Goal: Task Accomplishment & Management: Use online tool/utility

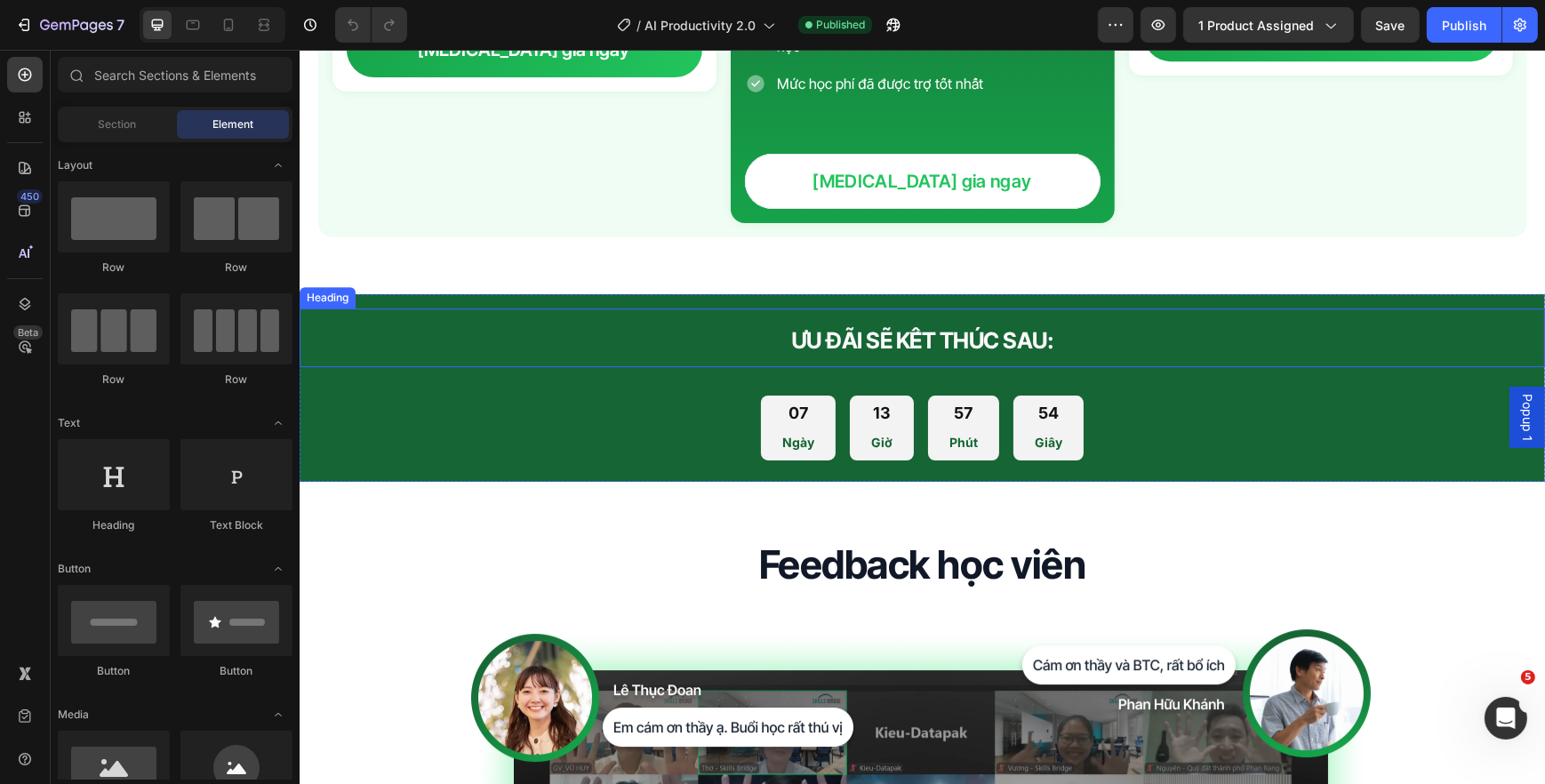
scroll to position [7201, 0]
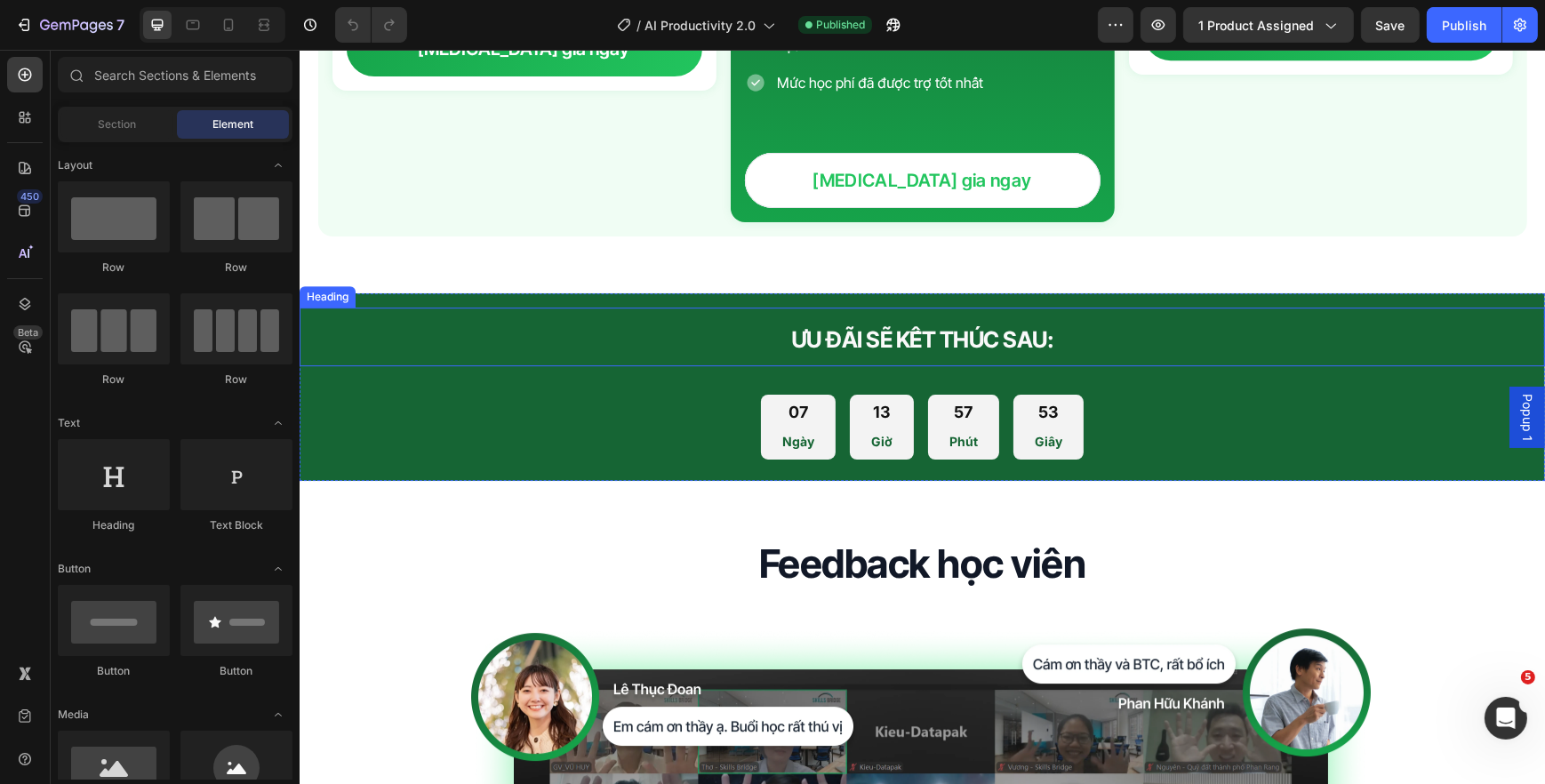
click at [888, 326] on span "ƯU ĐÃI SẼ KẾT THÚC SAU:" at bounding box center [921, 339] width 263 height 27
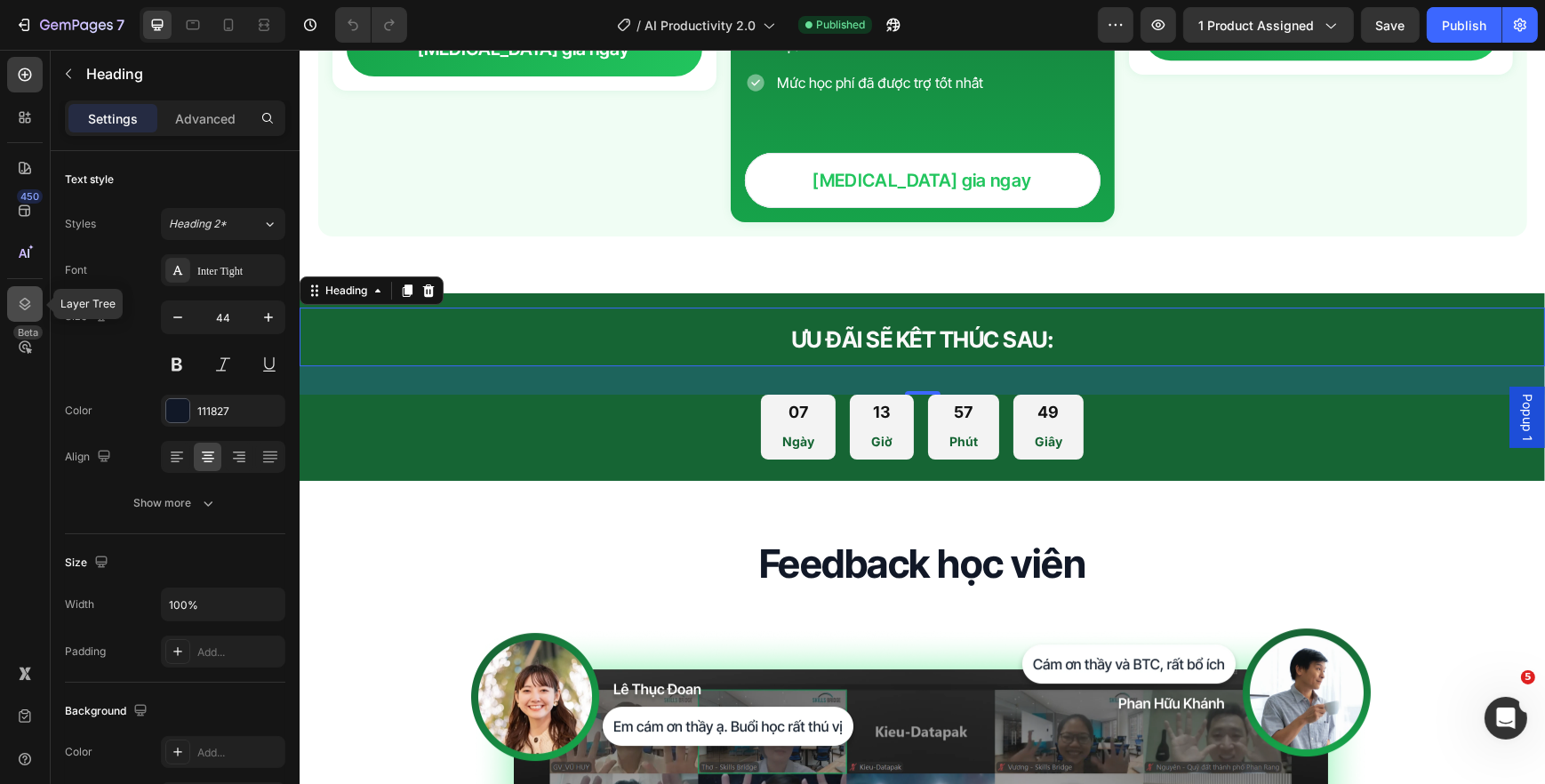
click at [31, 288] on div at bounding box center [25, 304] width 36 height 36
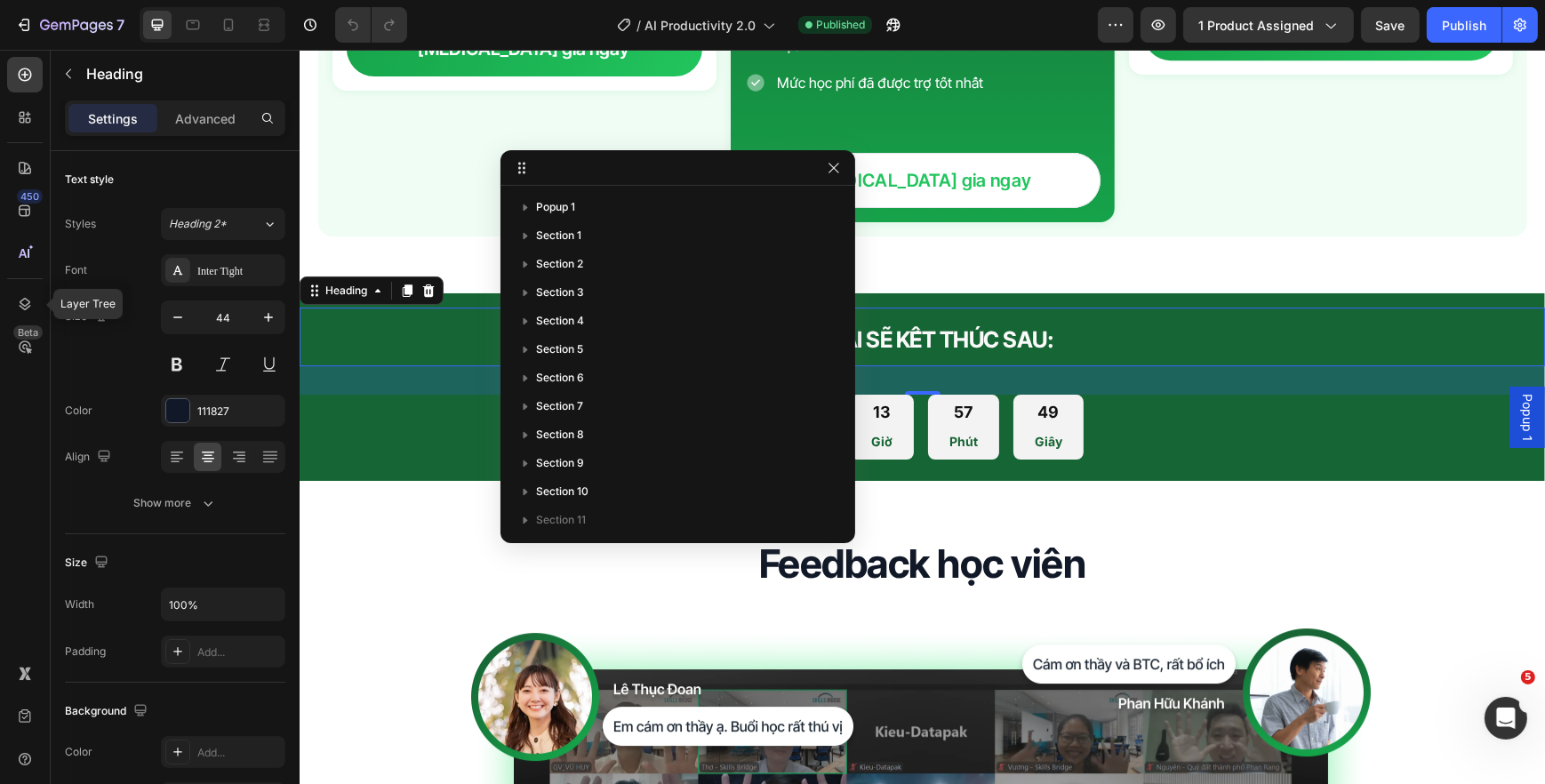
scroll to position [238, 0]
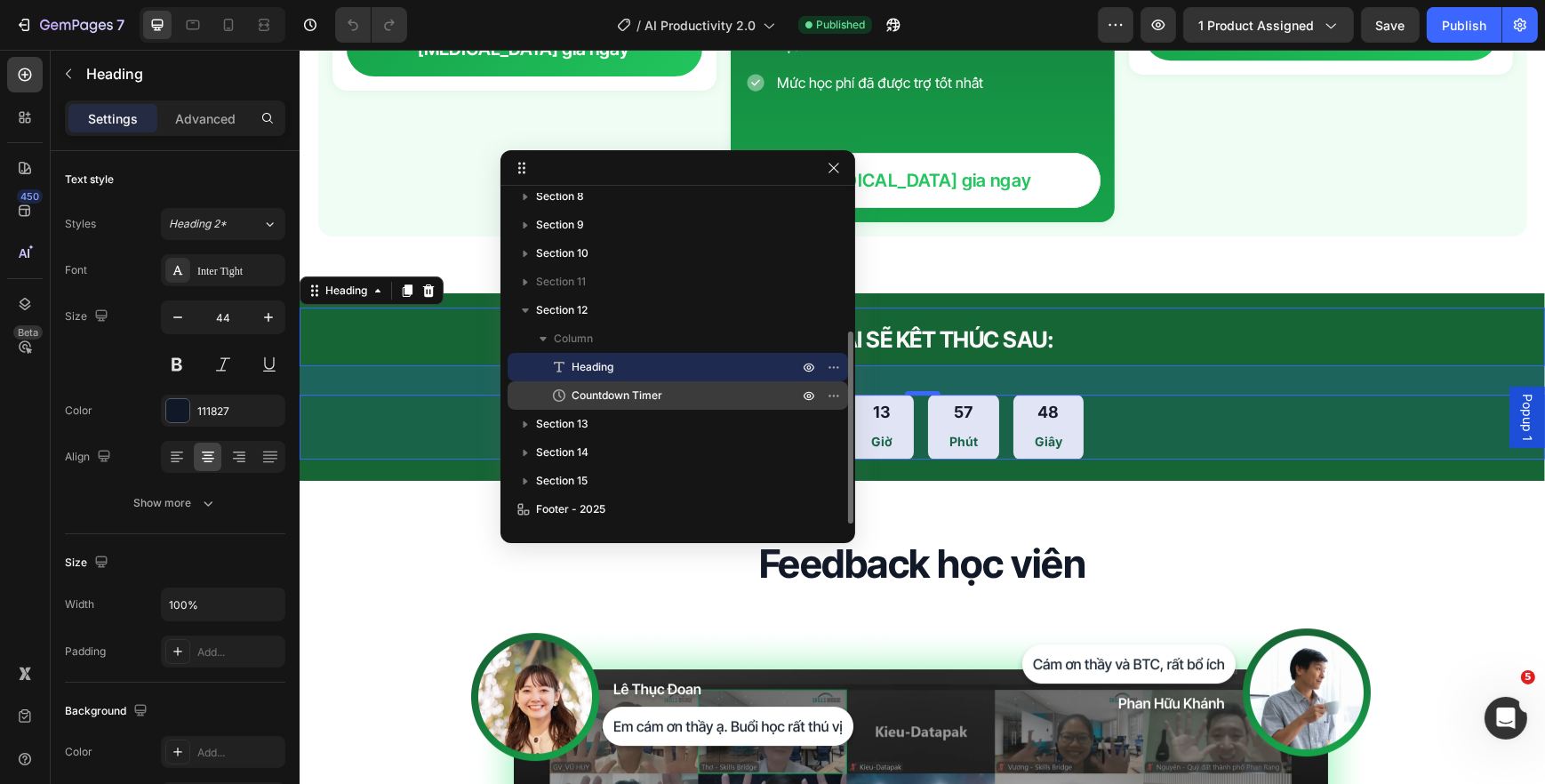
click at [657, 383] on div "Countdown Timer" at bounding box center [678, 395] width 326 height 28
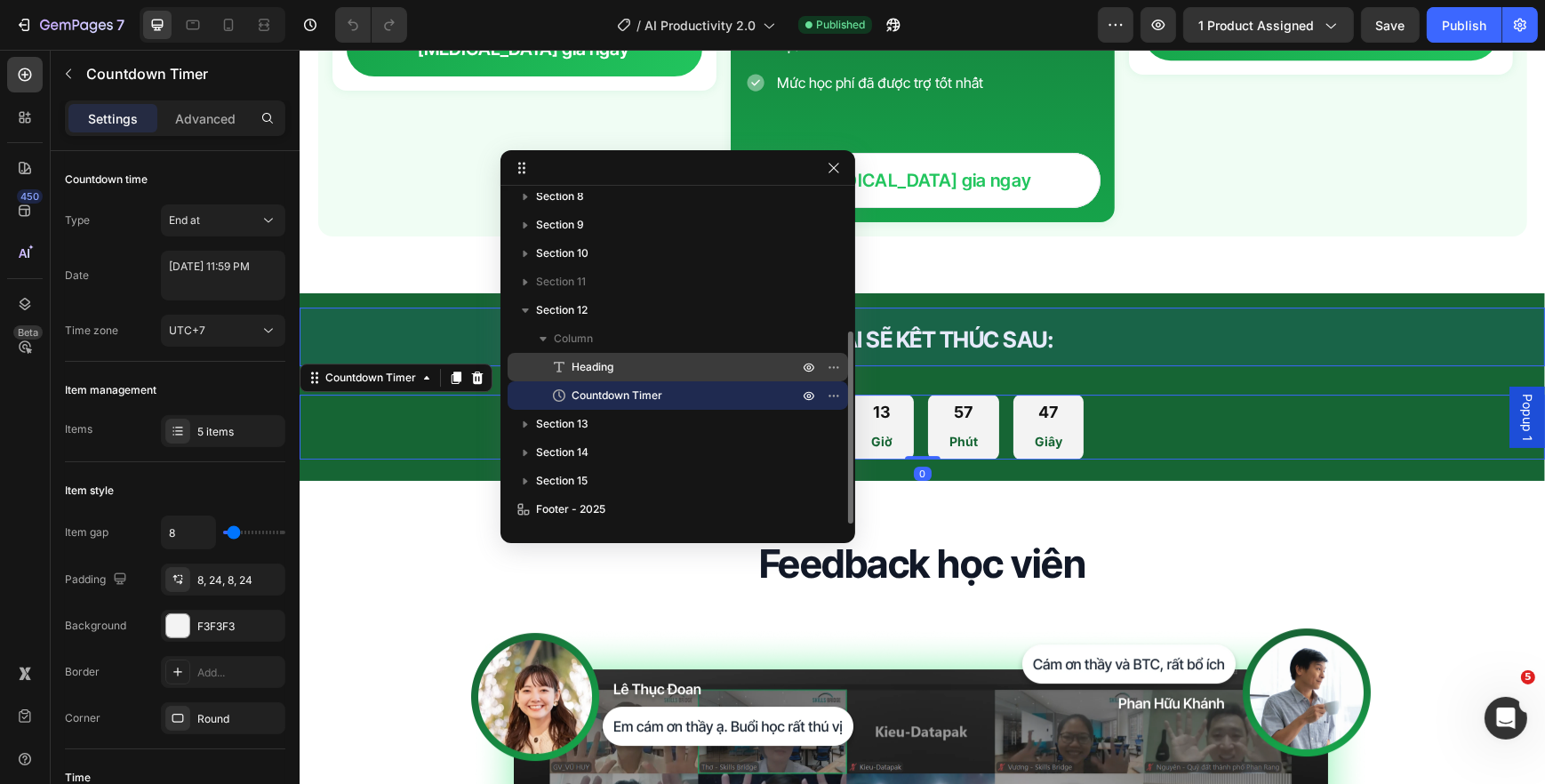
click at [668, 363] on p "Heading" at bounding box center [665, 367] width 230 height 18
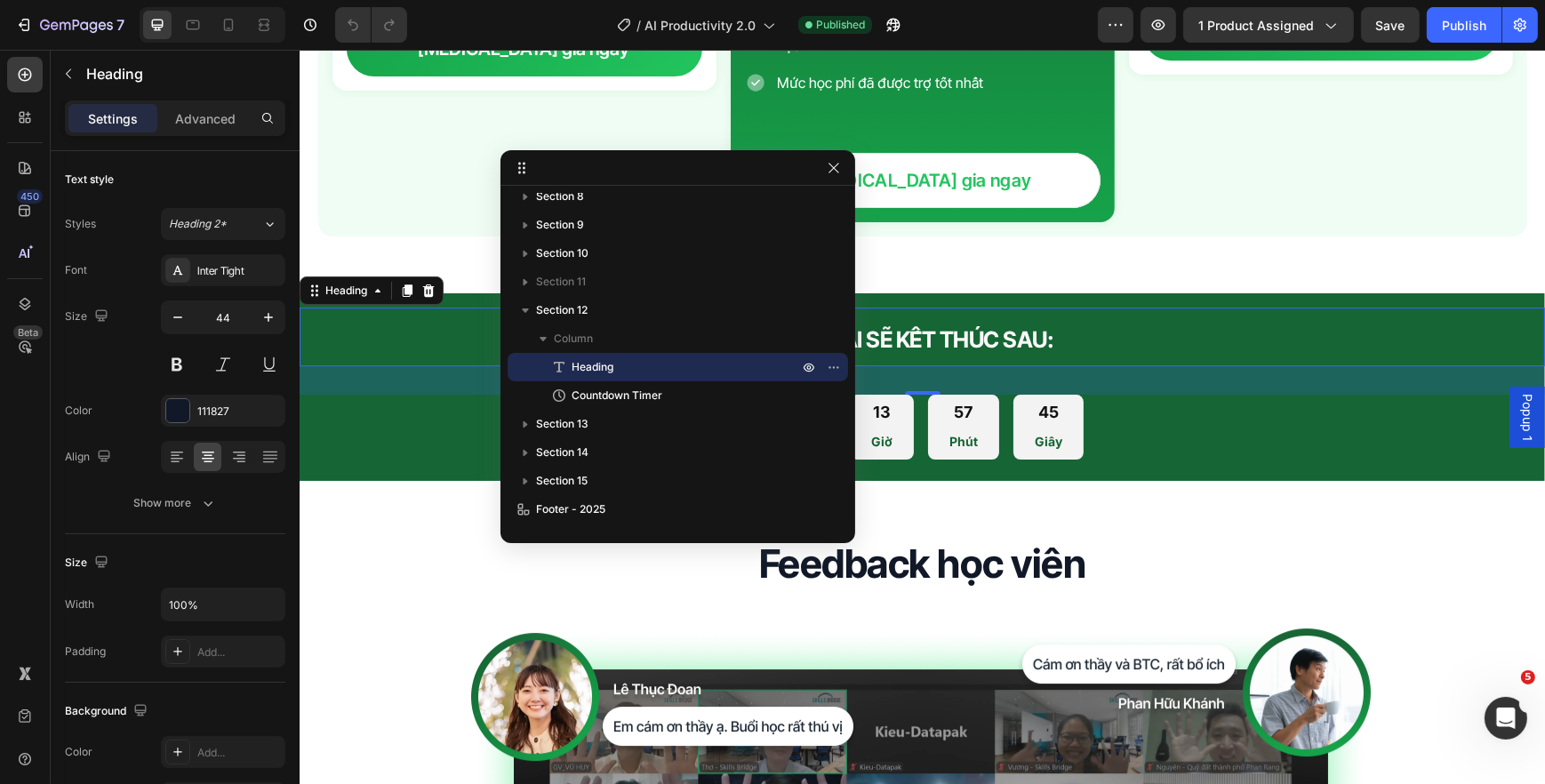
click at [958, 336] on h2 "ƯU ĐÃI SẼ KẾT THÚC SAU:" at bounding box center [921, 337] width 1245 height 59
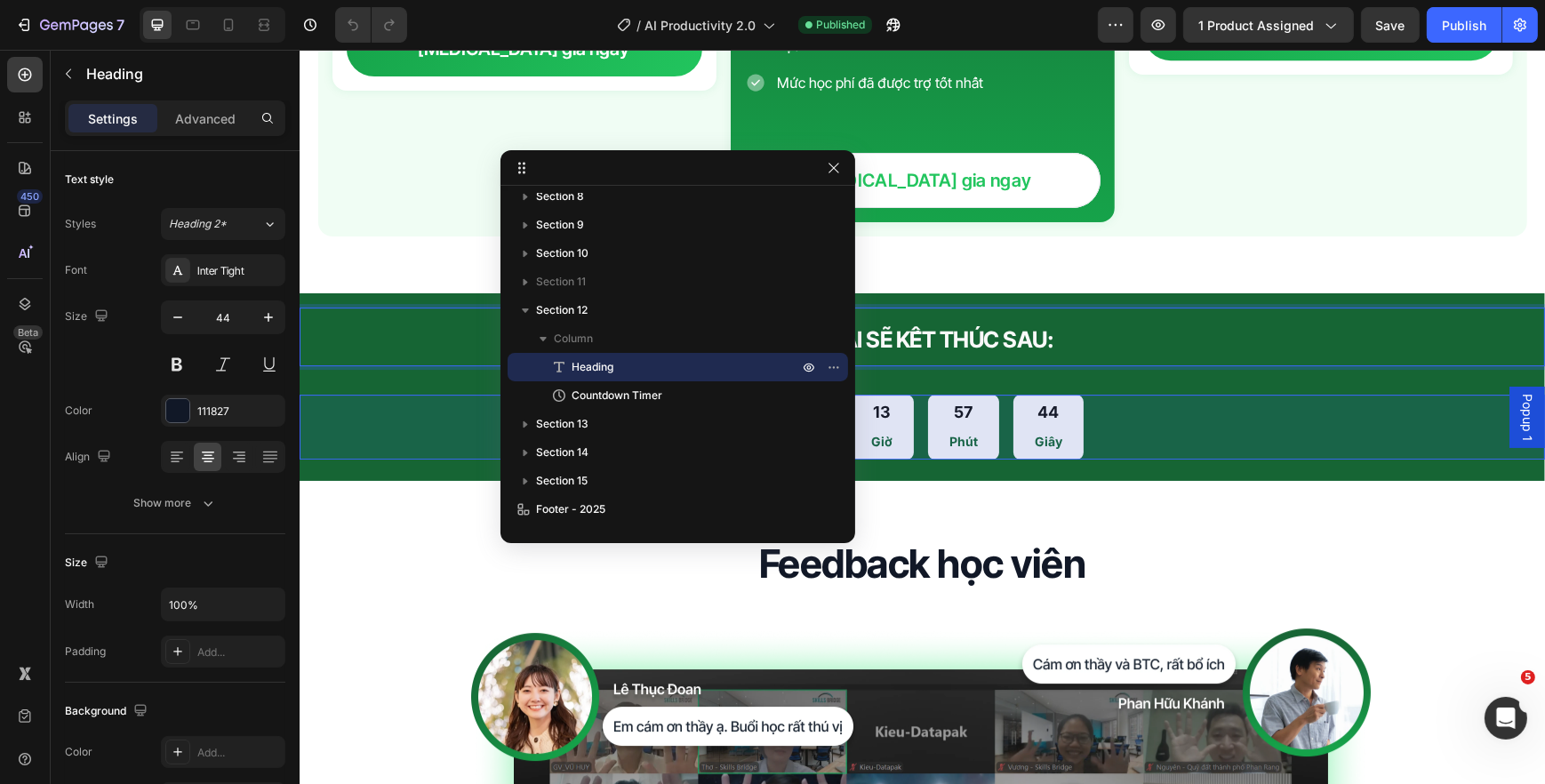
click at [460, 406] on div "07 Ngày 13 Giờ 57 Phút 44 Giây" at bounding box center [921, 427] width 1245 height 65
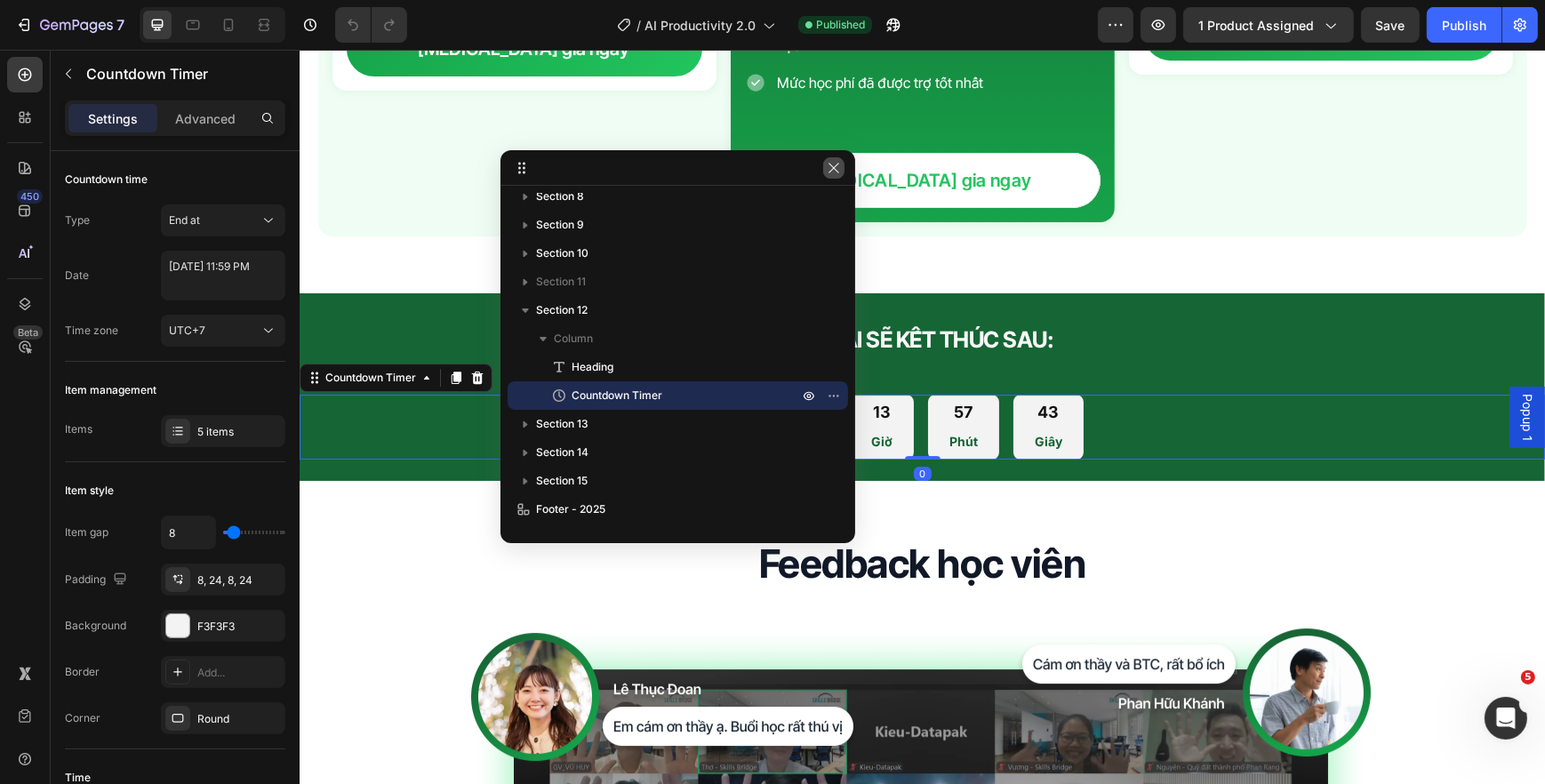
click at [842, 174] on button "button" at bounding box center [833, 167] width 21 height 21
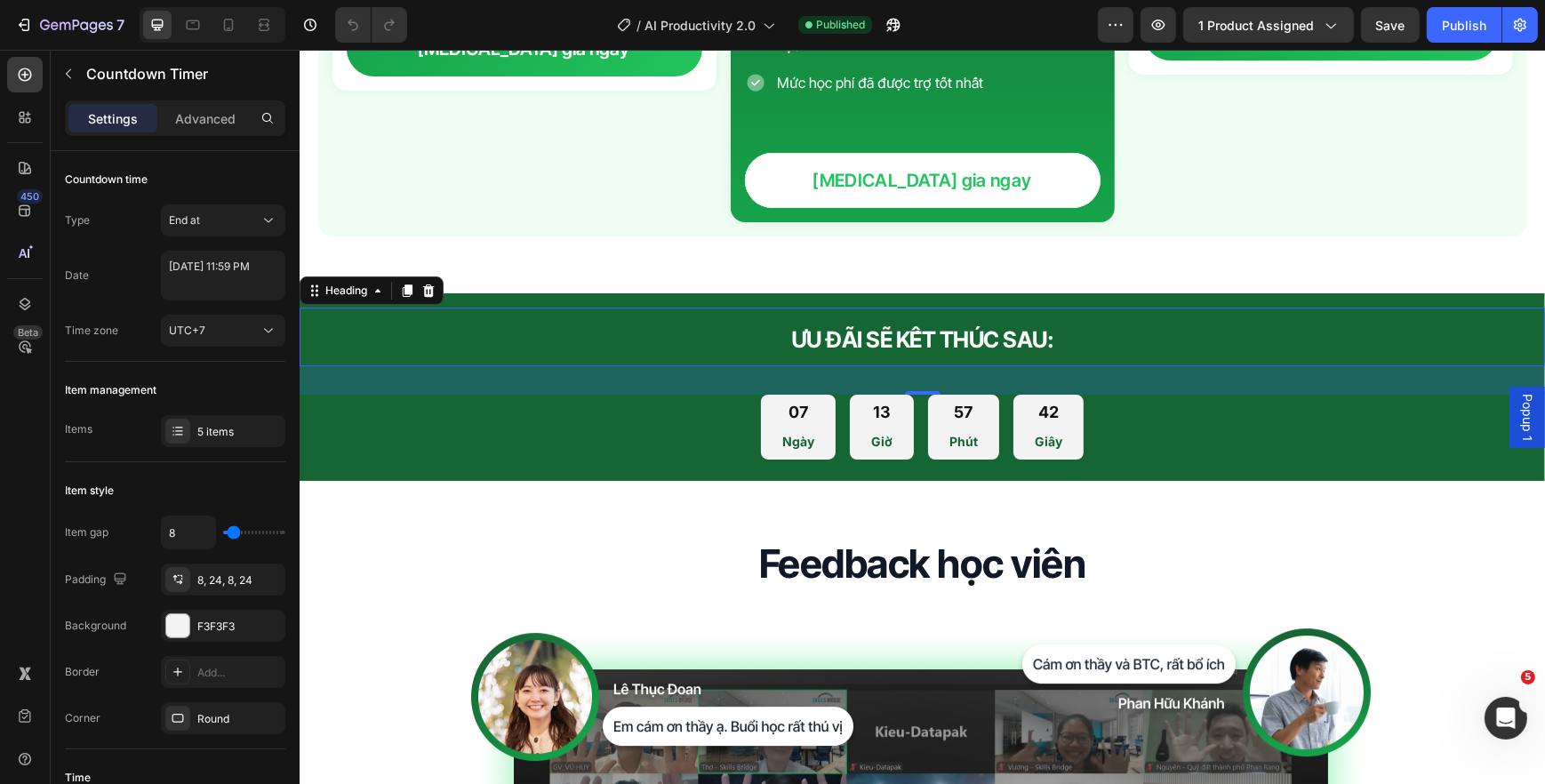
click at [858, 309] on p "⁠⁠⁠⁠⁠⁠⁠ ƯU ĐÃI SẼ KẾT THÚC SAU:" at bounding box center [921, 336] width 1242 height 55
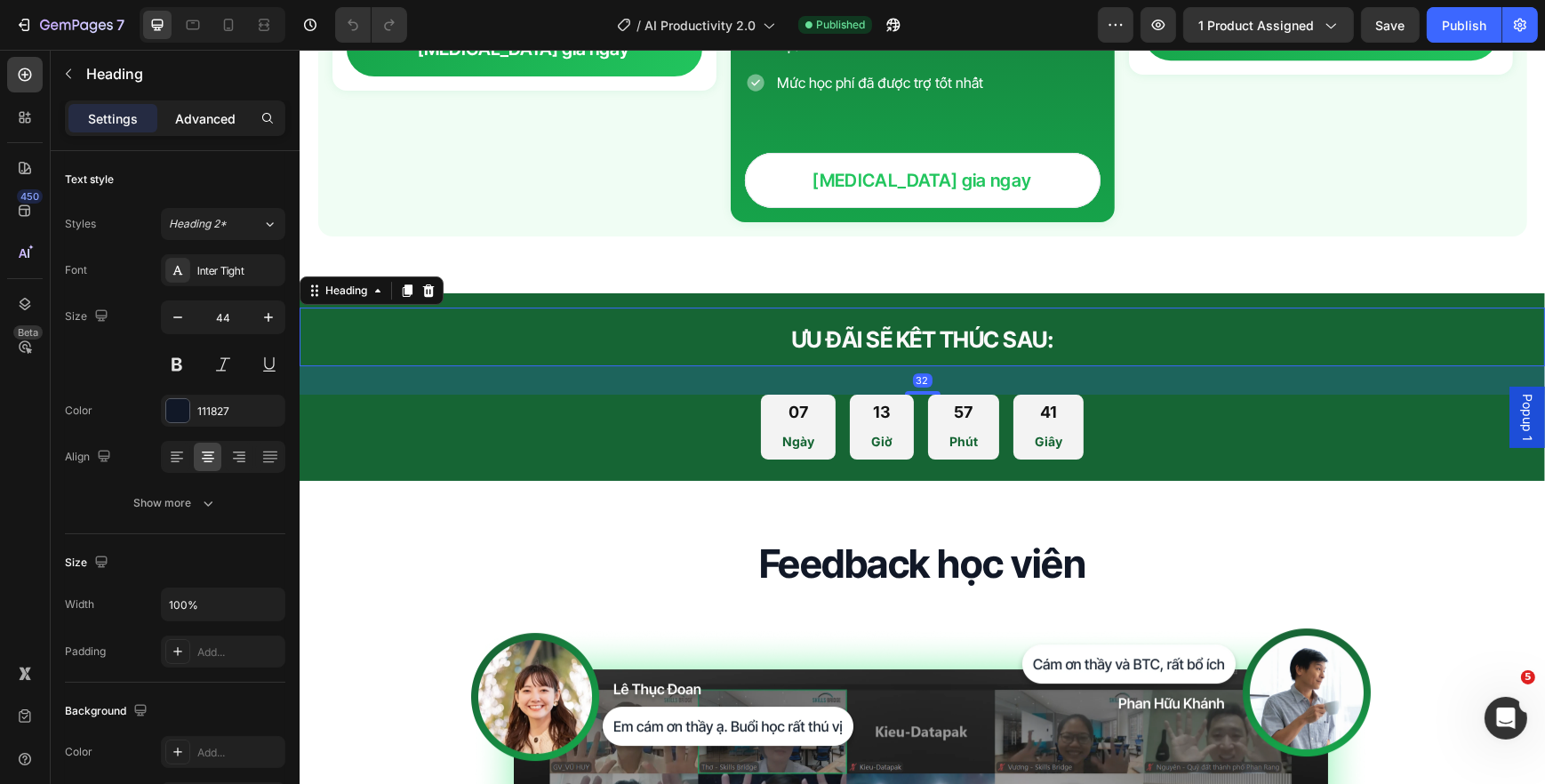
click at [211, 117] on p "Advanced" at bounding box center [205, 118] width 60 height 19
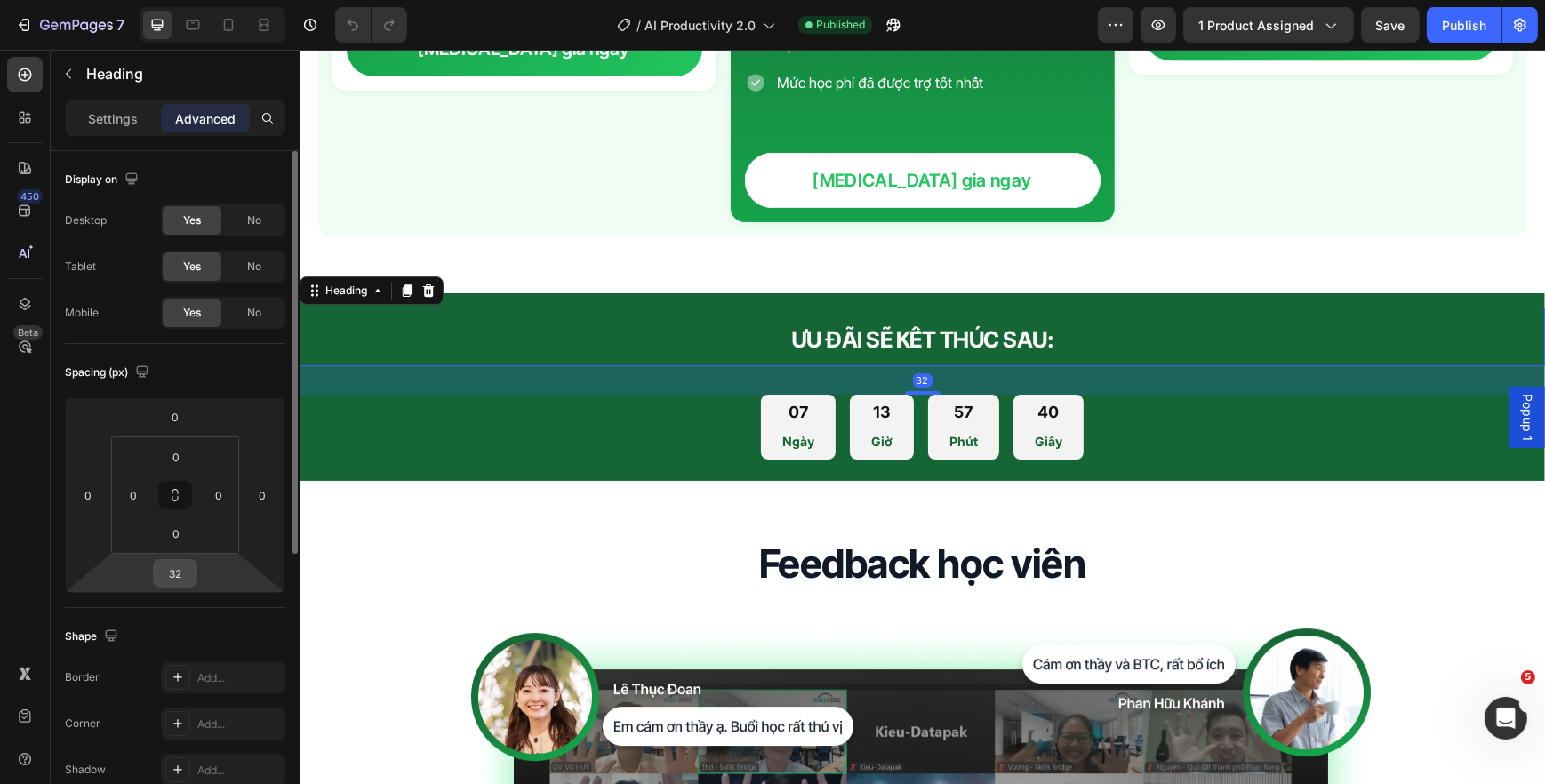
click at [176, 566] on input "32" at bounding box center [175, 573] width 36 height 27
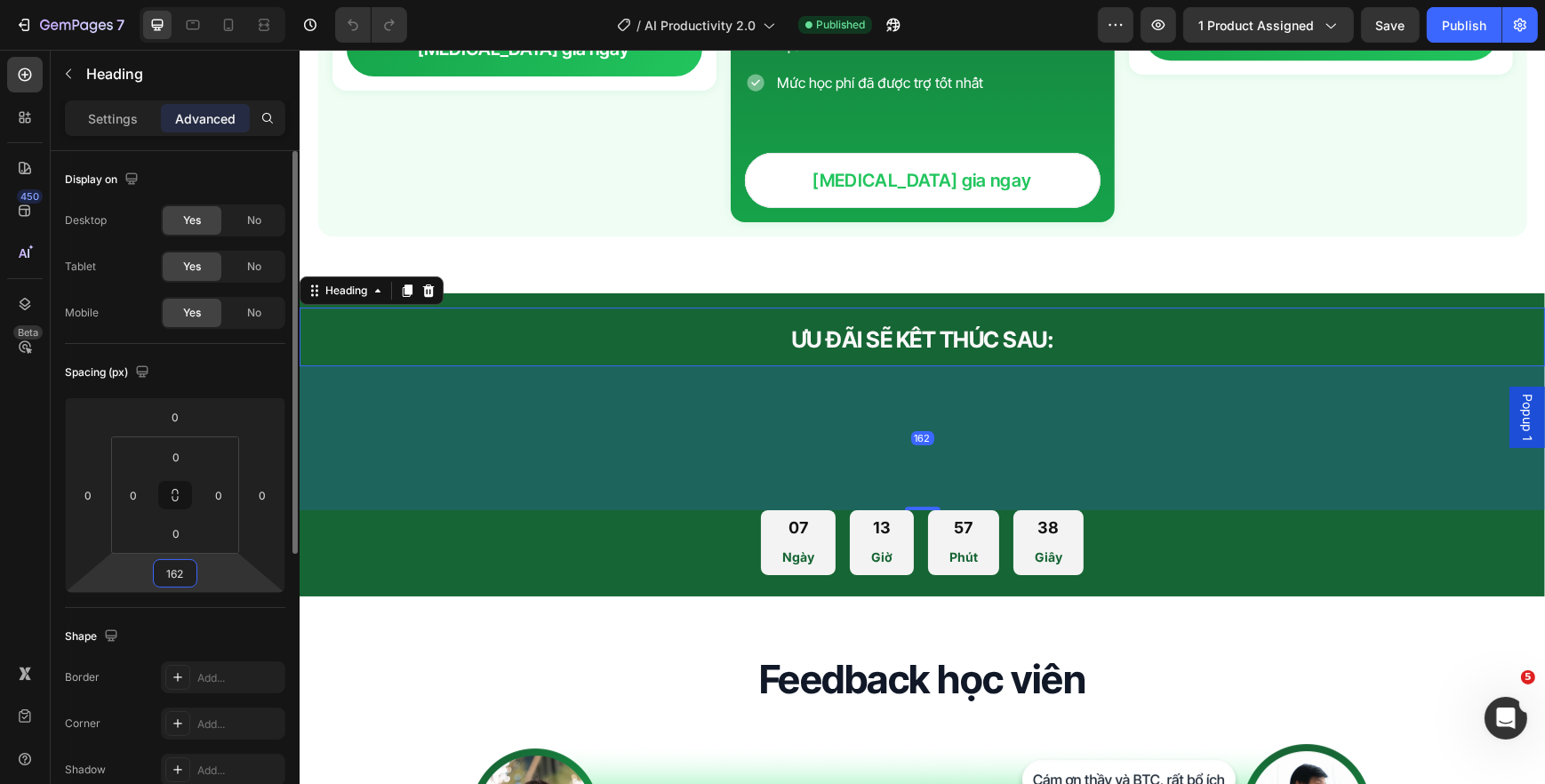
click at [176, 564] on input "162" at bounding box center [175, 573] width 36 height 27
type input "16"
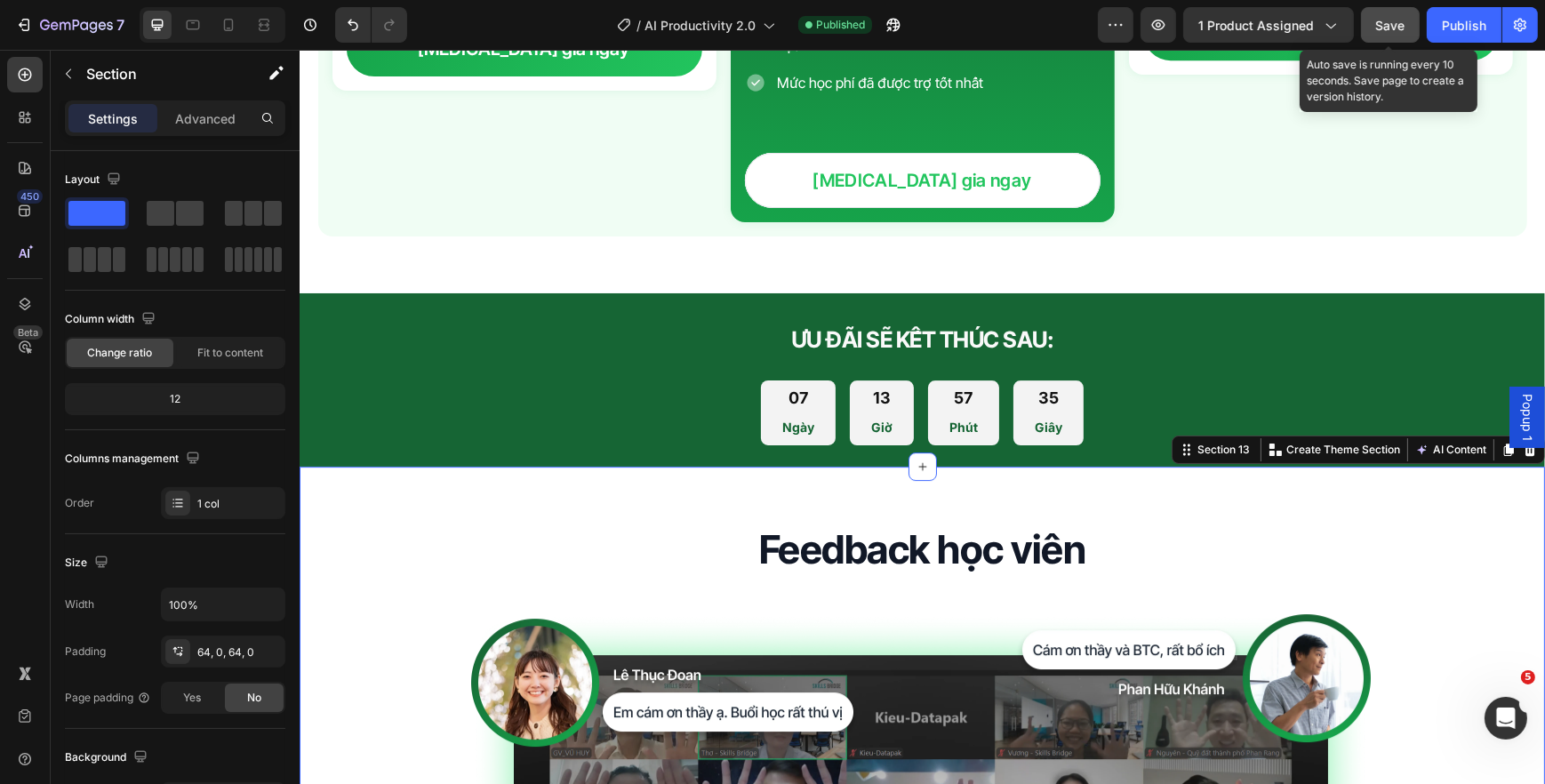
click at [1378, 25] on span "Save" at bounding box center [1390, 25] width 29 height 15
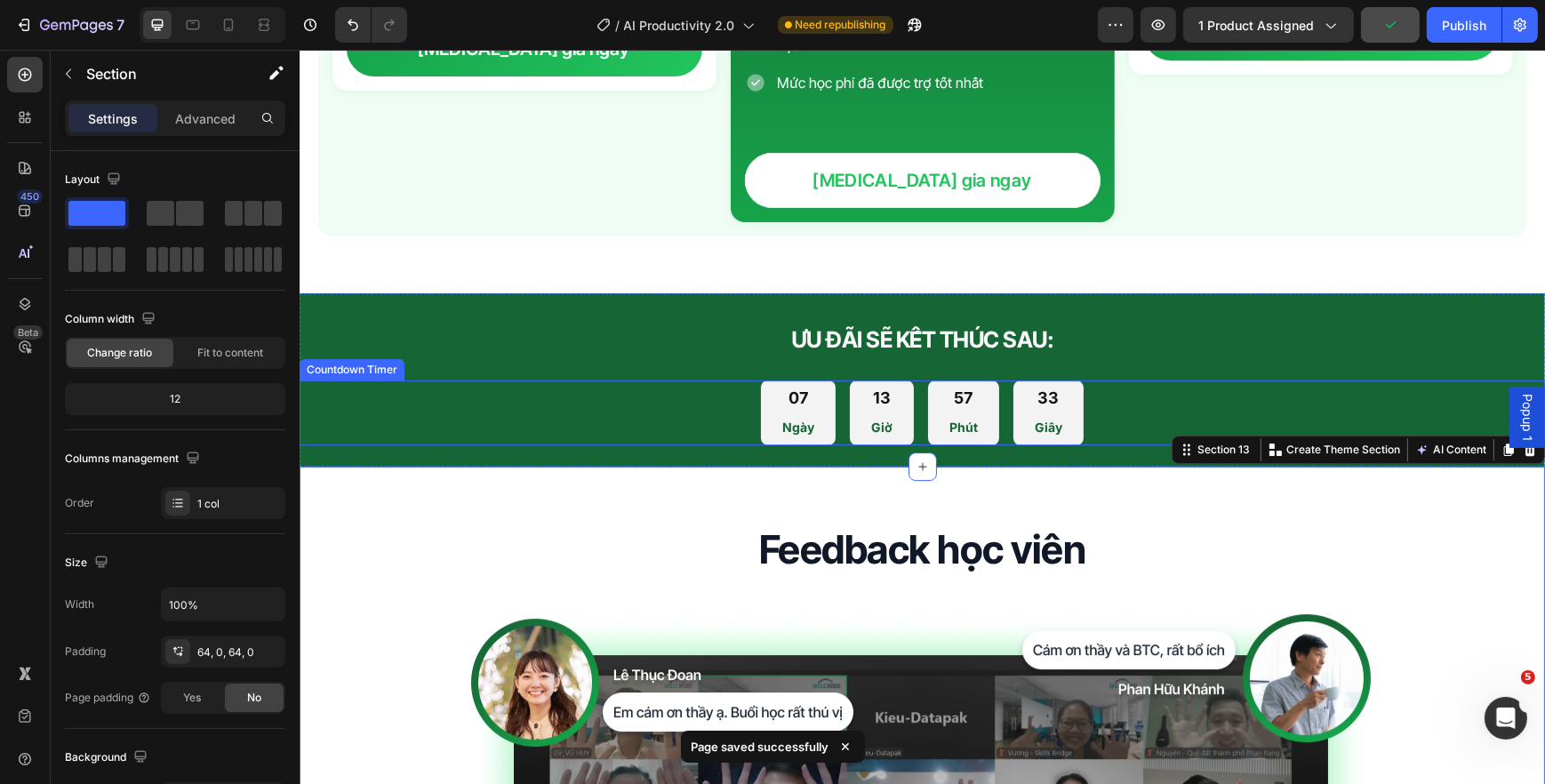
click at [1088, 387] on div "07 Ngày 13 Giờ 57 Phút 33 Giây" at bounding box center [921, 412] width 1245 height 65
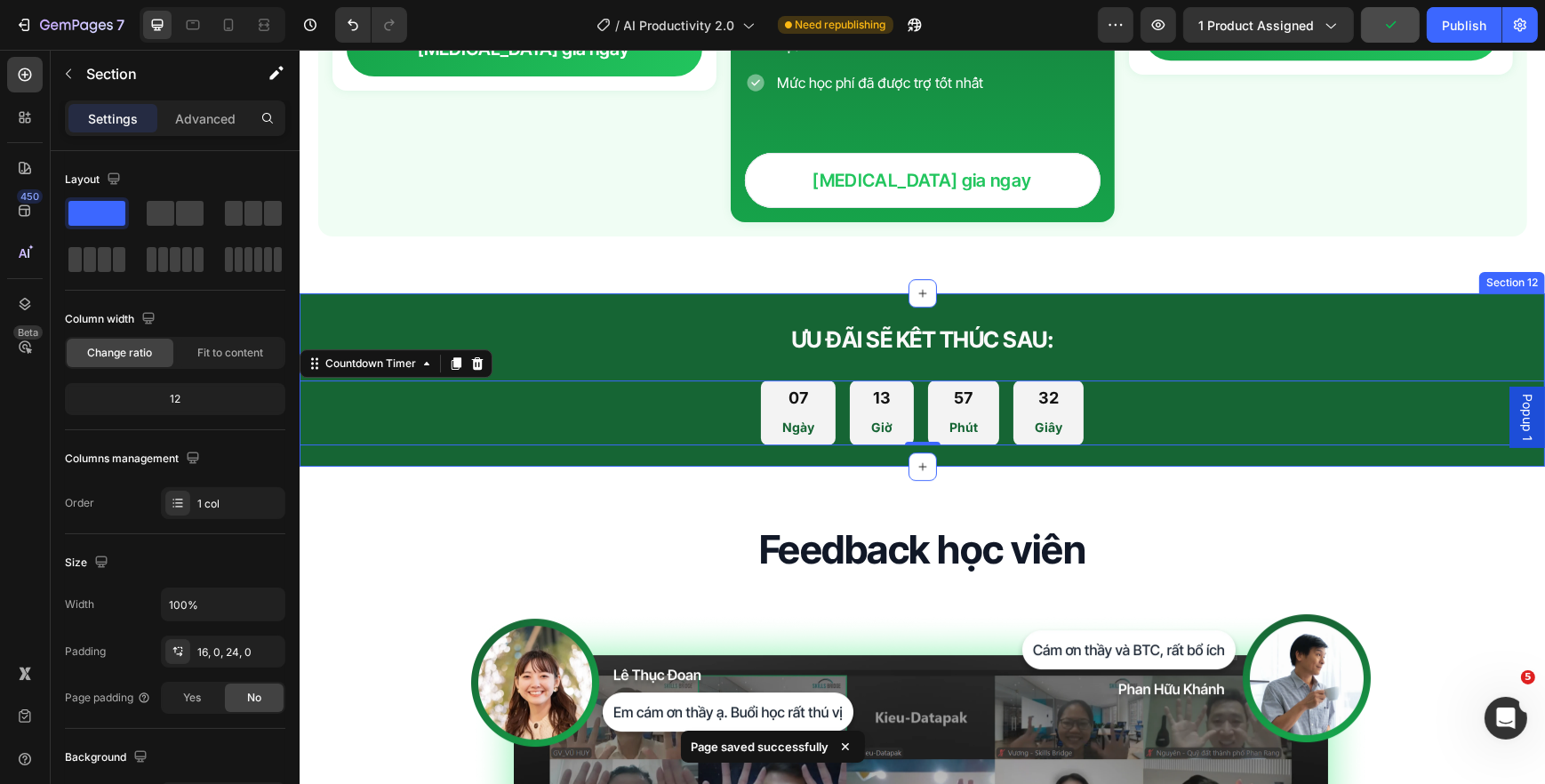
click at [1049, 293] on div "⁠⁠⁠⁠⁠⁠⁠ ƯU ĐÃI SẼ KẾT THÚC SAU: Heading 07 Ngày 13 Giờ 57 Phút 32 Giây Countdow…" at bounding box center [921, 379] width 1245 height 173
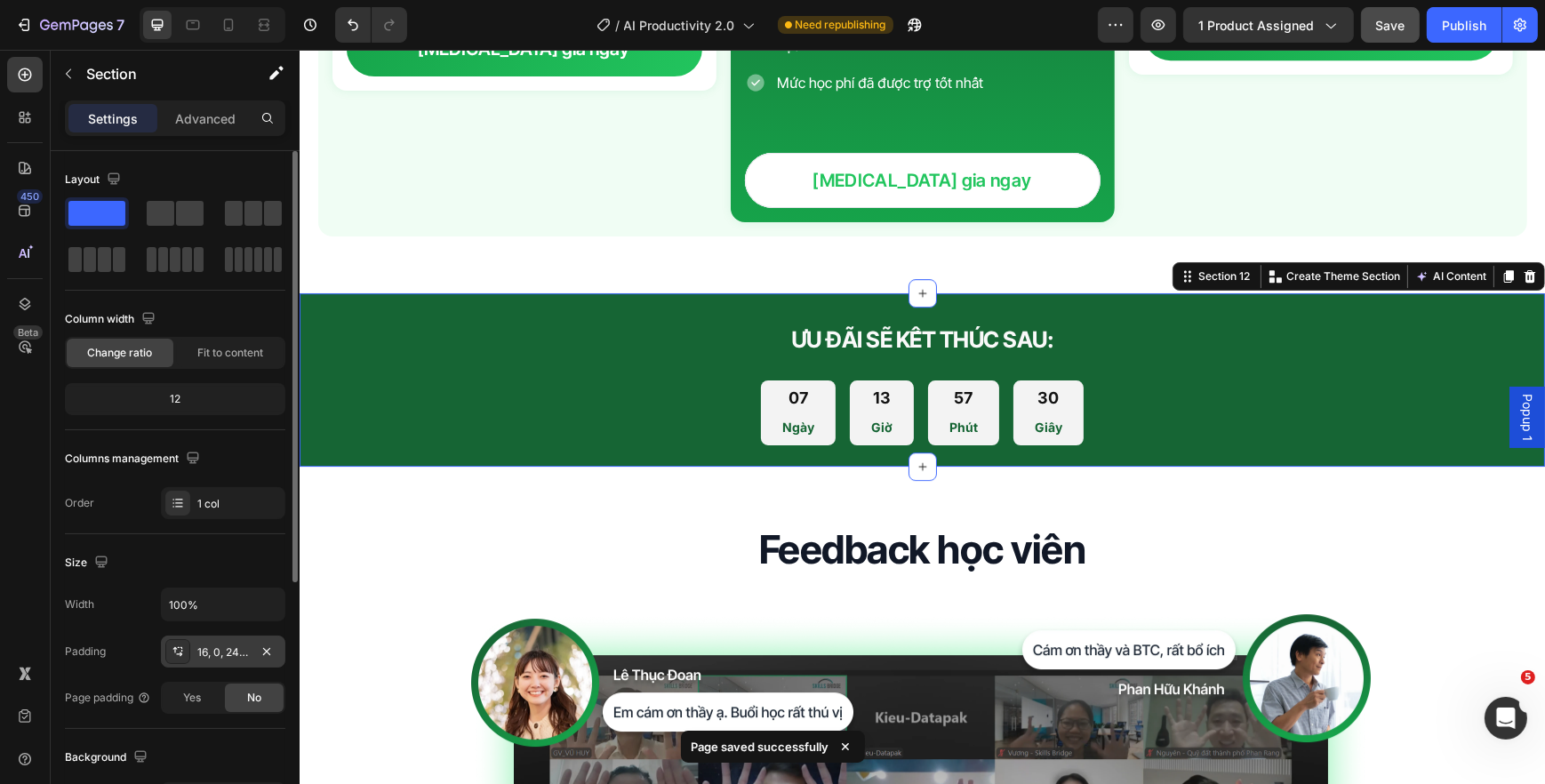
click at [212, 651] on div "16, 0, 24, 0" at bounding box center [223, 652] width 52 height 16
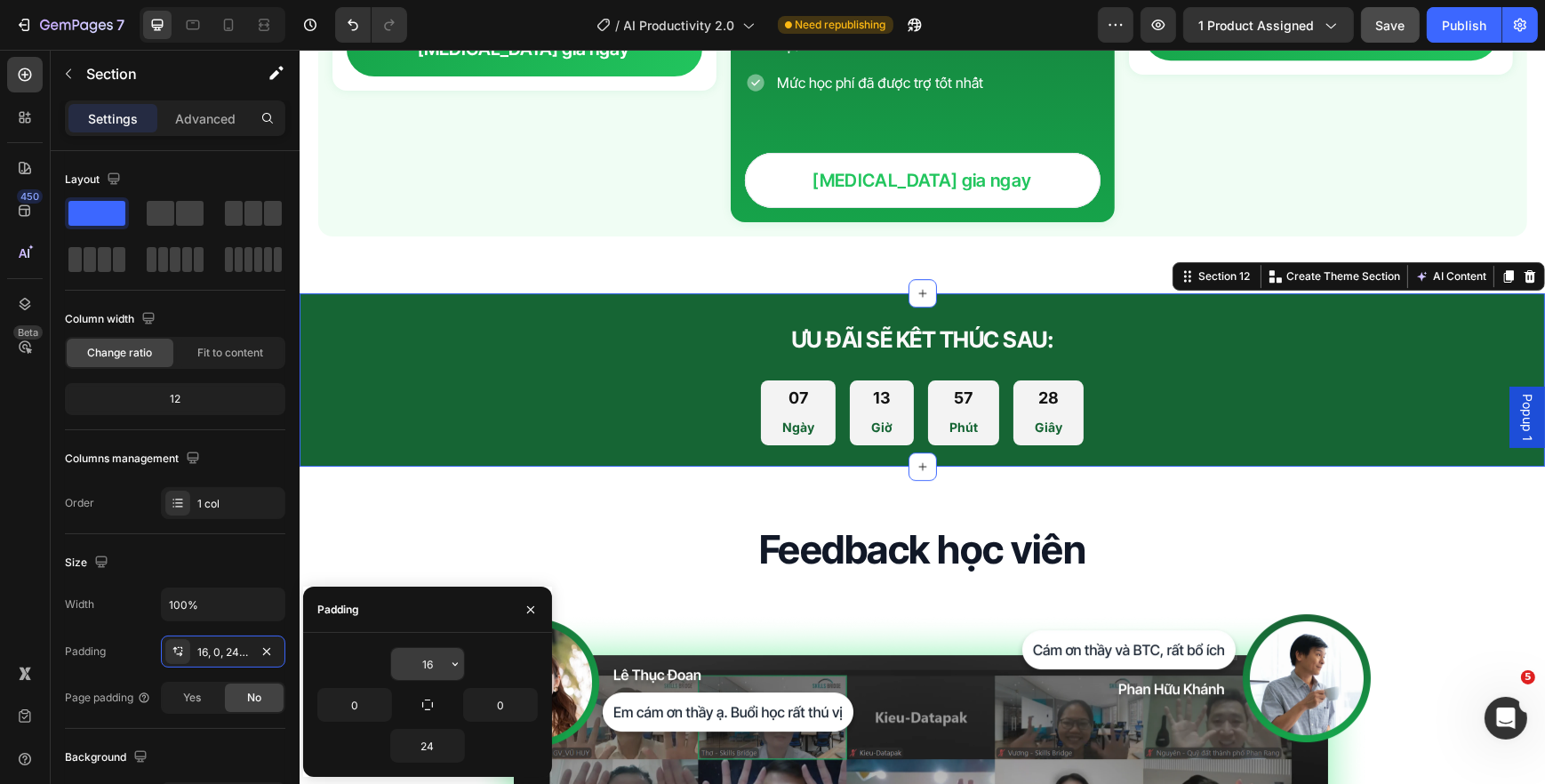
click at [430, 661] on input "16" at bounding box center [427, 664] width 73 height 32
click at [420, 752] on input "24" at bounding box center [427, 746] width 73 height 32
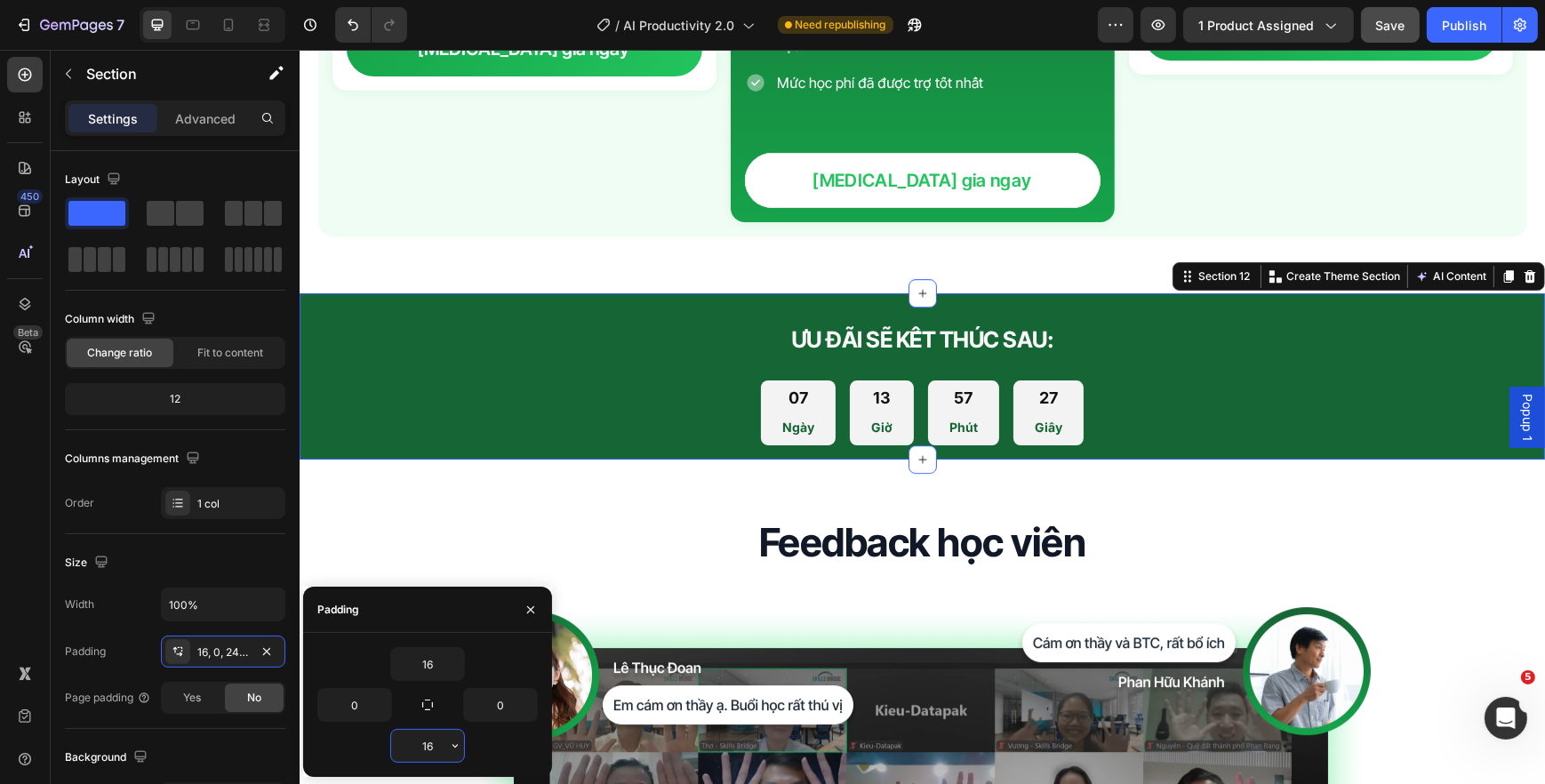
type input "16"
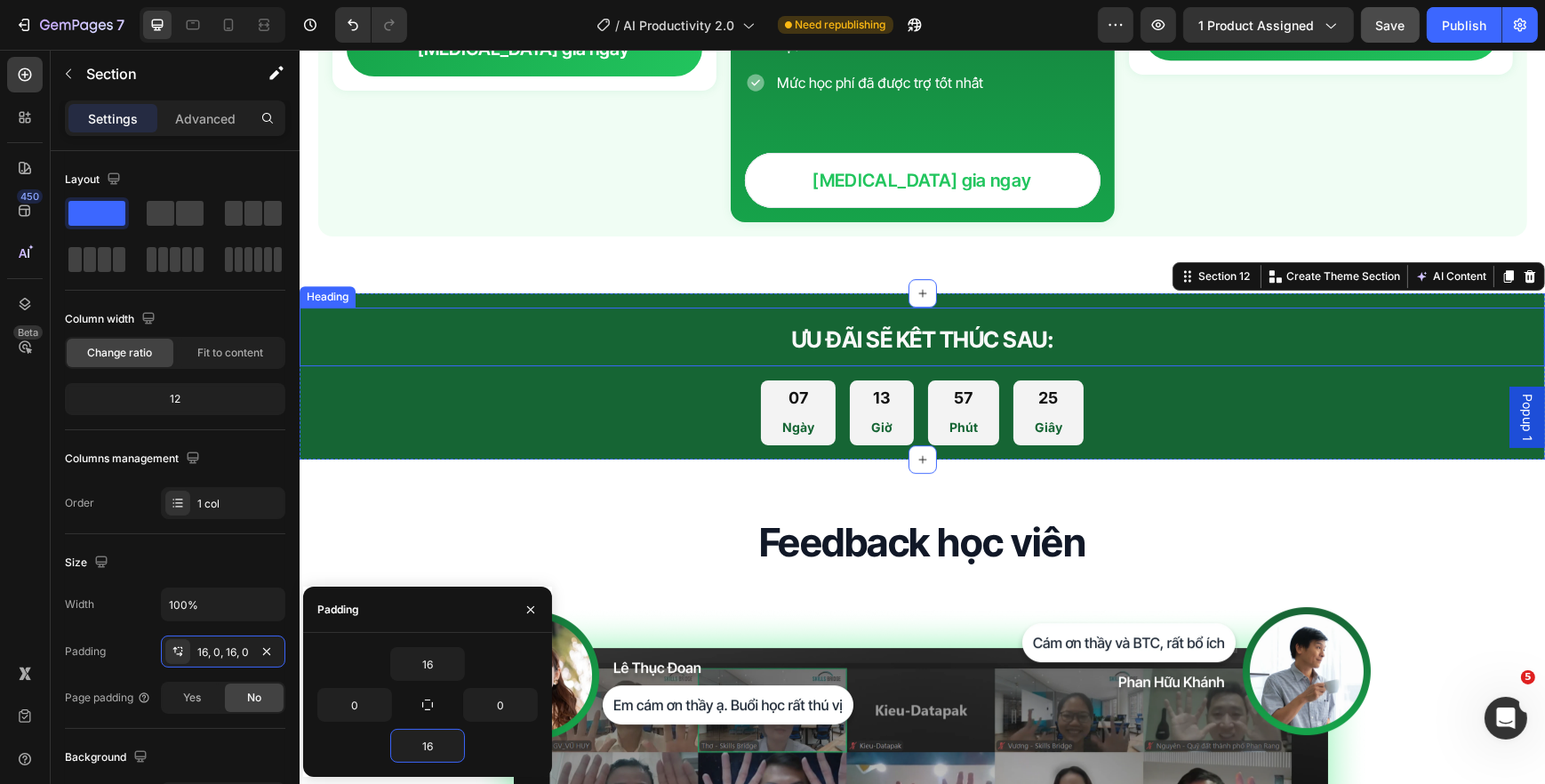
click at [934, 309] on p "⁠⁠⁠⁠⁠⁠⁠ ƯU ĐÃI SẼ KẾT THÚC SAU:" at bounding box center [921, 336] width 1242 height 55
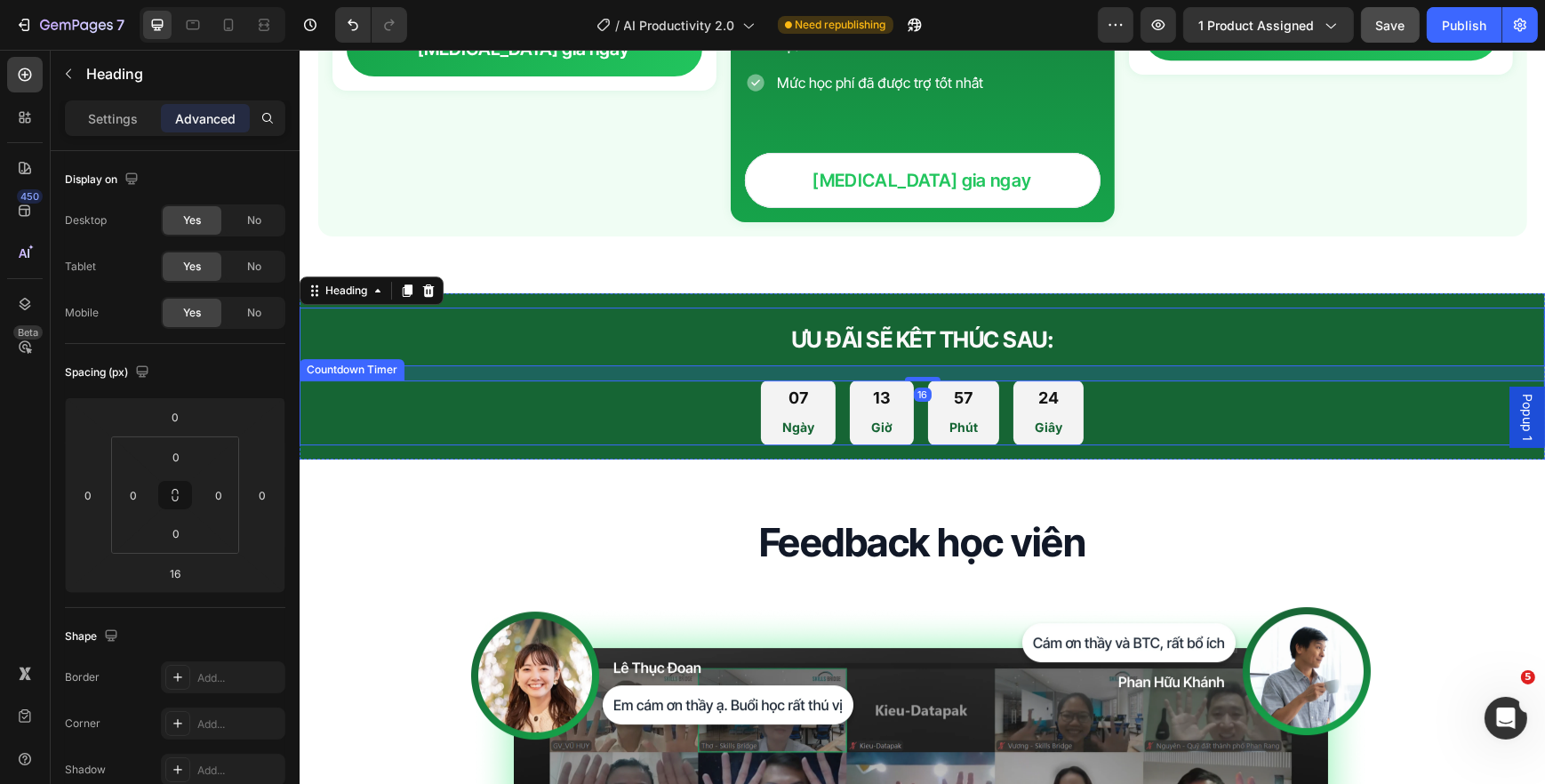
click at [1176, 400] on div "07 Ngày 13 Giờ 57 Phút 24 Giây" at bounding box center [921, 412] width 1245 height 65
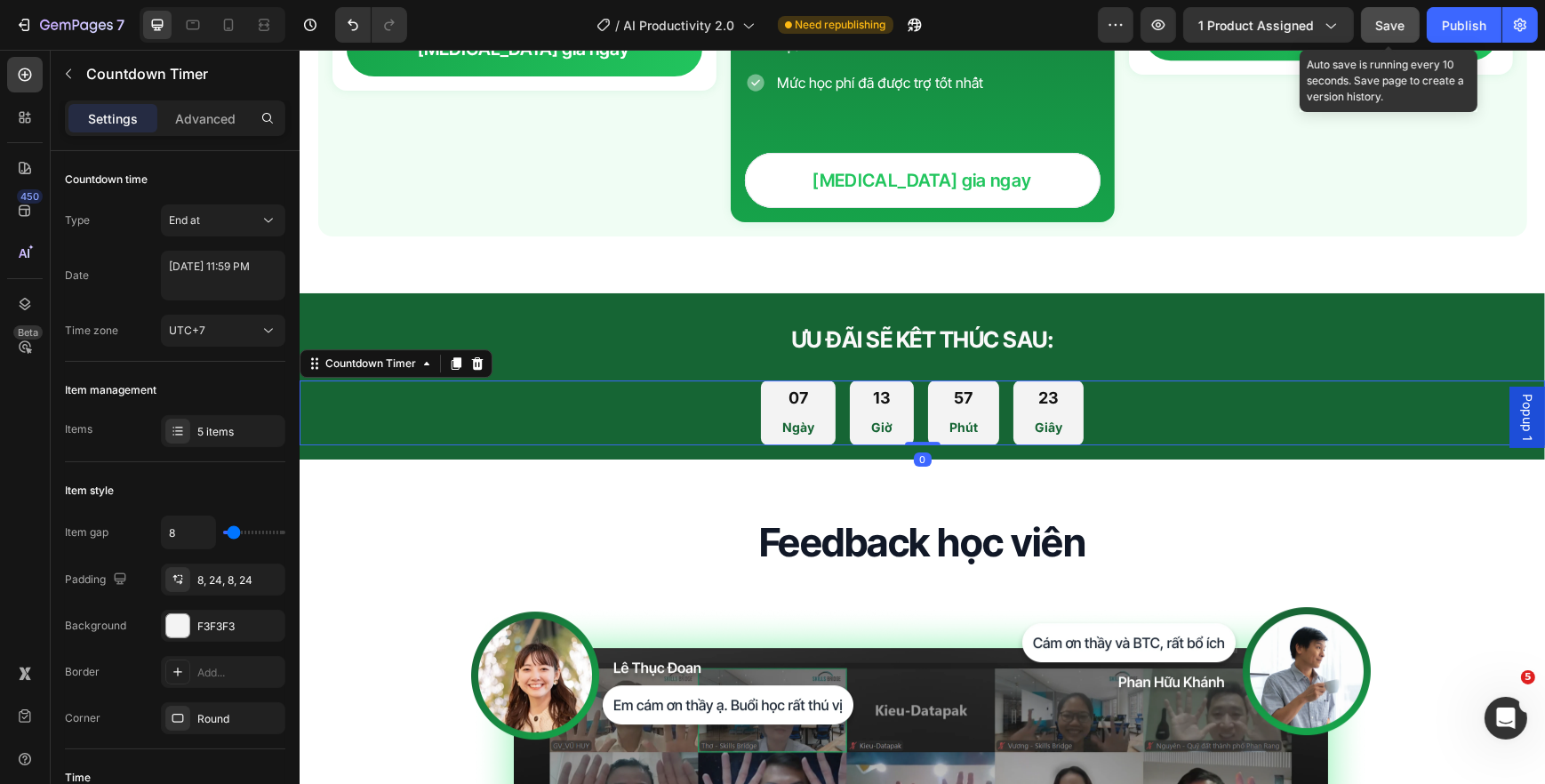
click at [1372, 36] on button "Save" at bounding box center [1390, 25] width 59 height 36
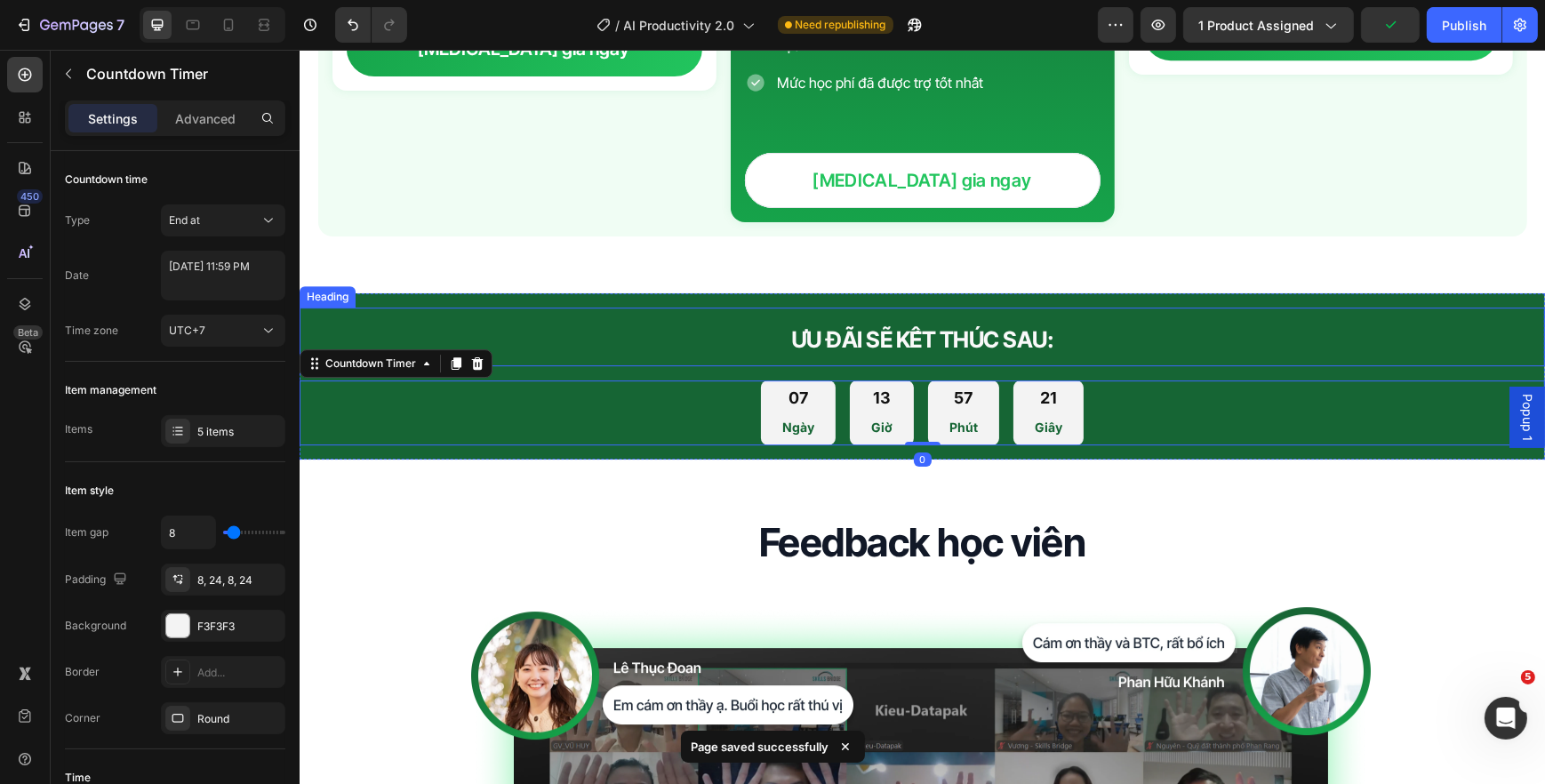
click at [901, 326] on span "ƯU ĐÃI SẼ KẾT THÚC SAU:" at bounding box center [921, 339] width 263 height 27
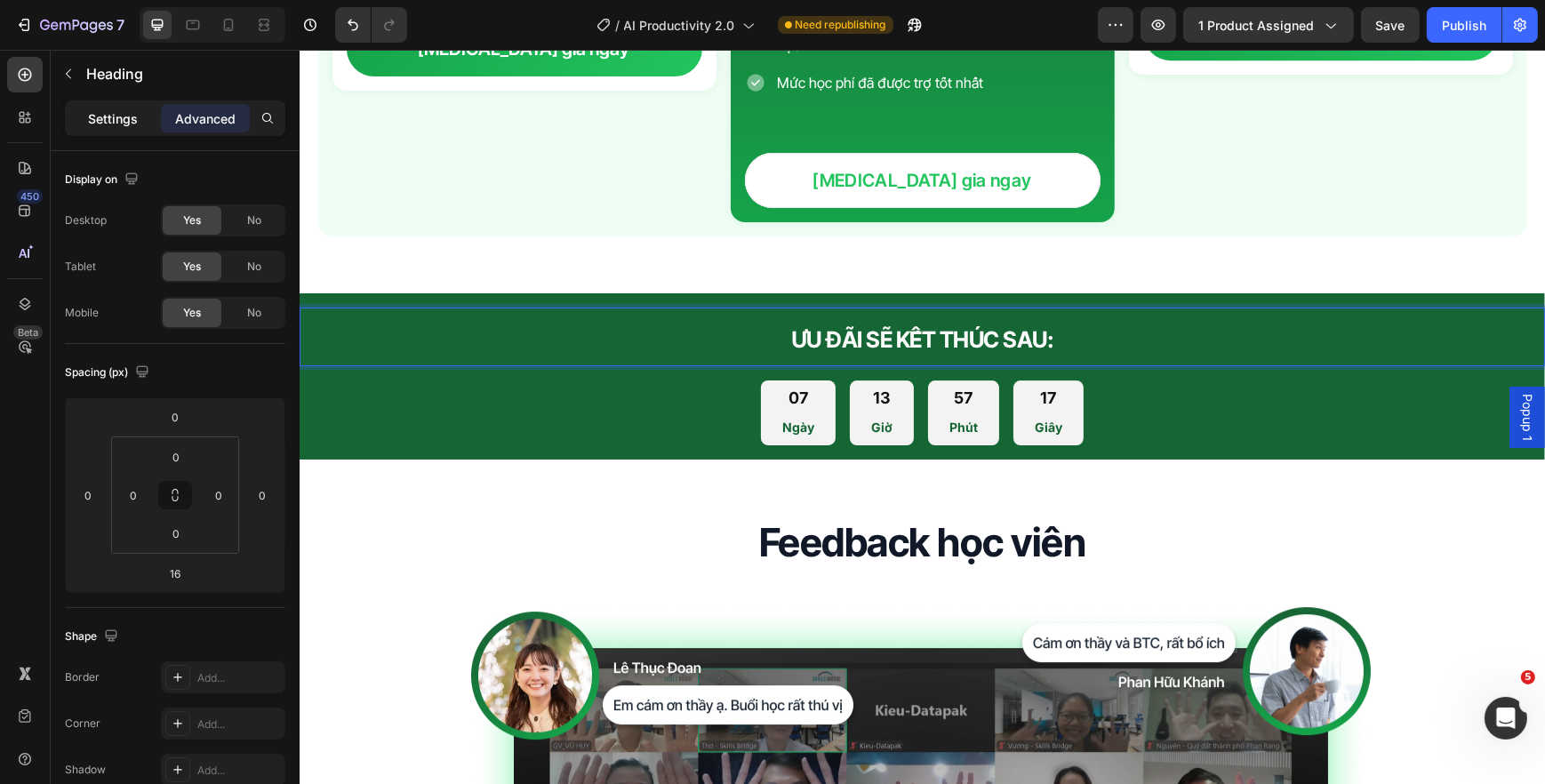
click at [106, 116] on p "Settings" at bounding box center [113, 118] width 50 height 19
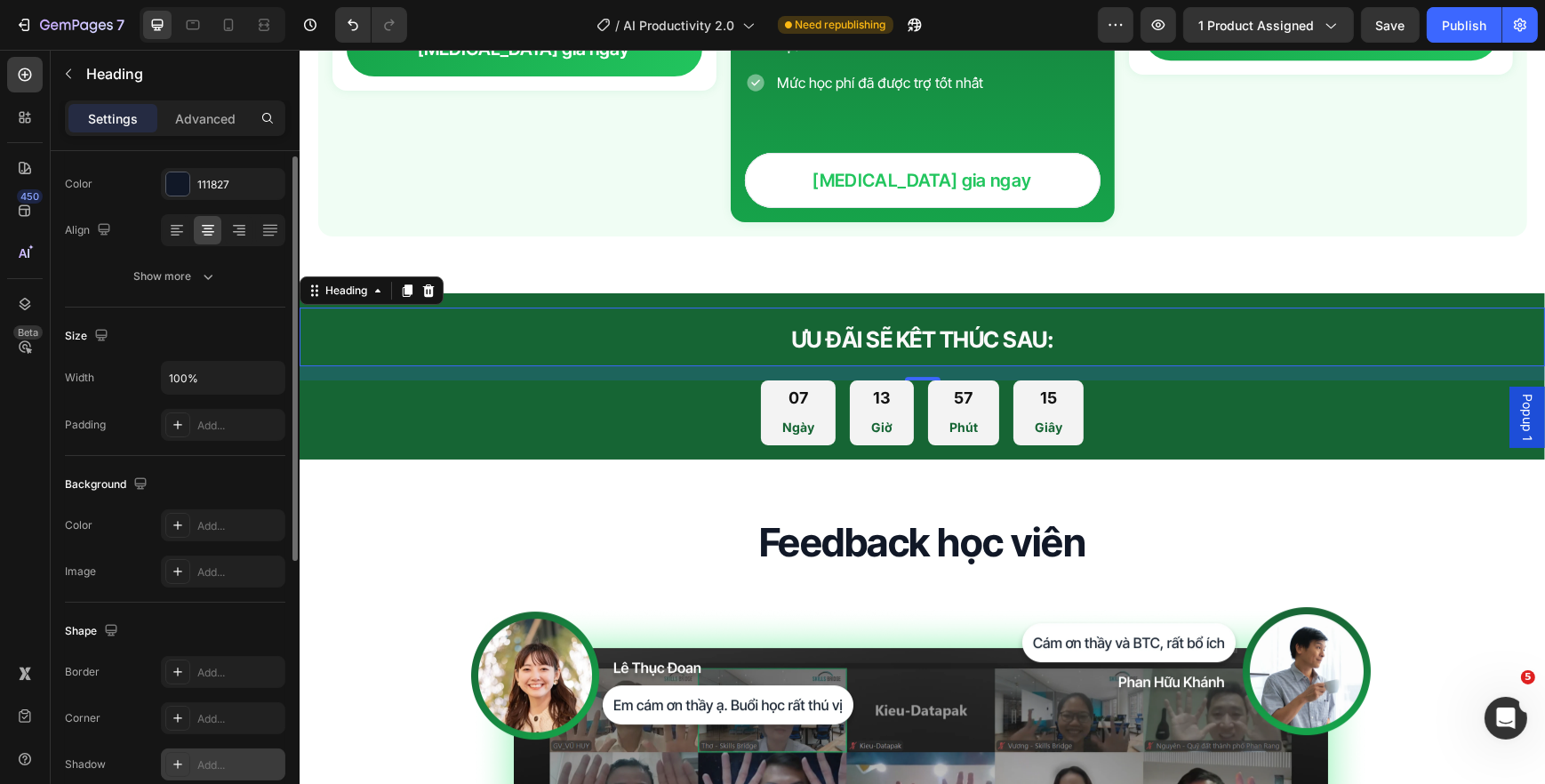
scroll to position [146, 0]
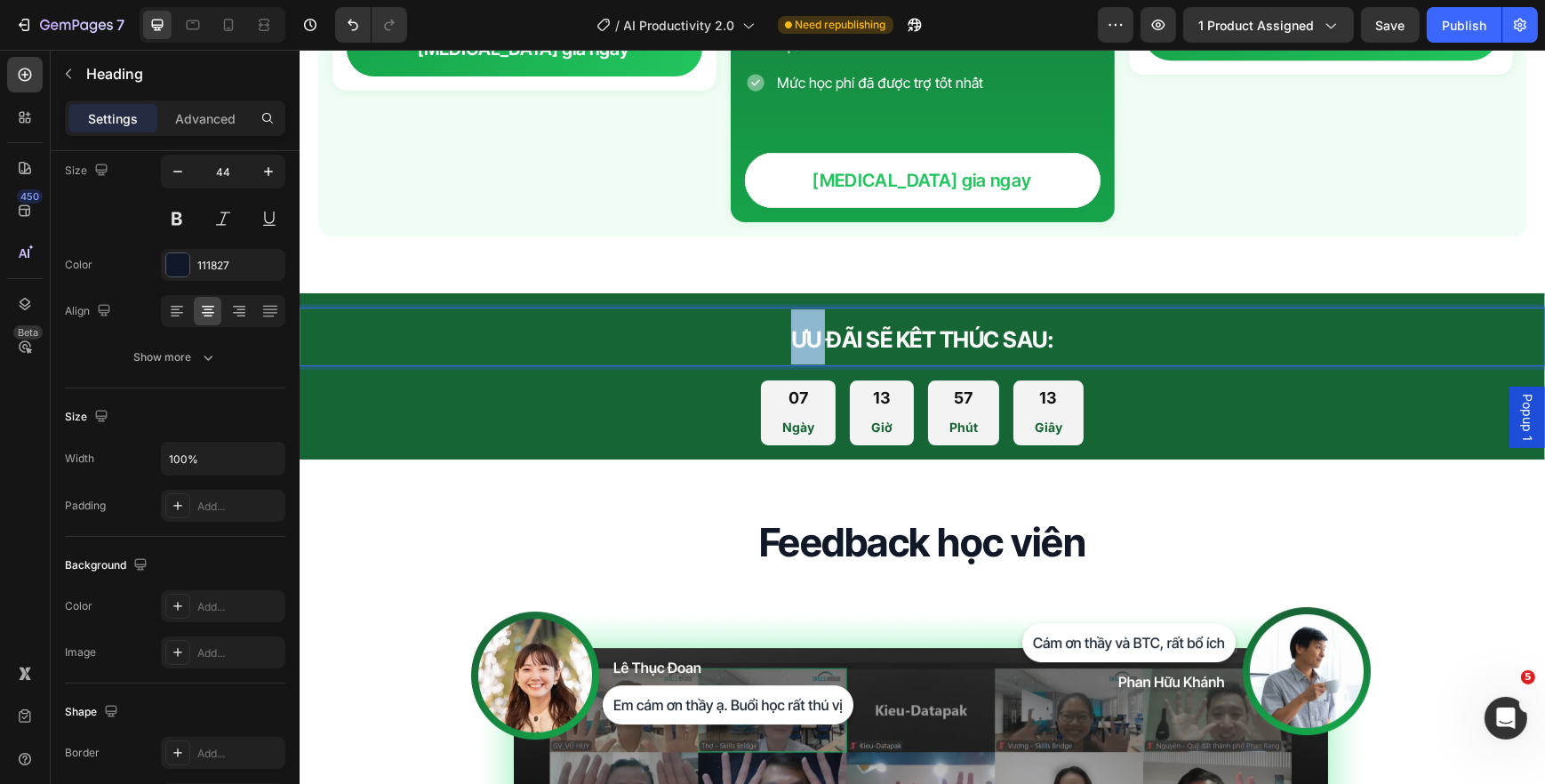
click at [803, 326] on span "ƯU ĐÃI SẼ KẾT THÚC SAU:" at bounding box center [921, 339] width 263 height 27
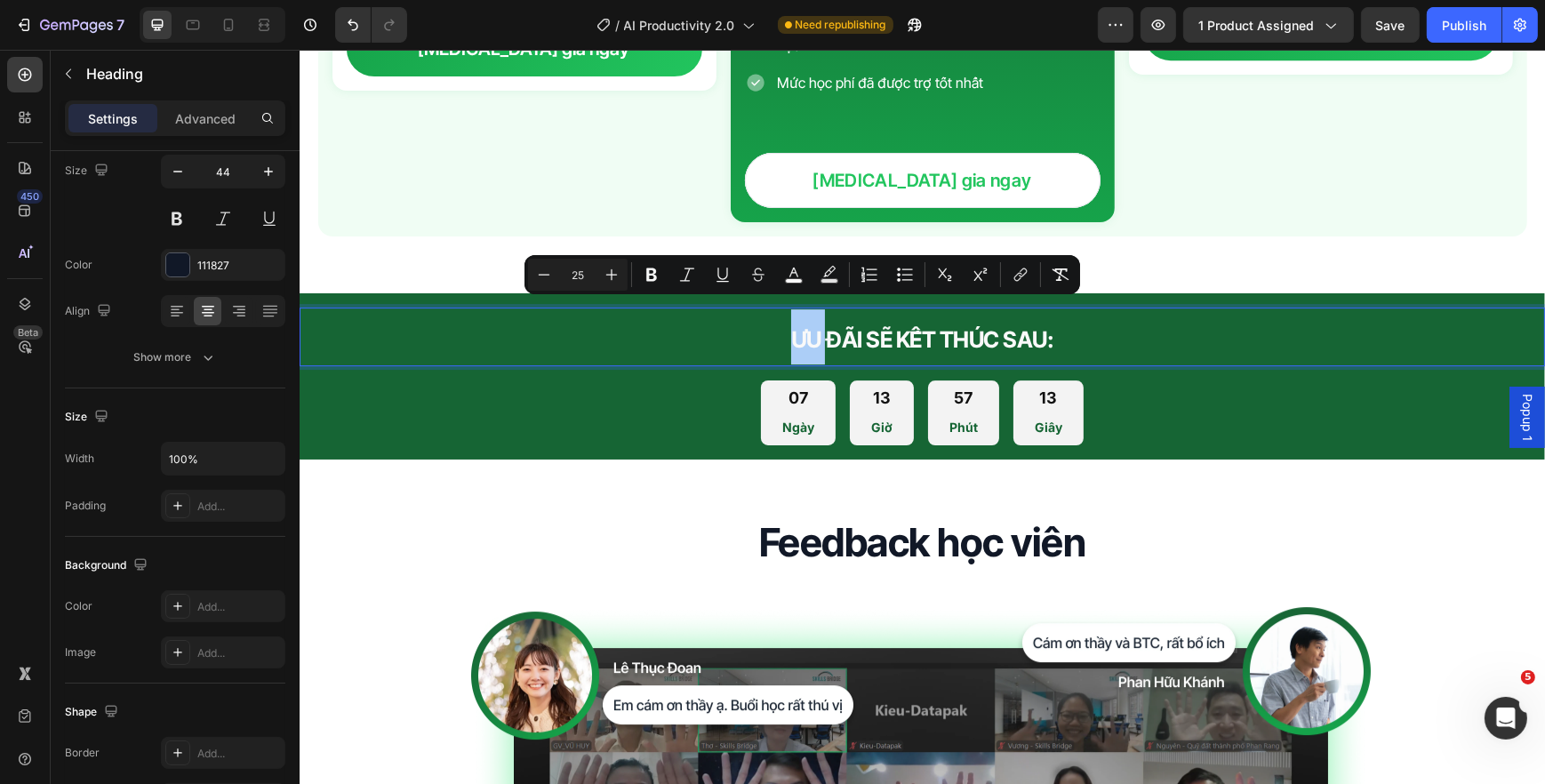
click at [844, 285] on div "Text Background Color" at bounding box center [829, 275] width 32 height 32
click at [740, 335] on p "ƯU ĐÃI SẼ KẾT THÚC SAU:" at bounding box center [921, 336] width 1242 height 55
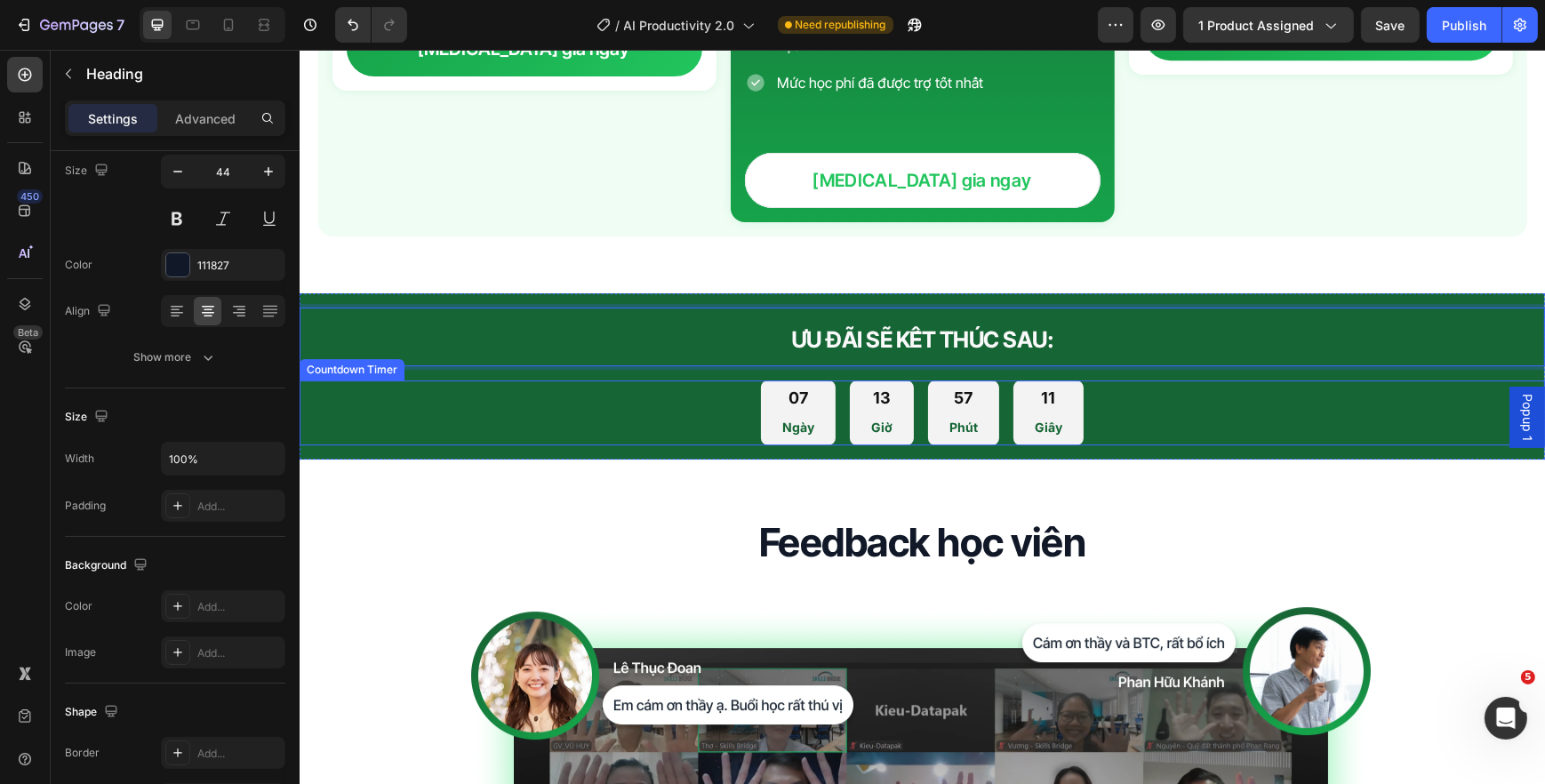
click at [683, 386] on div "07 Ngày 13 Giờ 57 Phút 11 Giây" at bounding box center [921, 412] width 1245 height 65
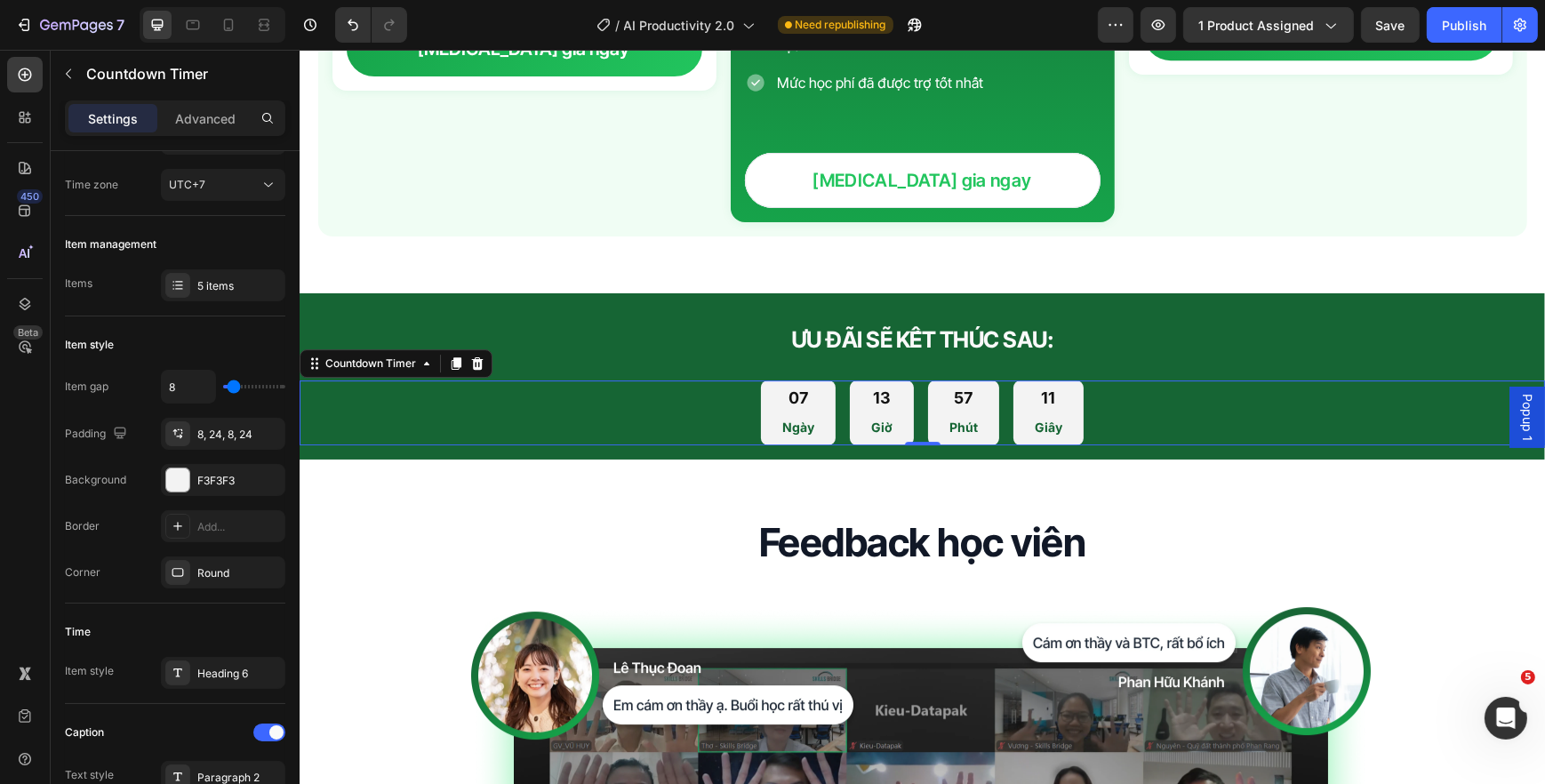
scroll to position [0, 0]
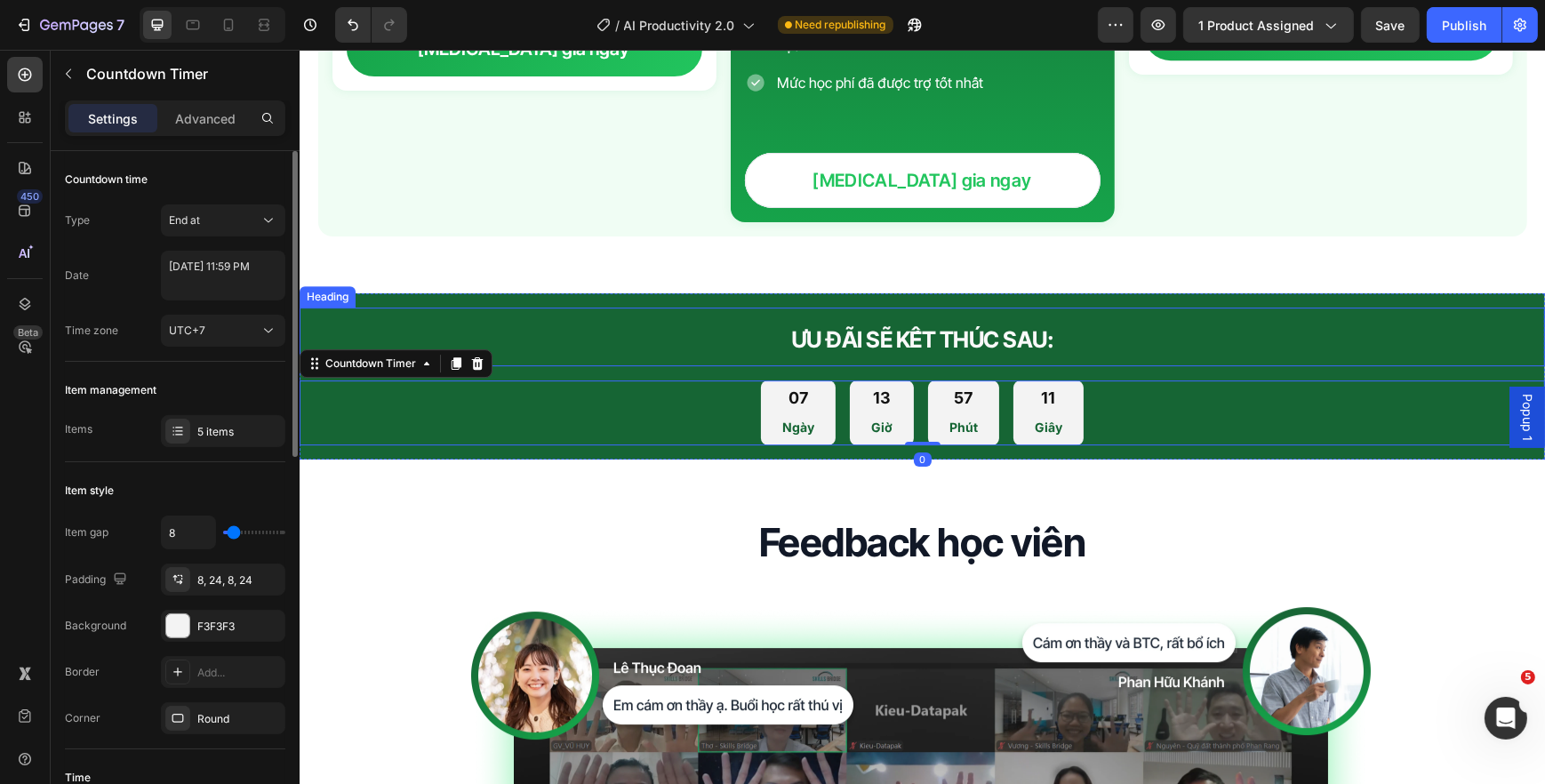
click at [797, 326] on span "ƯU ĐÃI SẼ KẾT THÚC SAU:" at bounding box center [921, 339] width 263 height 27
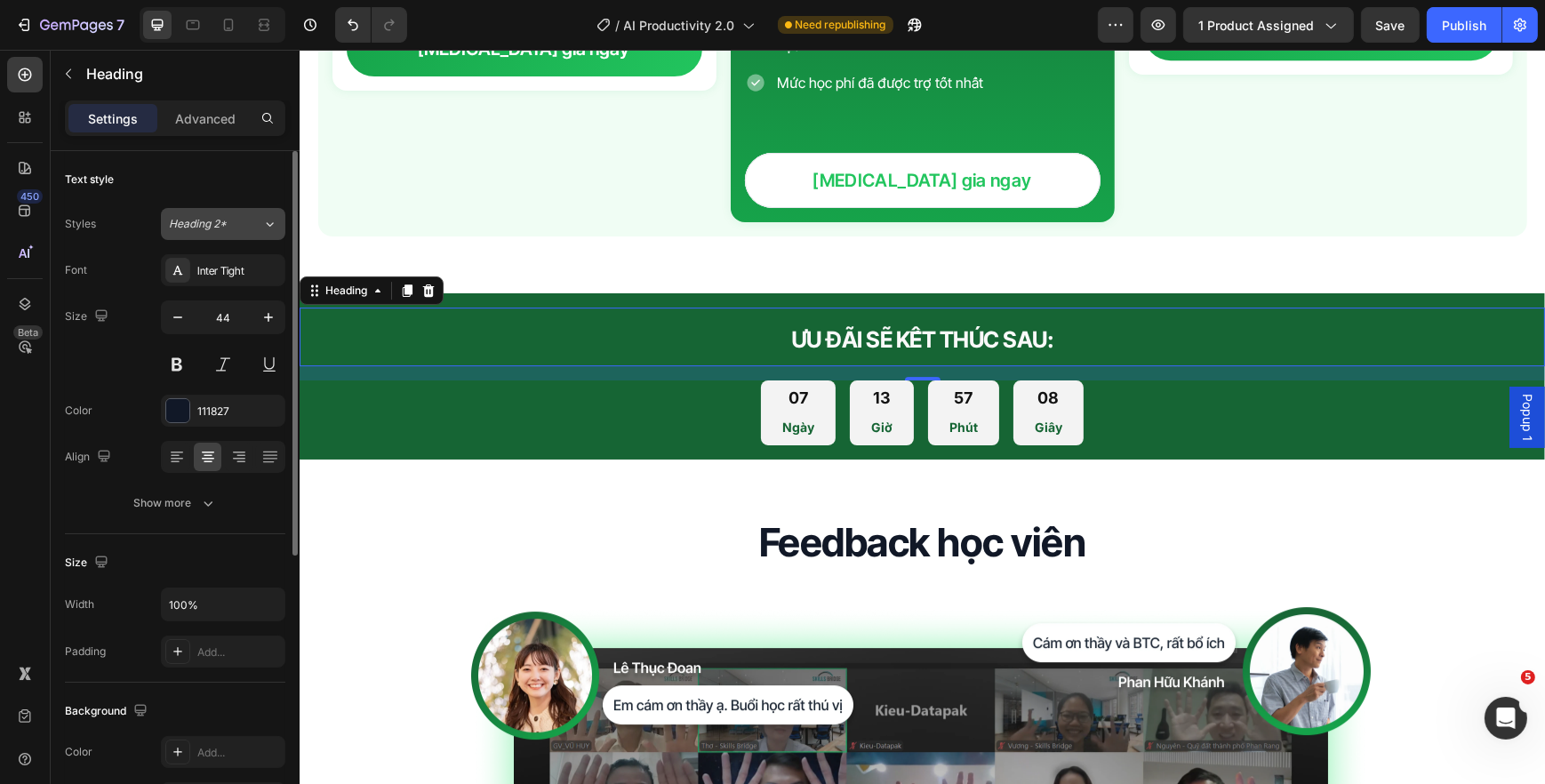
click at [244, 230] on div "Heading 2*" at bounding box center [215, 224] width 93 height 16
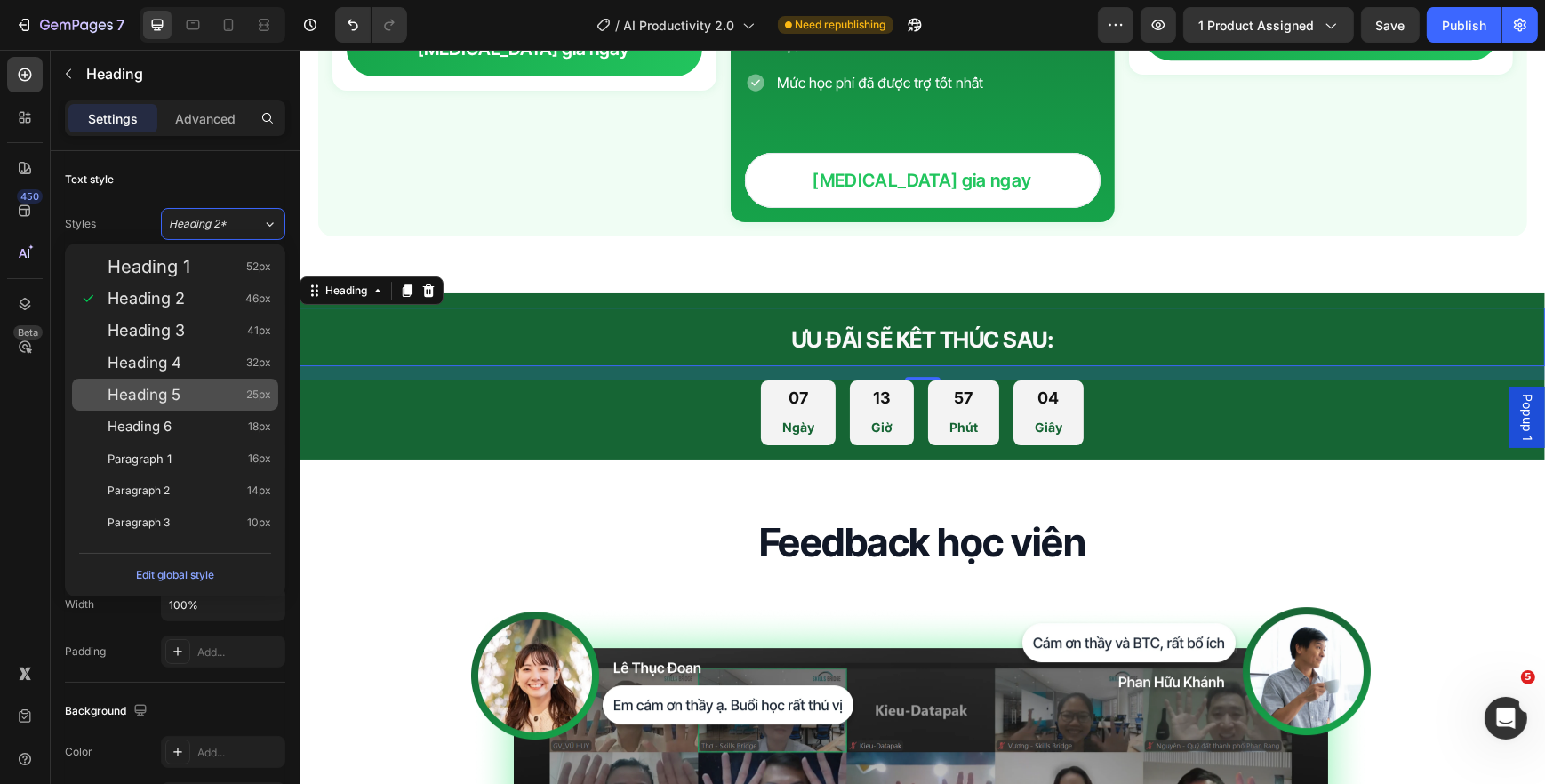
click at [248, 391] on span "25px" at bounding box center [258, 395] width 25 height 18
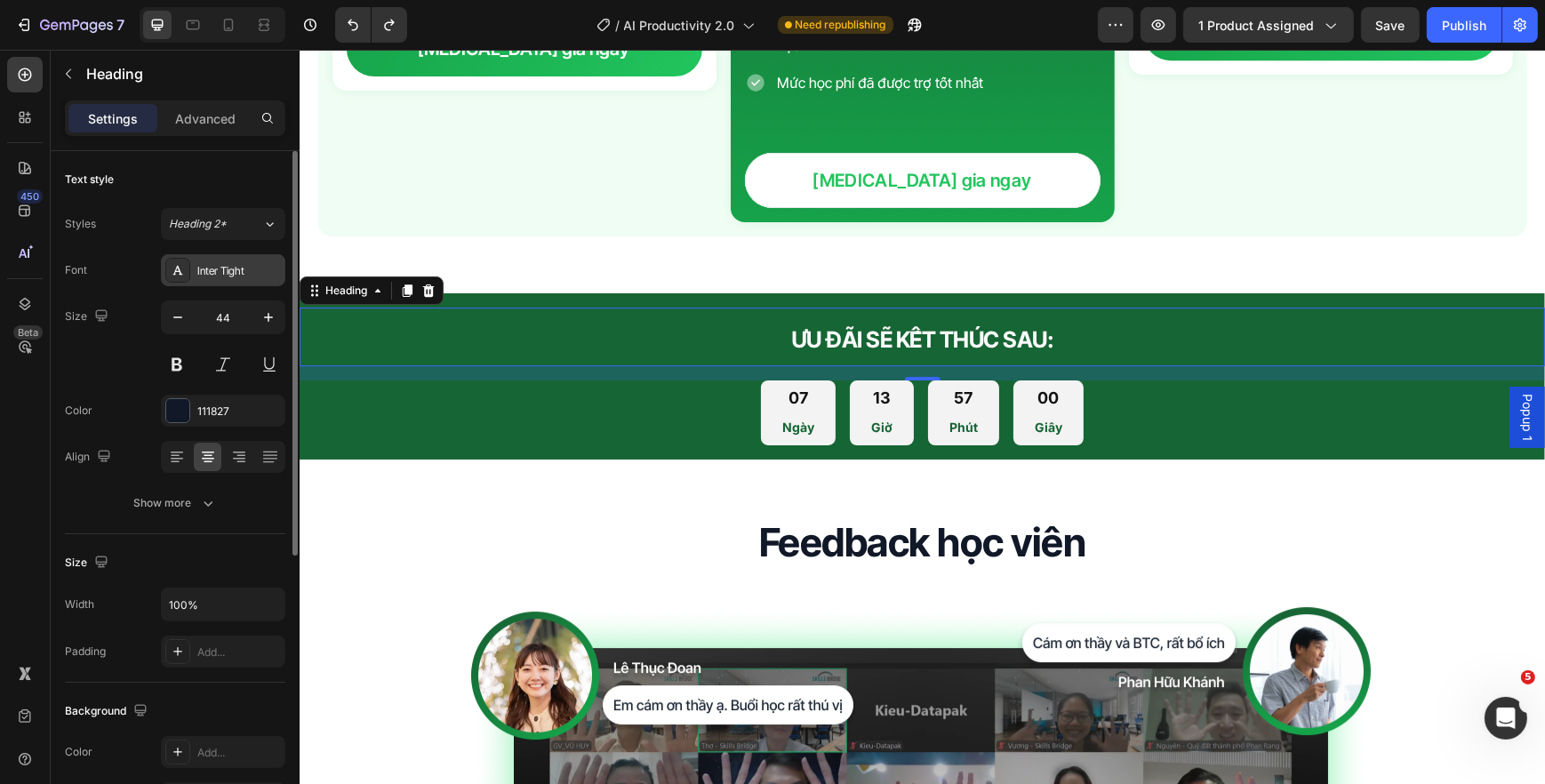
click at [245, 273] on div "Inter Tight" at bounding box center [239, 271] width 84 height 16
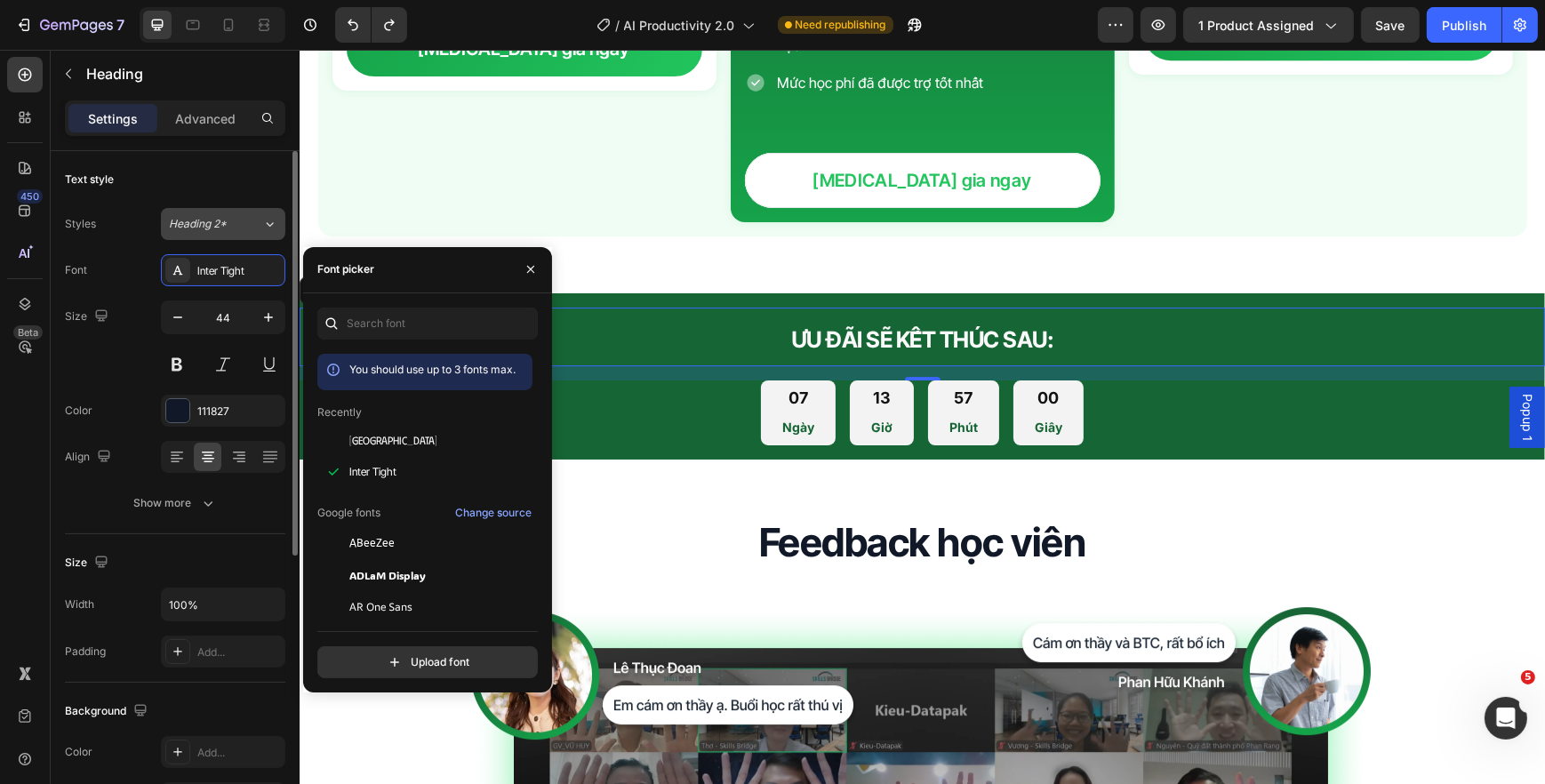
click at [235, 226] on div "Heading 2*" at bounding box center [205, 224] width 72 height 16
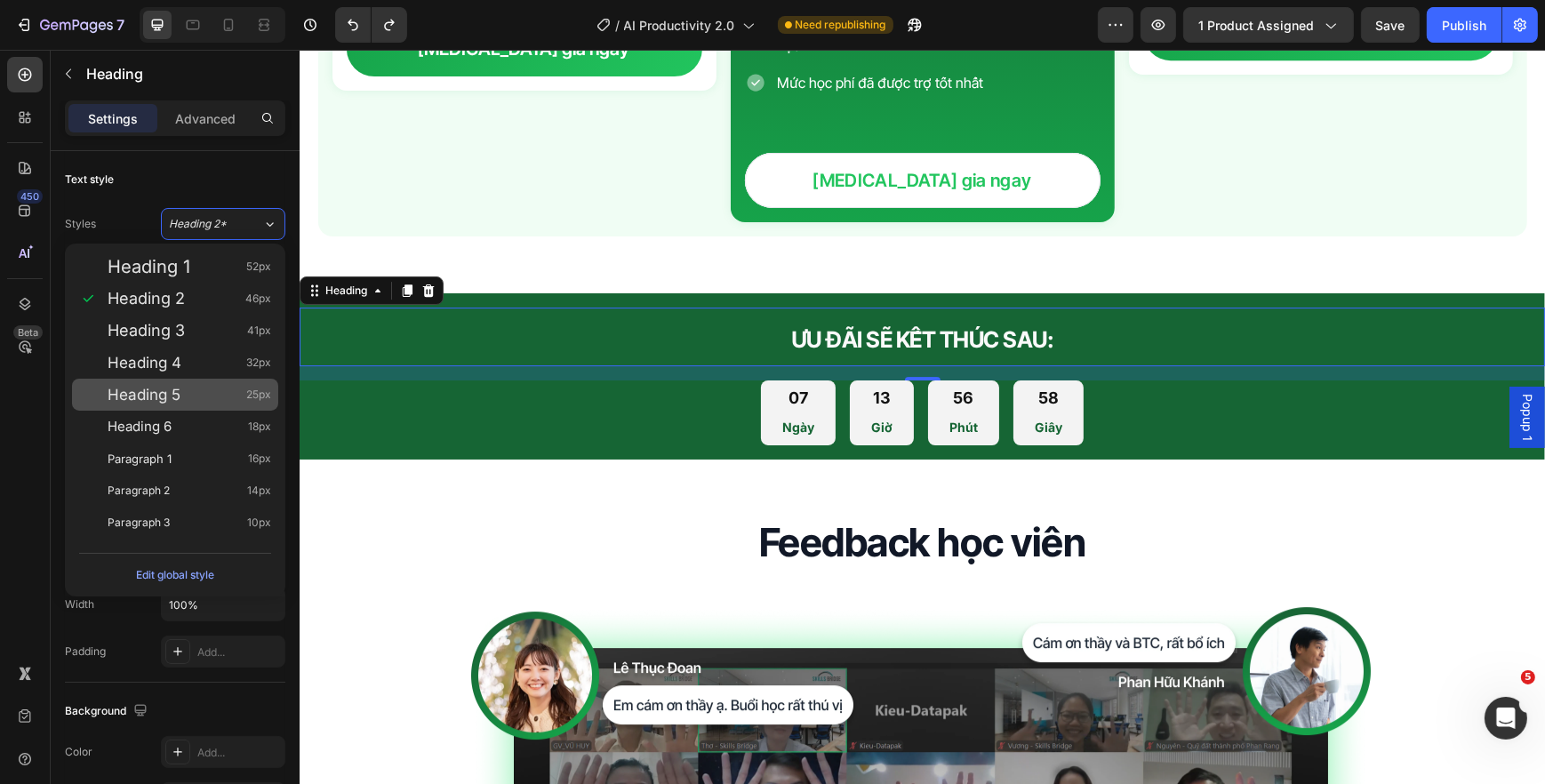
click at [224, 390] on div "Heading 5 25px" at bounding box center [190, 395] width 164 height 18
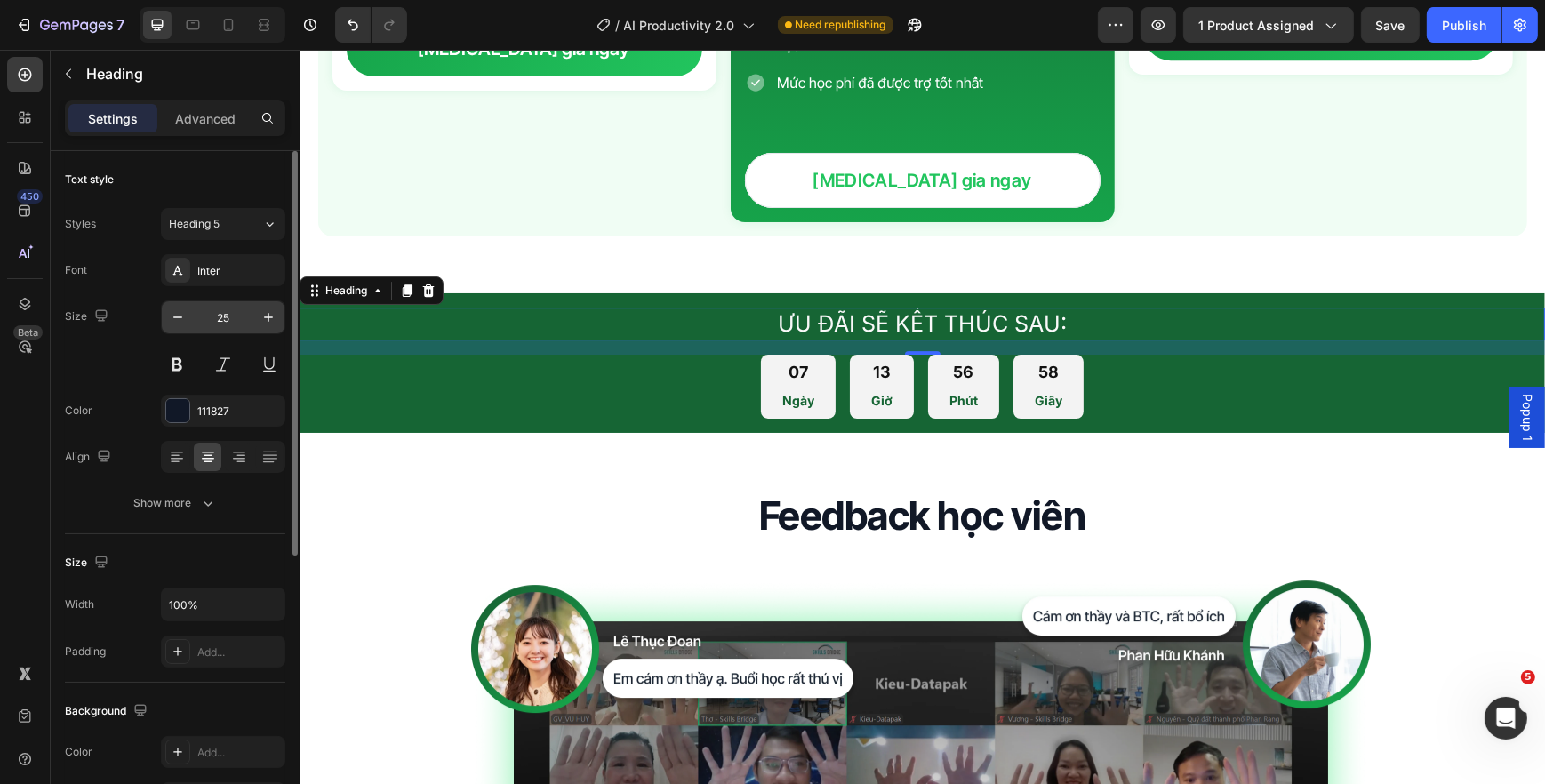
click at [244, 323] on input "25" at bounding box center [223, 317] width 59 height 32
type input "24"
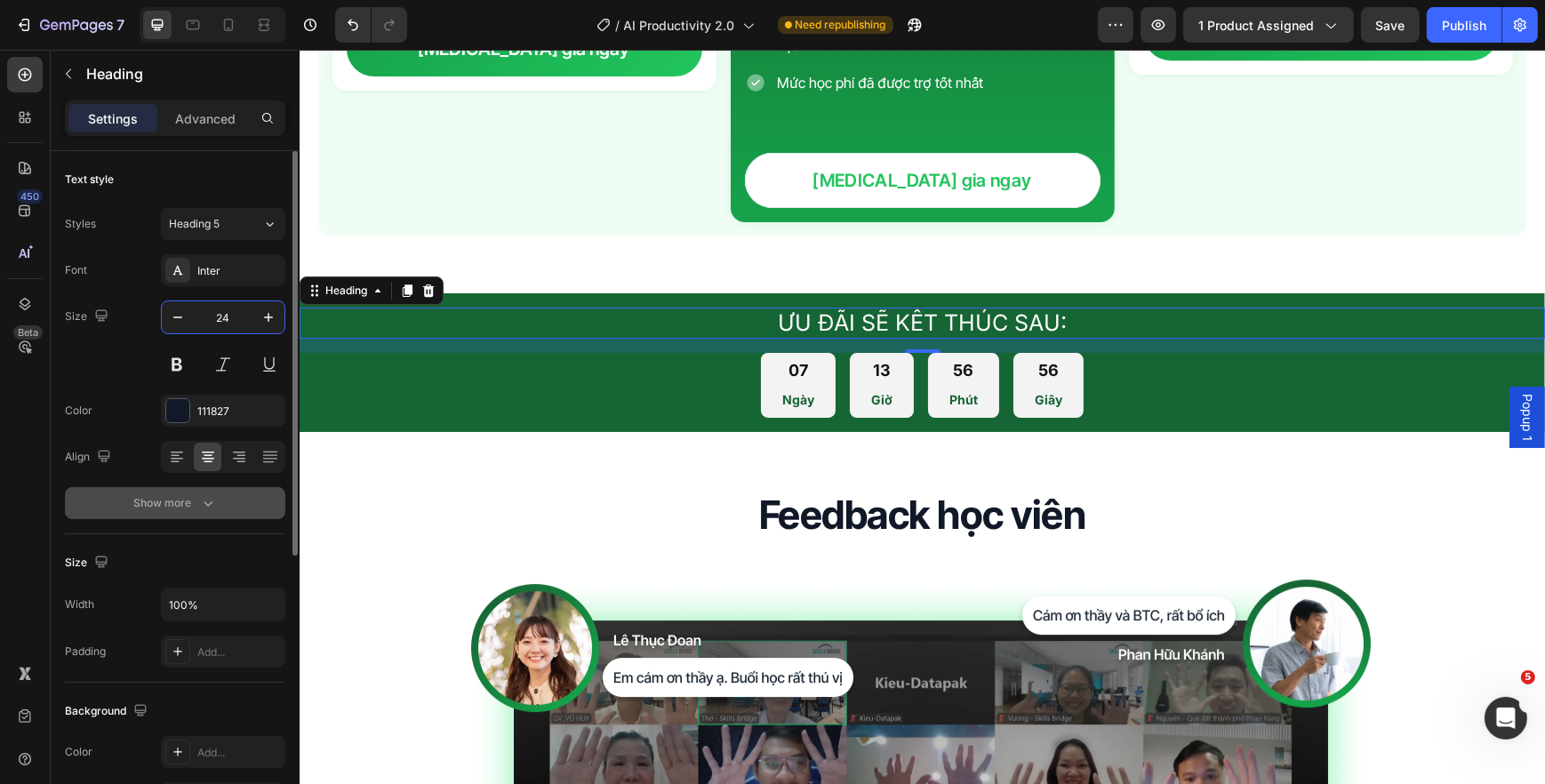
click at [191, 492] on button "Show more" at bounding box center [175, 503] width 220 height 32
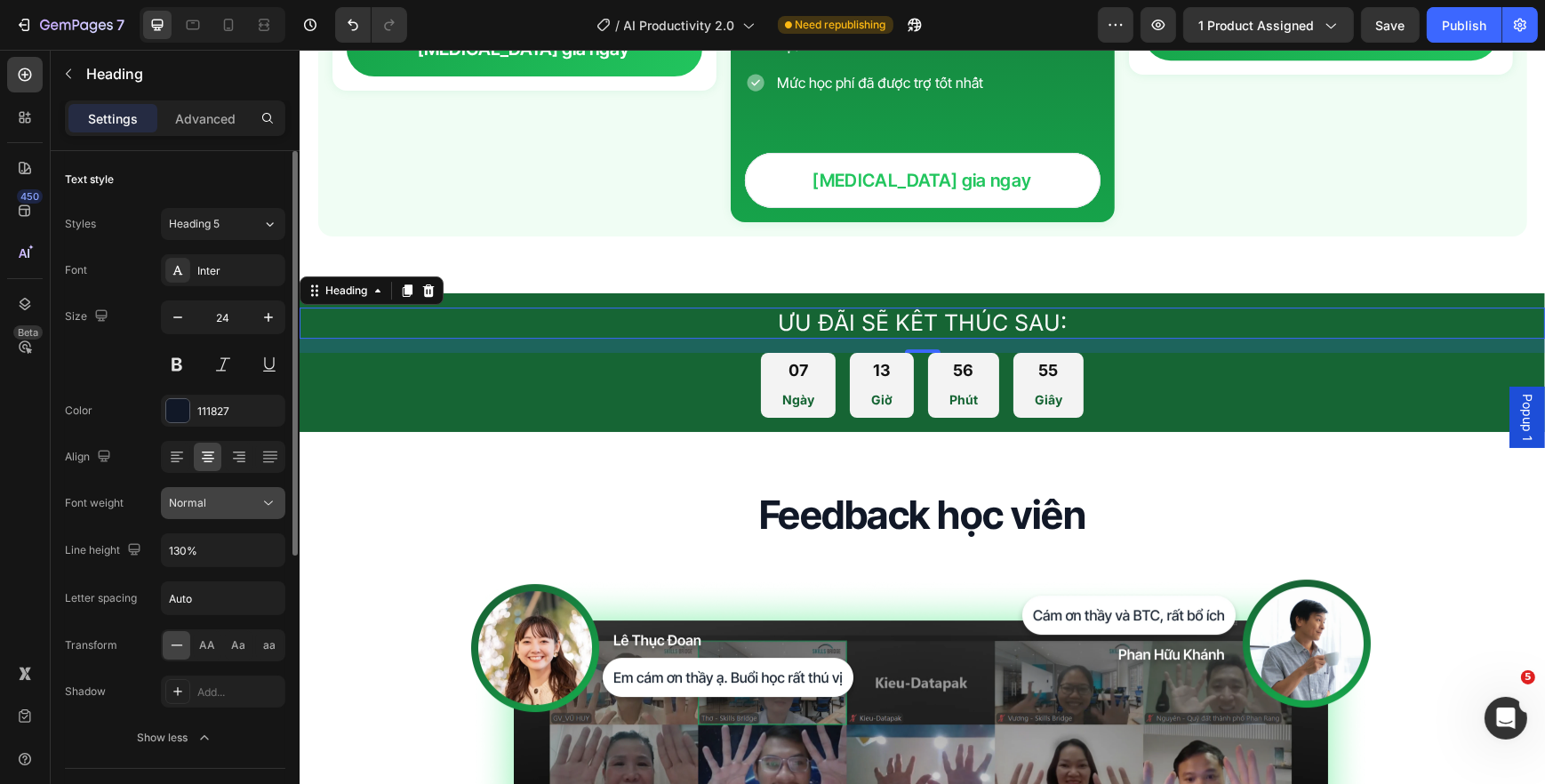
click at [210, 501] on div "Normal" at bounding box center [214, 503] width 91 height 16
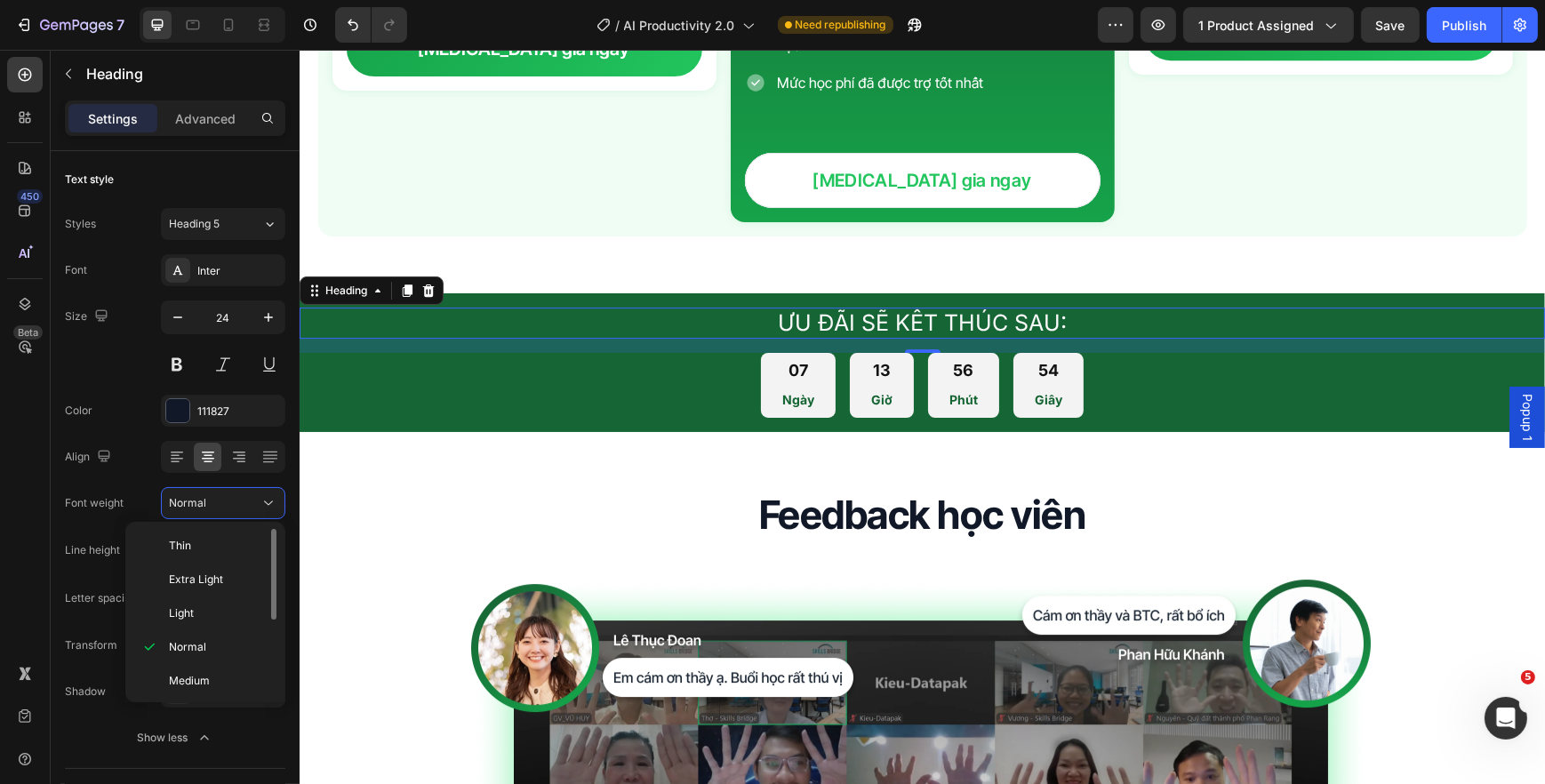
scroll to position [135, 0]
click at [212, 630] on div "Bold" at bounding box center [201, 647] width 139 height 34
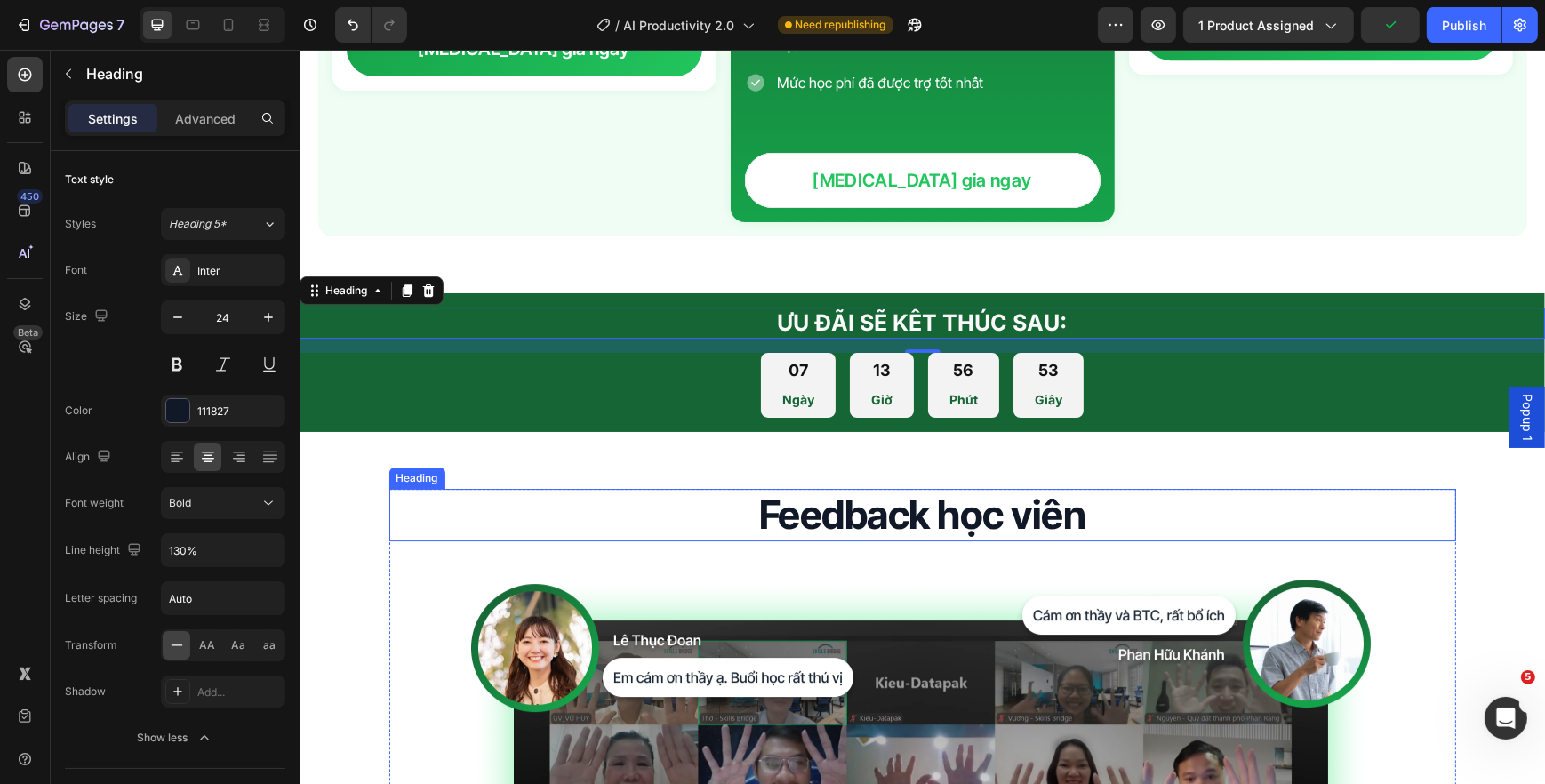
click at [756, 489] on h2 "Feedback học viên" at bounding box center [921, 515] width 1067 height 52
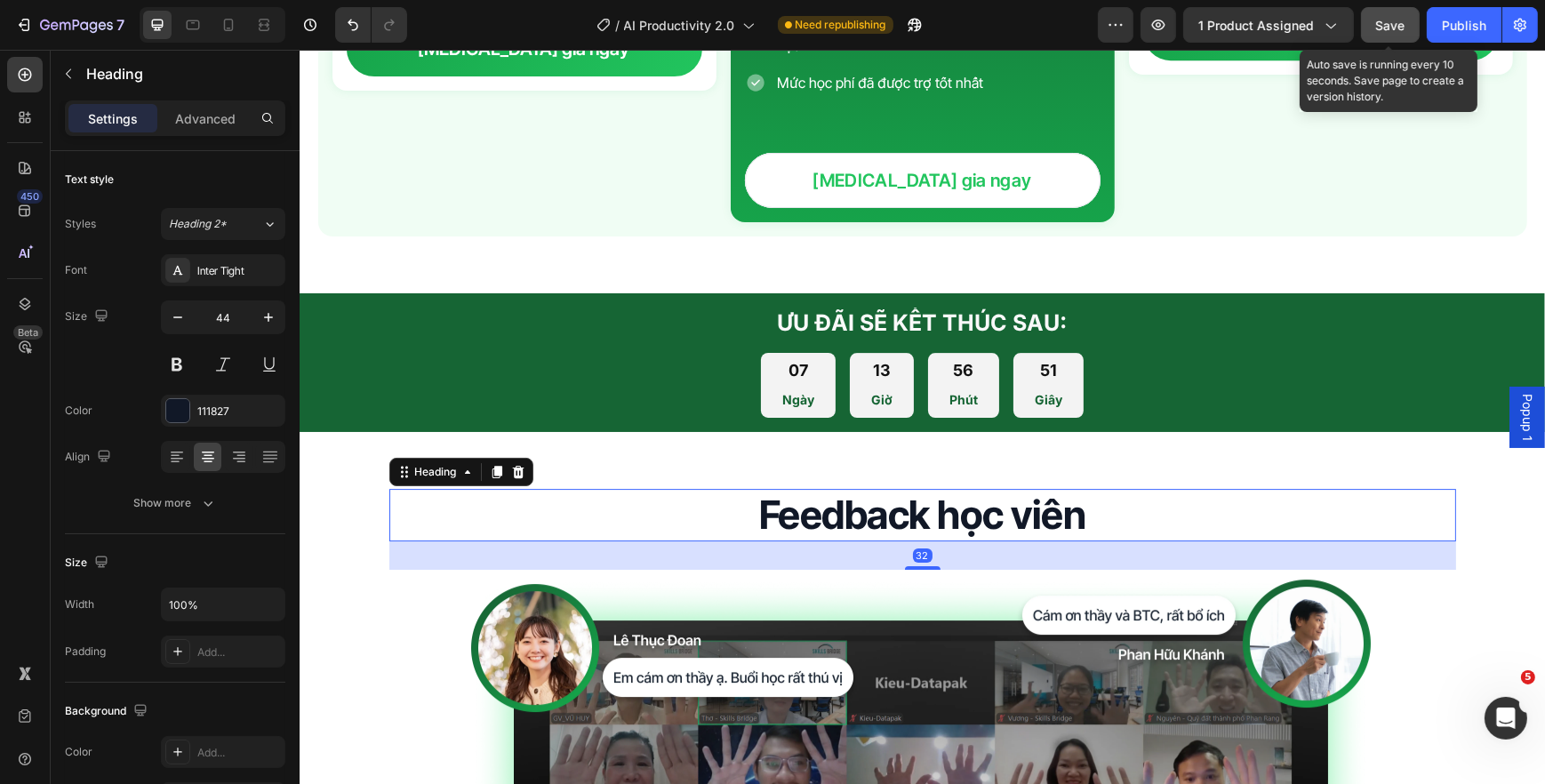
click at [1376, 17] on button "Save" at bounding box center [1390, 25] width 59 height 36
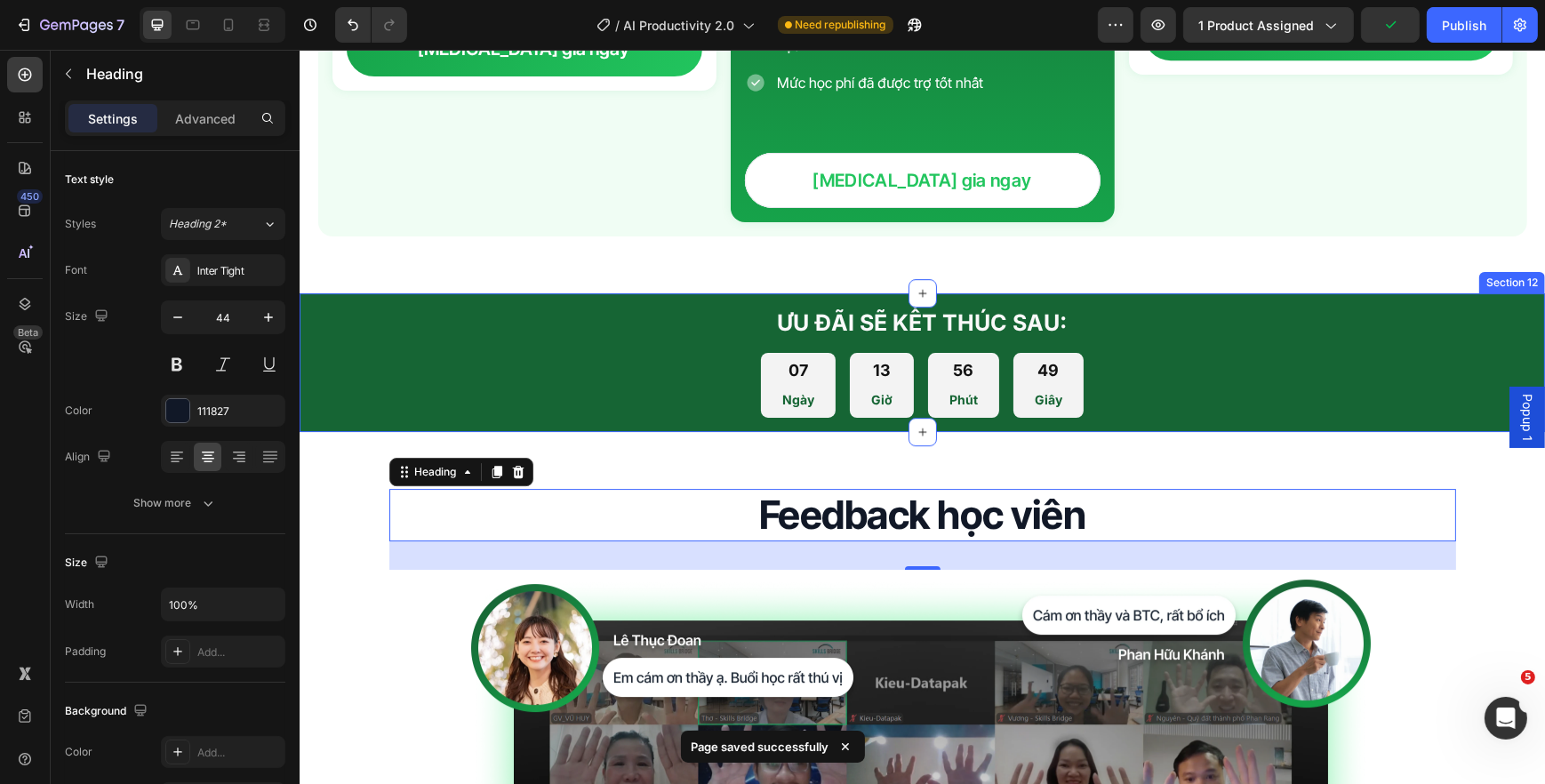
click at [660, 293] on div "⁠⁠⁠⁠⁠⁠⁠ ƯU ĐÃI SẼ KẾT THÚC SAU: Heading 07 Ngày 13 Giờ 56 Phút 49 Giây Countdow…" at bounding box center [921, 362] width 1245 height 139
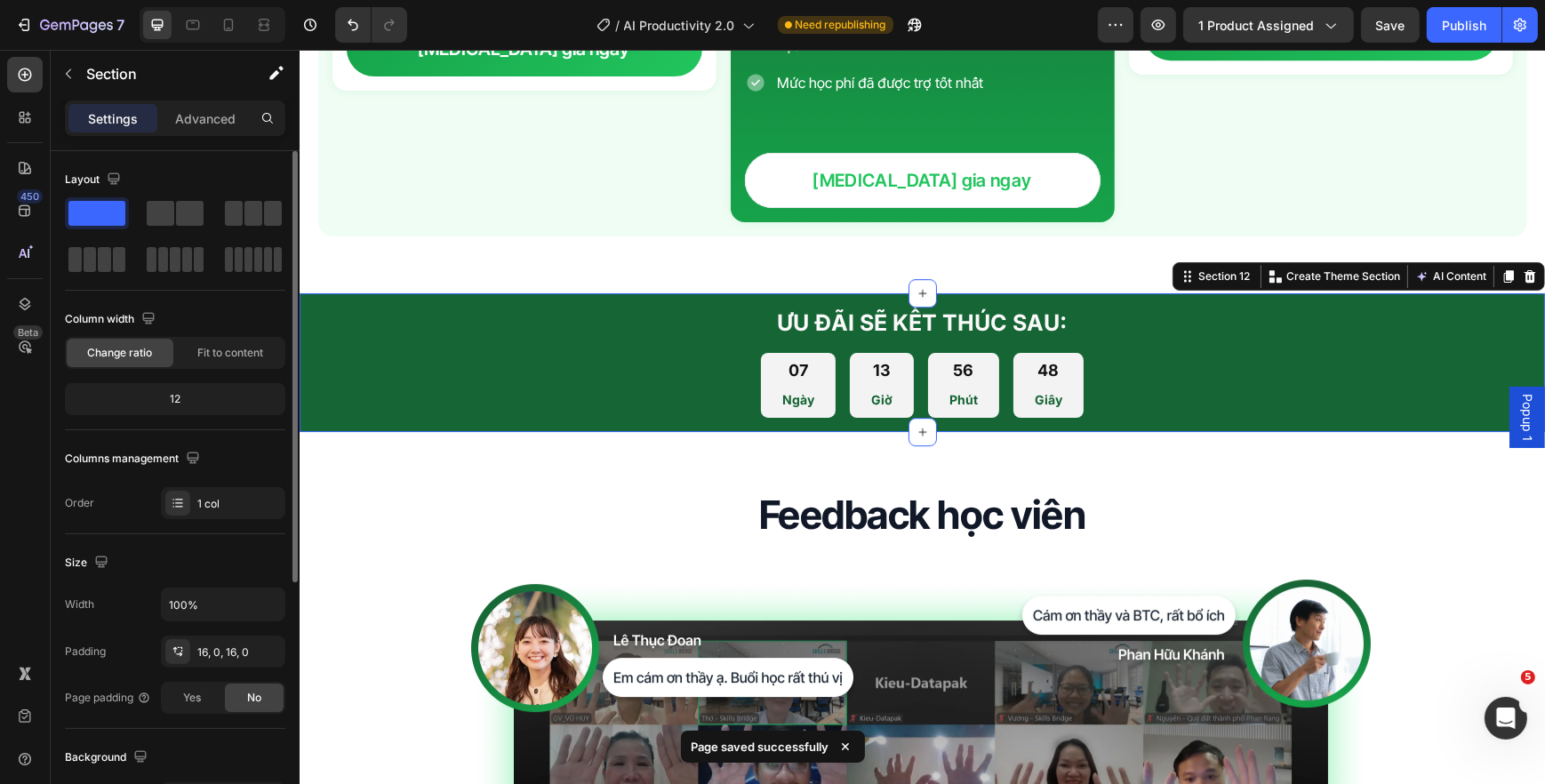
click at [207, 682] on div "Yes No" at bounding box center [223, 698] width 124 height 32
click at [209, 667] on div "16, 0, 16, 0" at bounding box center [223, 652] width 124 height 32
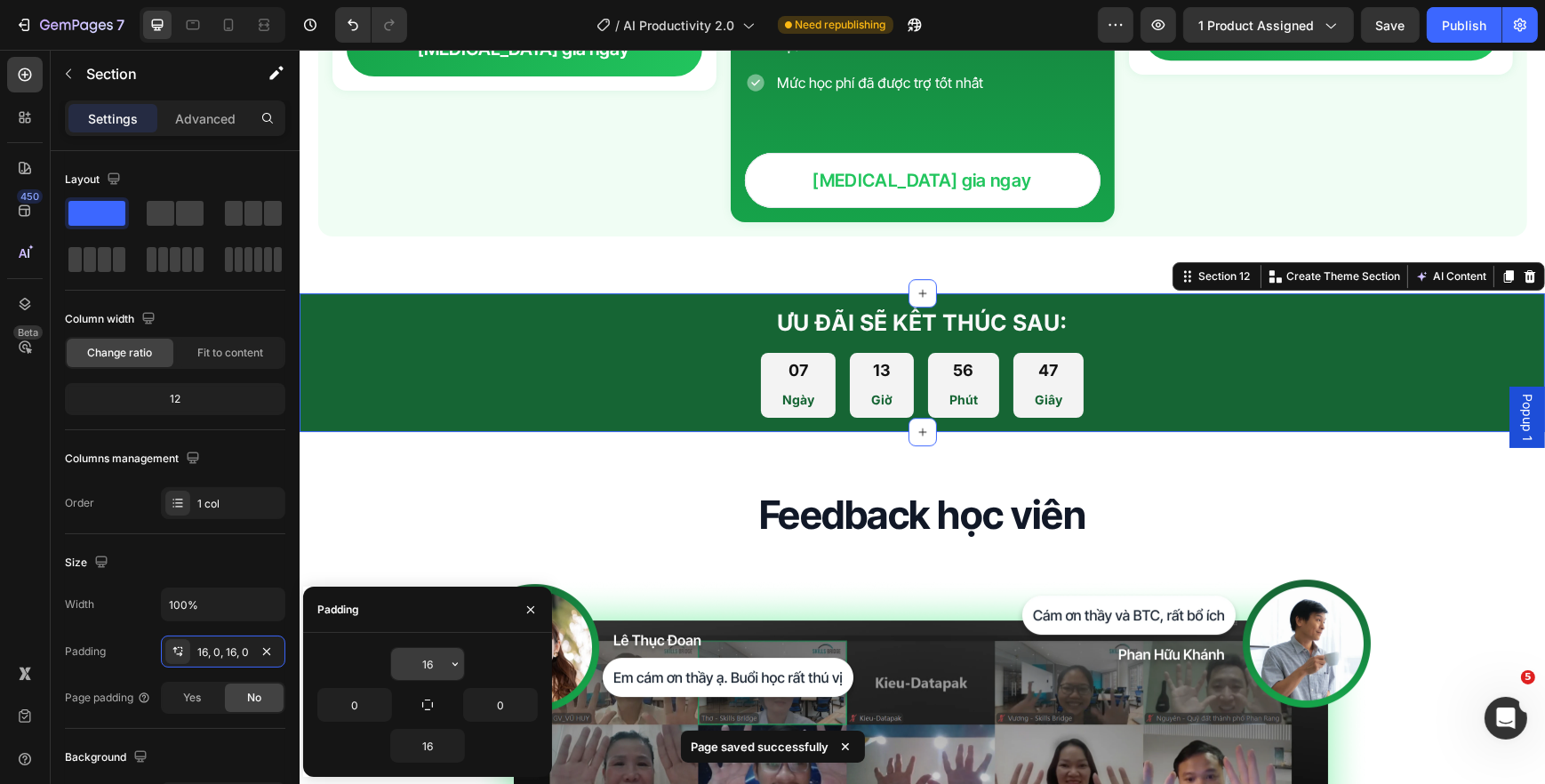
click at [439, 665] on input "16" at bounding box center [427, 664] width 73 height 32
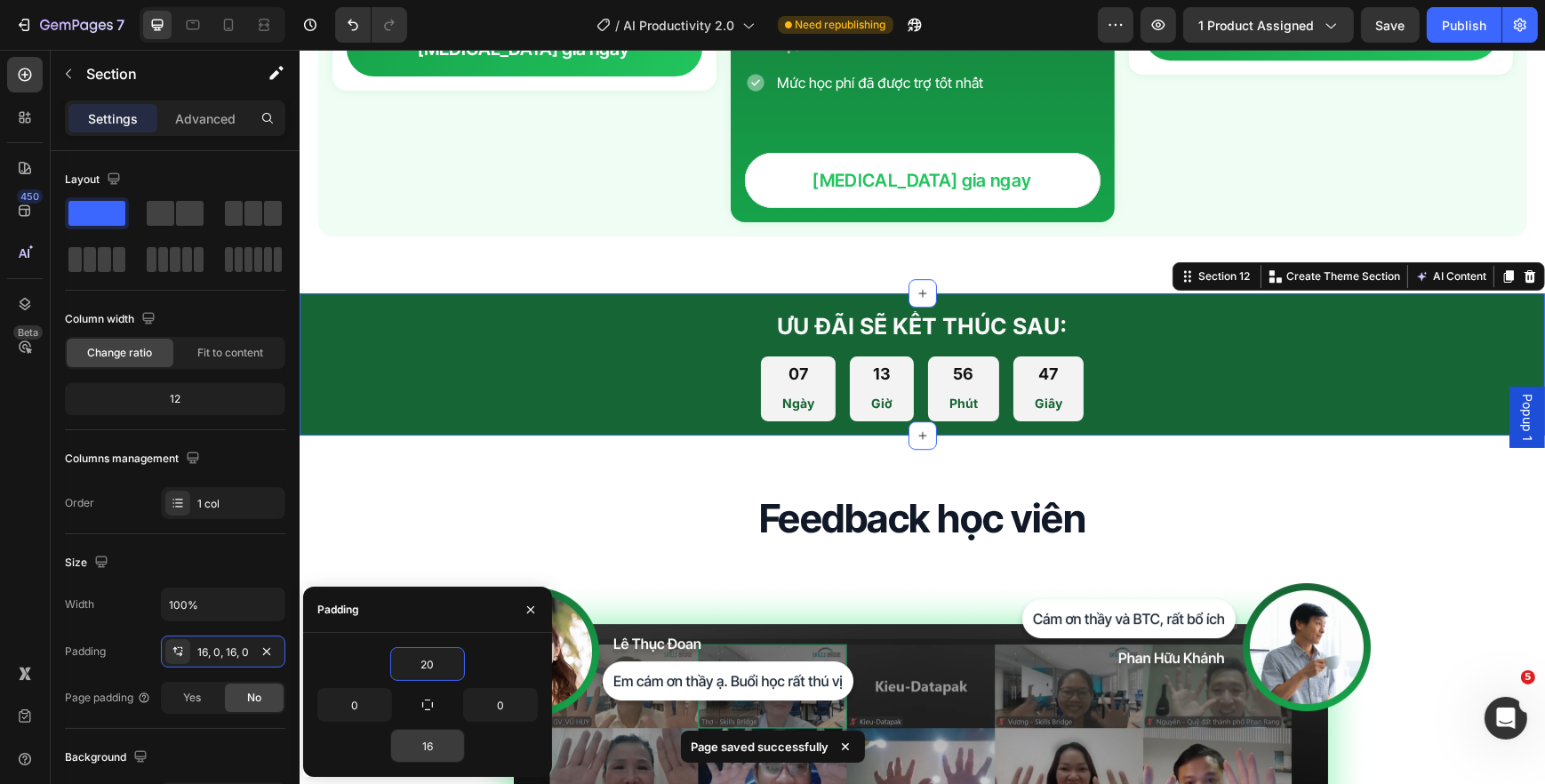
type input "20"
click at [428, 738] on input "16" at bounding box center [427, 746] width 73 height 32
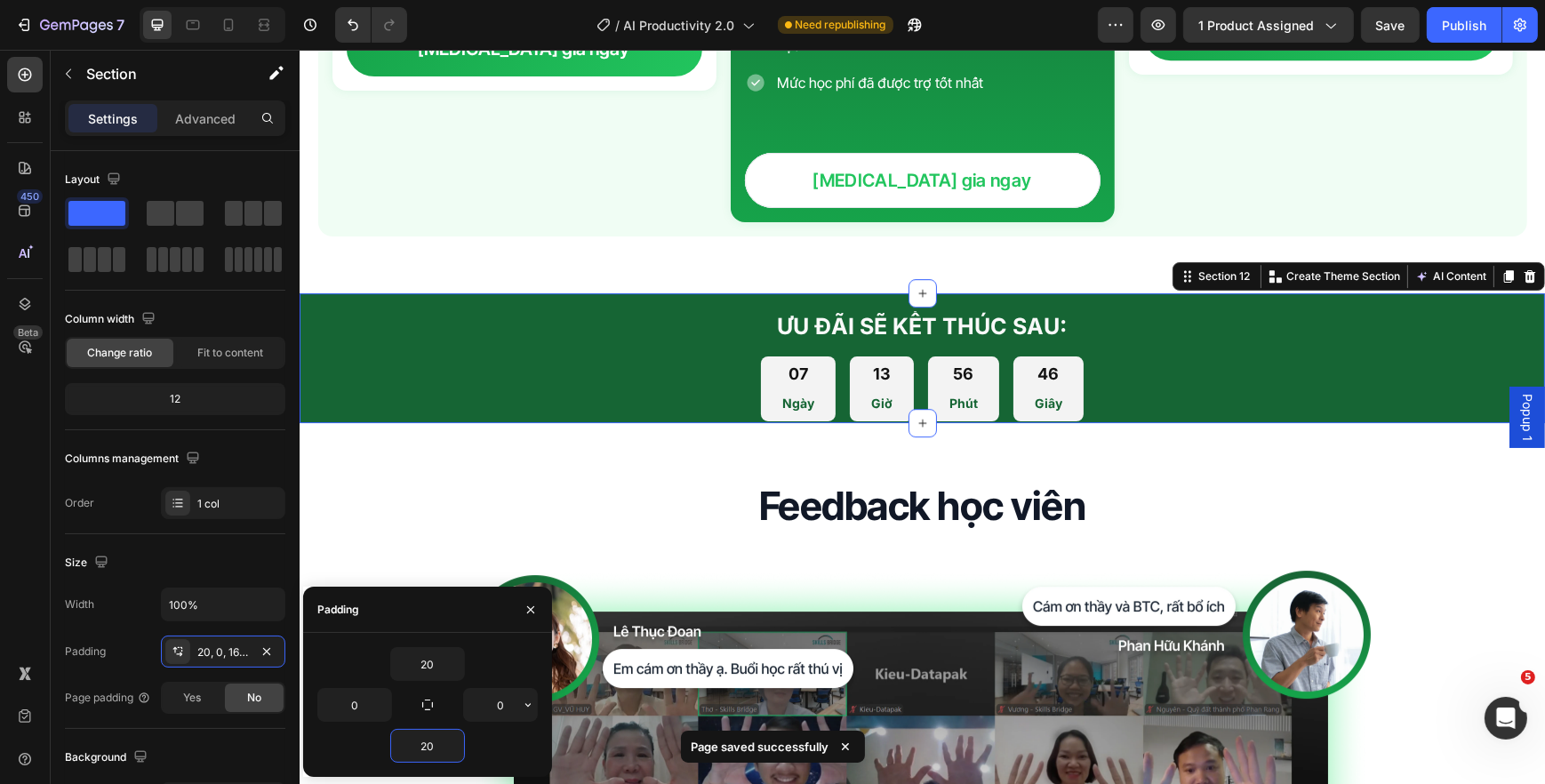
type input "20"
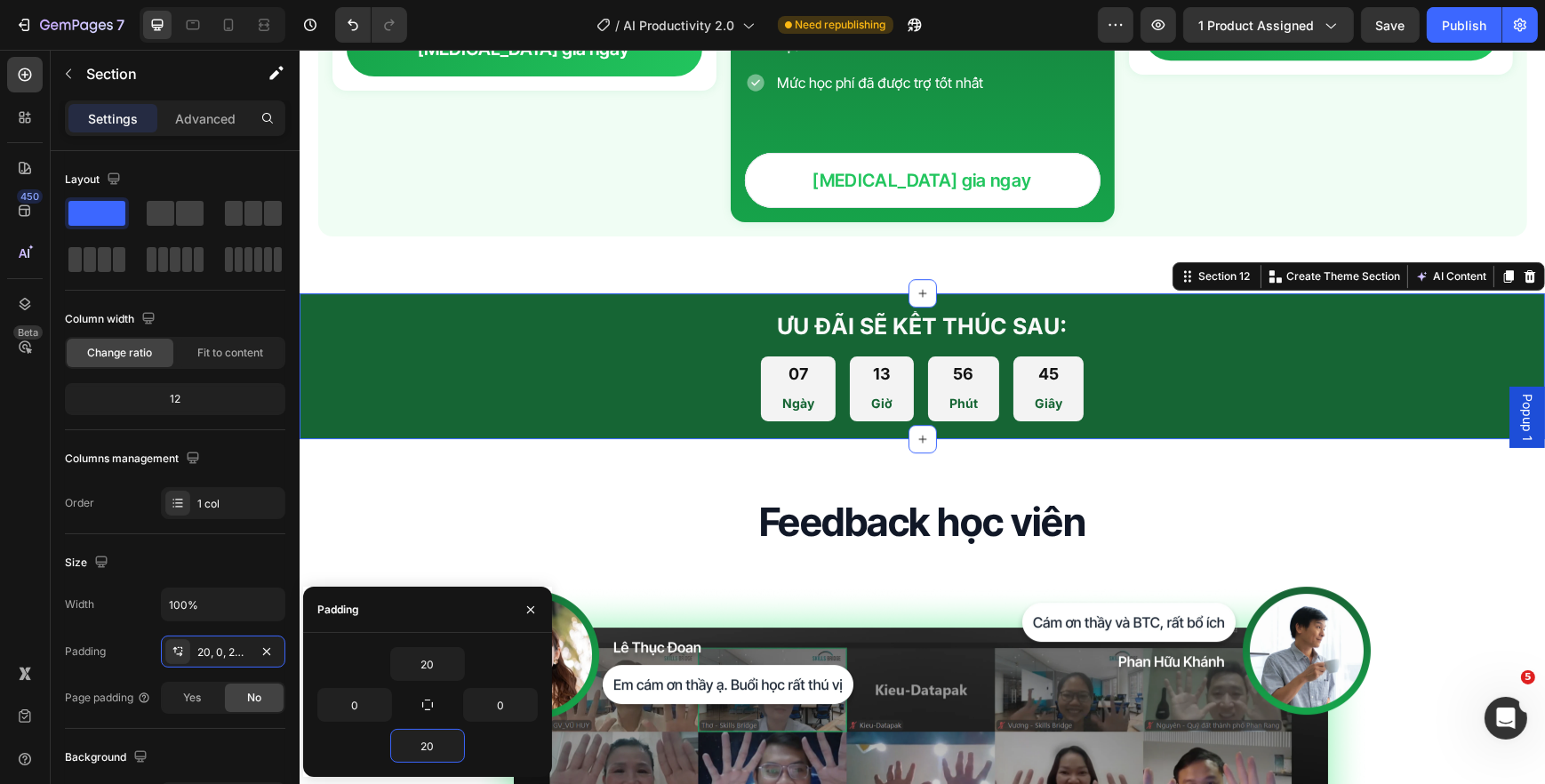
click at [1405, 4] on div "7 Version history / AI Productivity 2.0 Need republishing Preview 1 product ass…" at bounding box center [772, 25] width 1545 height 51
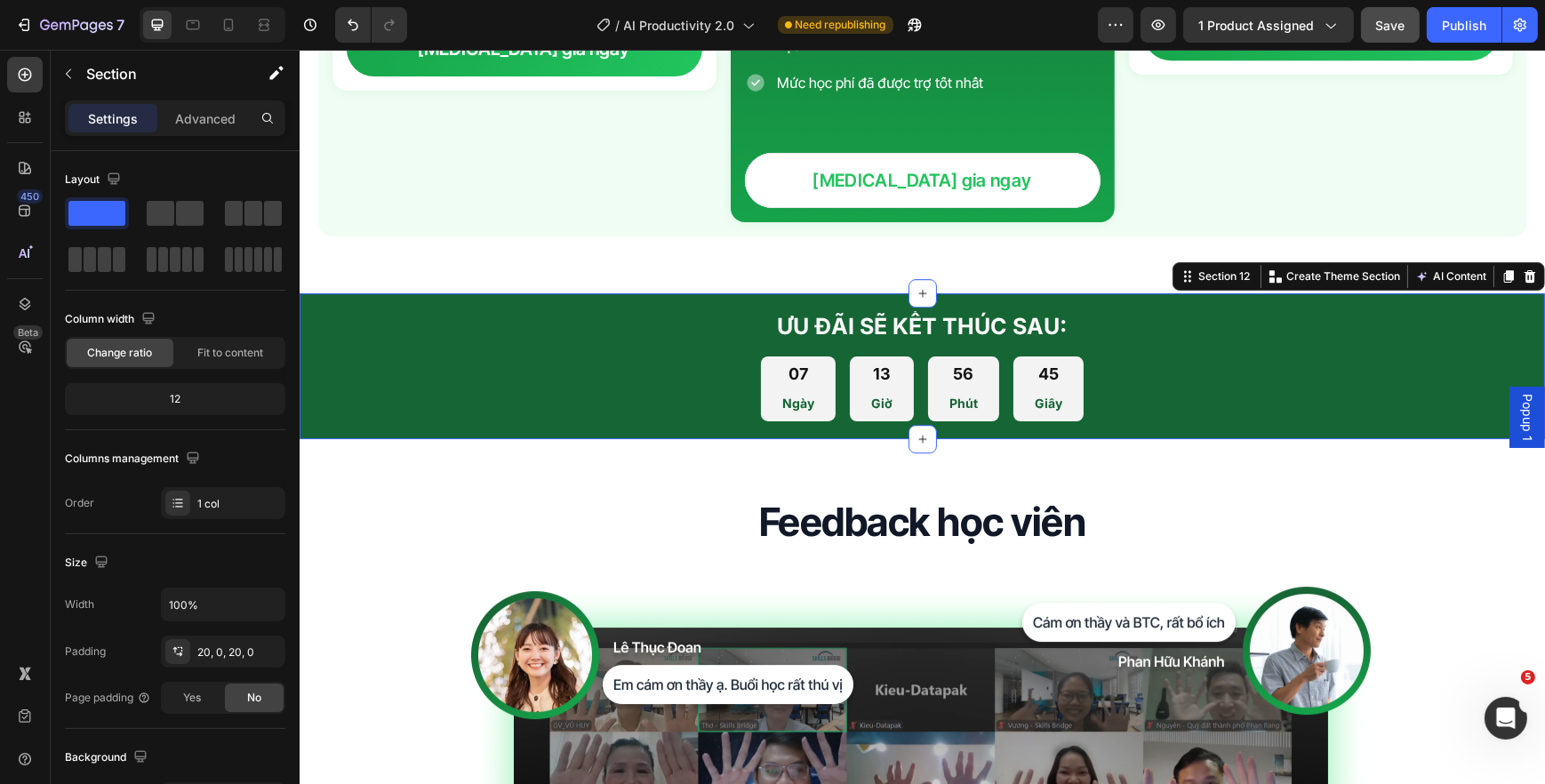
click at [1404, 12] on button "Save" at bounding box center [1390, 25] width 59 height 36
click at [212, 26] on div at bounding box center [213, 25] width 146 height 36
click at [218, 24] on div at bounding box center [228, 25] width 28 height 28
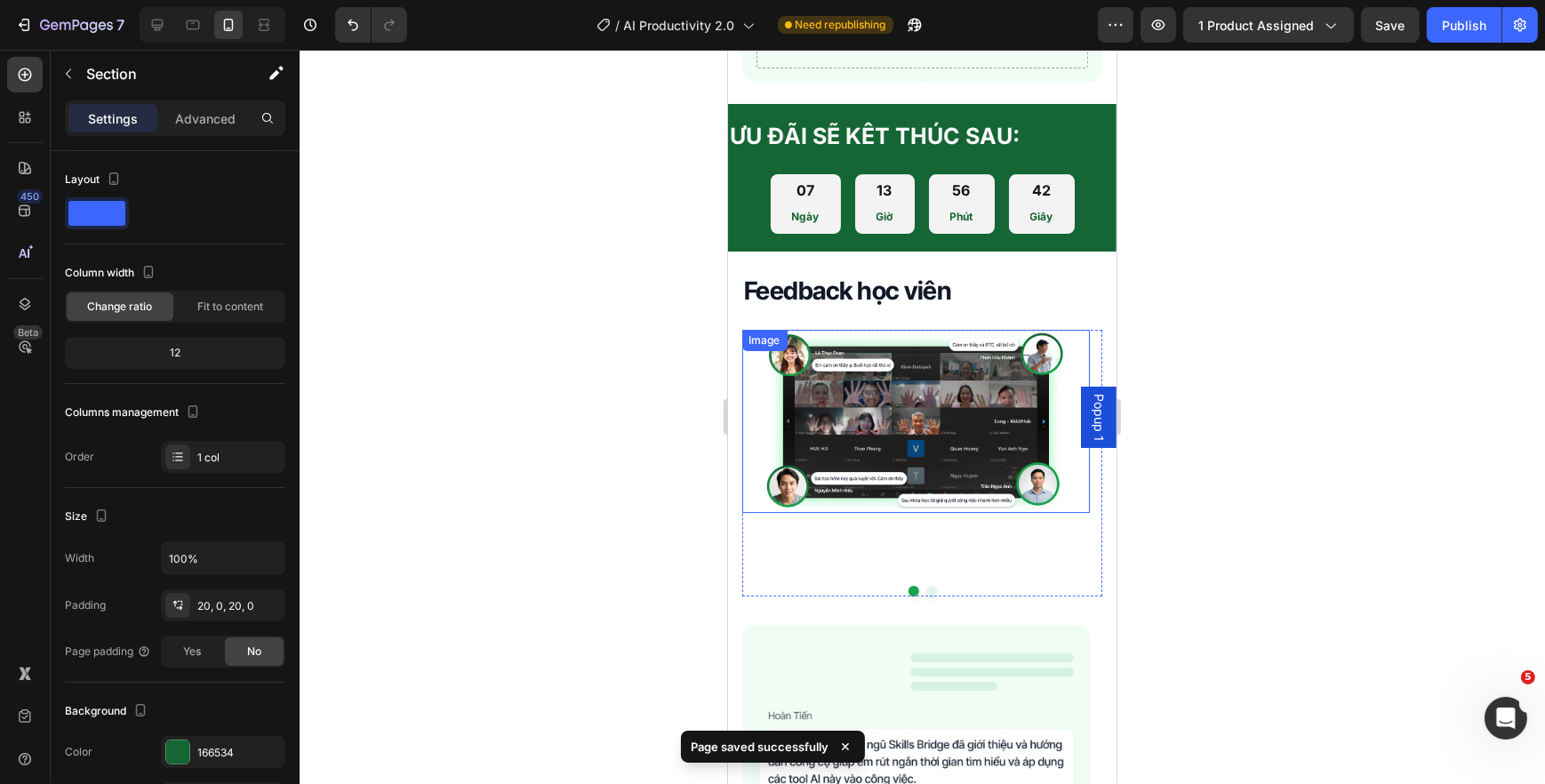
scroll to position [7439, 0]
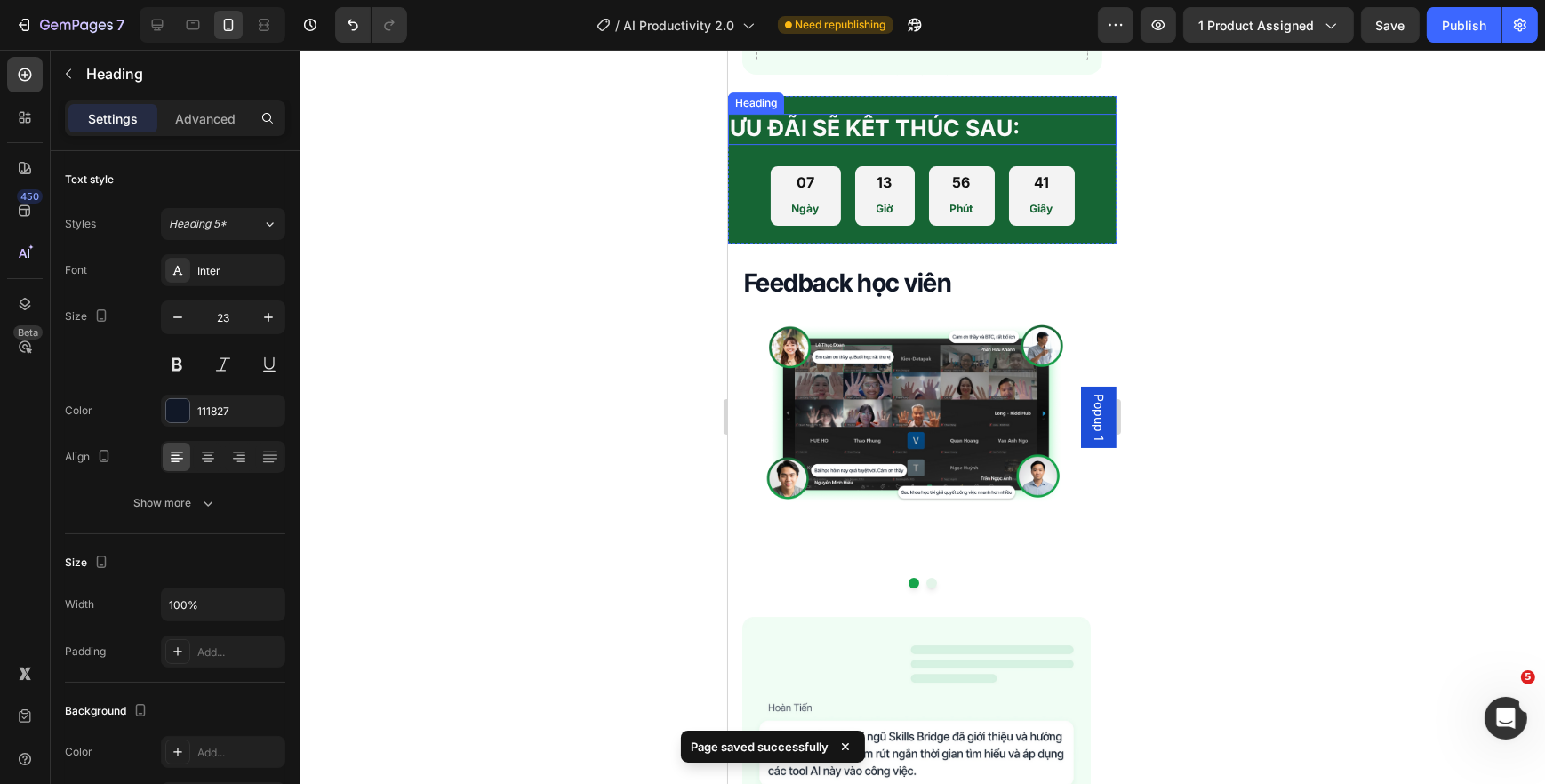
click at [884, 141] on span "ƯU ĐÃI SẼ KẾT THÚC SAU:" at bounding box center [874, 128] width 290 height 27
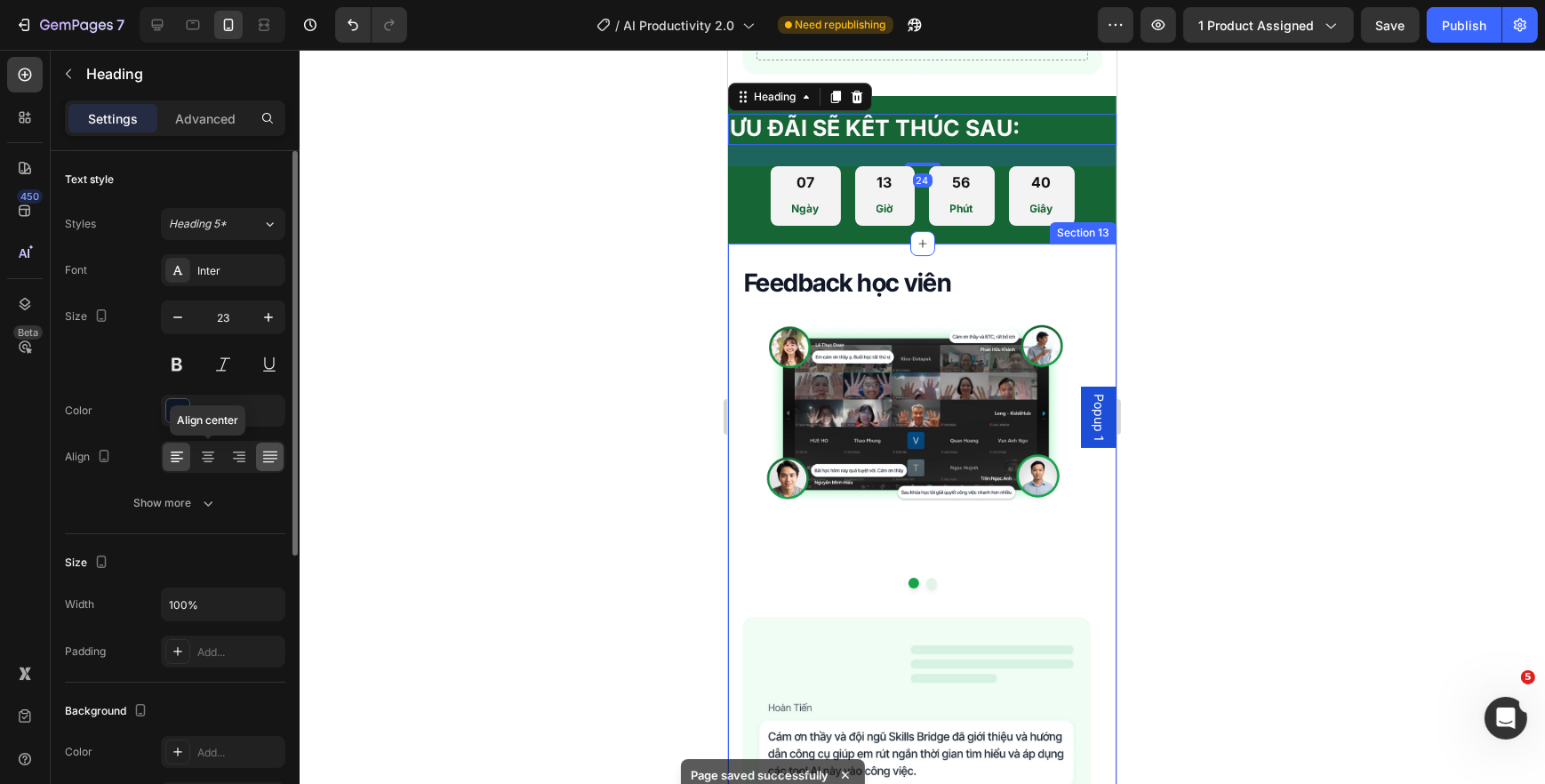
drag, startPoint x: 199, startPoint y: 463, endPoint x: 260, endPoint y: 442, distance: 64.1
click at [200, 462] on icon at bounding box center [208, 457] width 18 height 18
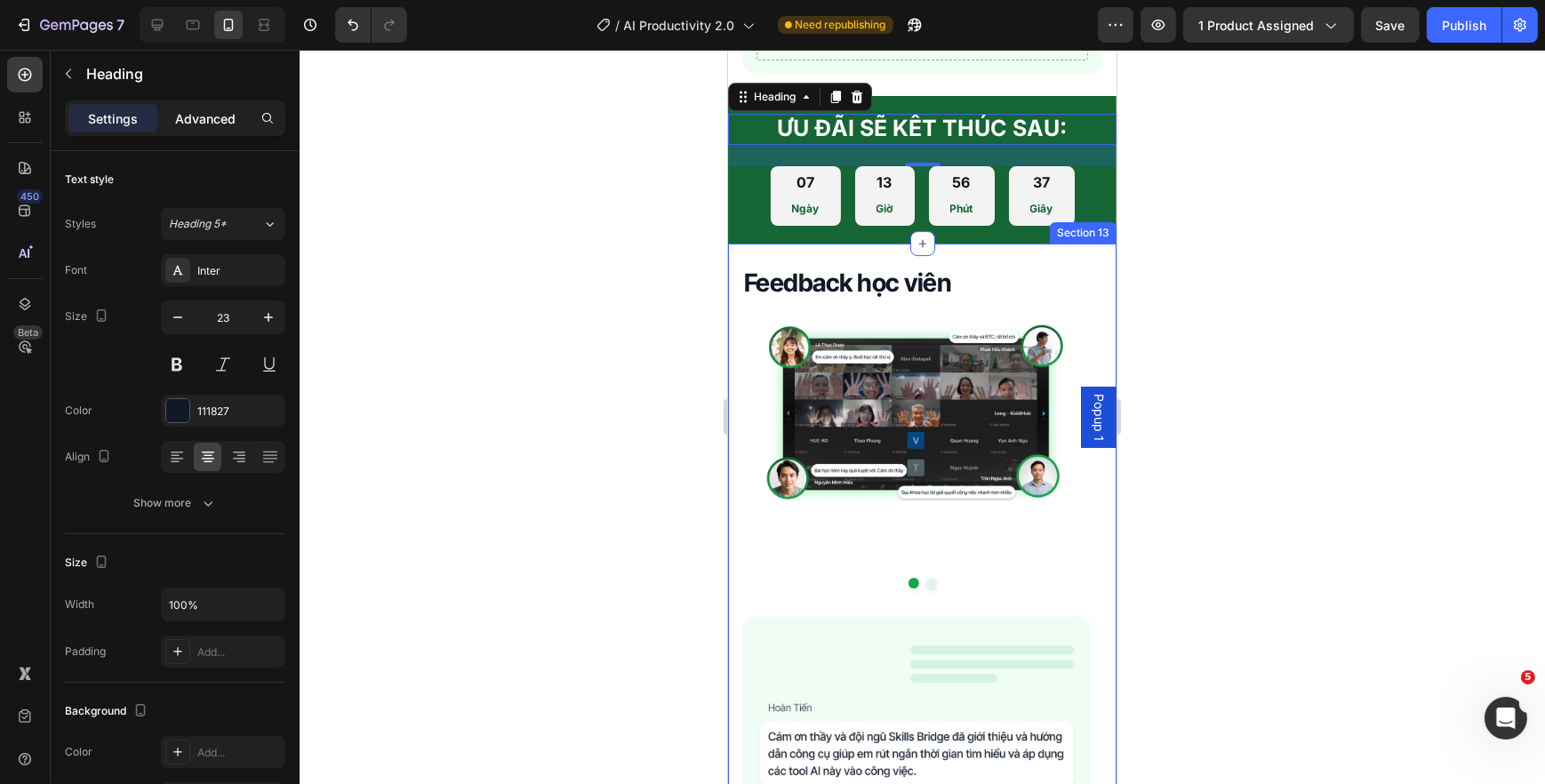
click at [203, 106] on div "Advanced" at bounding box center [205, 118] width 89 height 28
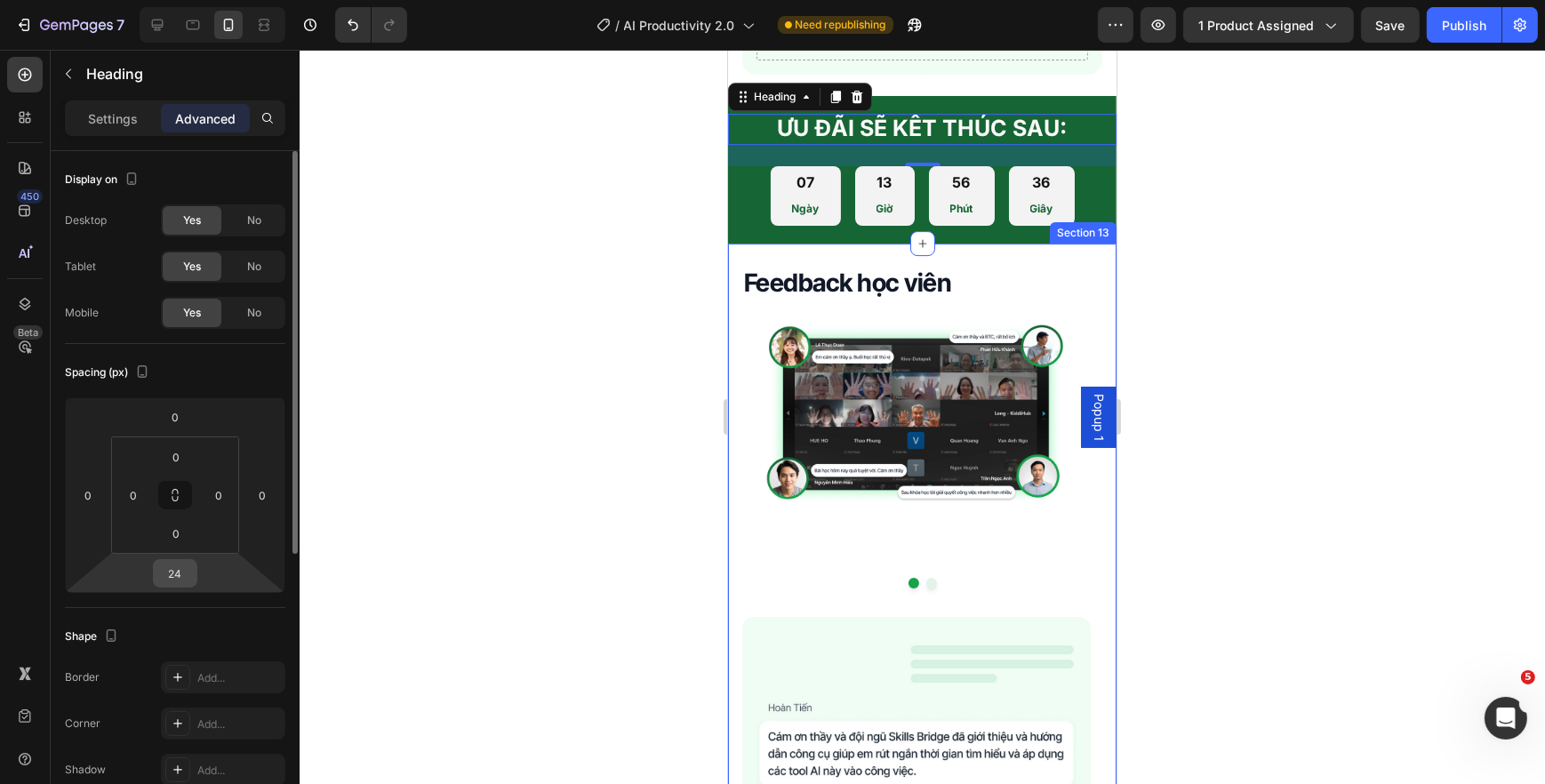
click at [177, 580] on input "24" at bounding box center [175, 573] width 36 height 27
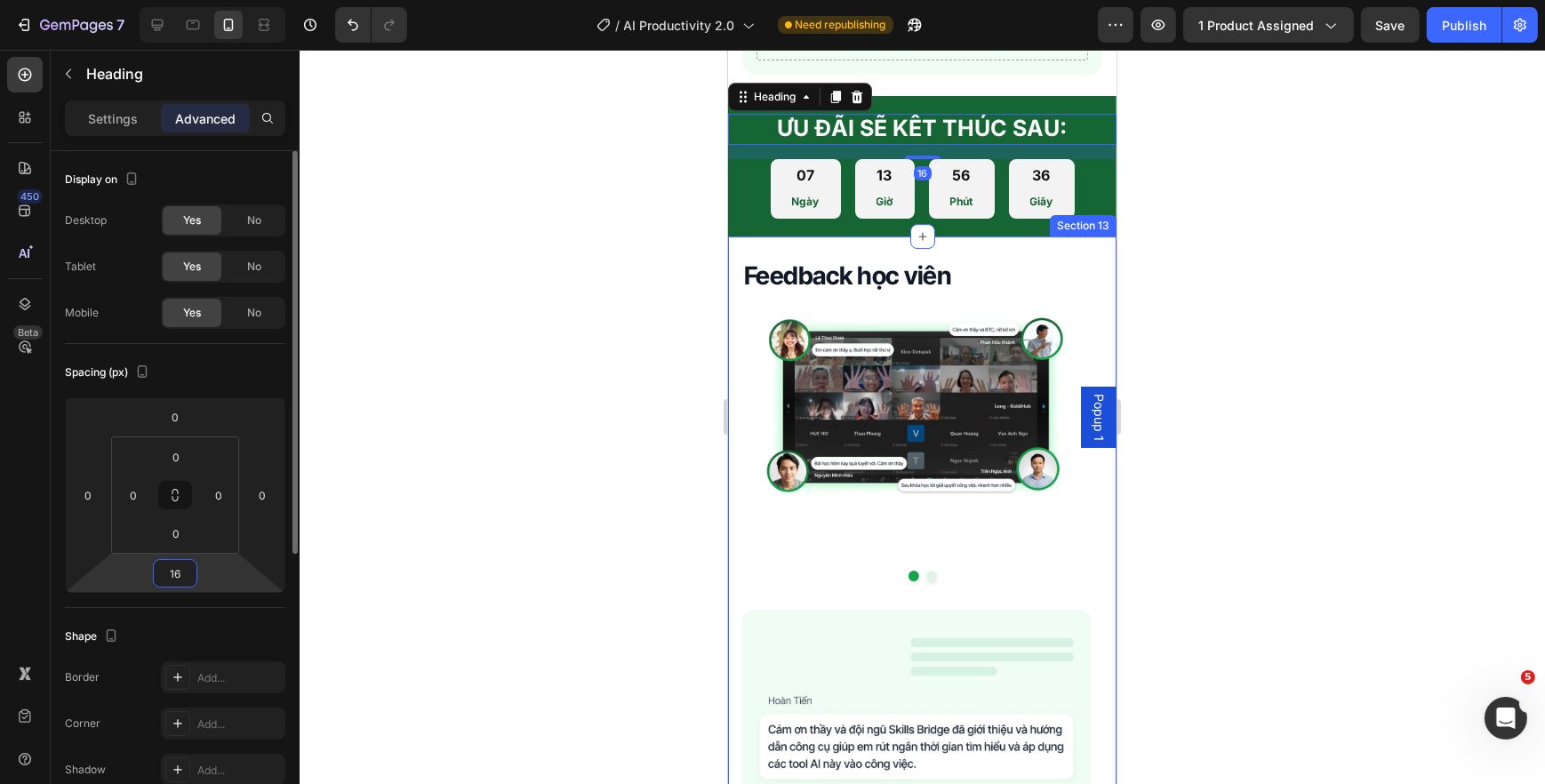
type input "16"
click at [640, 381] on div at bounding box center [922, 417] width 1245 height 734
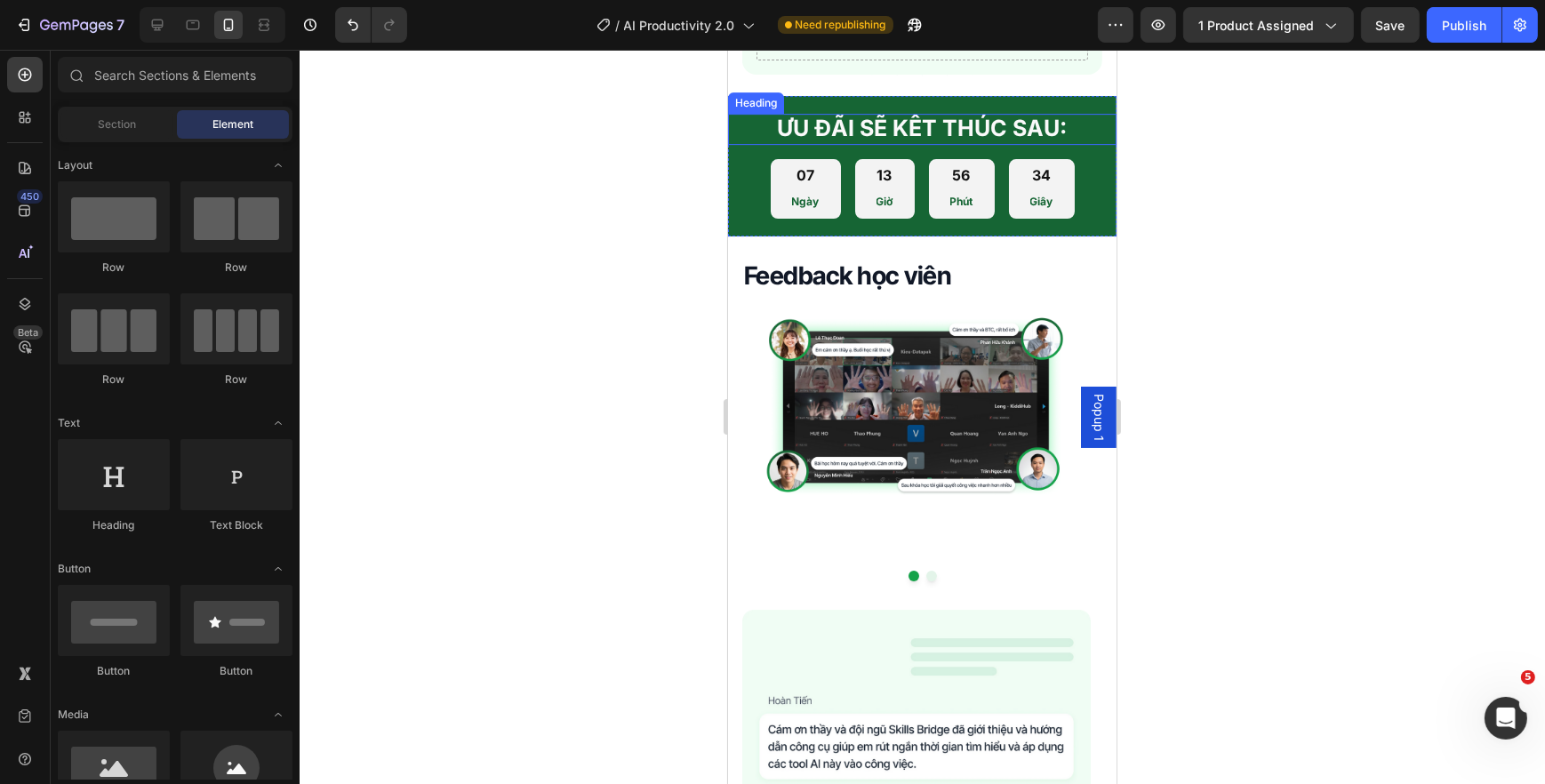
click at [788, 139] on span "ƯU ĐÃI SẼ KẾT THÚC SAU:" at bounding box center [922, 128] width 290 height 27
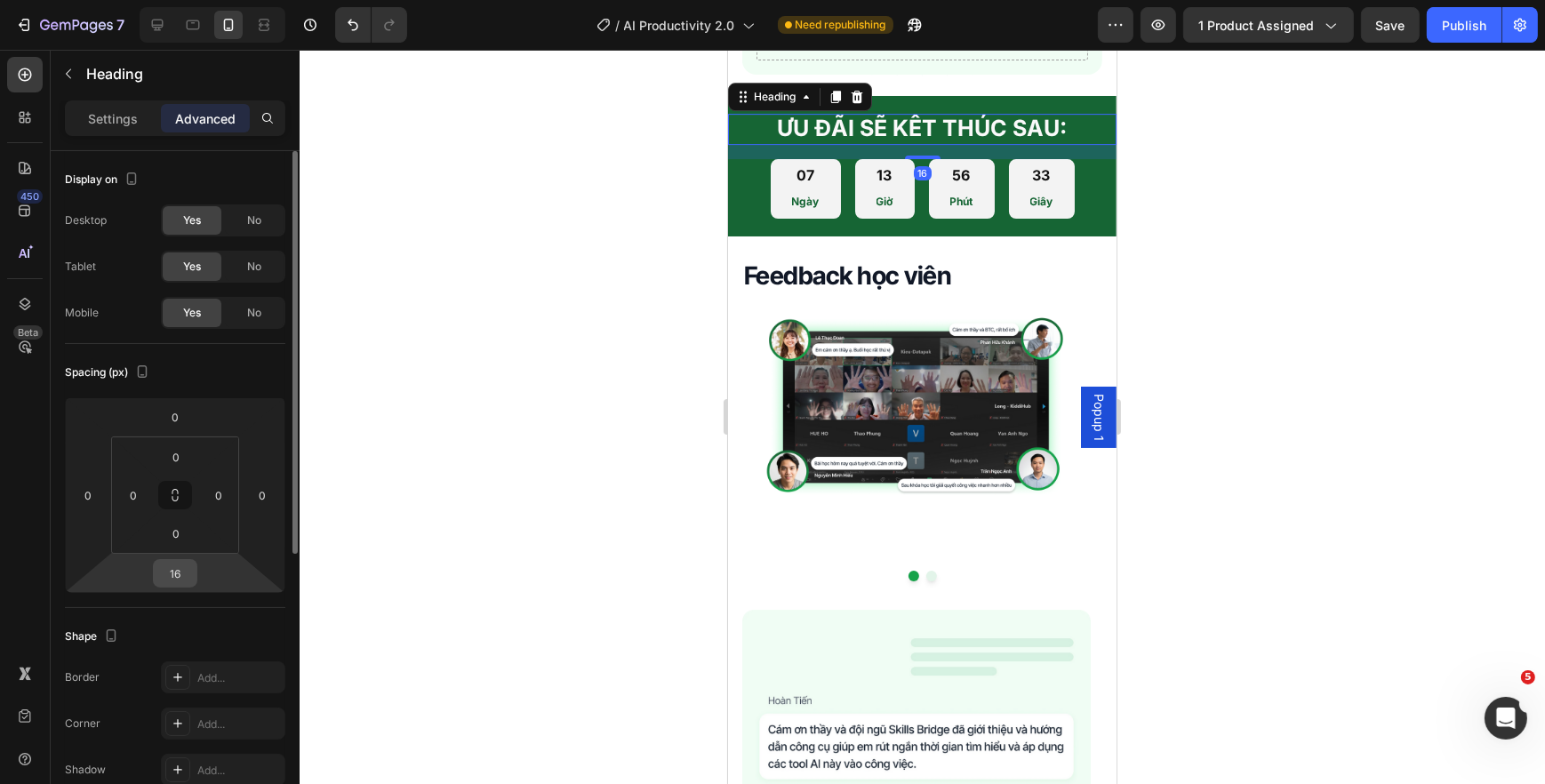
click at [182, 562] on input "16" at bounding box center [175, 573] width 36 height 27
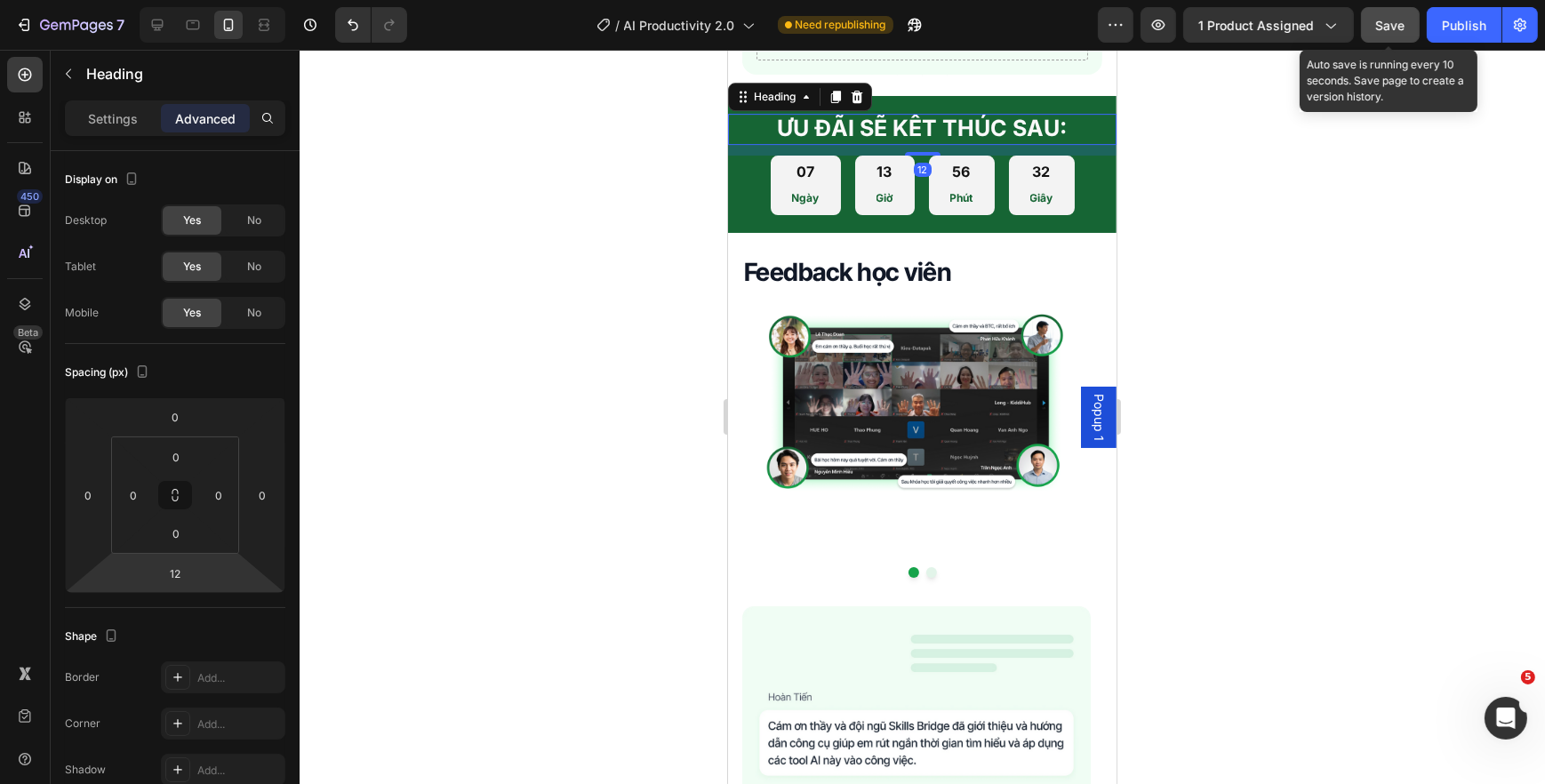
click at [1368, 17] on button "Save" at bounding box center [1390, 25] width 59 height 36
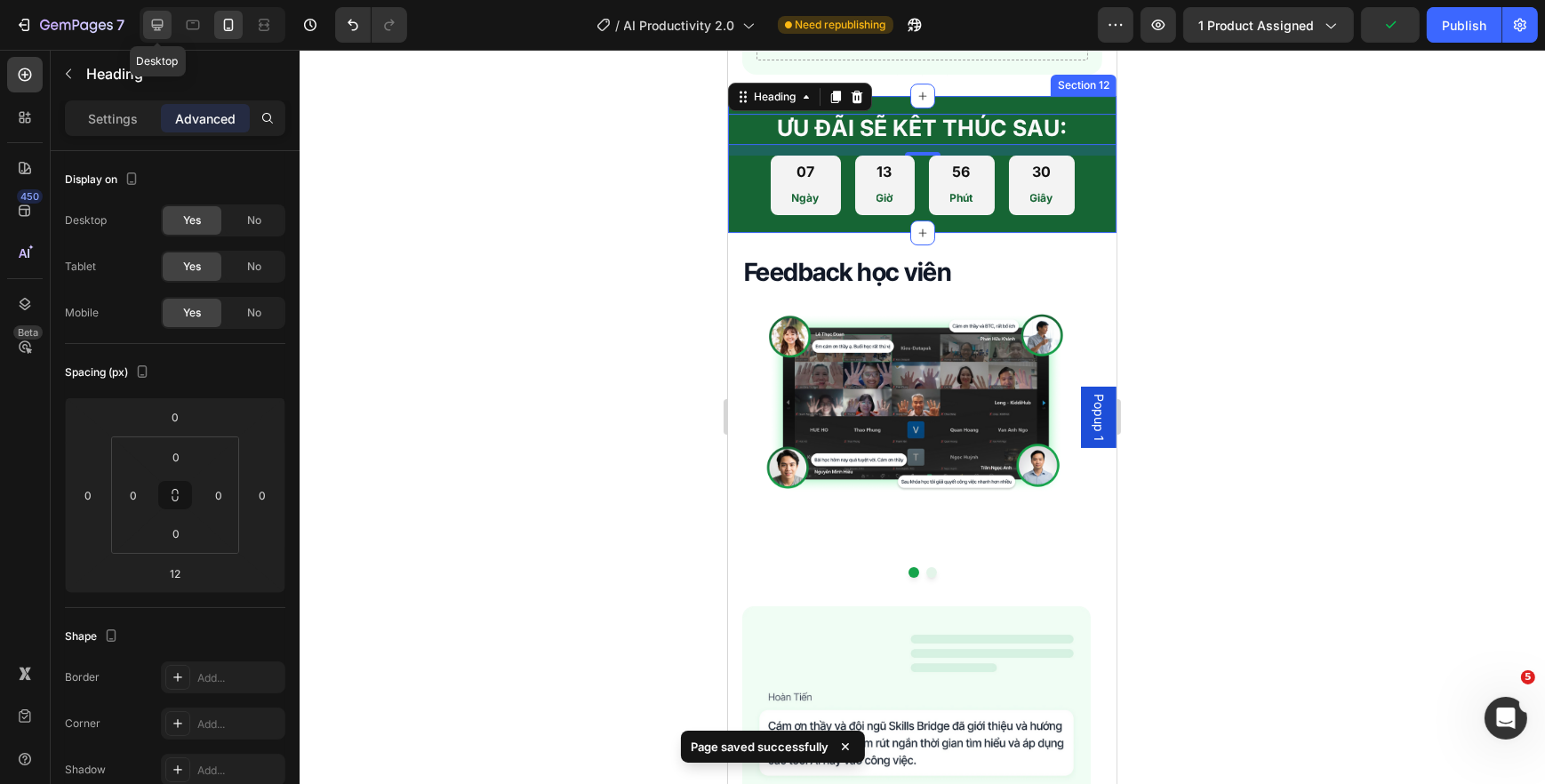
click at [163, 24] on icon at bounding box center [157, 25] width 18 height 18
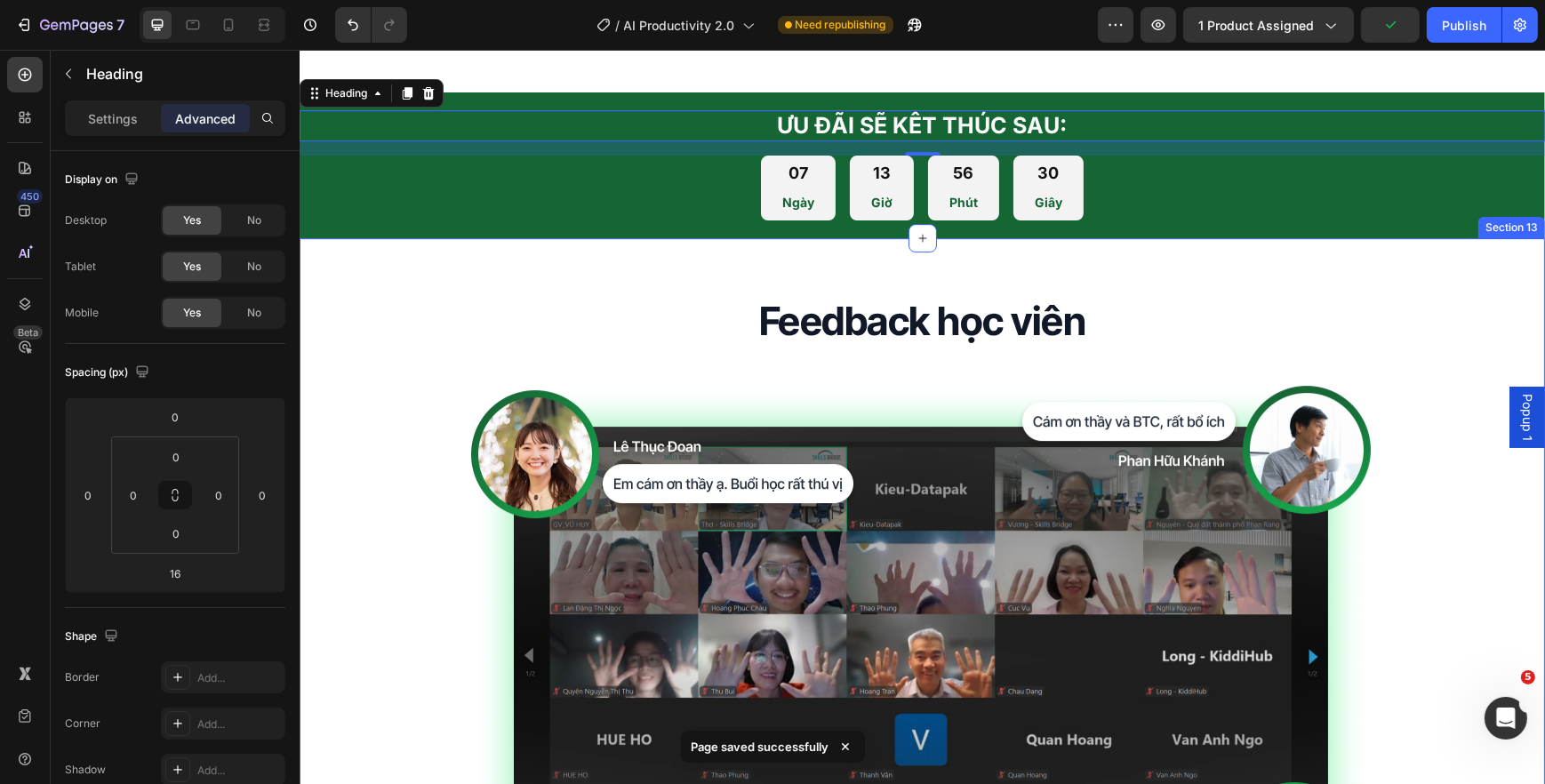
scroll to position [7378, 0]
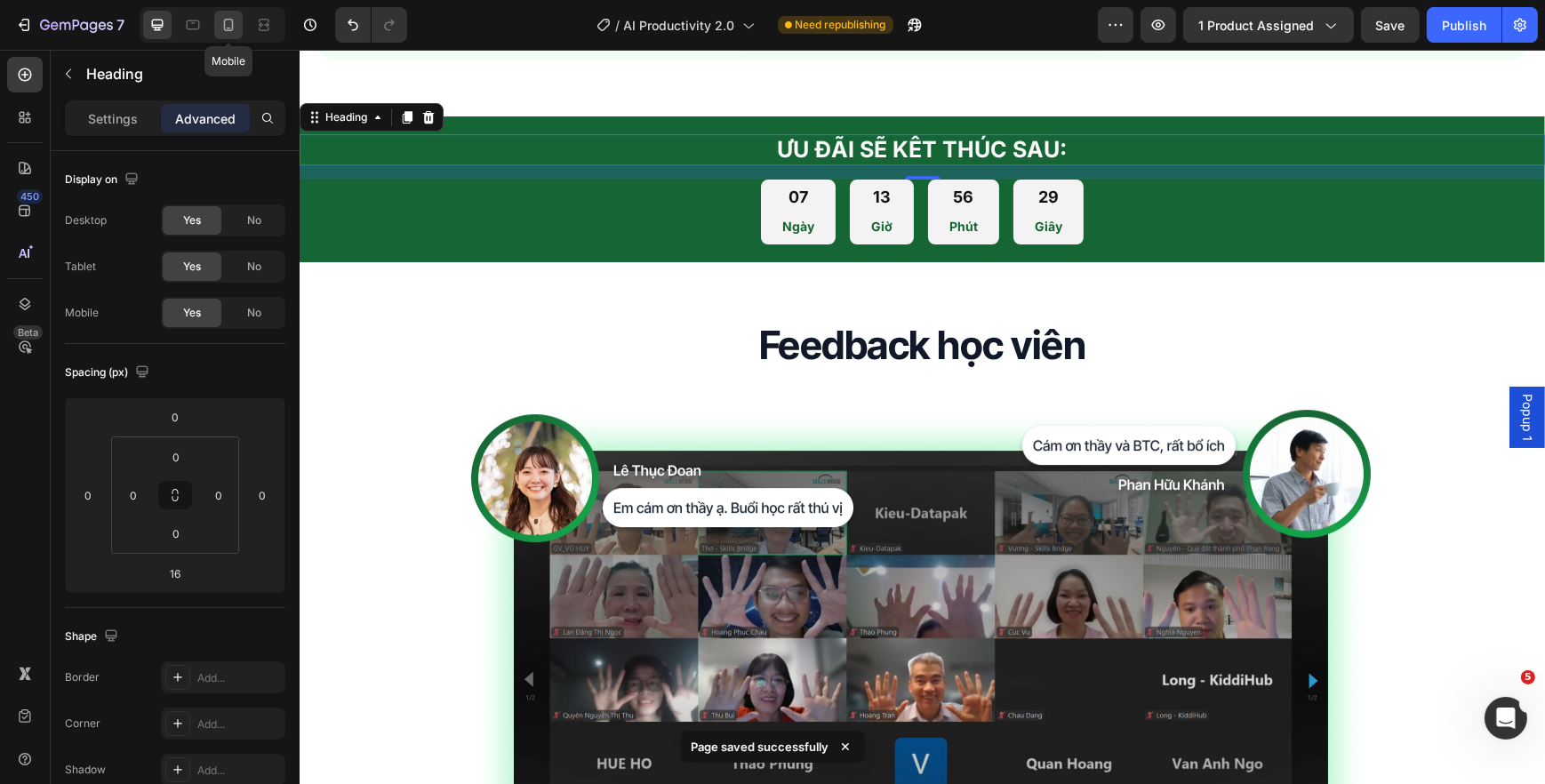
click at [237, 28] on div at bounding box center [228, 25] width 28 height 28
type input "12"
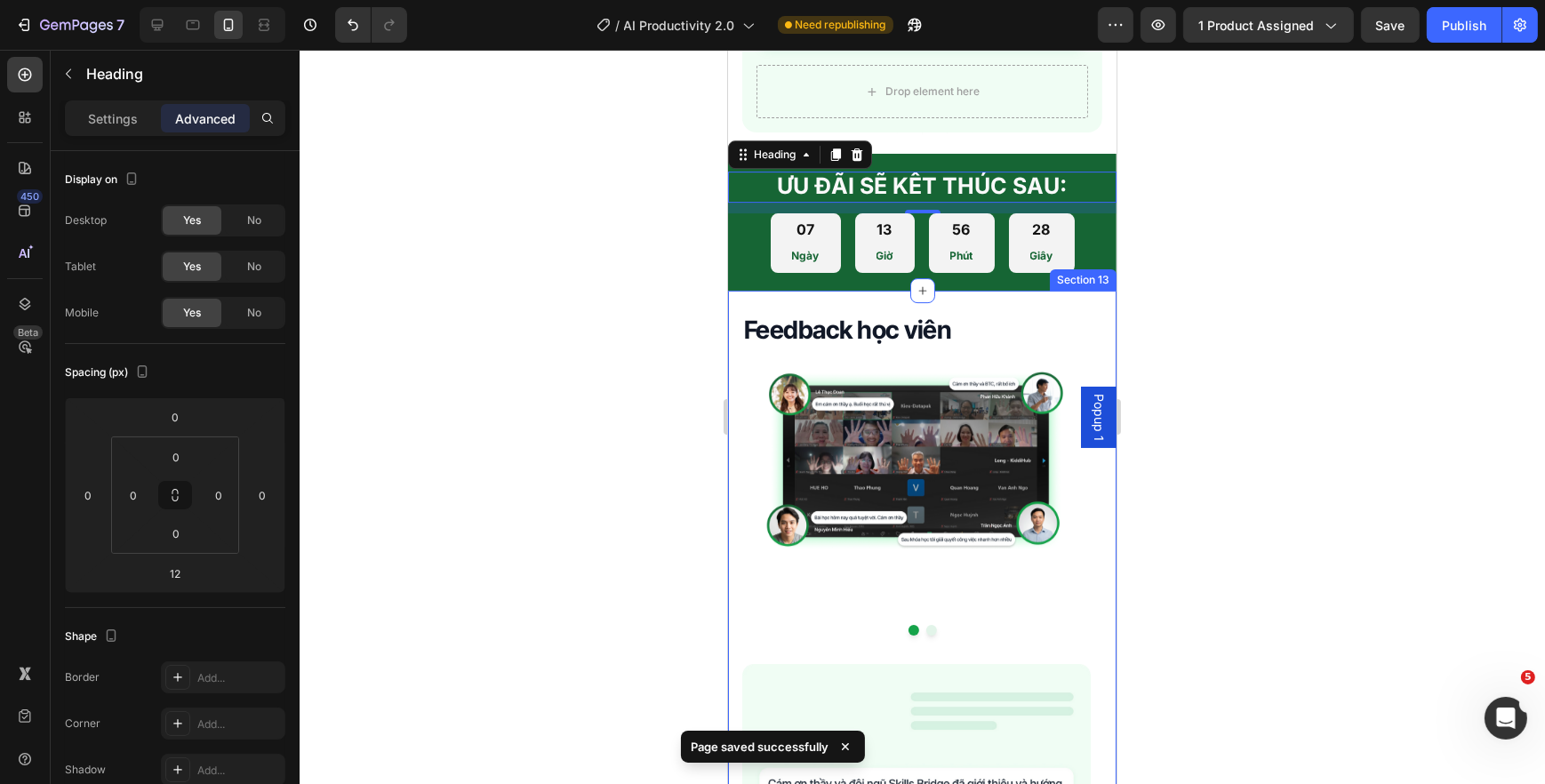
scroll to position [7457, 0]
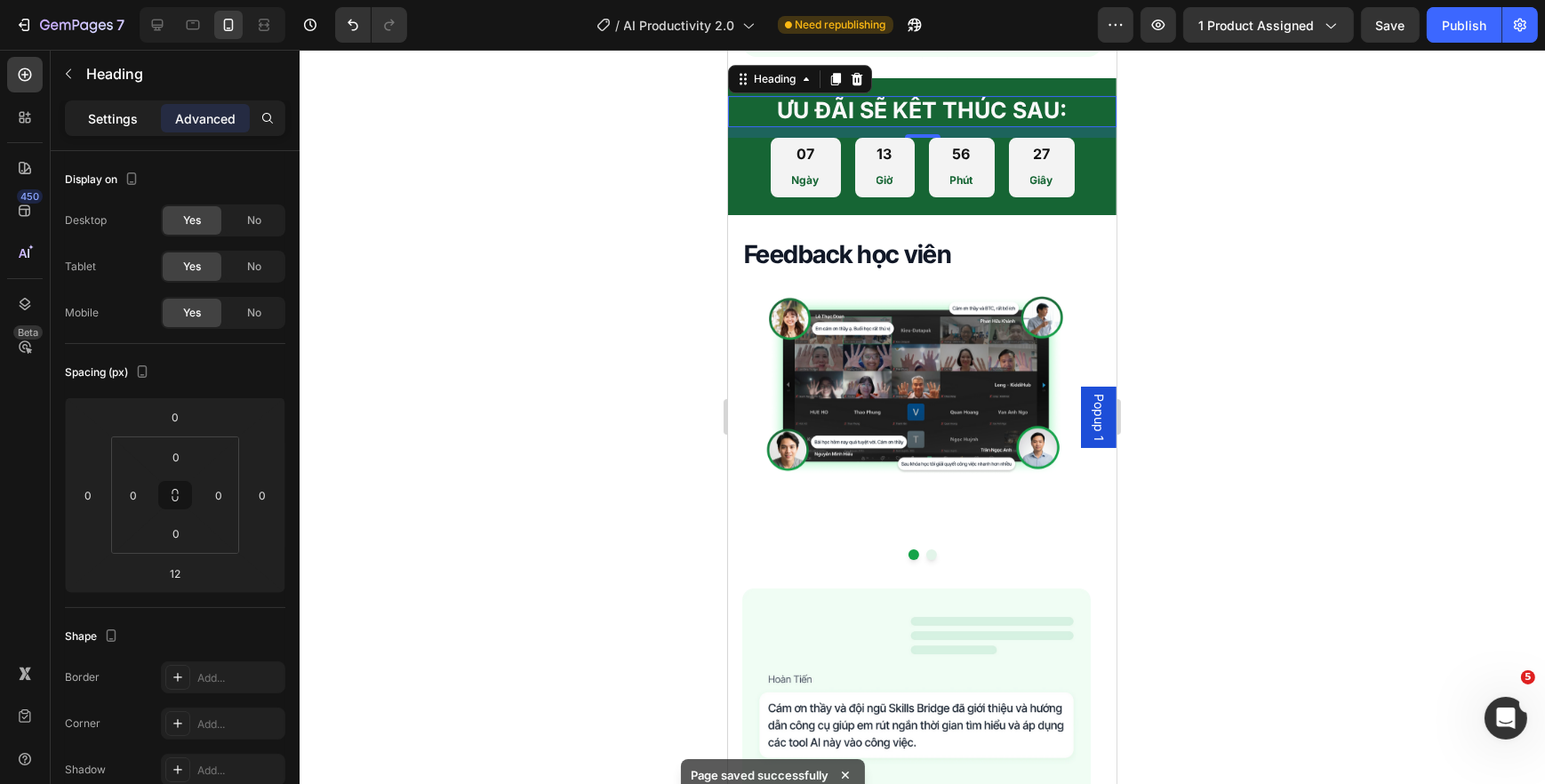
click at [126, 124] on p "Settings" at bounding box center [113, 118] width 50 height 19
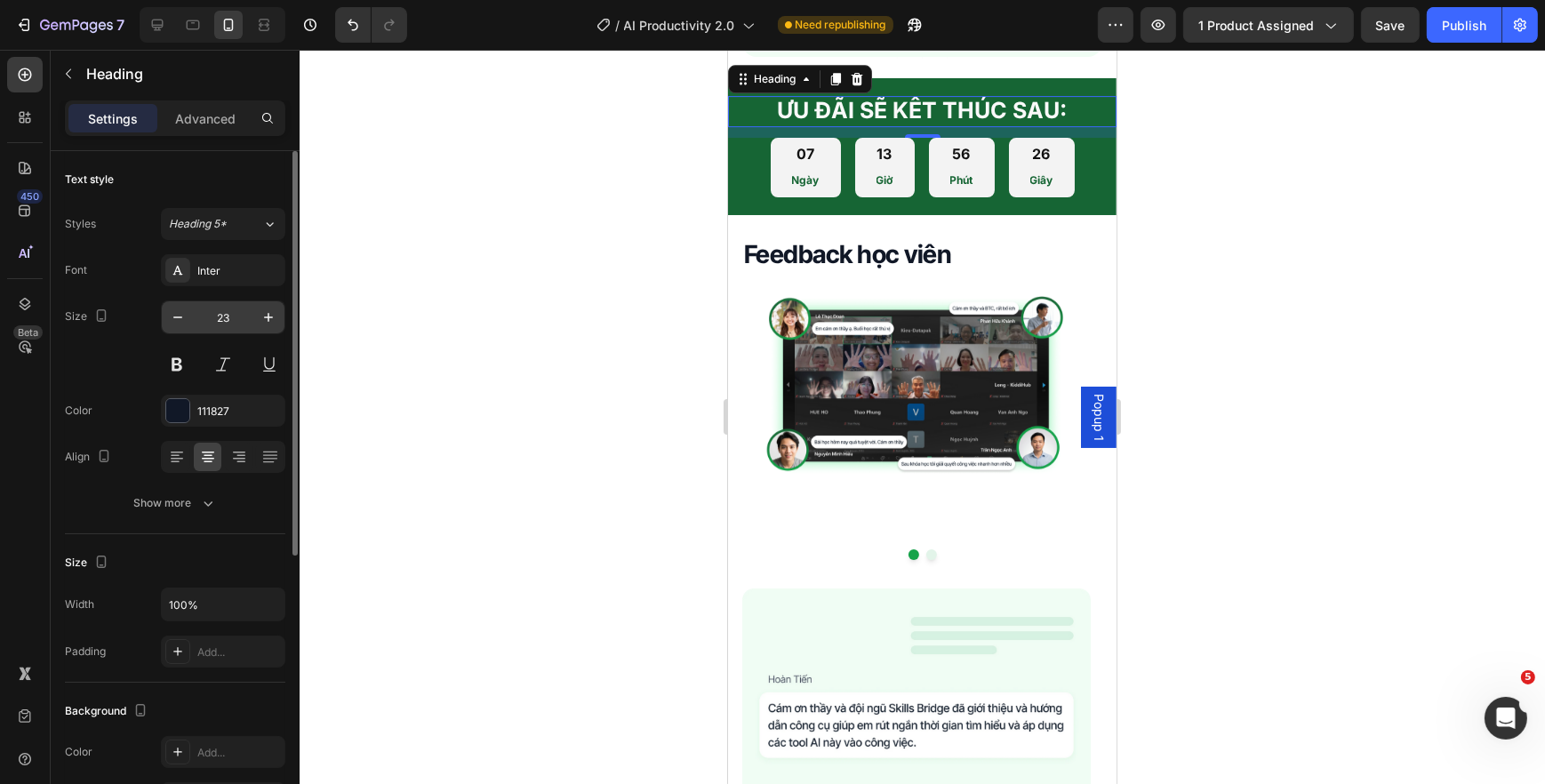
click at [228, 323] on input "23" at bounding box center [223, 317] width 59 height 32
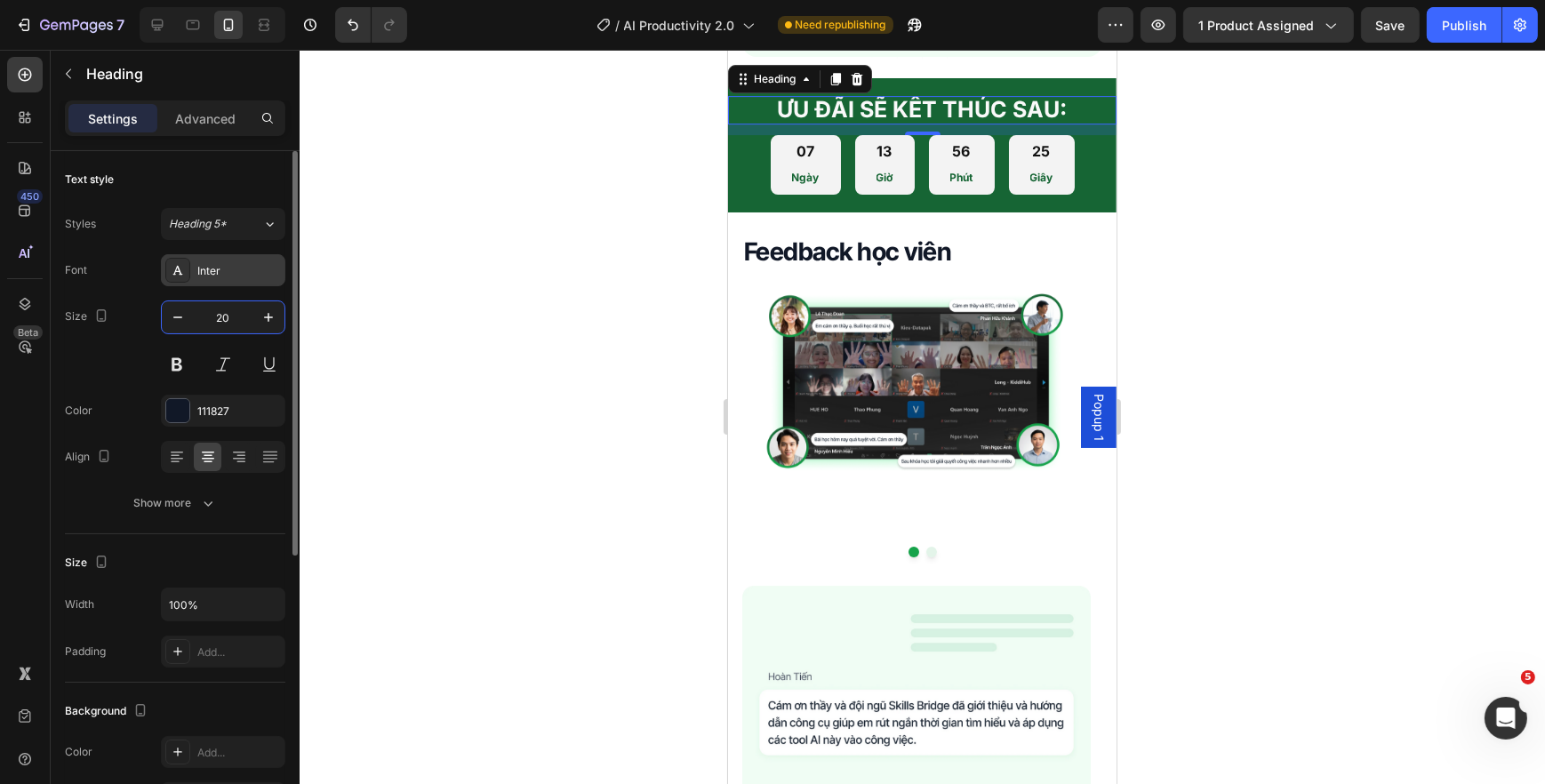
type input "20"
click at [243, 275] on div "Inter" at bounding box center [239, 271] width 84 height 16
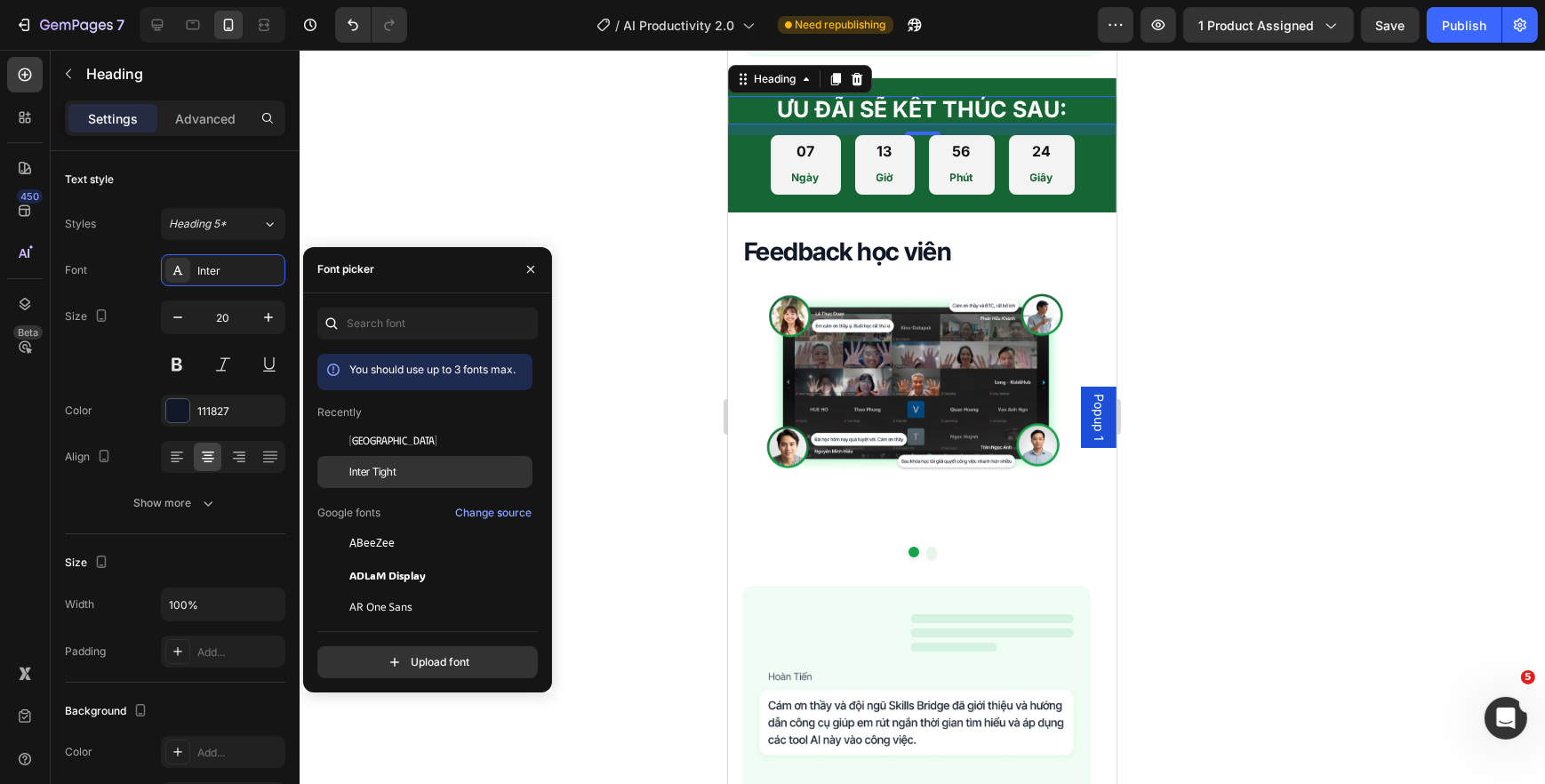
click at [392, 471] on span "Inter Tight" at bounding box center [372, 472] width 47 height 16
click at [685, 221] on div at bounding box center [922, 417] width 1245 height 734
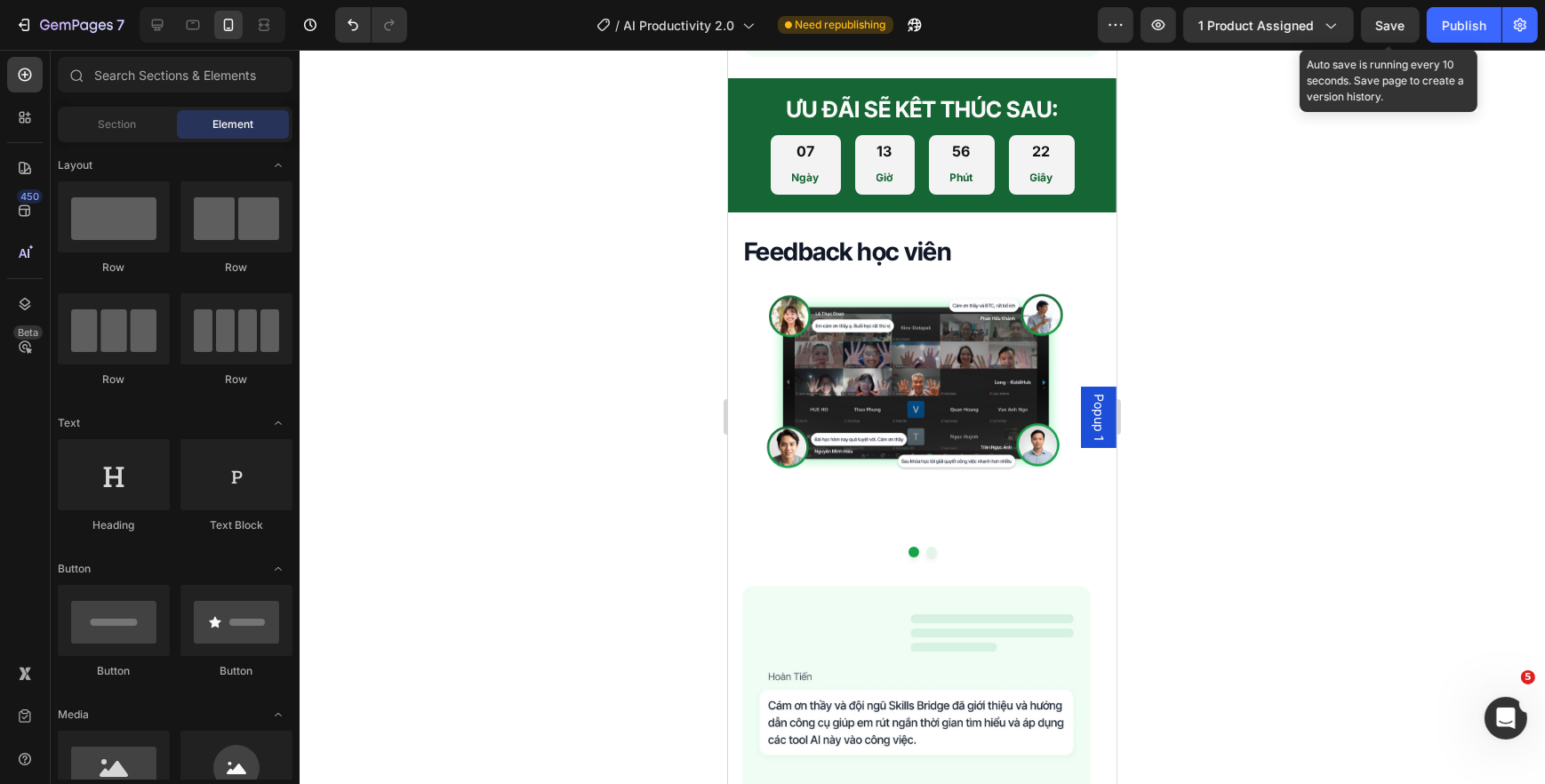
click at [1387, 30] on span "Save" at bounding box center [1390, 25] width 29 height 15
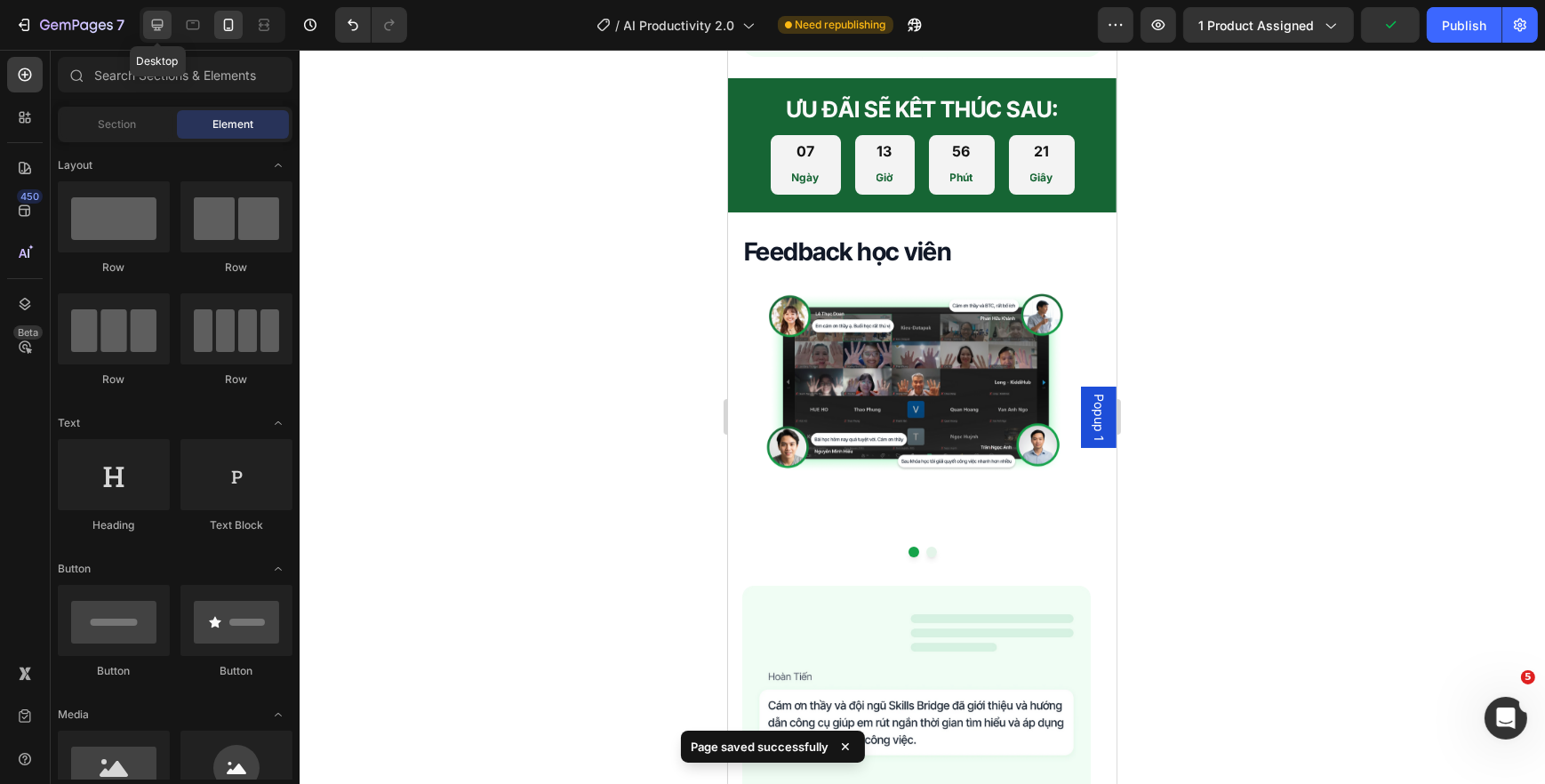
click at [168, 26] on div at bounding box center [157, 25] width 28 height 28
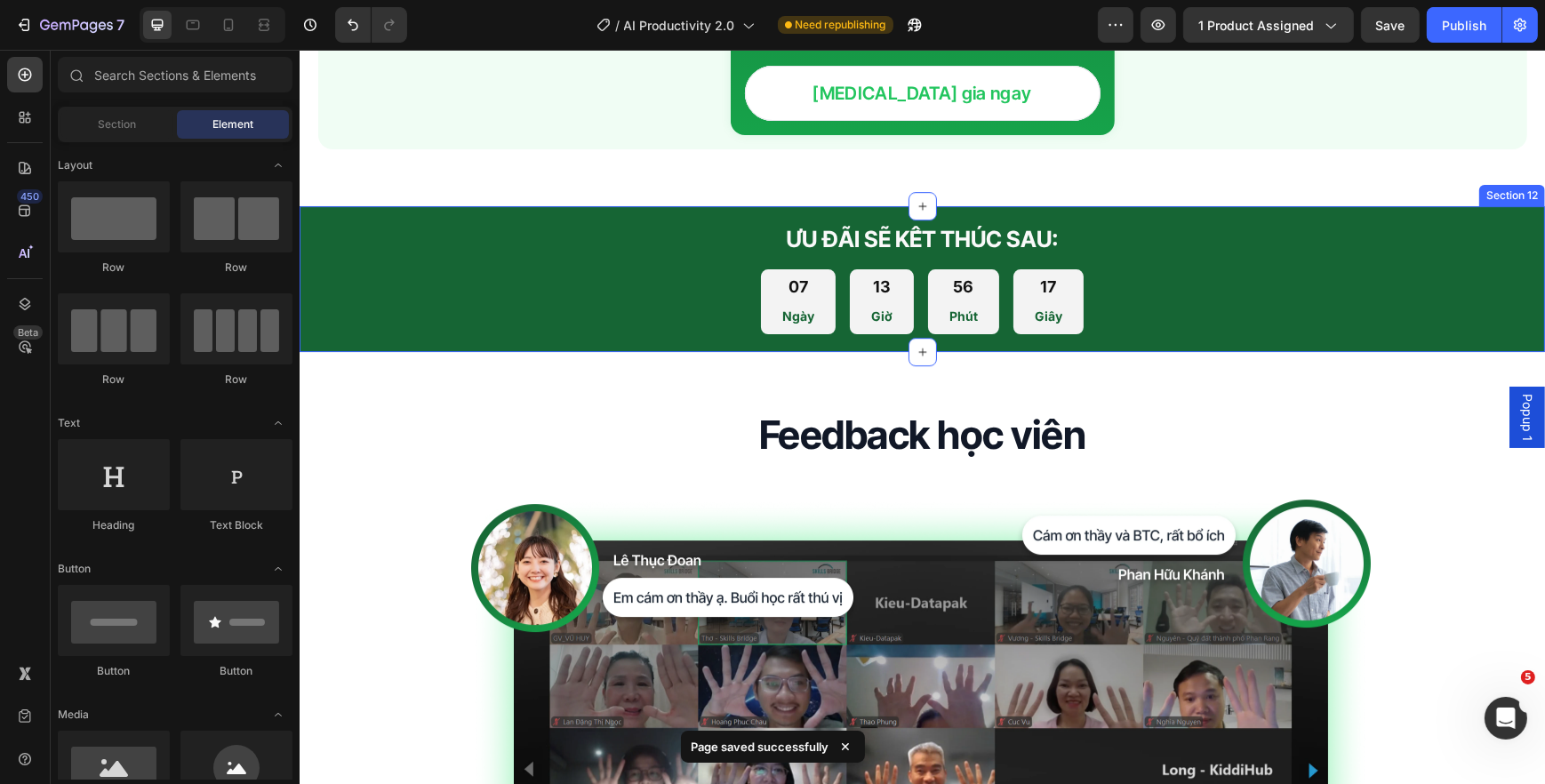
scroll to position [7263, 0]
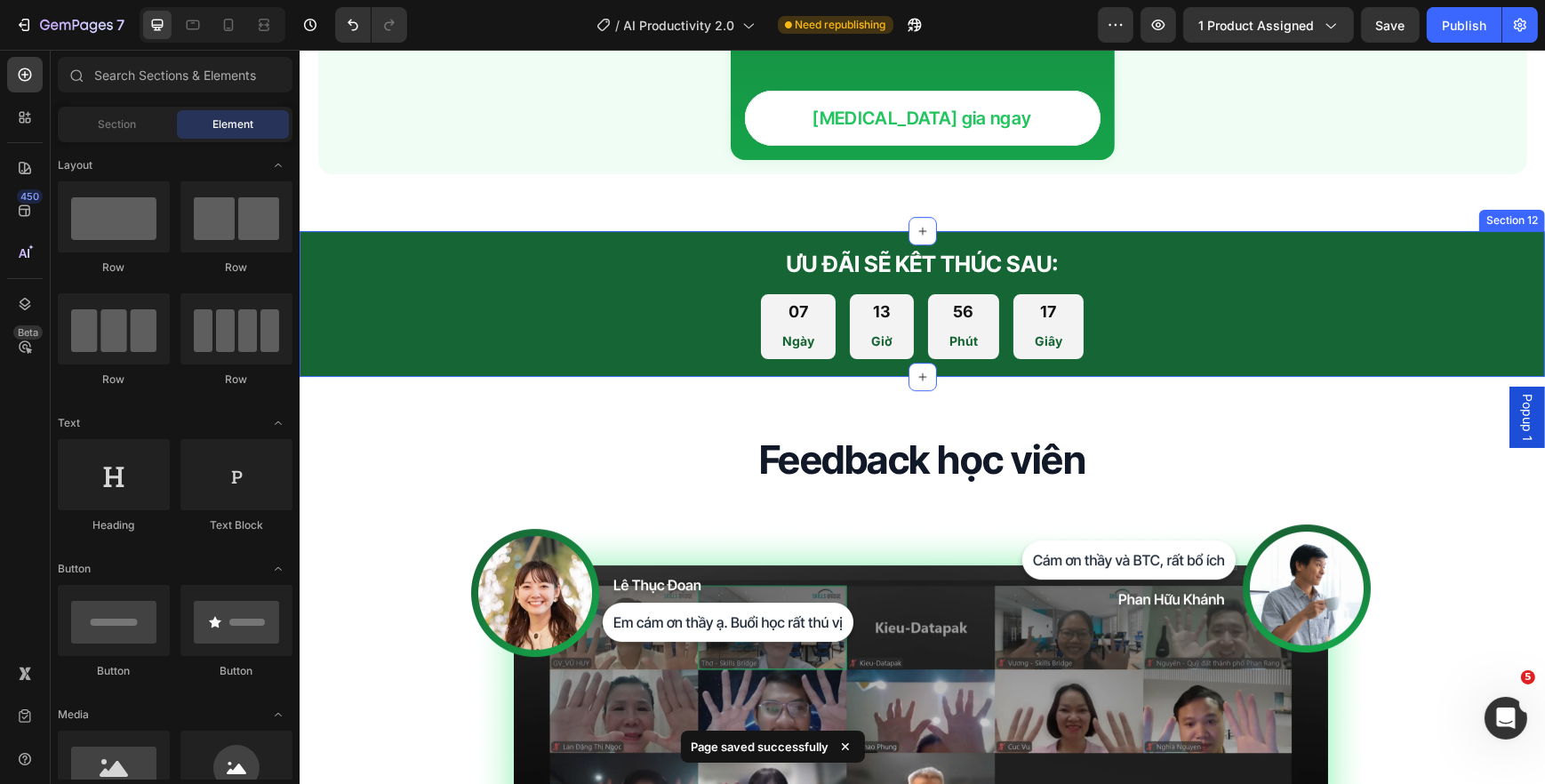
click at [894, 251] on span "ƯU ĐÃI SẼ KẾT THÚC SAU:" at bounding box center [921, 264] width 273 height 27
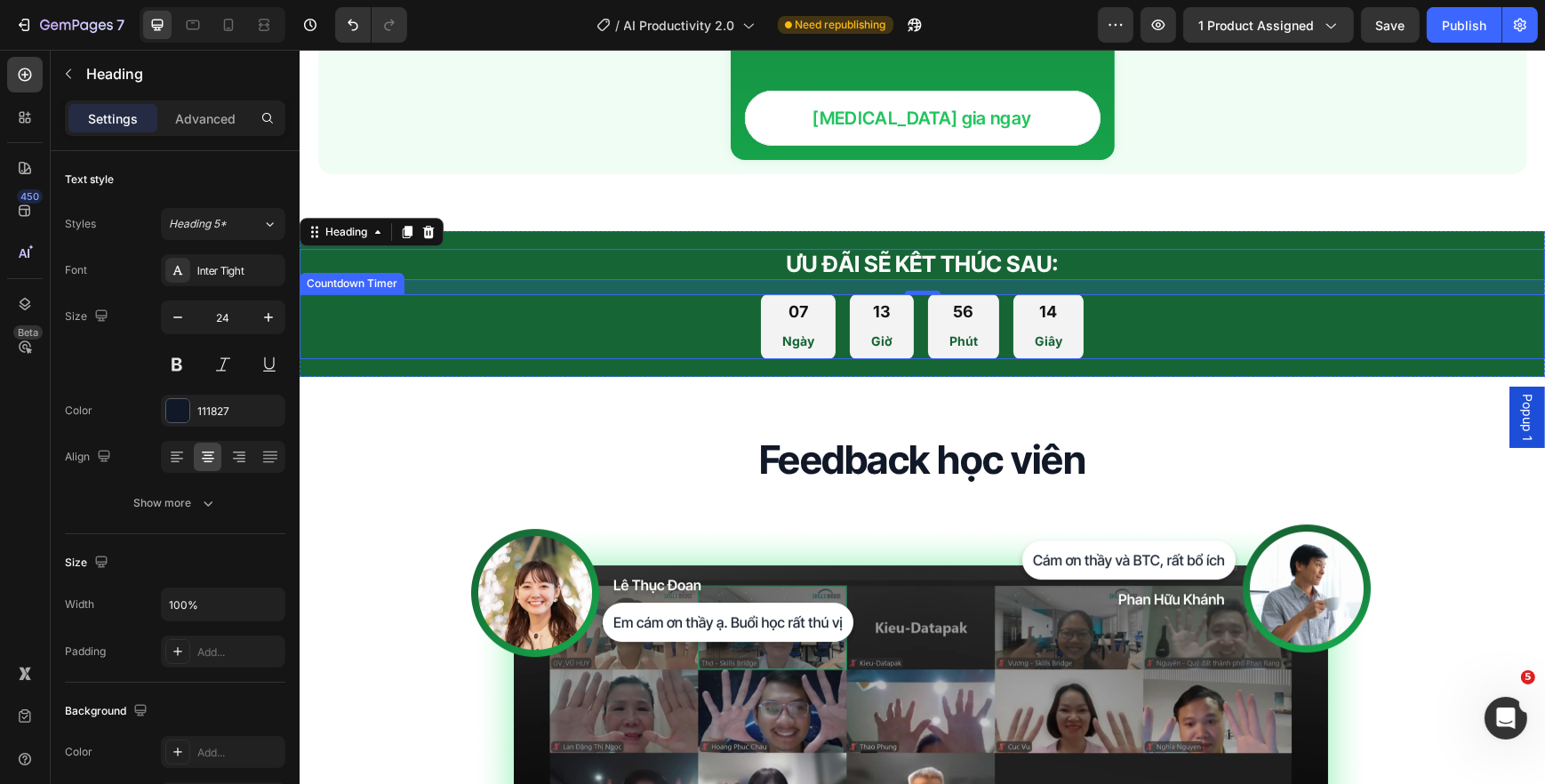
click at [785, 330] on p "Ngày" at bounding box center [797, 341] width 32 height 22
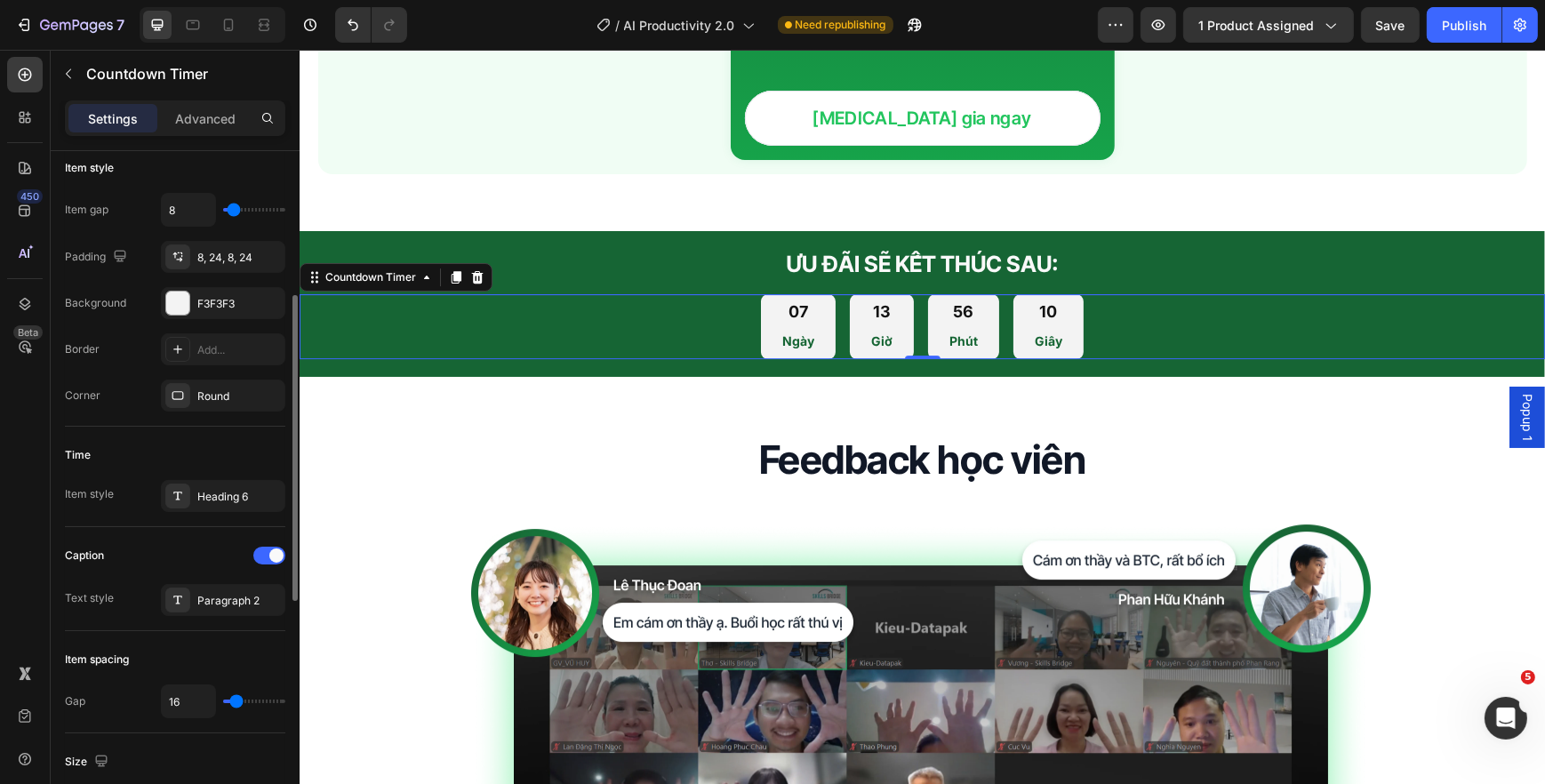
scroll to position [404, 0]
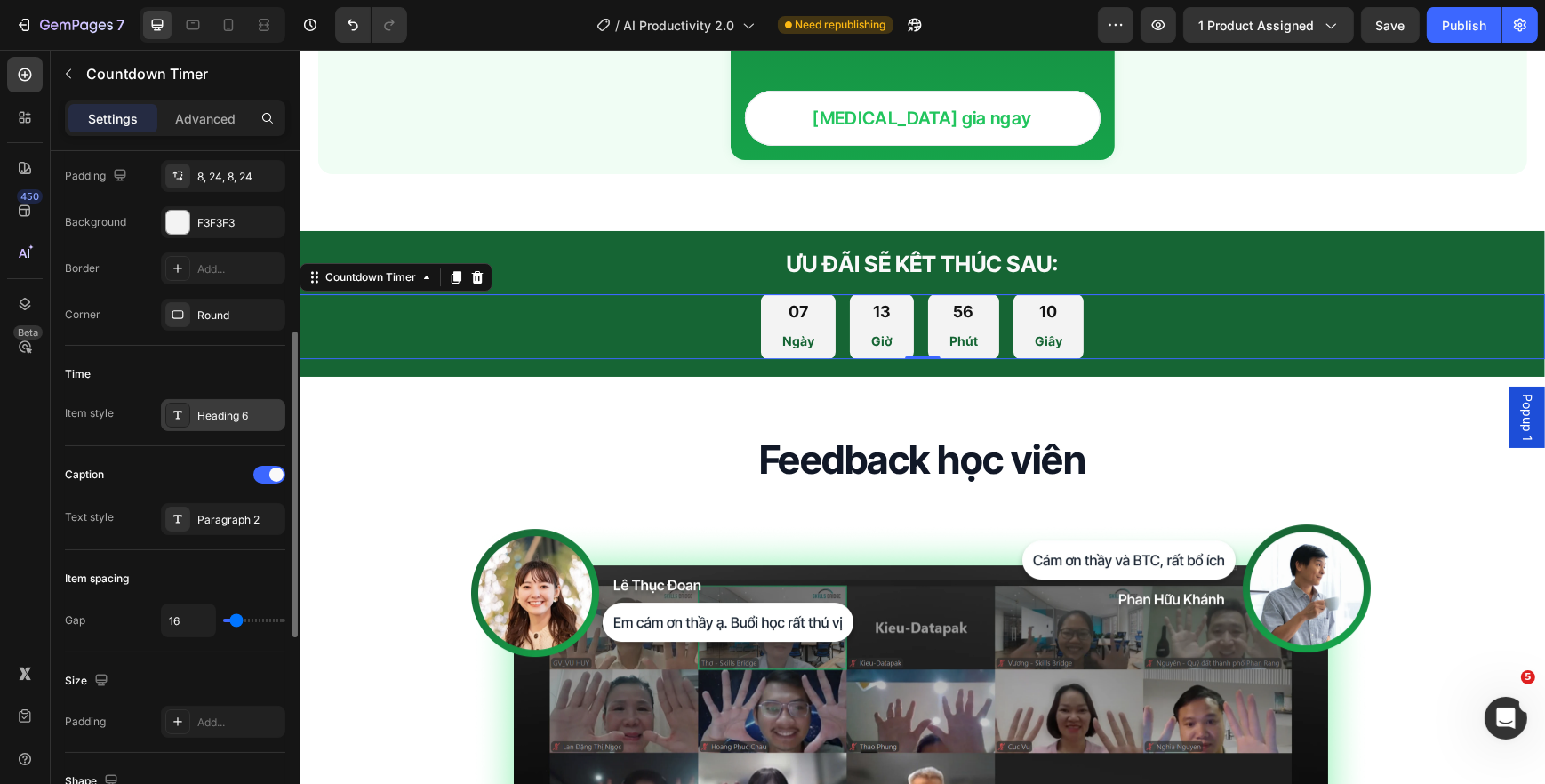
click at [204, 428] on div "Time Item style Heading 6" at bounding box center [175, 396] width 220 height 100
click at [204, 421] on div "Heading 6" at bounding box center [239, 416] width 84 height 16
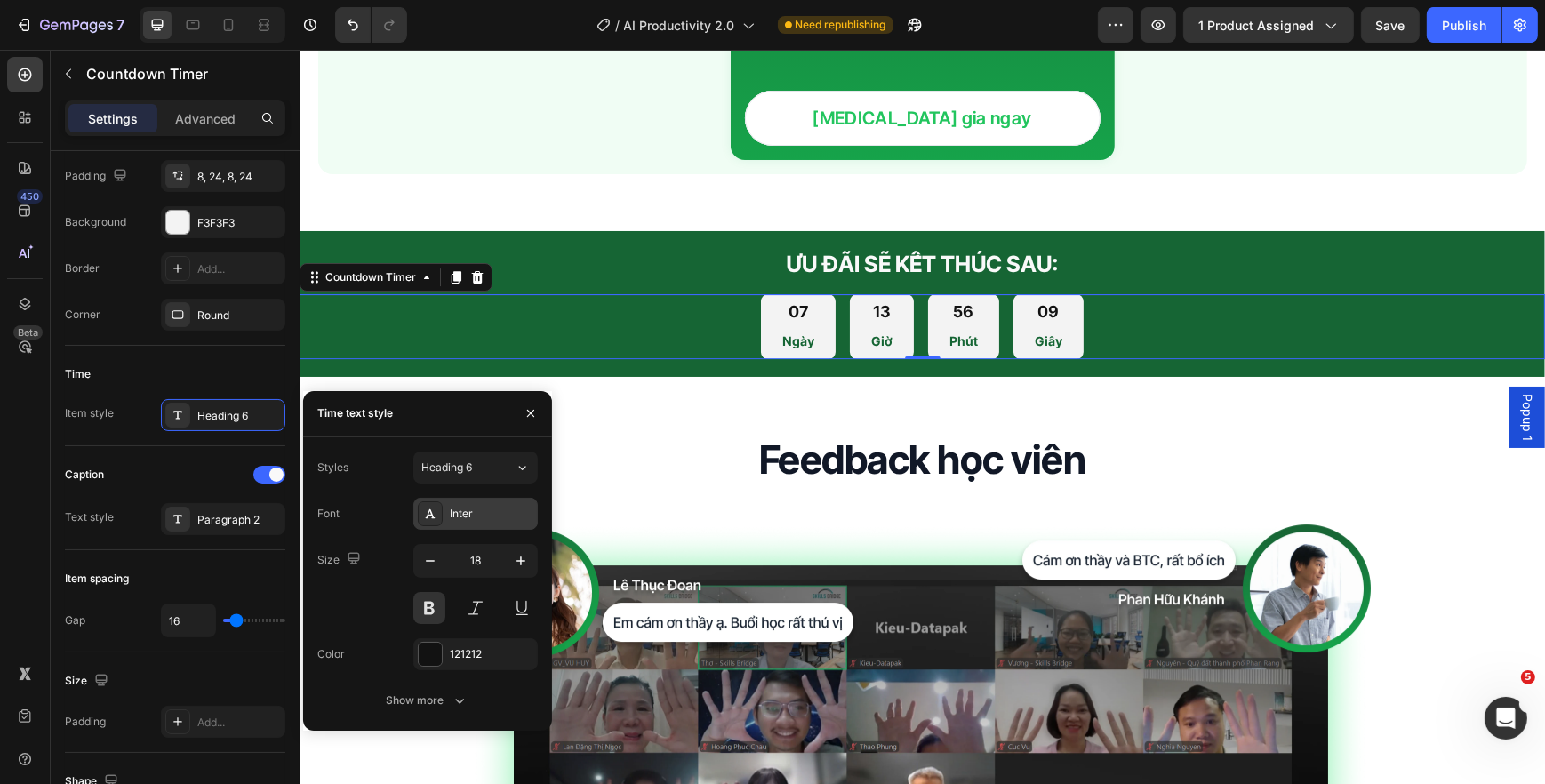
click at [448, 509] on div "Inter" at bounding box center [475, 514] width 124 height 32
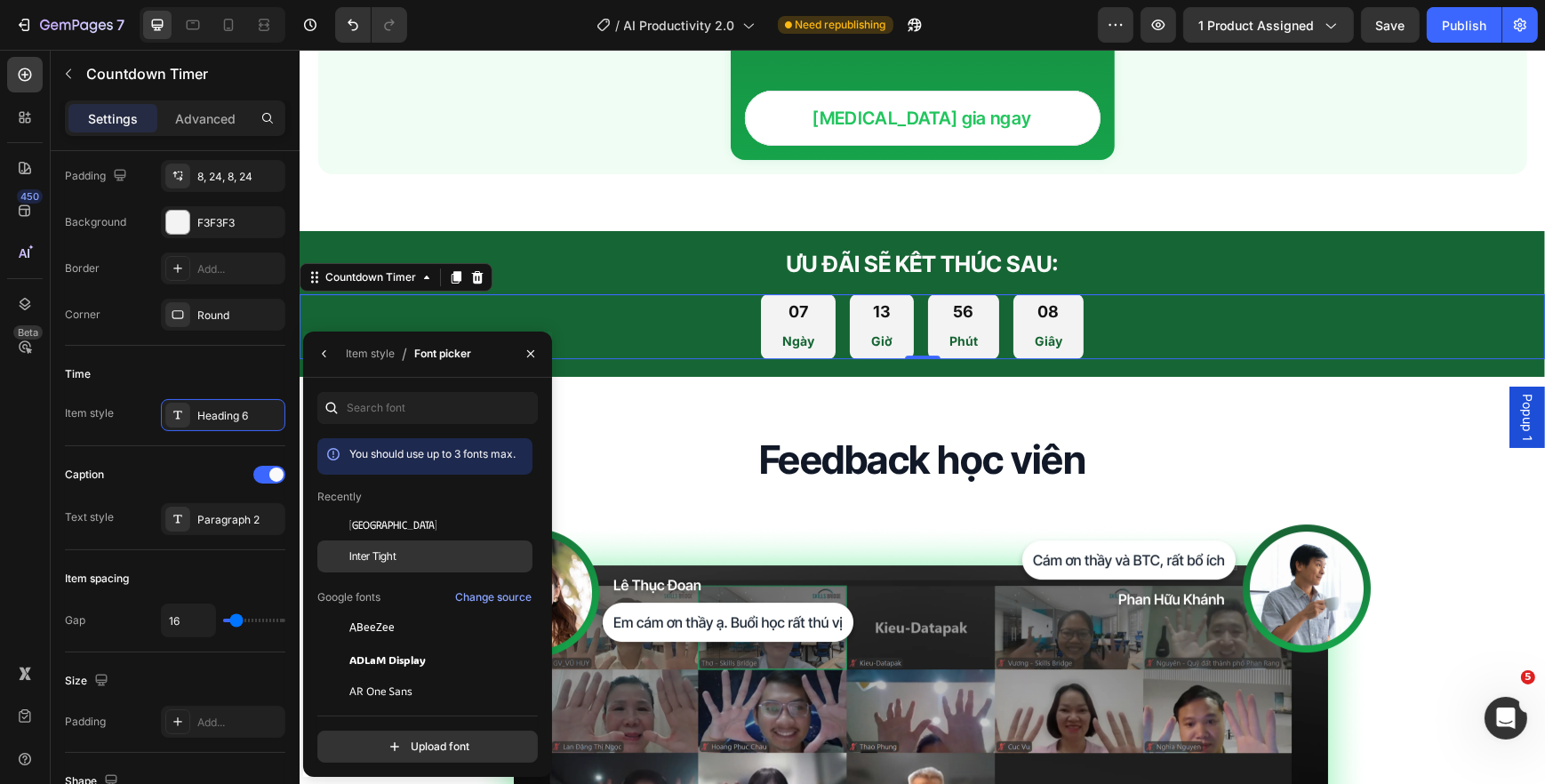
click at [433, 563] on div "Inter Tight" at bounding box center [439, 556] width 180 height 16
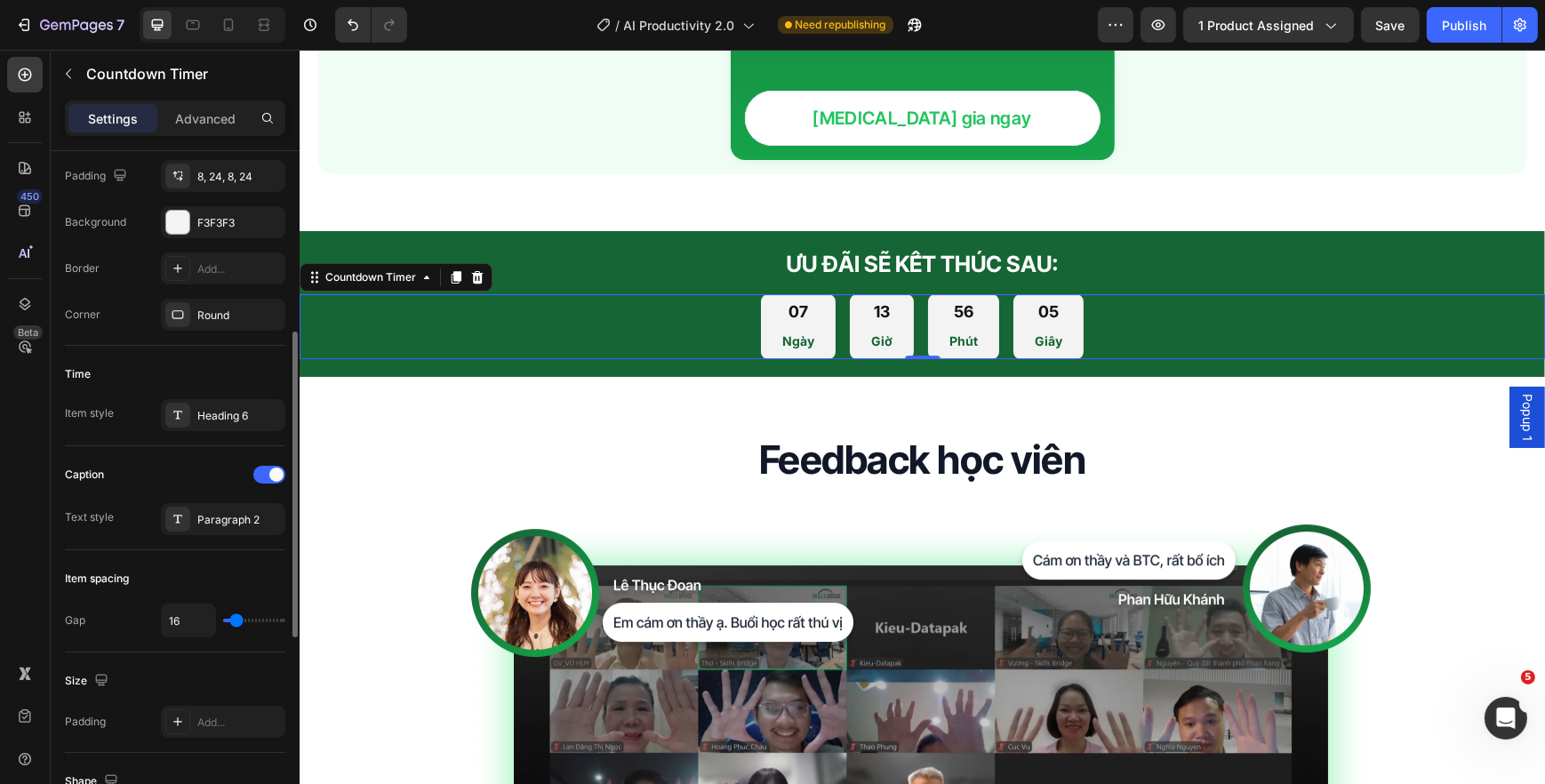
click at [225, 458] on div "Caption Text style Paragraph 2" at bounding box center [175, 498] width 220 height 104
click at [237, 28] on div at bounding box center [228, 25] width 28 height 28
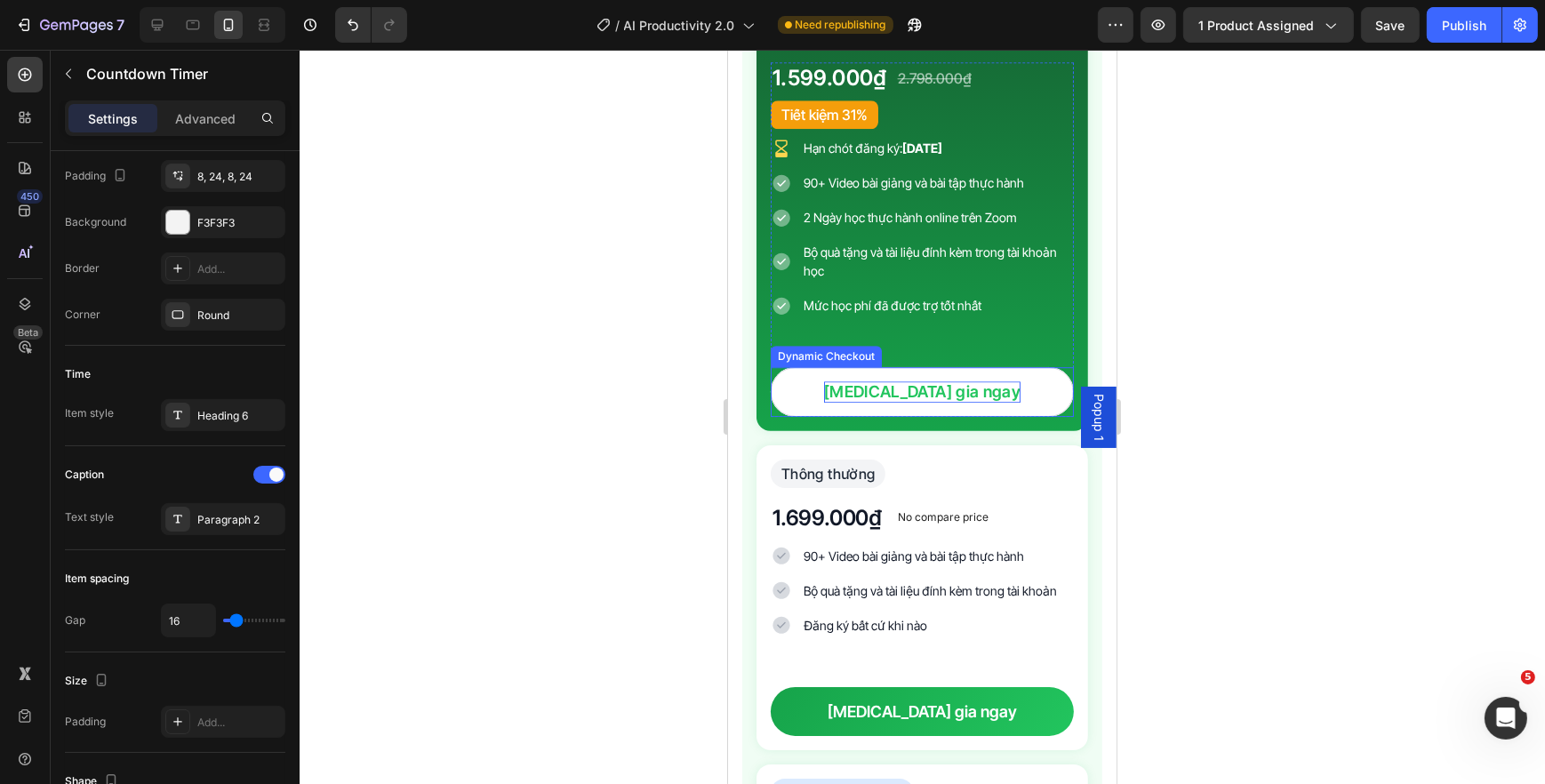
scroll to position [6344, 0]
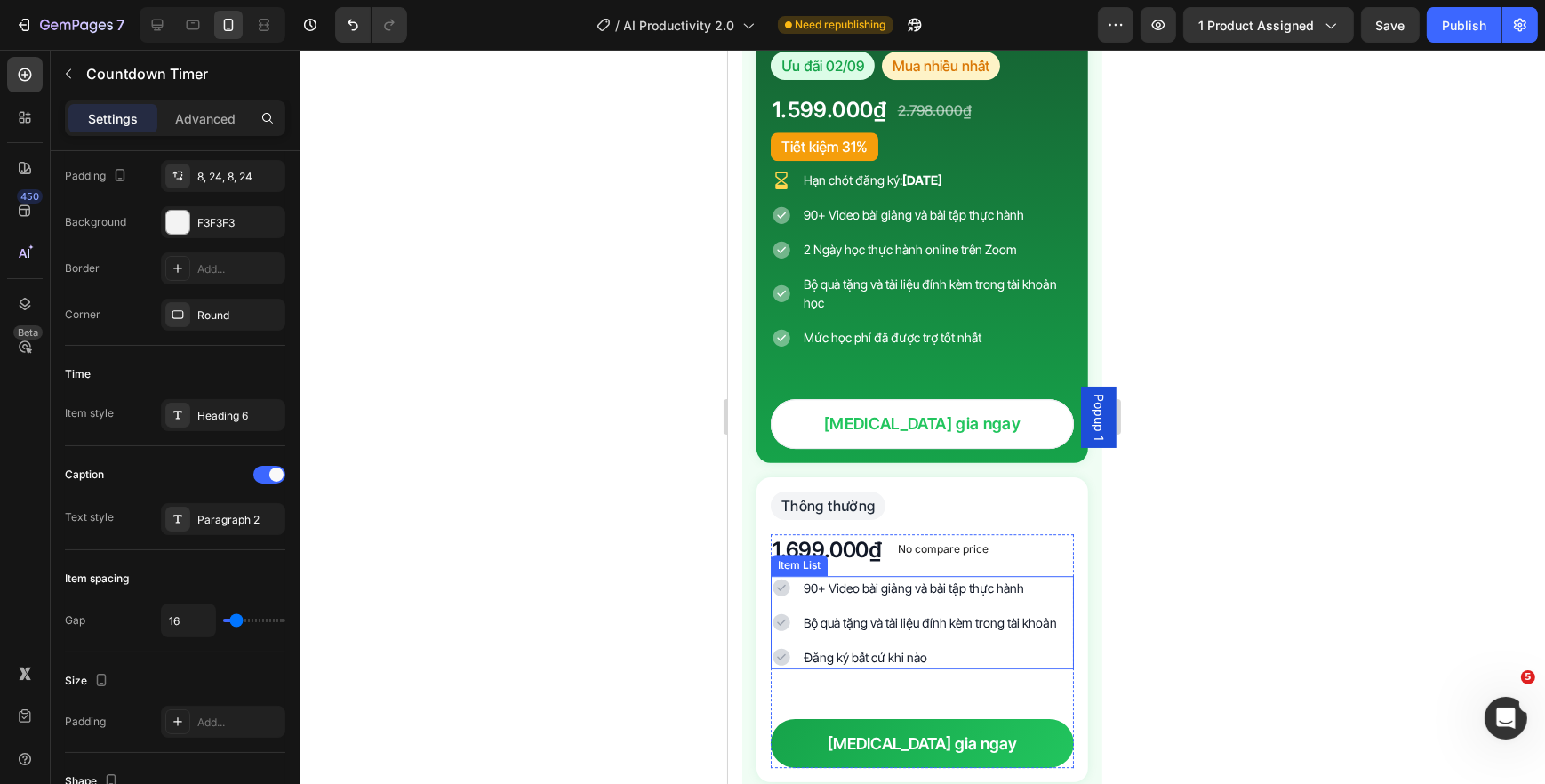
click at [862, 632] on p "Bộ quà tặng và tài liệu đính kèm trong tài khoản" at bounding box center [929, 622] width 253 height 19
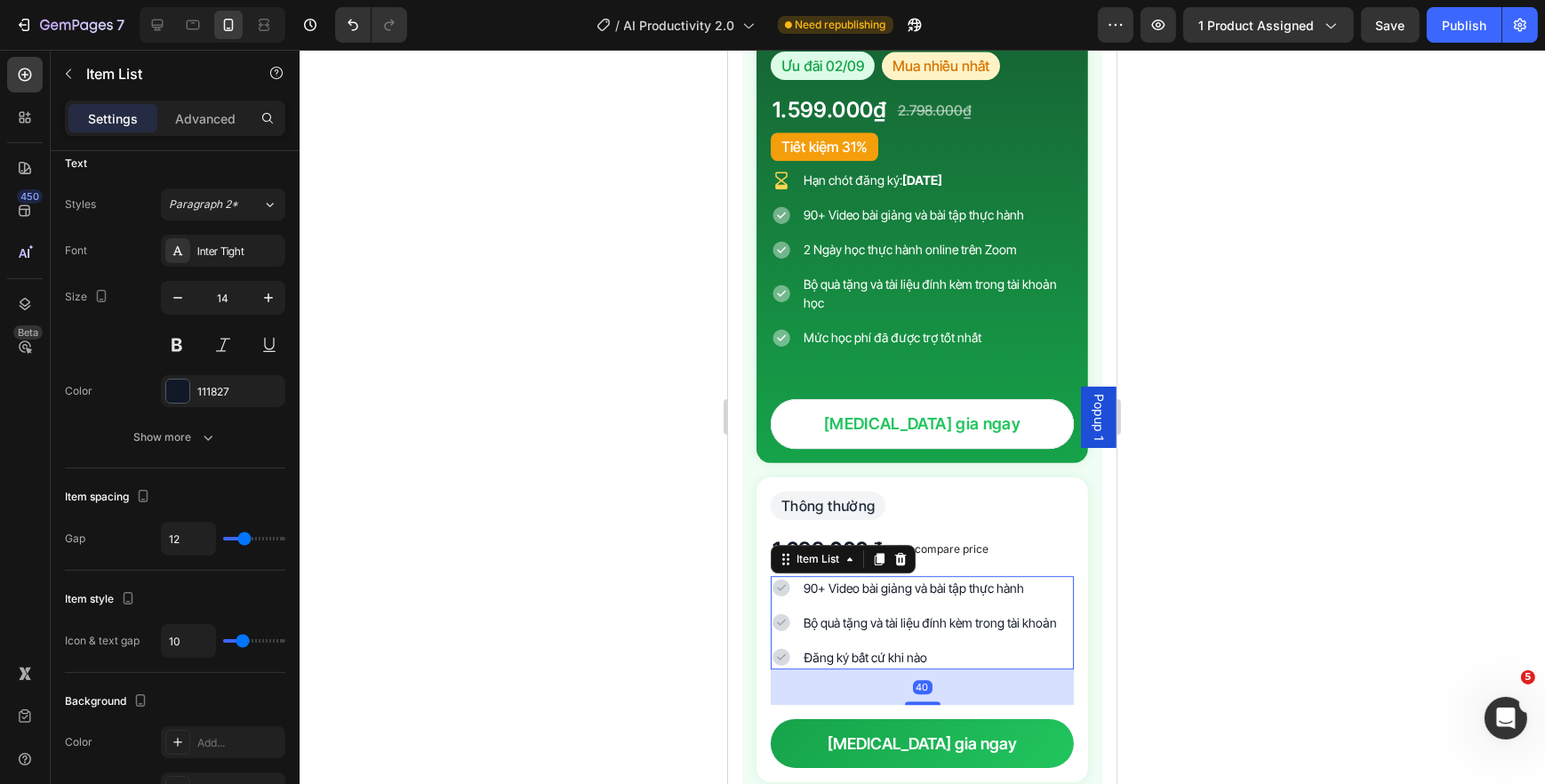
scroll to position [0, 0]
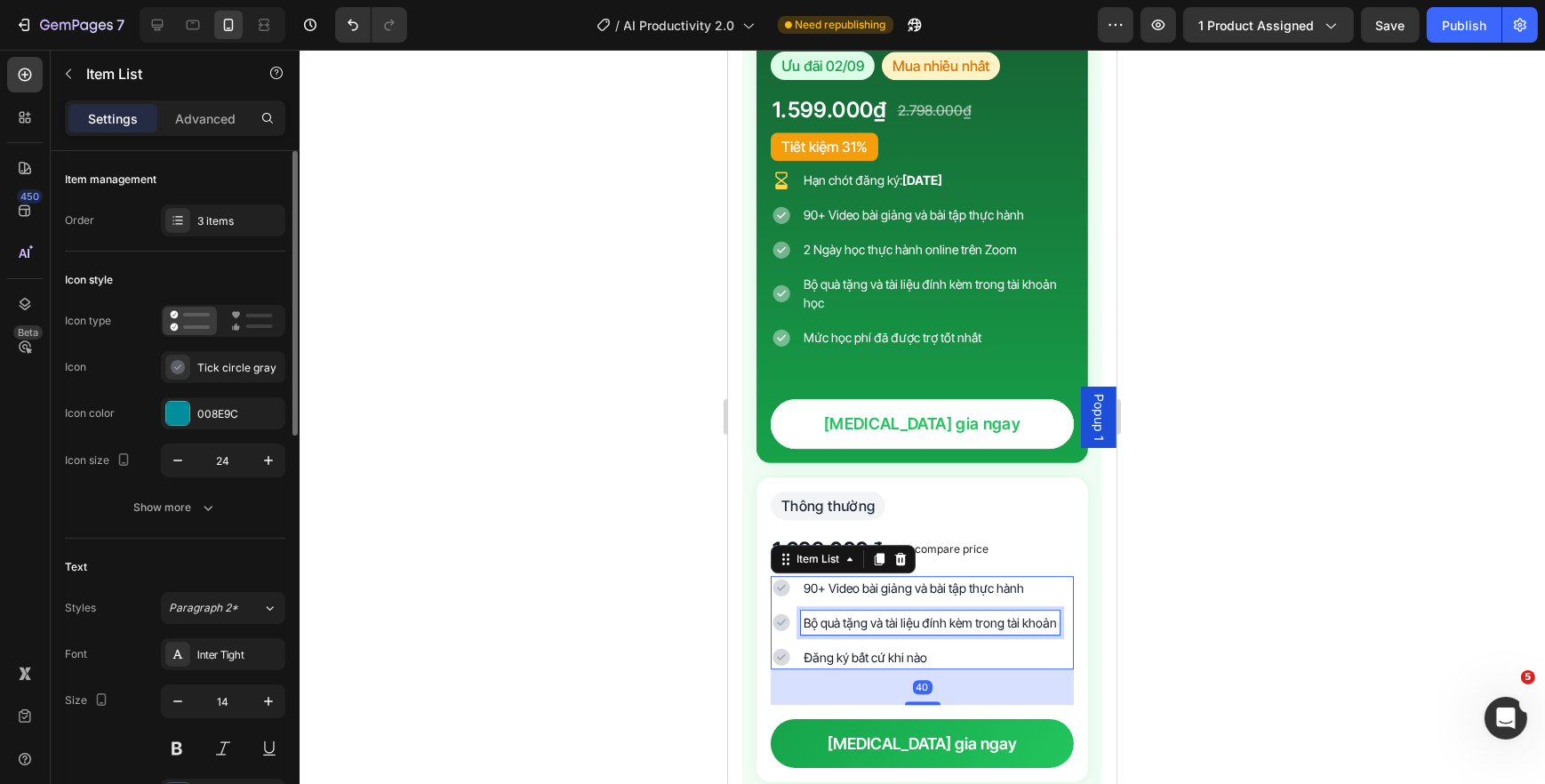
click at [864, 622] on p "Bộ quà tặng và tài liệu đính kèm trong tài khoản" at bounding box center [929, 622] width 253 height 19
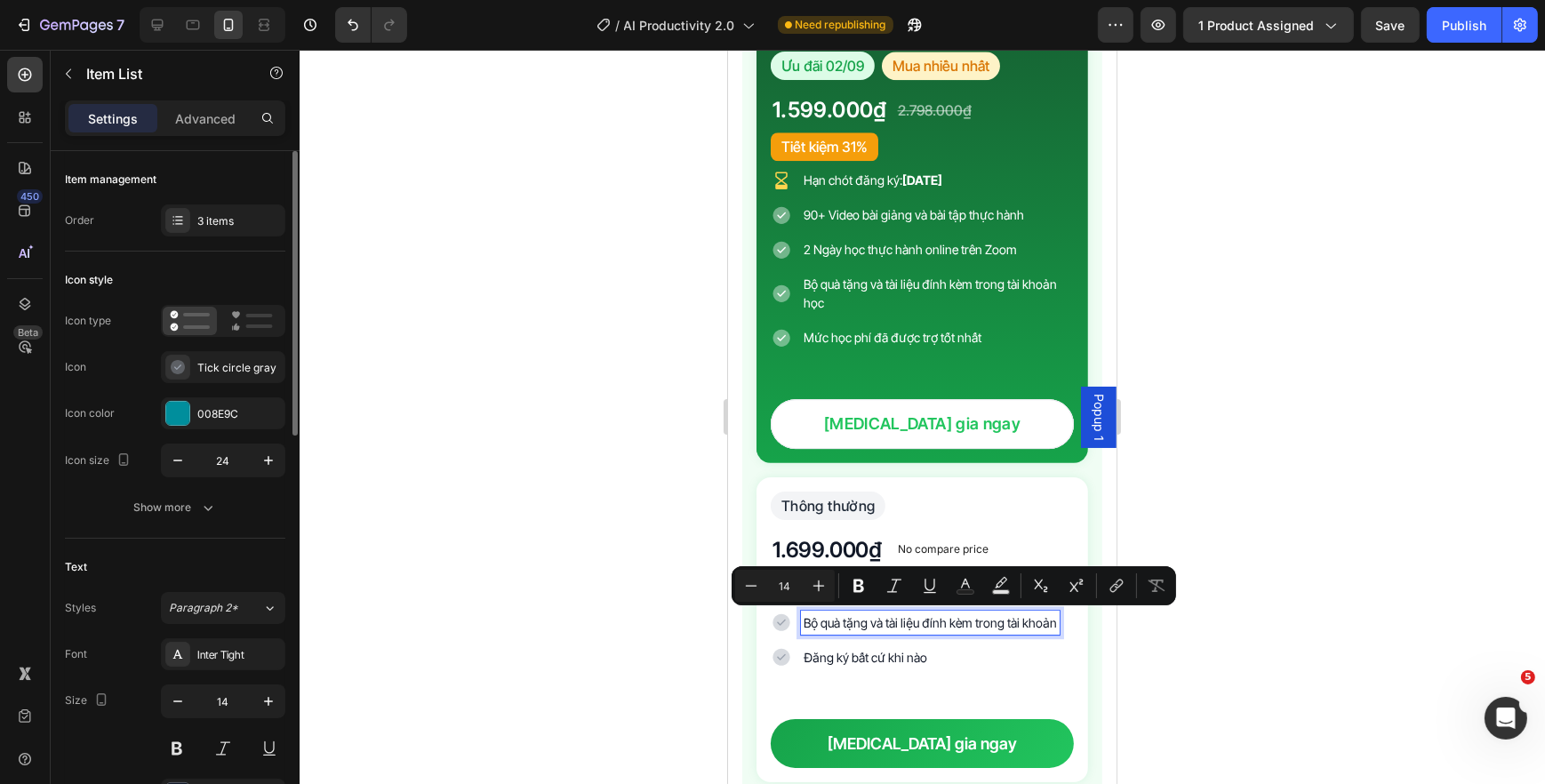
click at [852, 632] on p "Bộ quà tặng và tài liệu đính kèm trong tài khoản" at bounding box center [929, 622] width 253 height 19
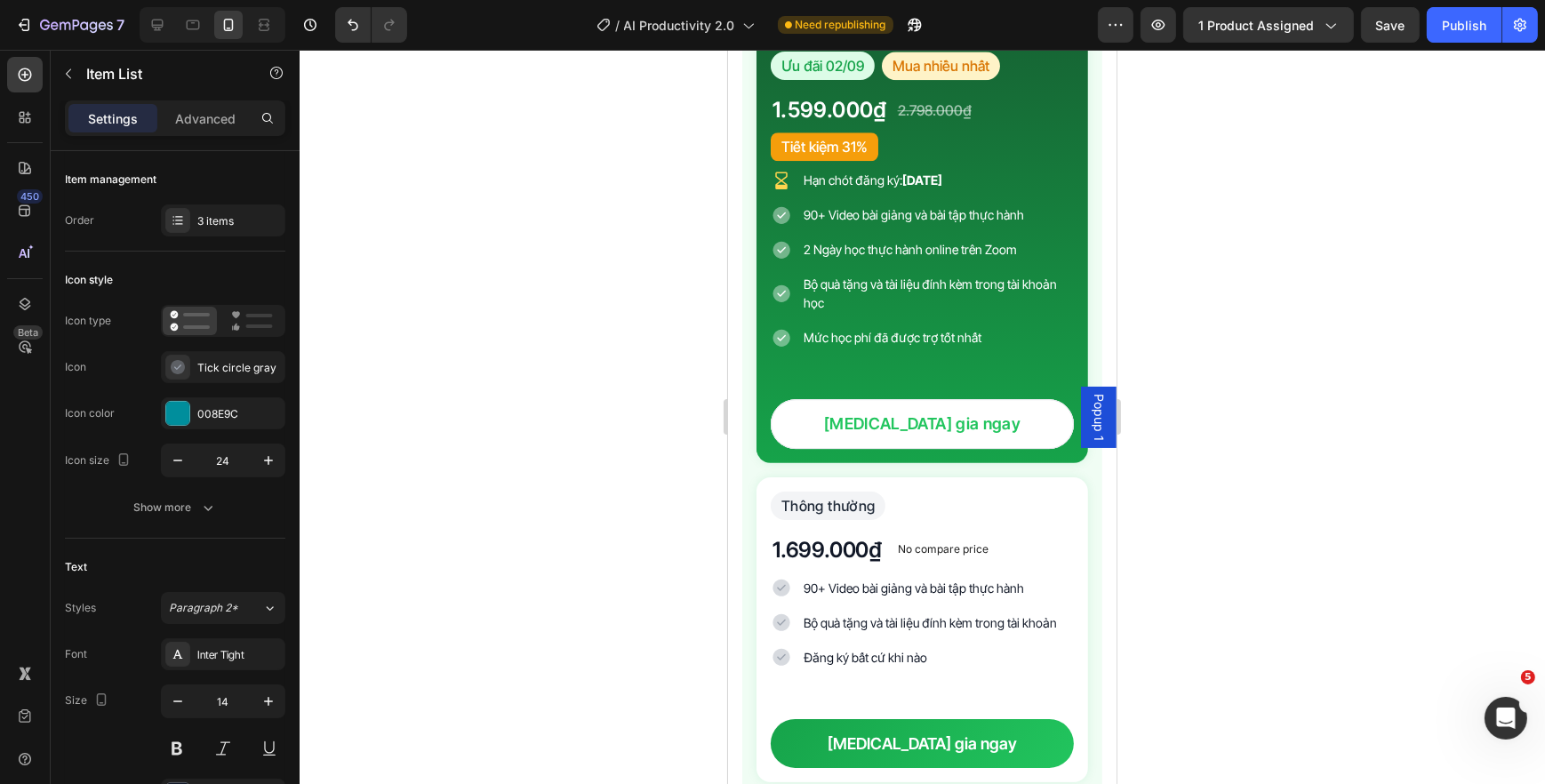
click at [693, 615] on div at bounding box center [922, 417] width 1245 height 734
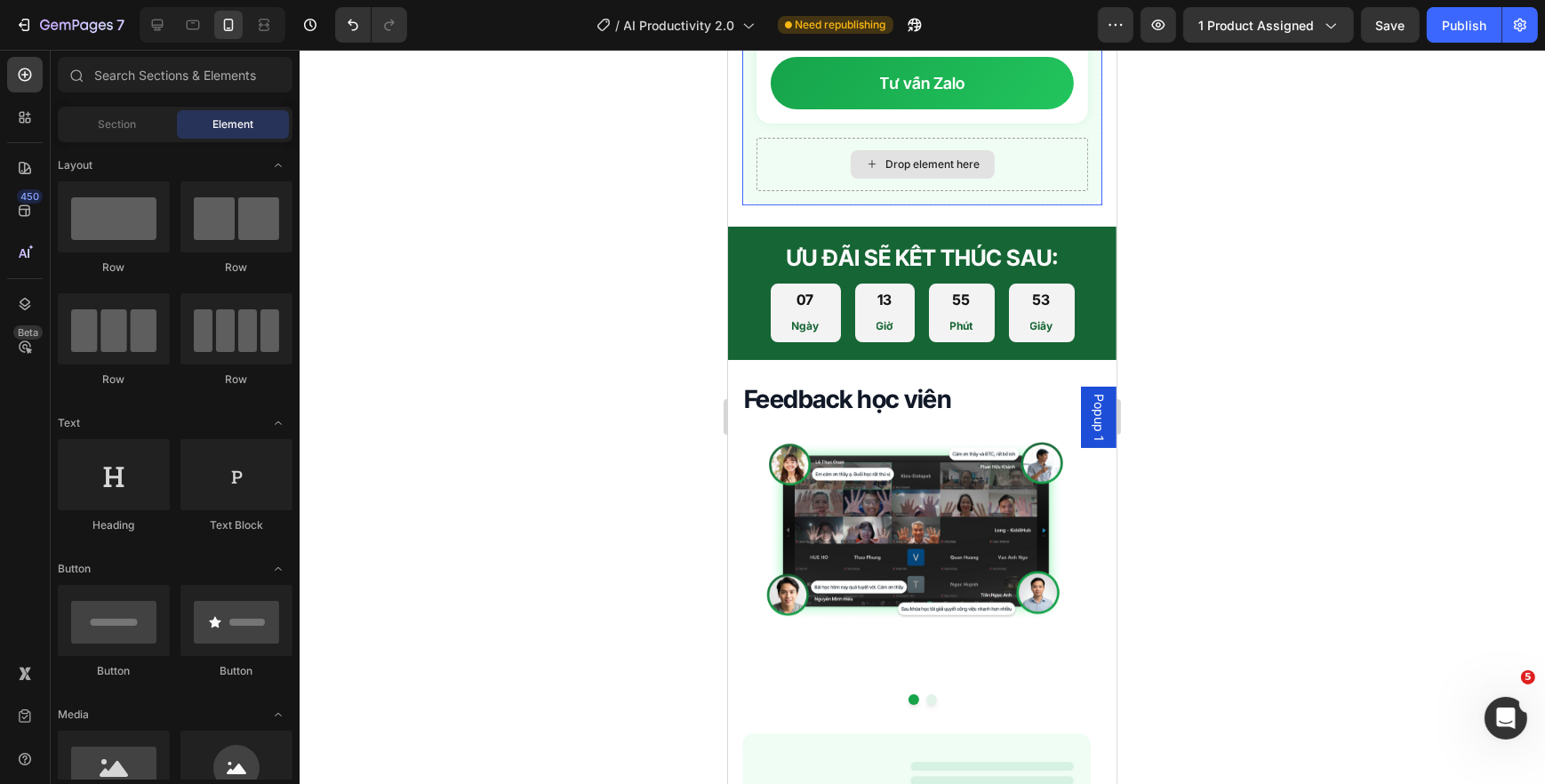
scroll to position [7475, 0]
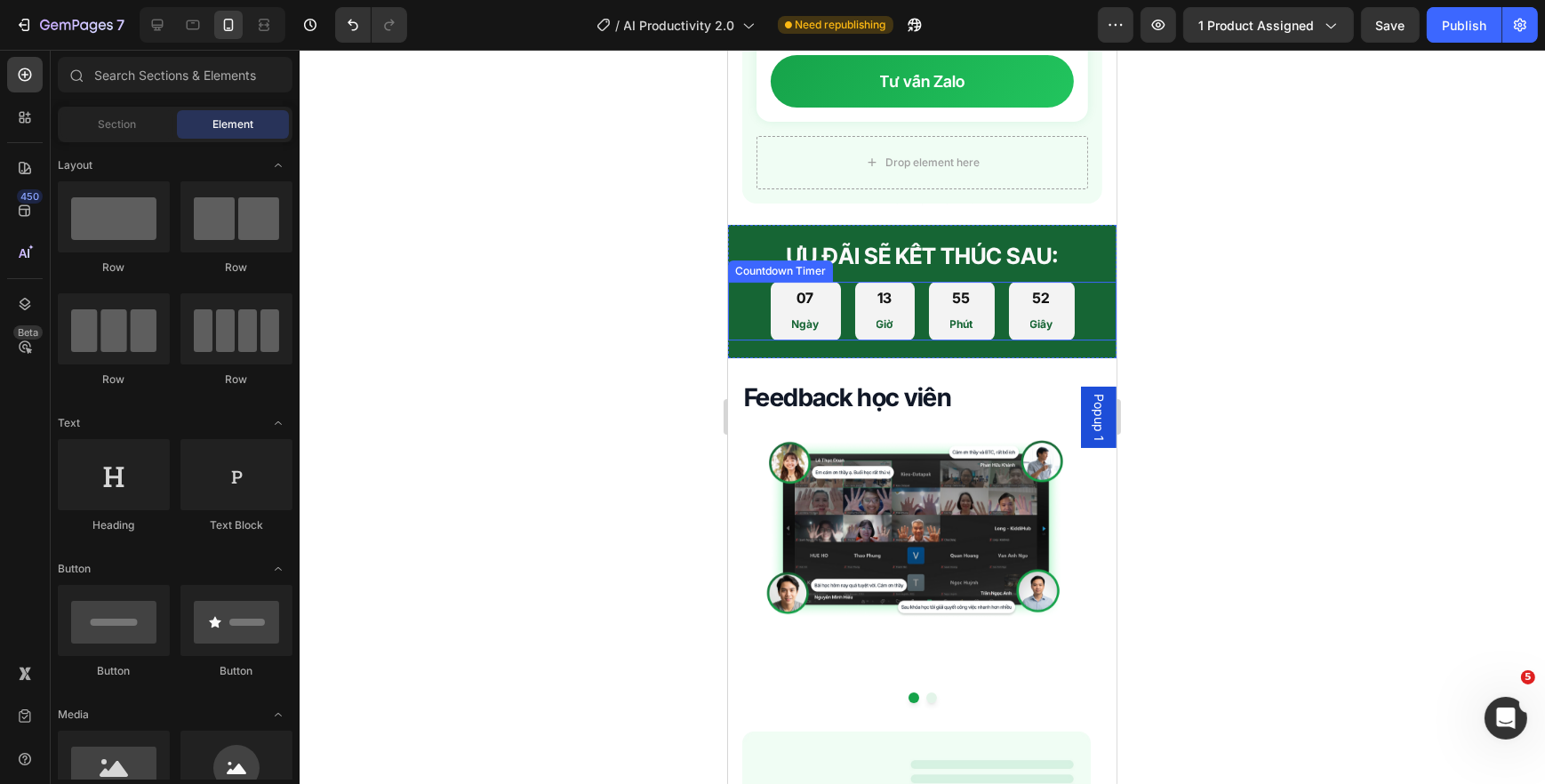
click at [859, 309] on div "13 Giờ" at bounding box center [884, 311] width 60 height 59
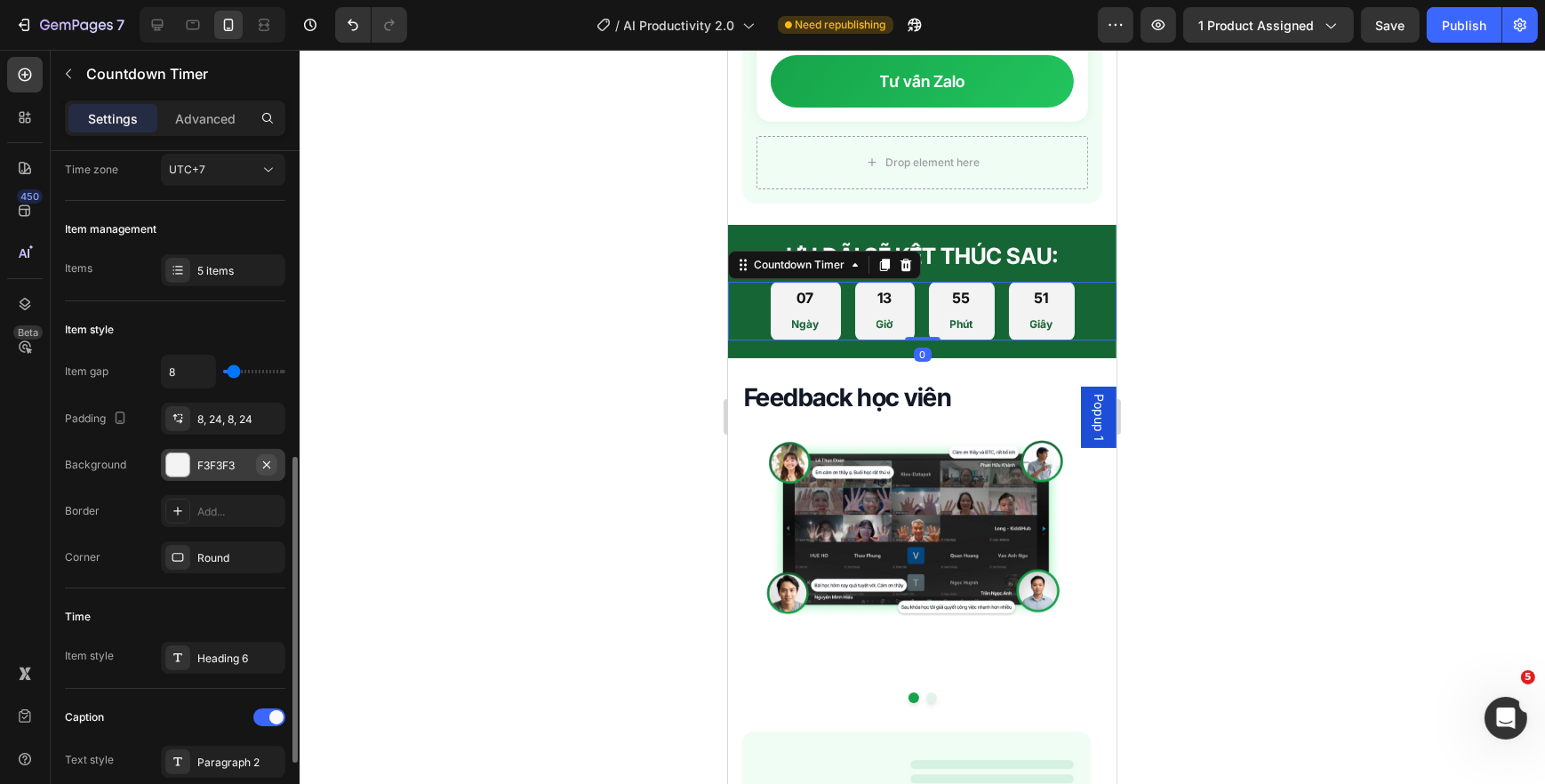
scroll to position [404, 0]
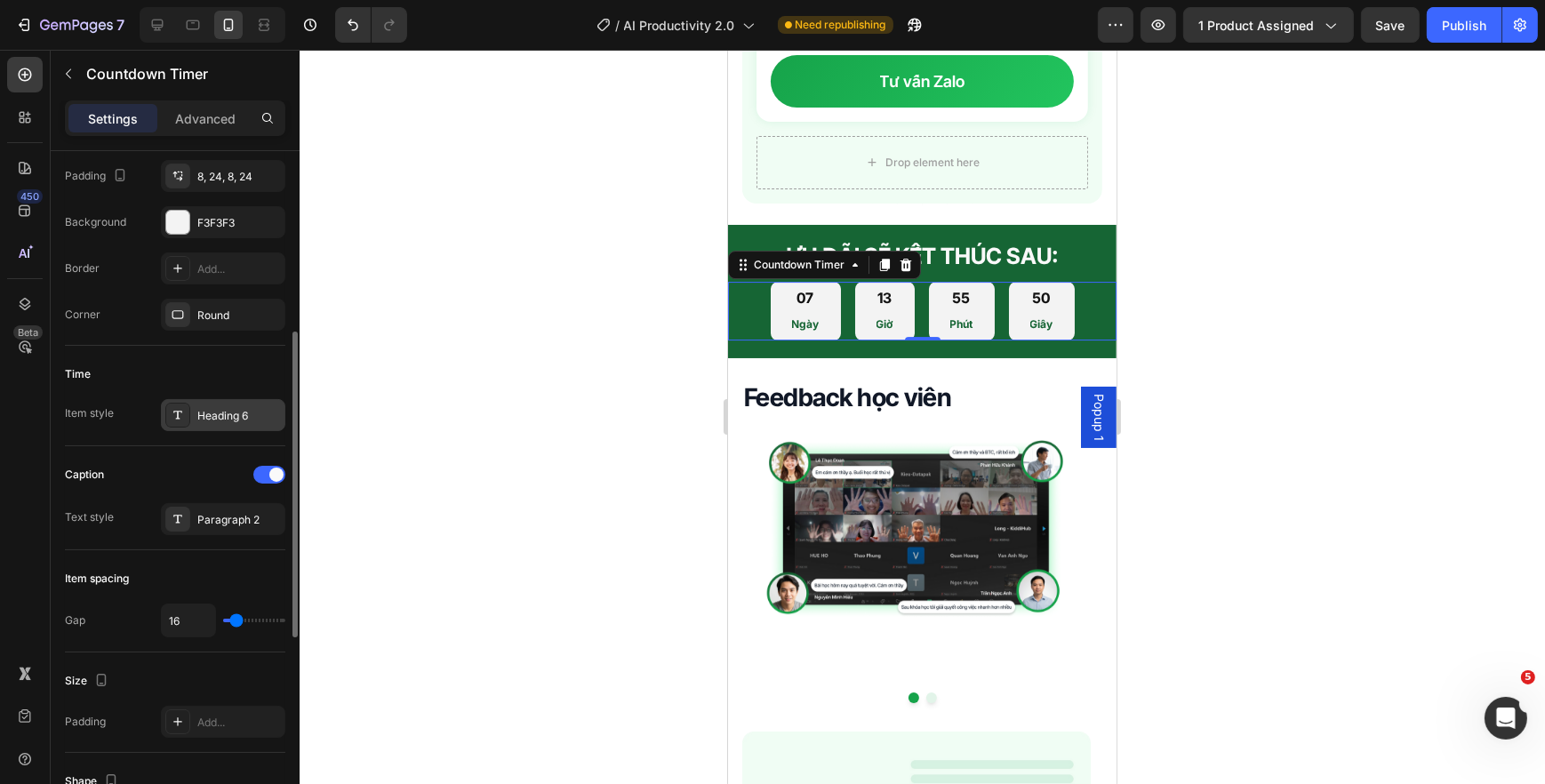
click at [236, 426] on div "Heading 6" at bounding box center [223, 415] width 124 height 32
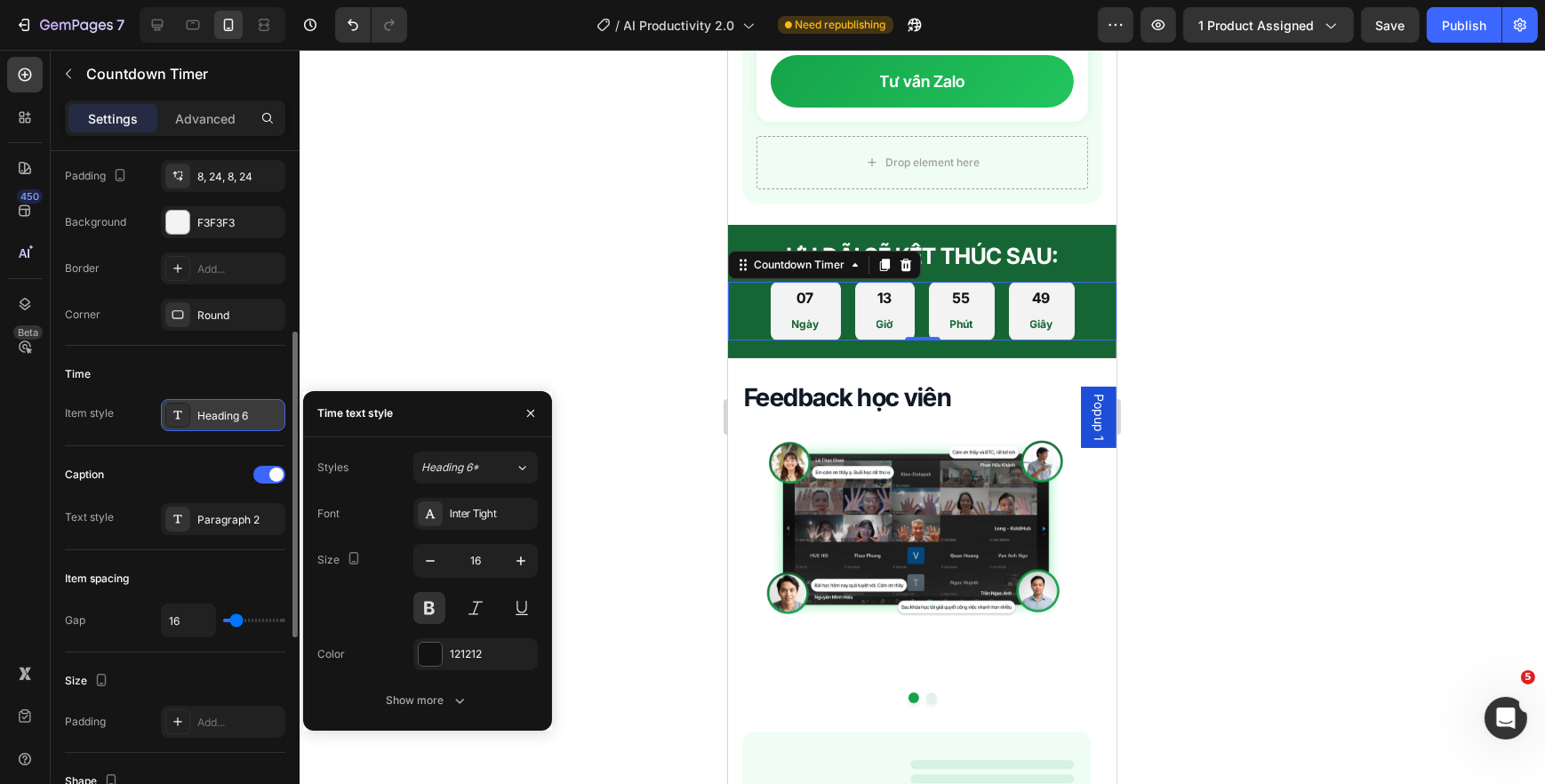
click at [236, 422] on div "Heading 6" at bounding box center [223, 415] width 124 height 32
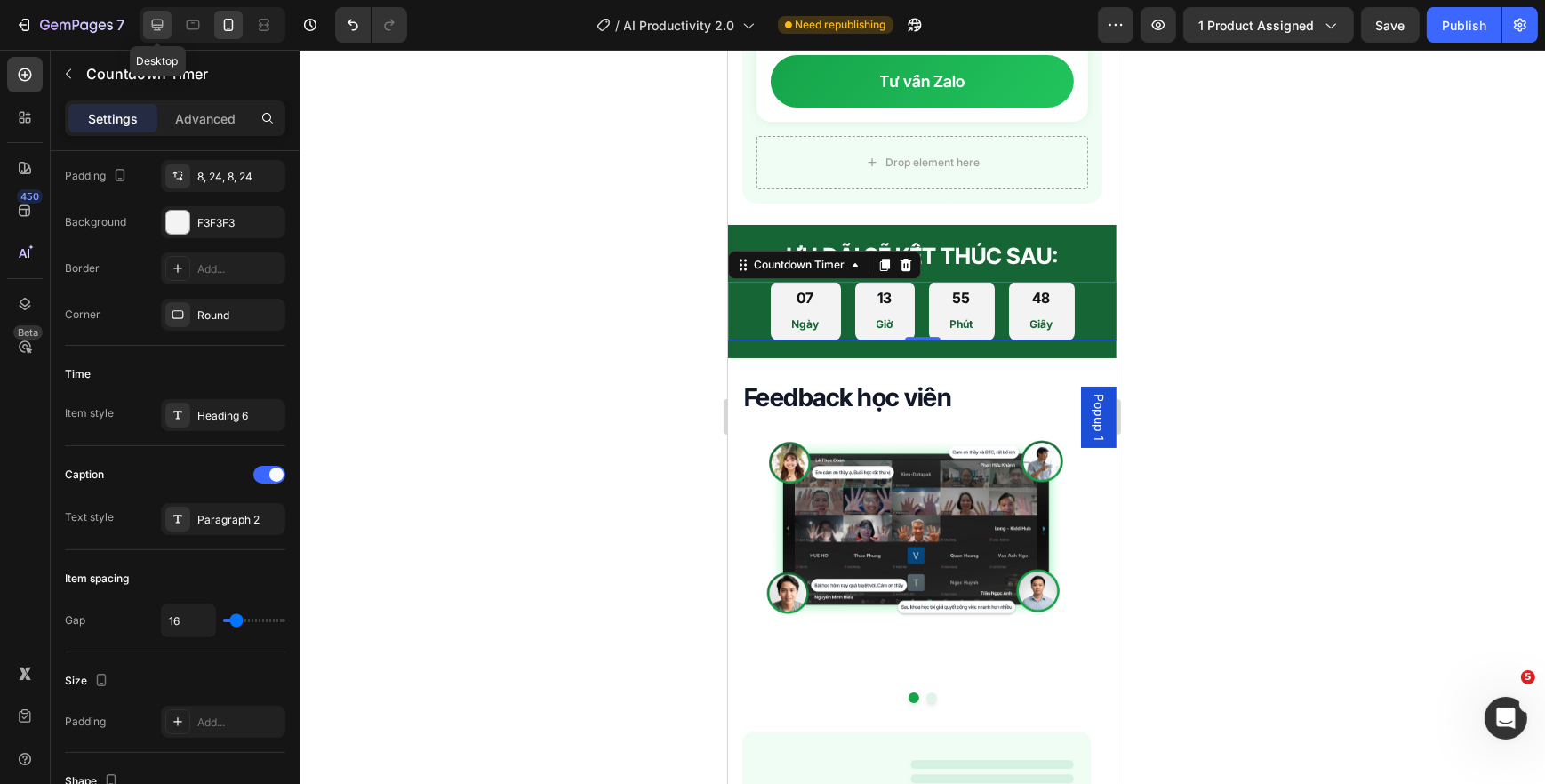
click at [157, 32] on icon at bounding box center [157, 25] width 18 height 18
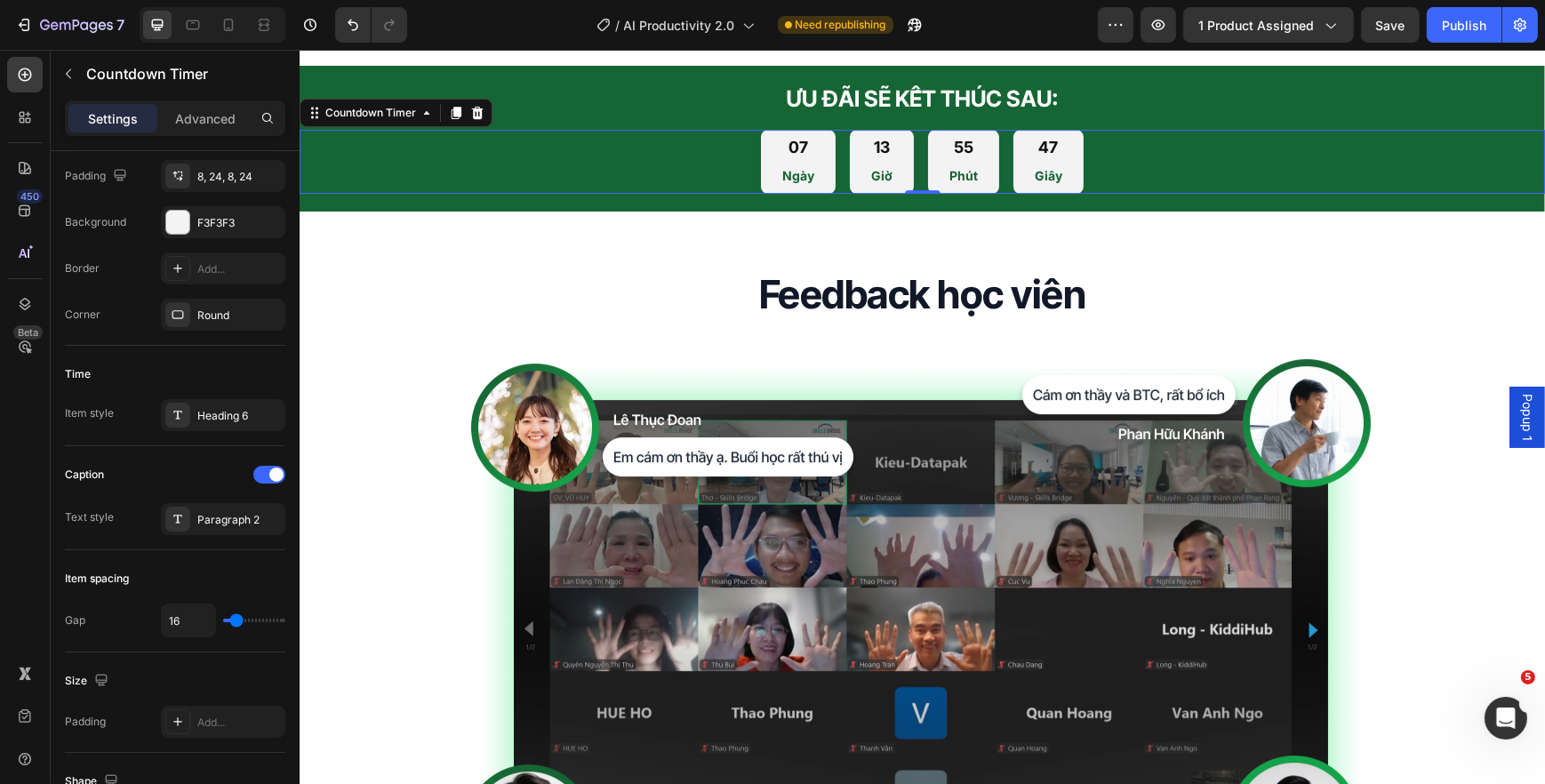
scroll to position [7507, 0]
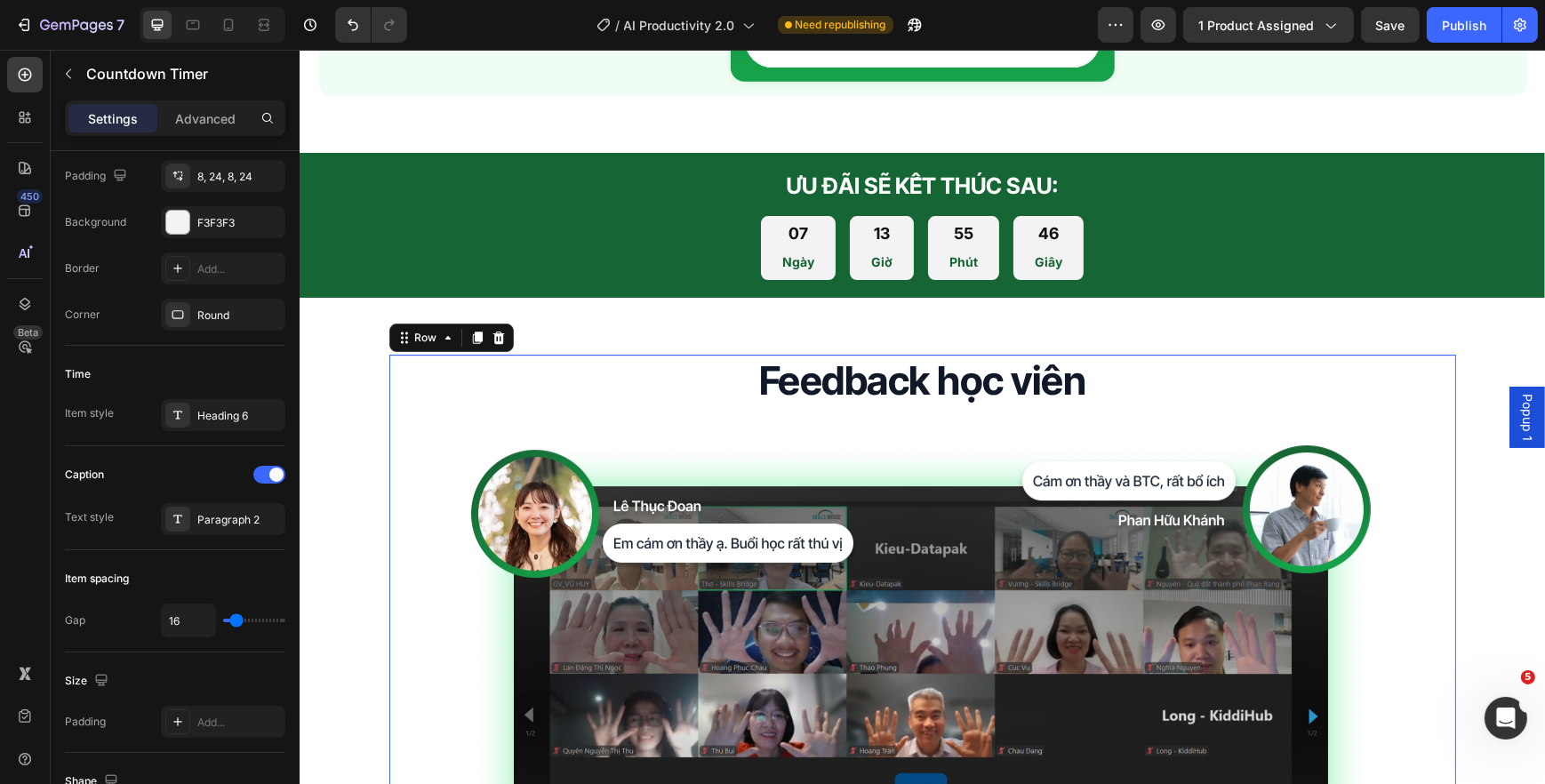
scroll to position [0, 0]
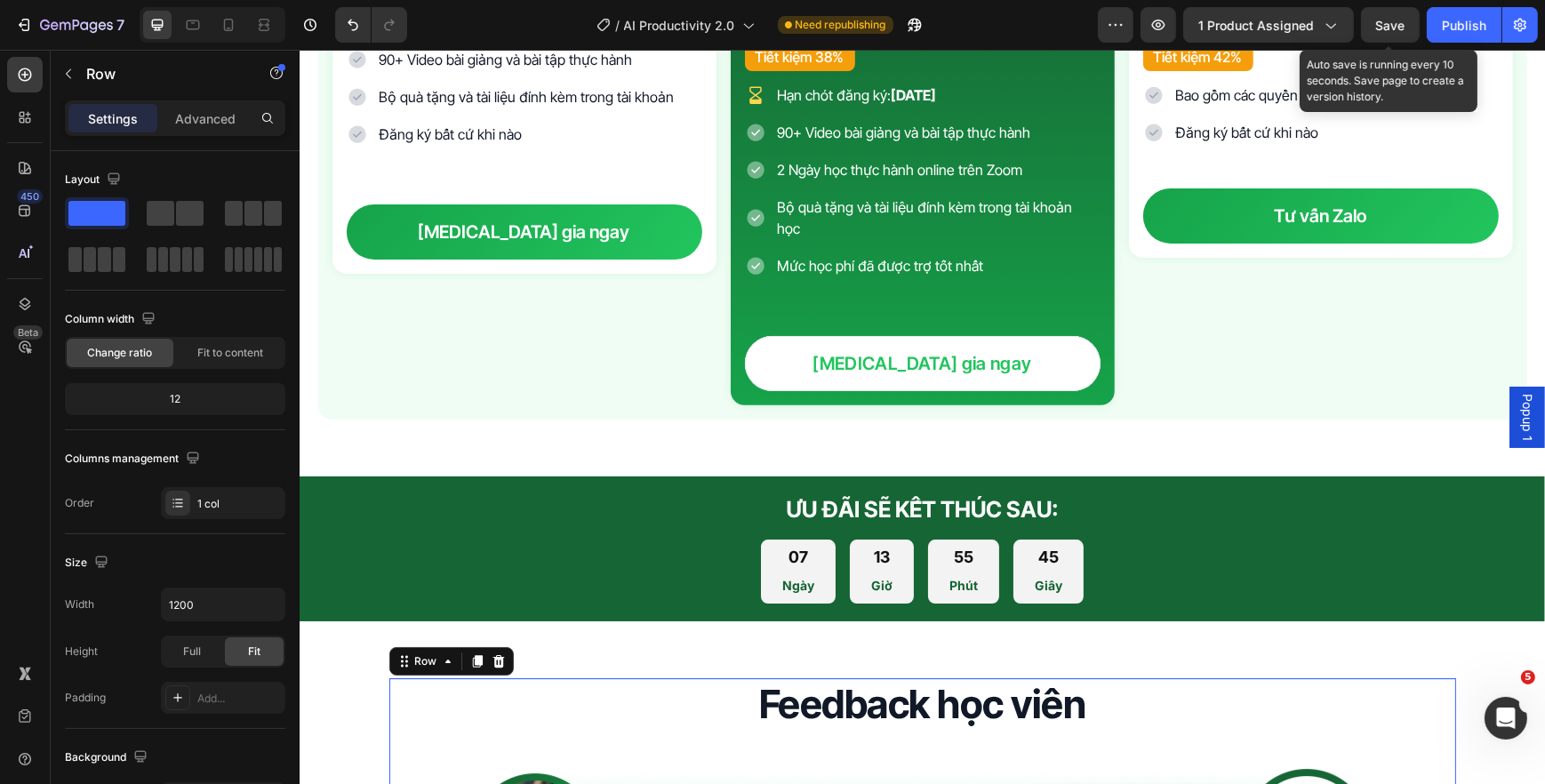
click at [1404, 20] on span "Save" at bounding box center [1390, 25] width 29 height 15
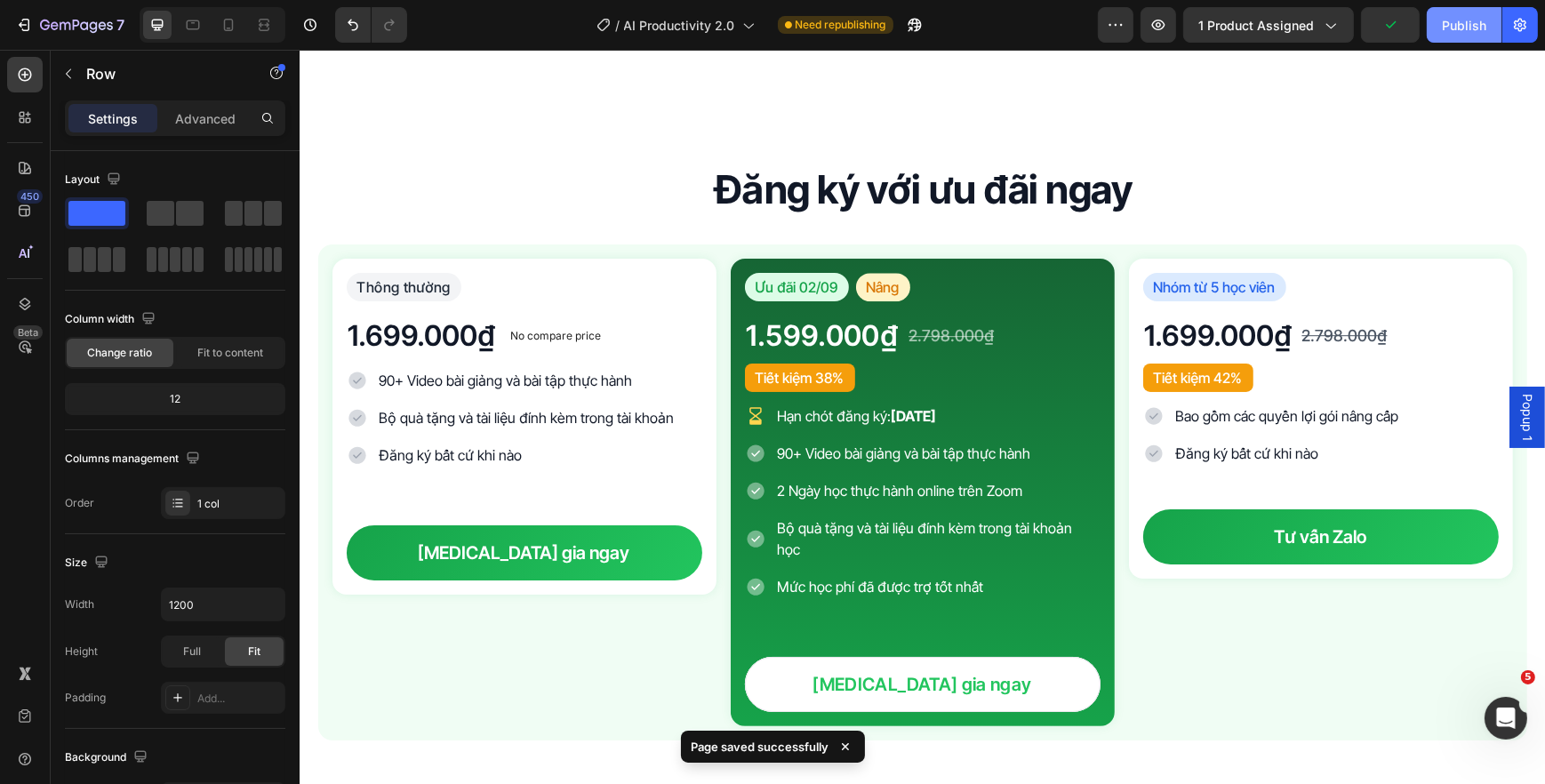
click at [1438, 23] on button "Publish" at bounding box center [1464, 25] width 75 height 36
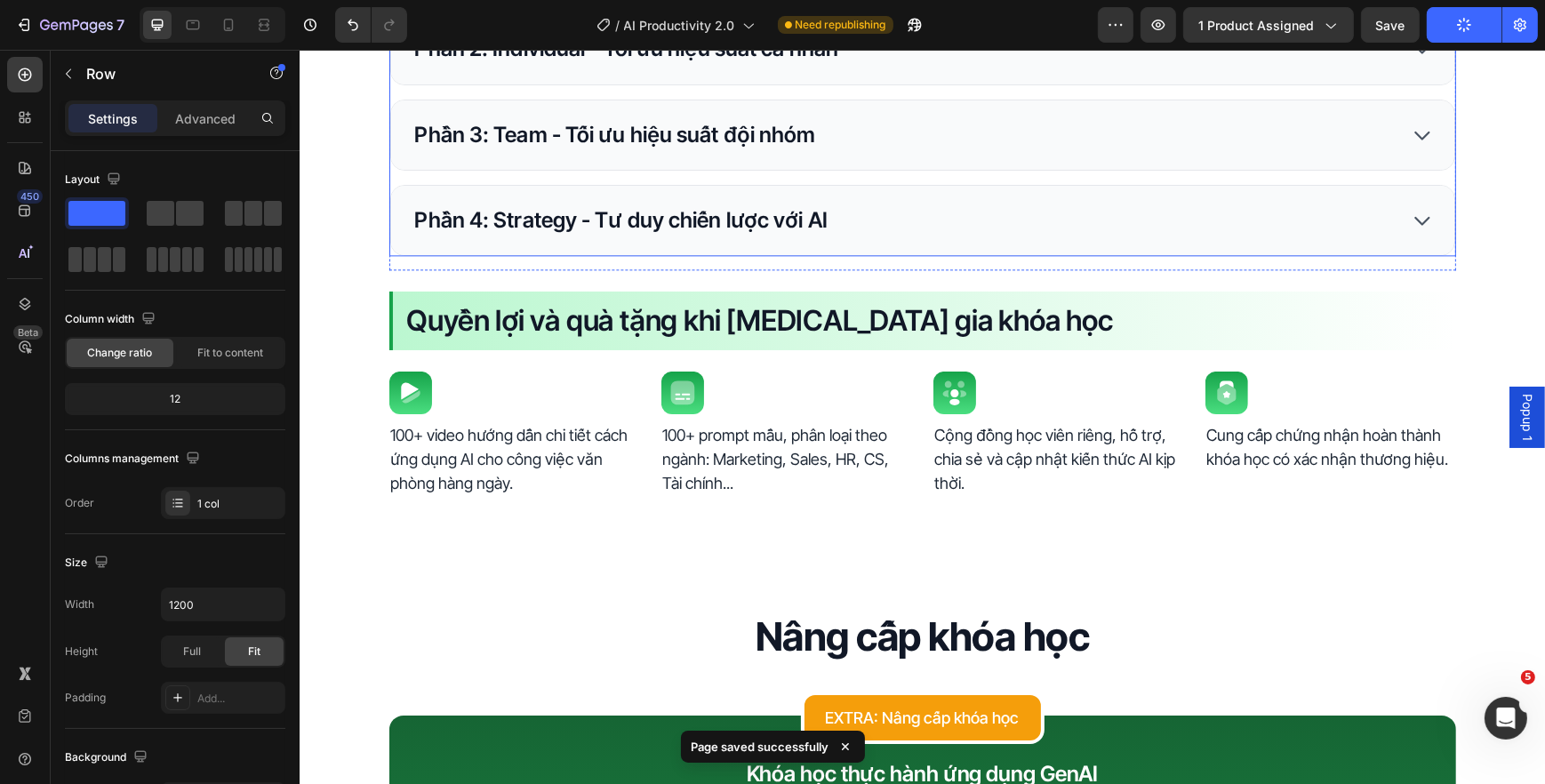
scroll to position [5147, 0]
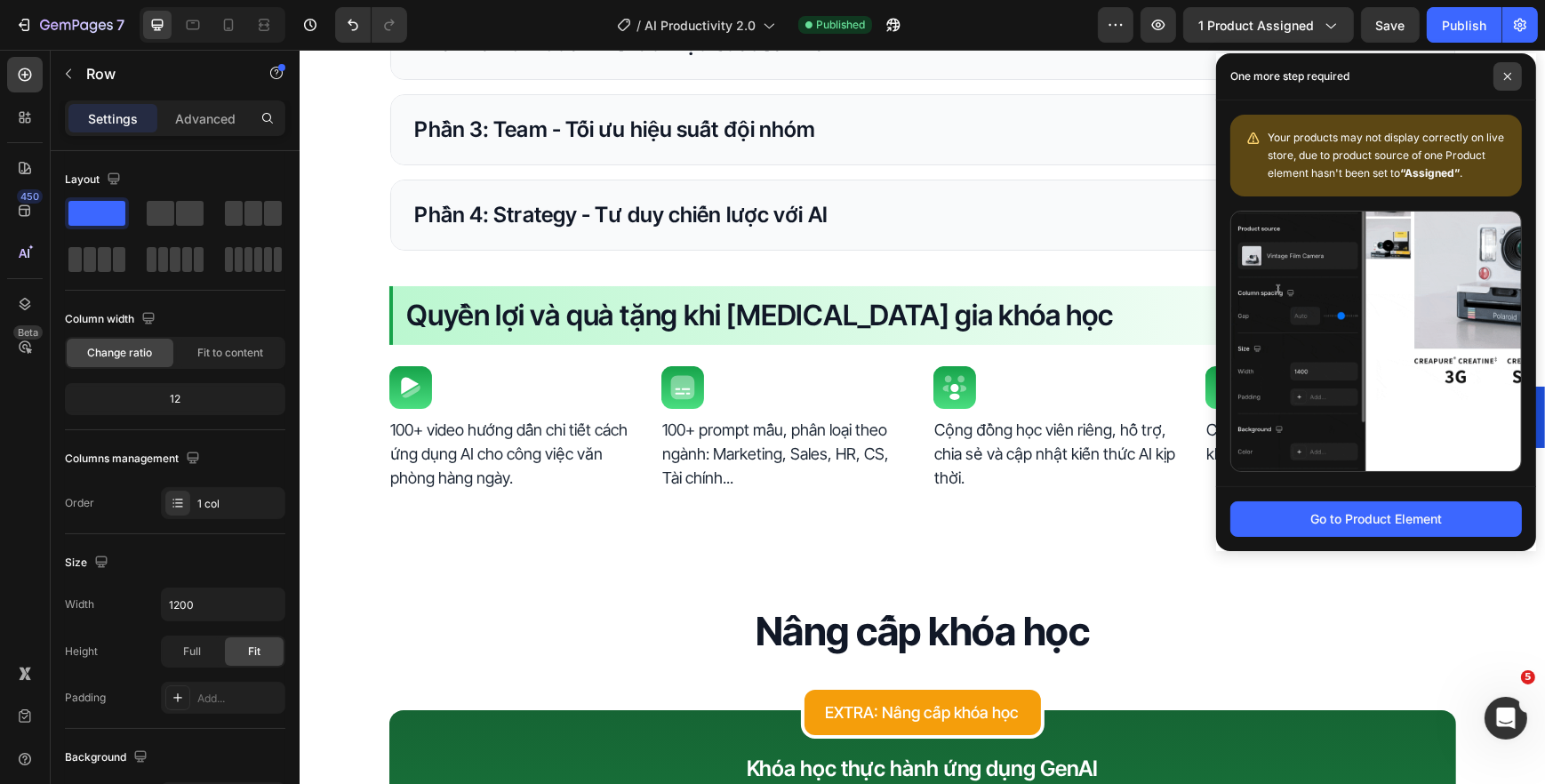
click at [1501, 79] on span at bounding box center [1507, 76] width 28 height 28
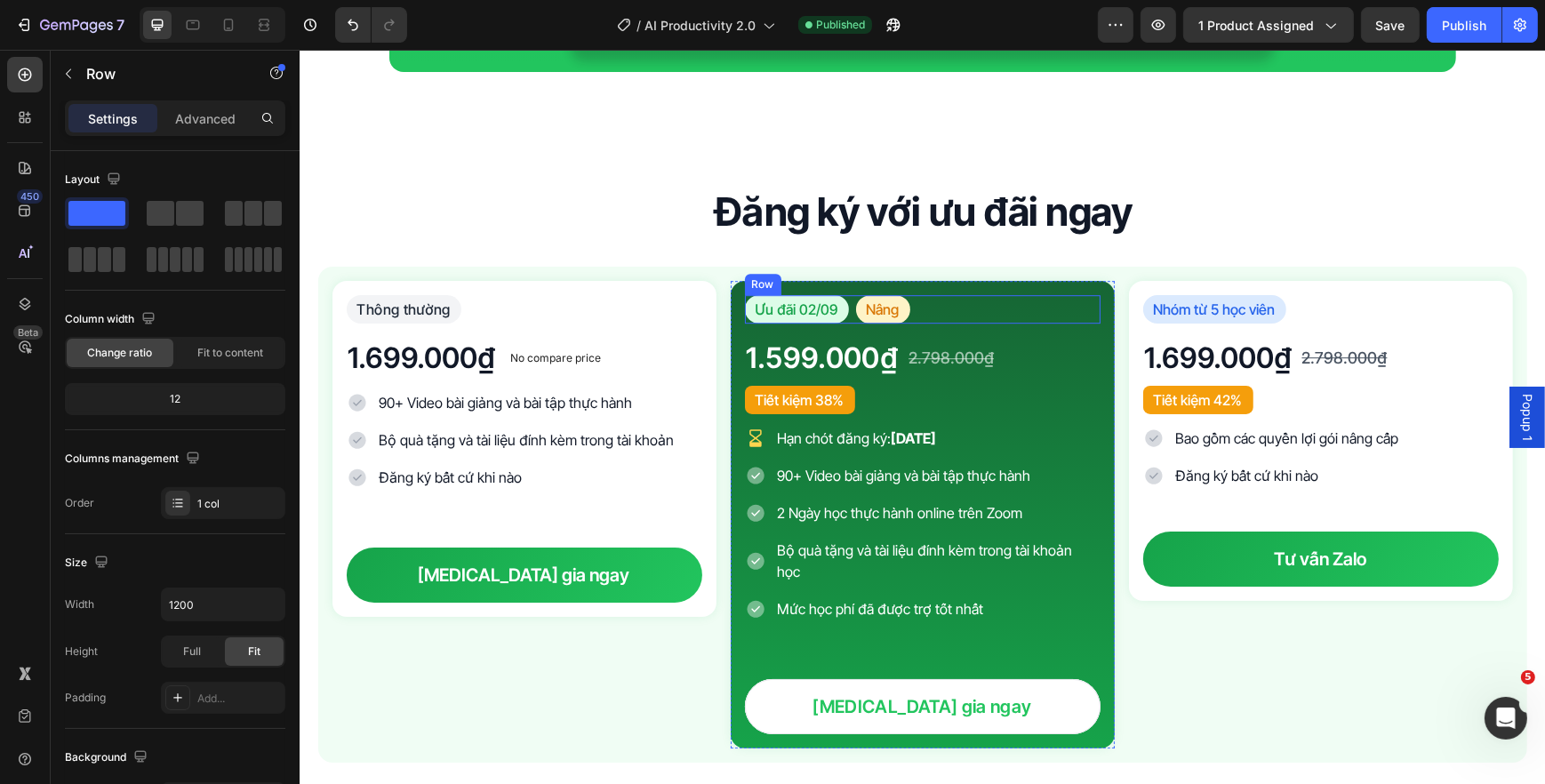
scroll to position [6683, 0]
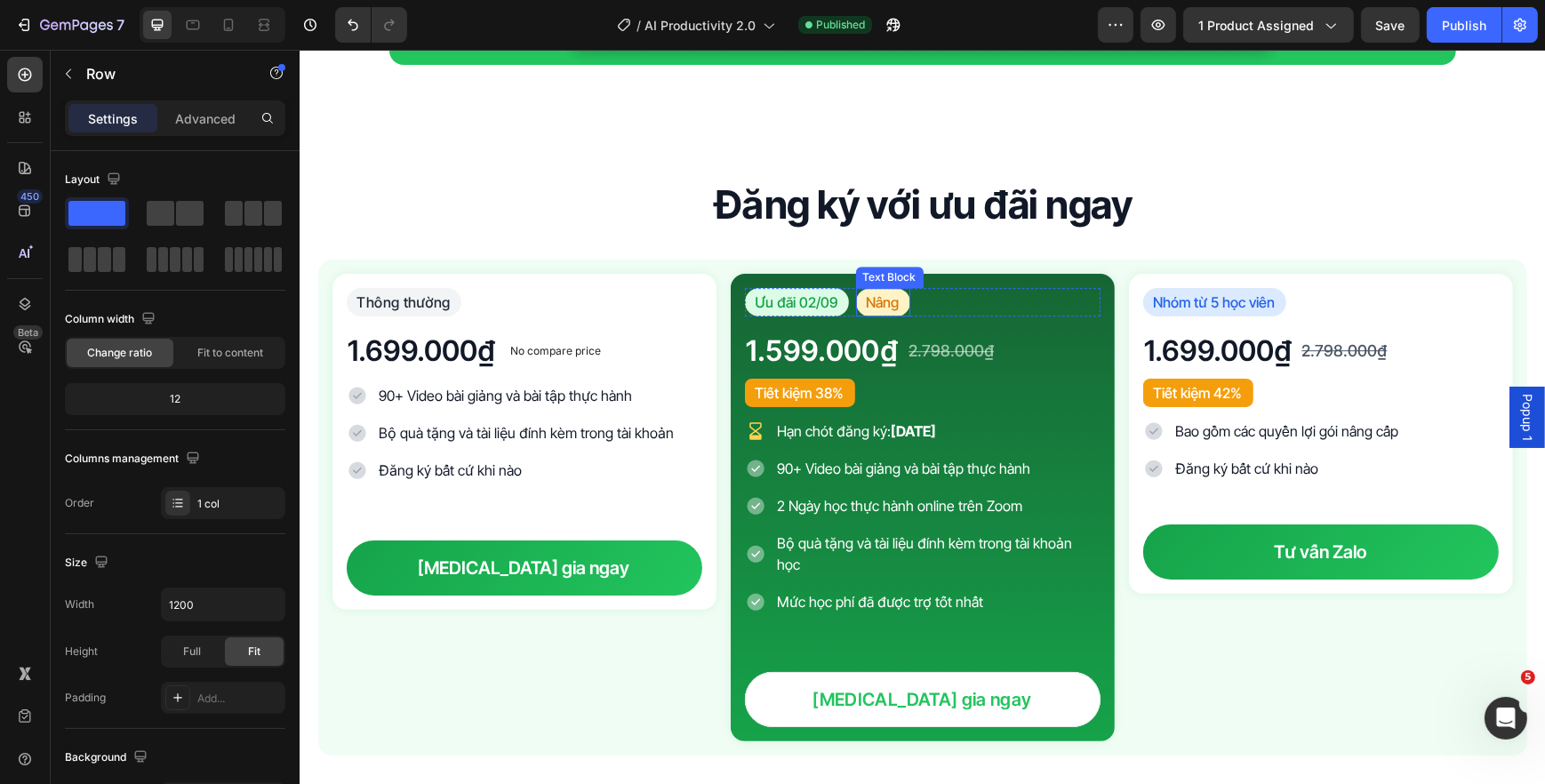
click at [869, 300] on p "Nâng" at bounding box center [882, 302] width 33 height 21
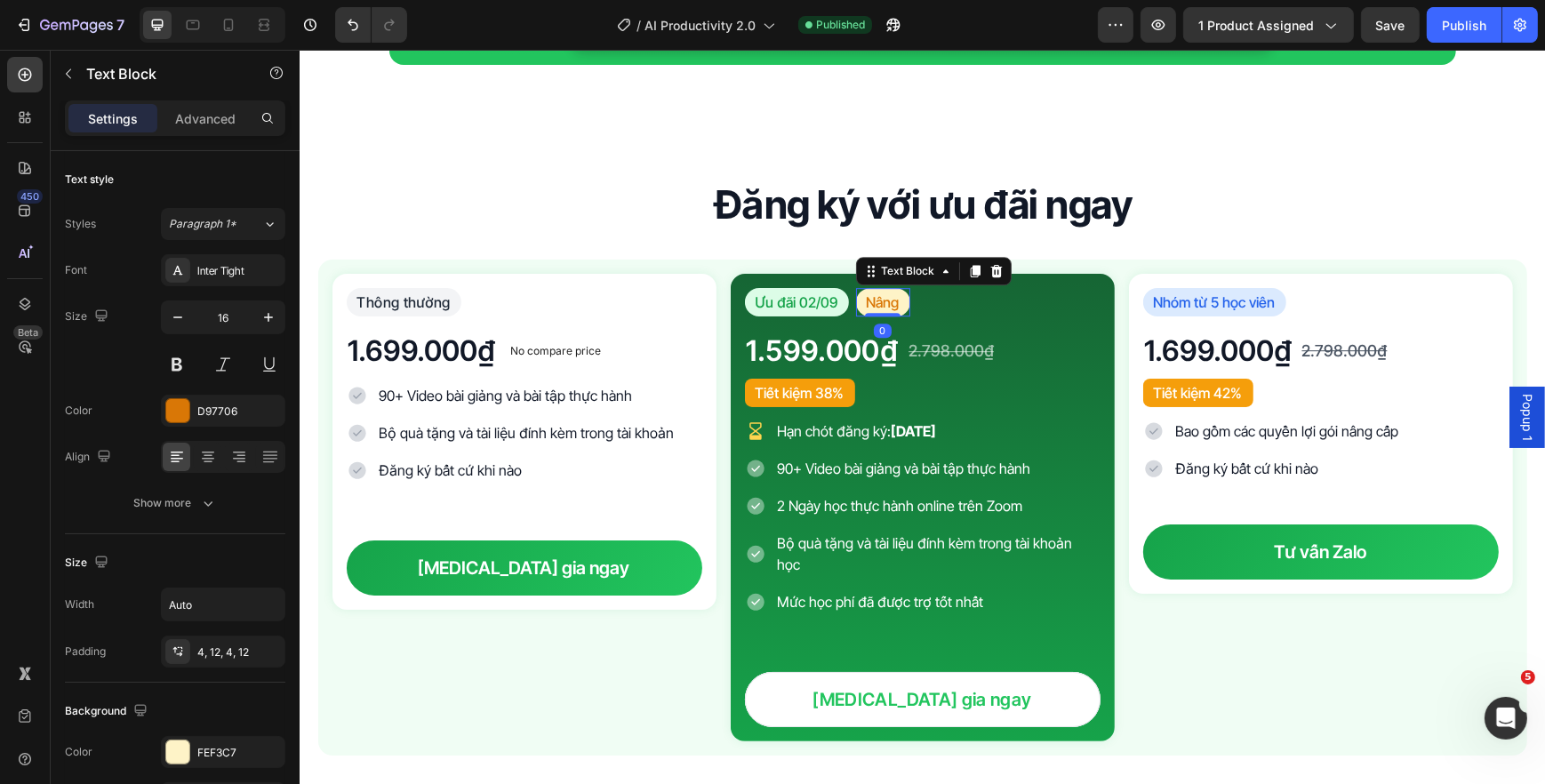
click at [869, 300] on p "Nâng" at bounding box center [882, 302] width 33 height 21
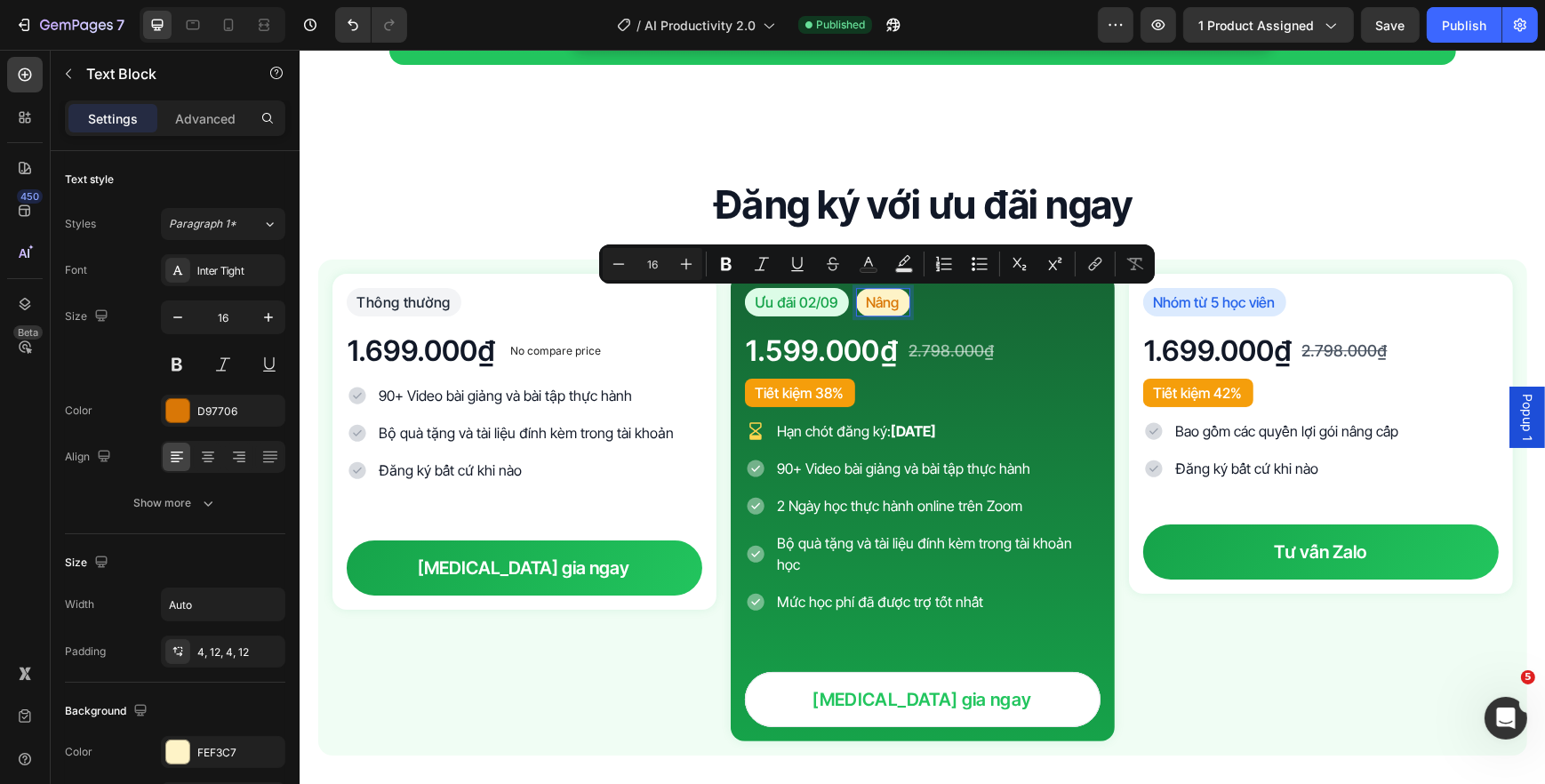
click at [887, 299] on p "Nâng" at bounding box center [882, 302] width 33 height 21
click at [891, 302] on p "Nâng" at bounding box center [882, 302] width 33 height 21
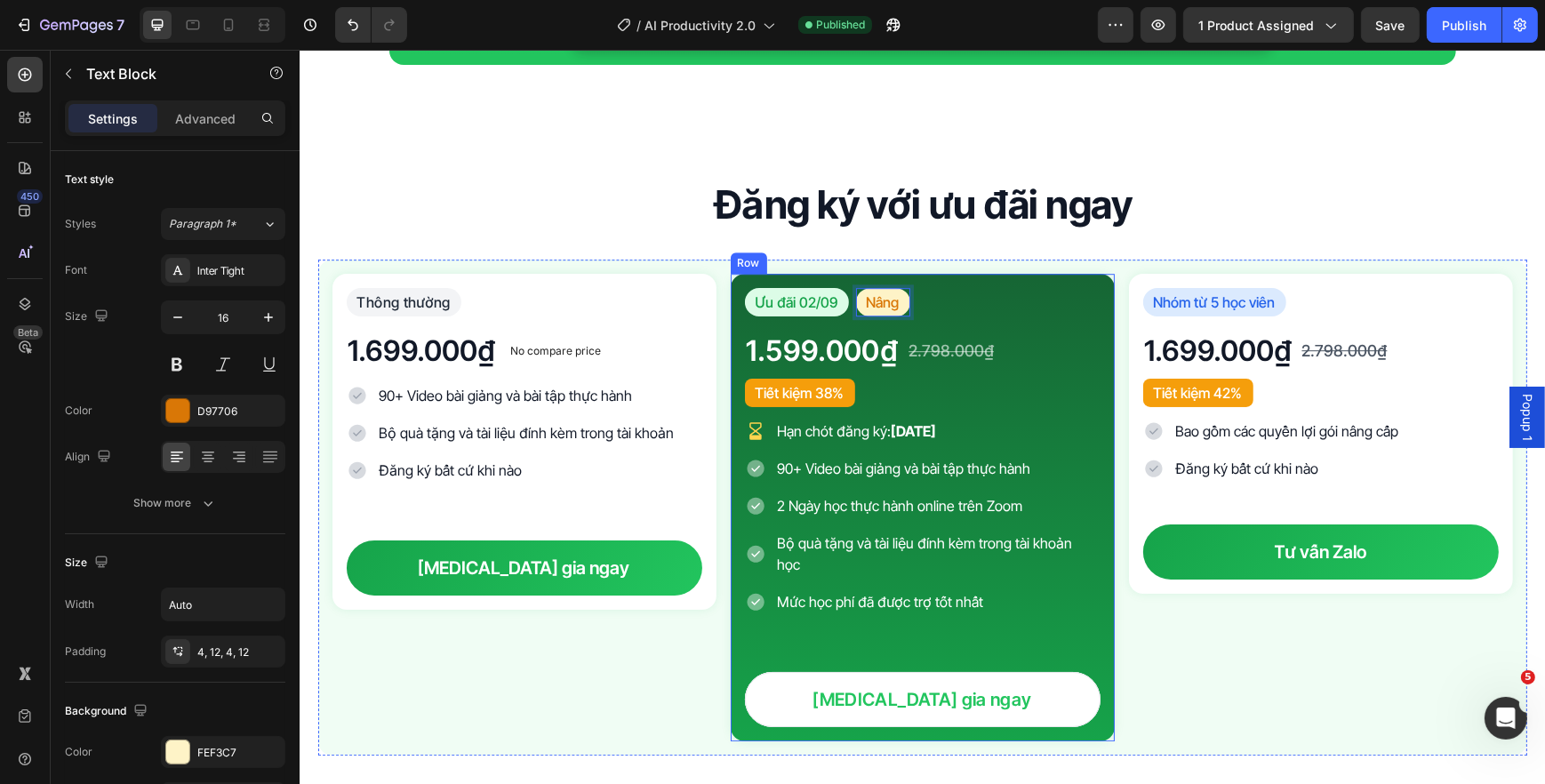
click at [895, 359] on div "1.599.000₫ Product Price Product Price 2.798.000₫ Product Price Product Price R…" at bounding box center [922, 351] width 356 height 41
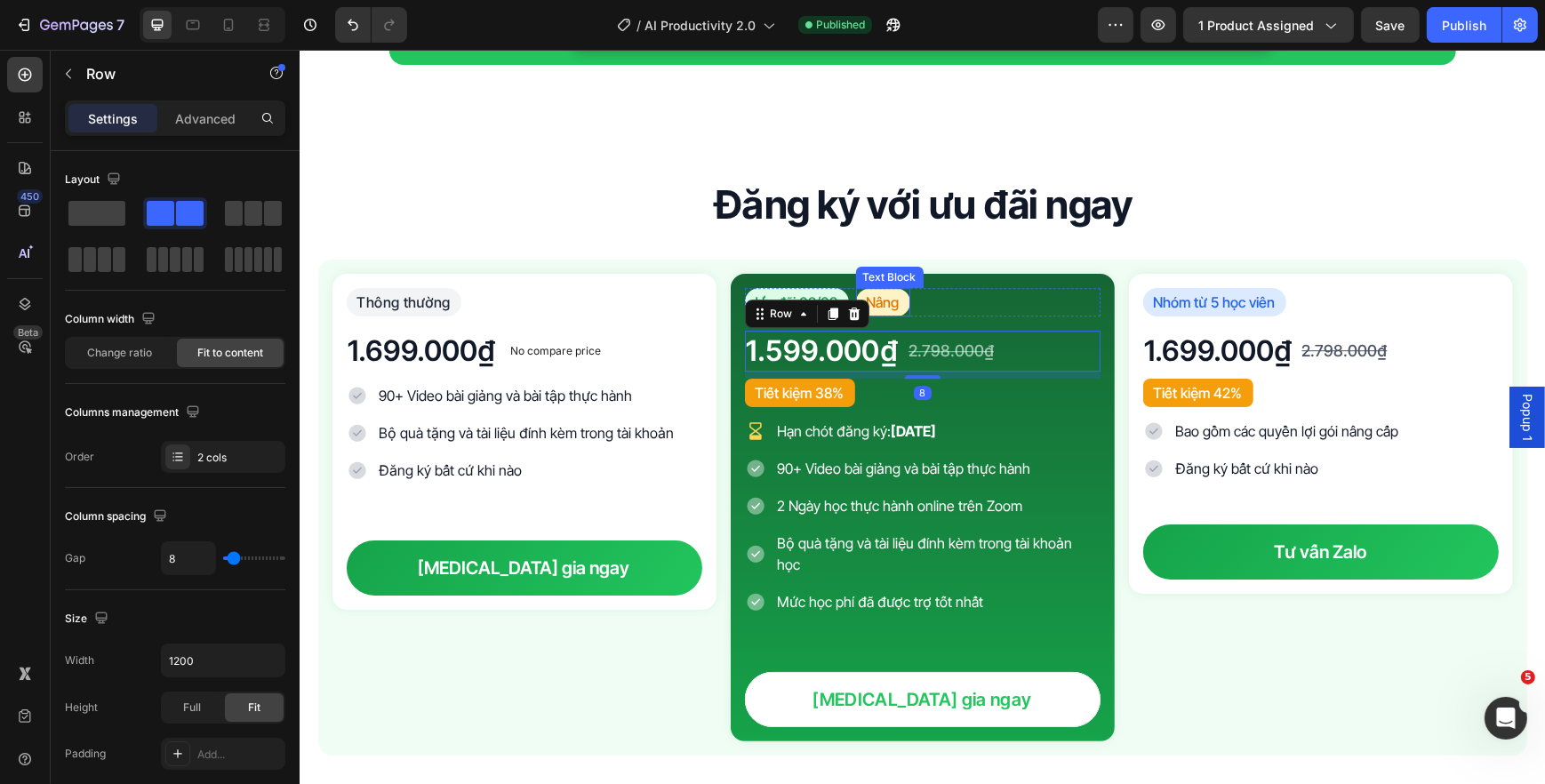
click at [890, 301] on p "Nâng" at bounding box center [882, 302] width 33 height 21
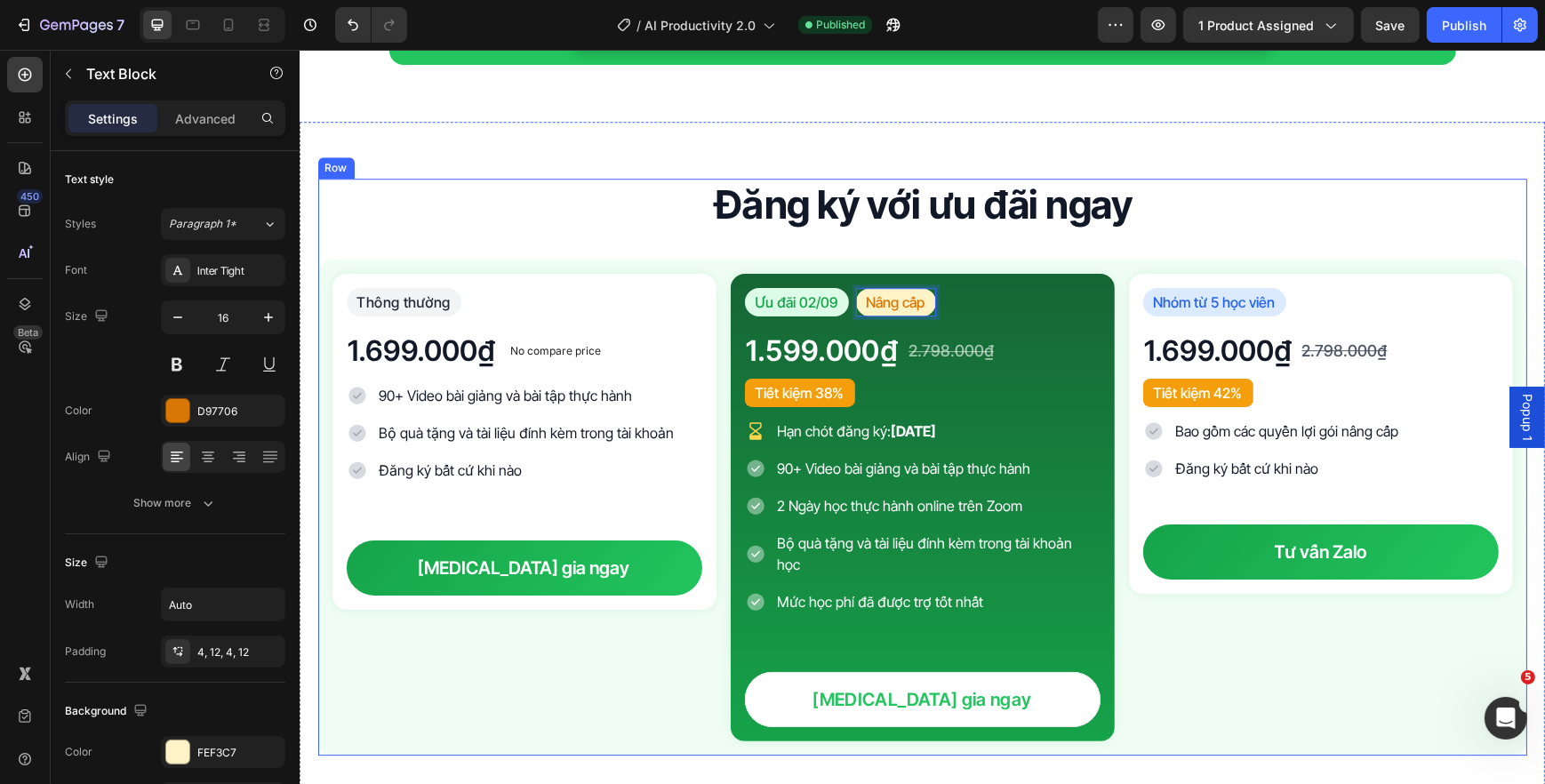
click at [1269, 256] on div "Đăng ký với ưu đãi ngay Heading Thông thường Text Block 1.699.000₫ Product Pric…" at bounding box center [921, 467] width 1209 height 577
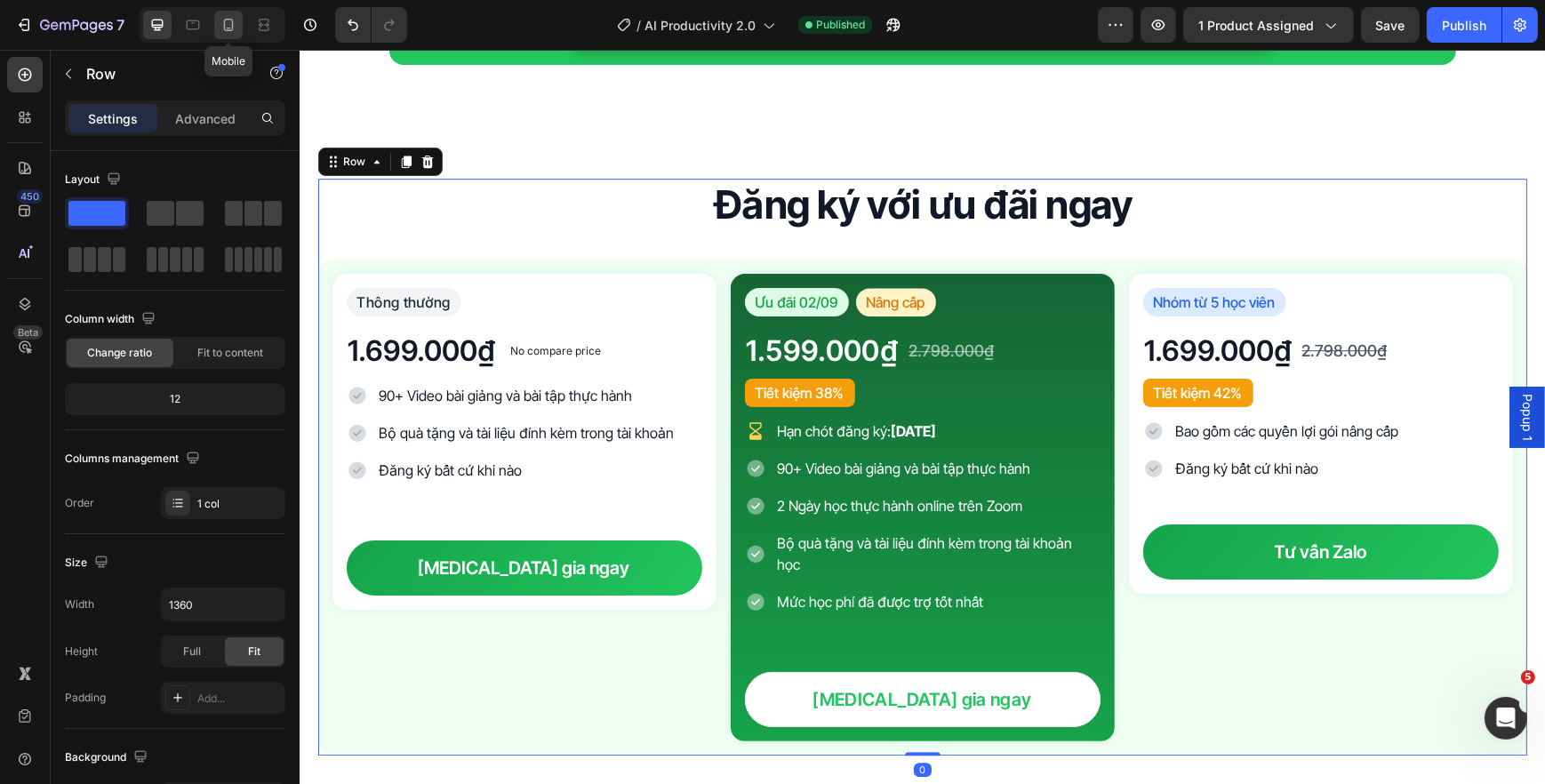
click at [215, 28] on div at bounding box center [228, 25] width 28 height 28
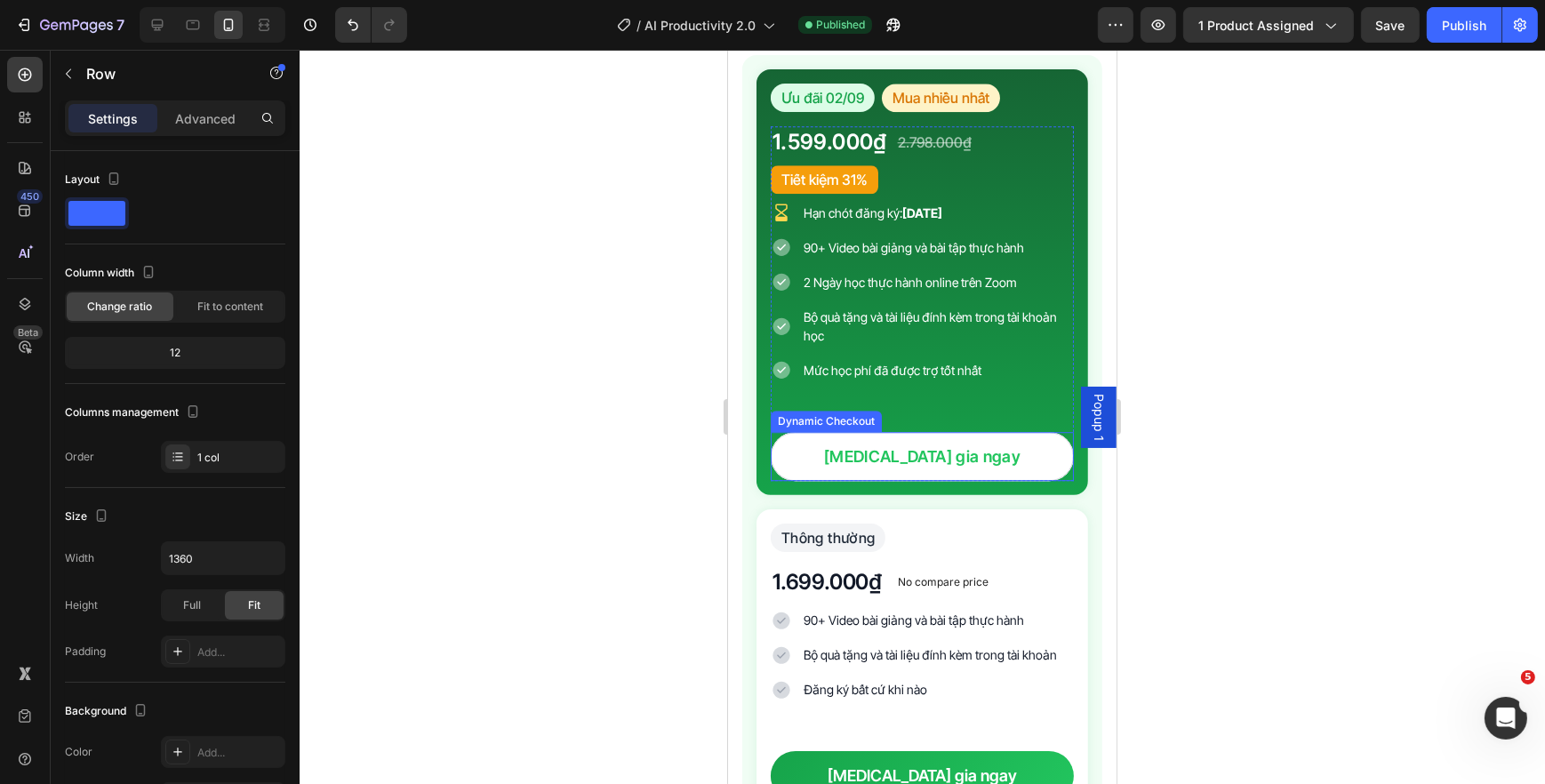
scroll to position [6235, 0]
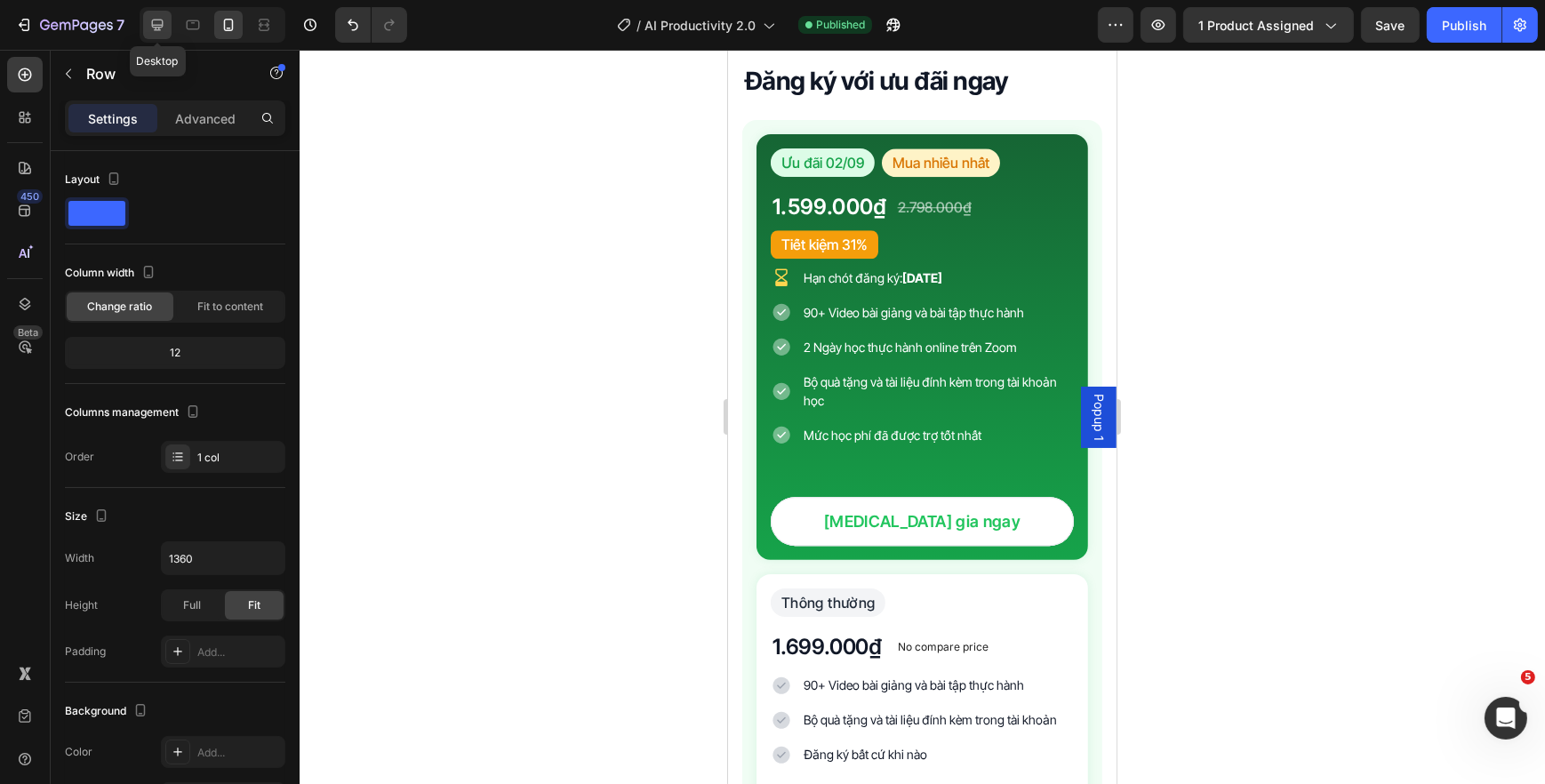
click at [165, 27] on icon at bounding box center [157, 25] width 18 height 18
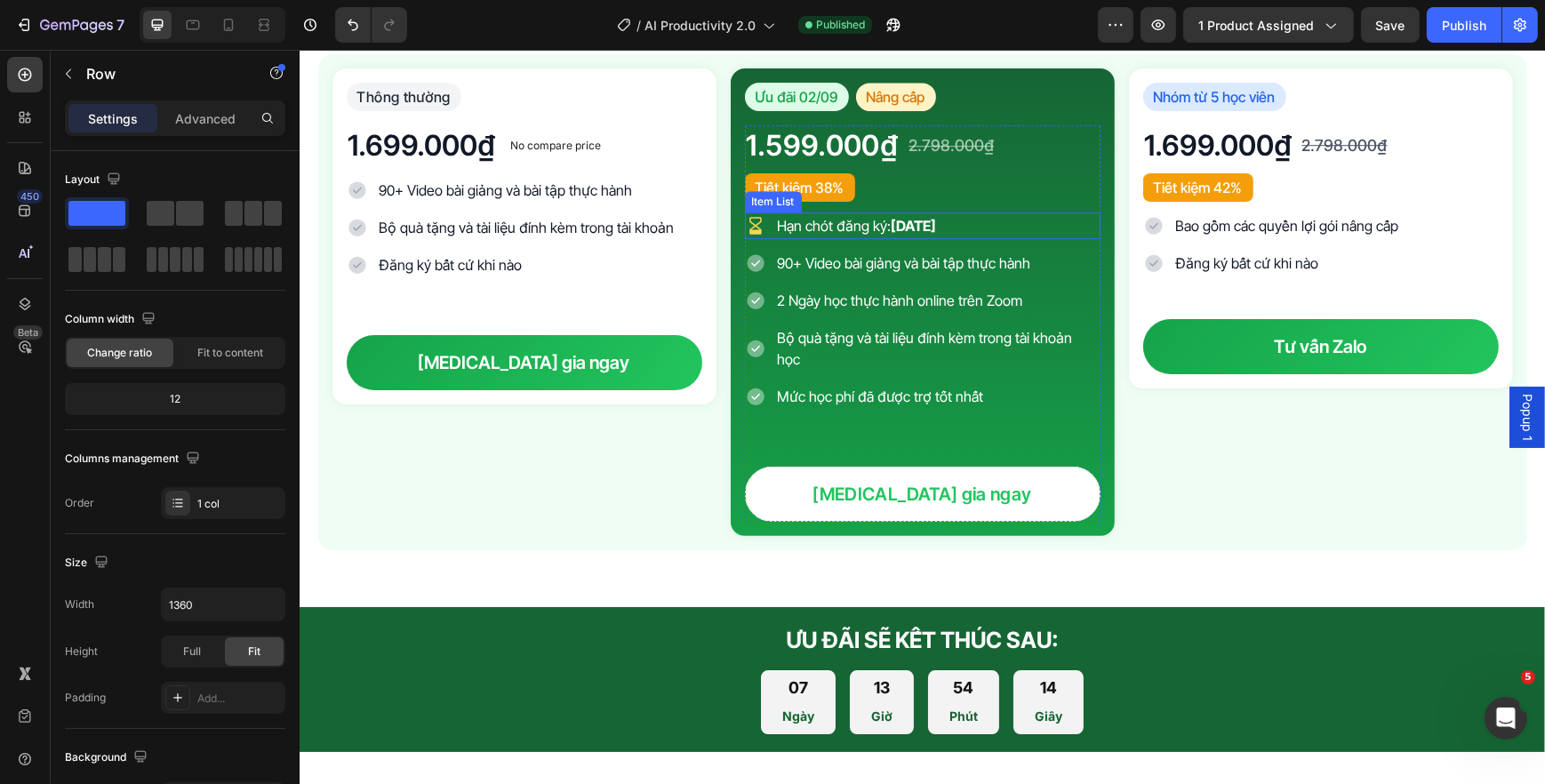
scroll to position [6795, 0]
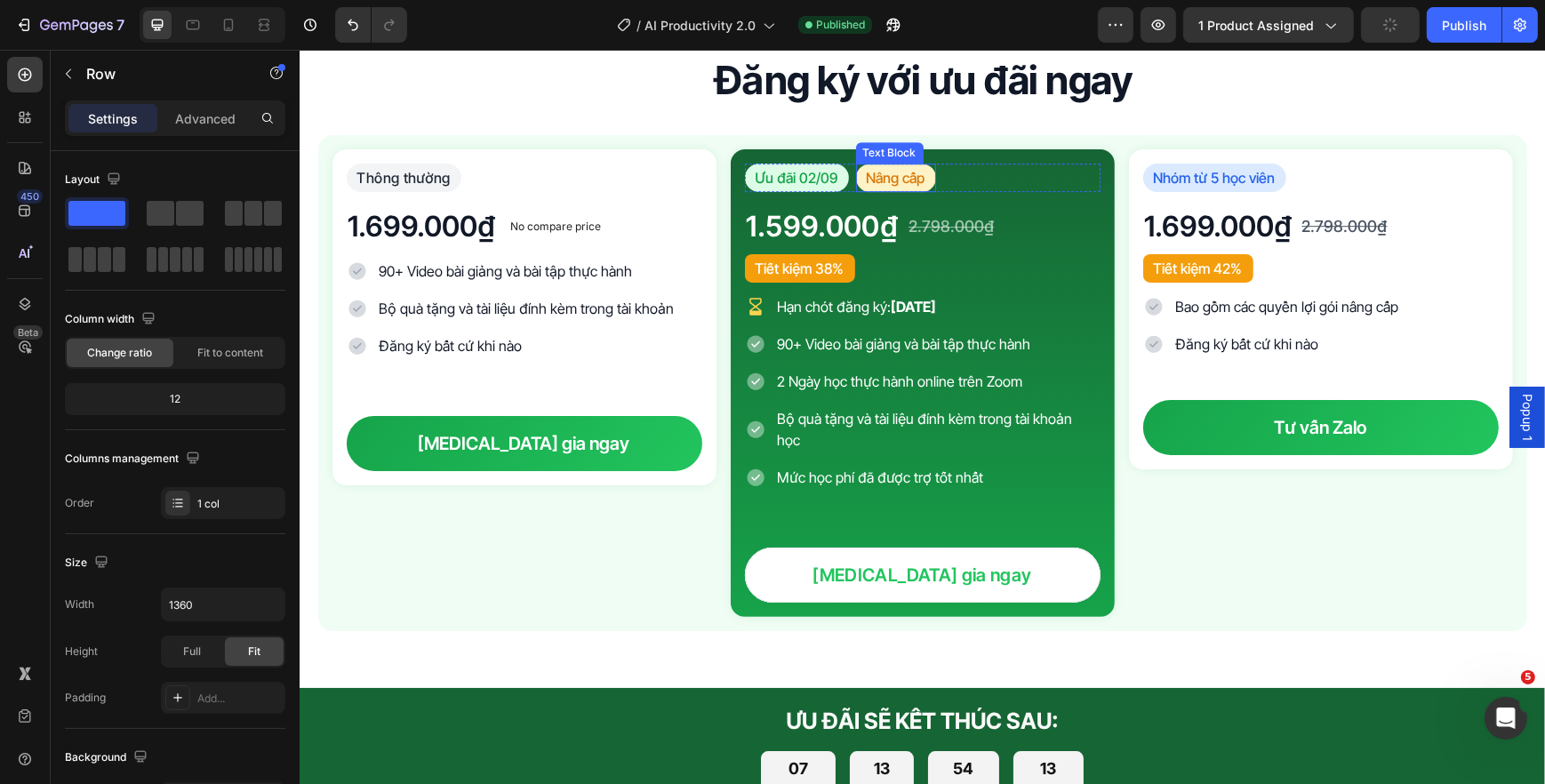
click at [887, 182] on p "Nâng cấp" at bounding box center [895, 177] width 59 height 21
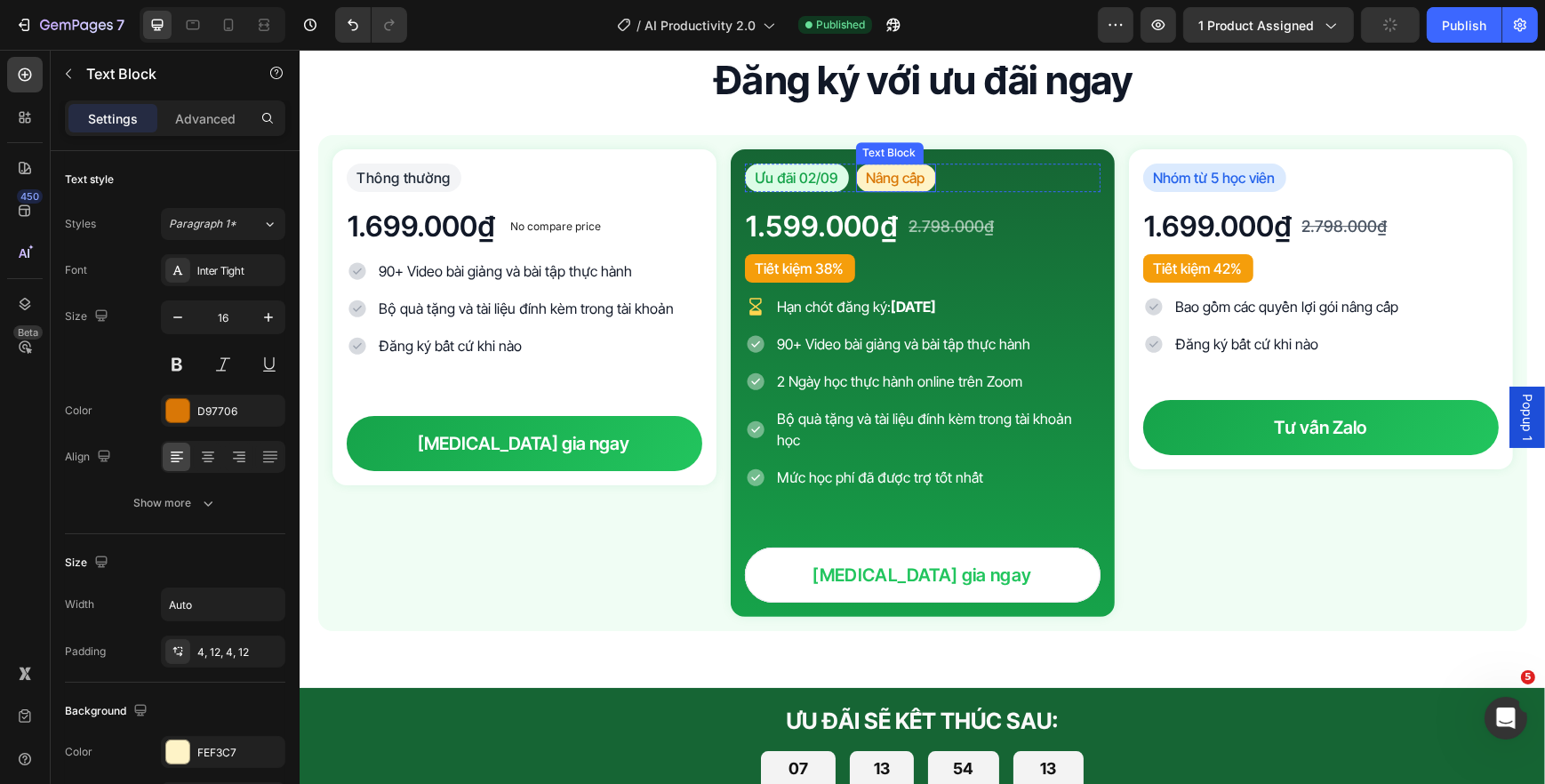
click at [887, 182] on p "Nâng cấp" at bounding box center [895, 177] width 59 height 21
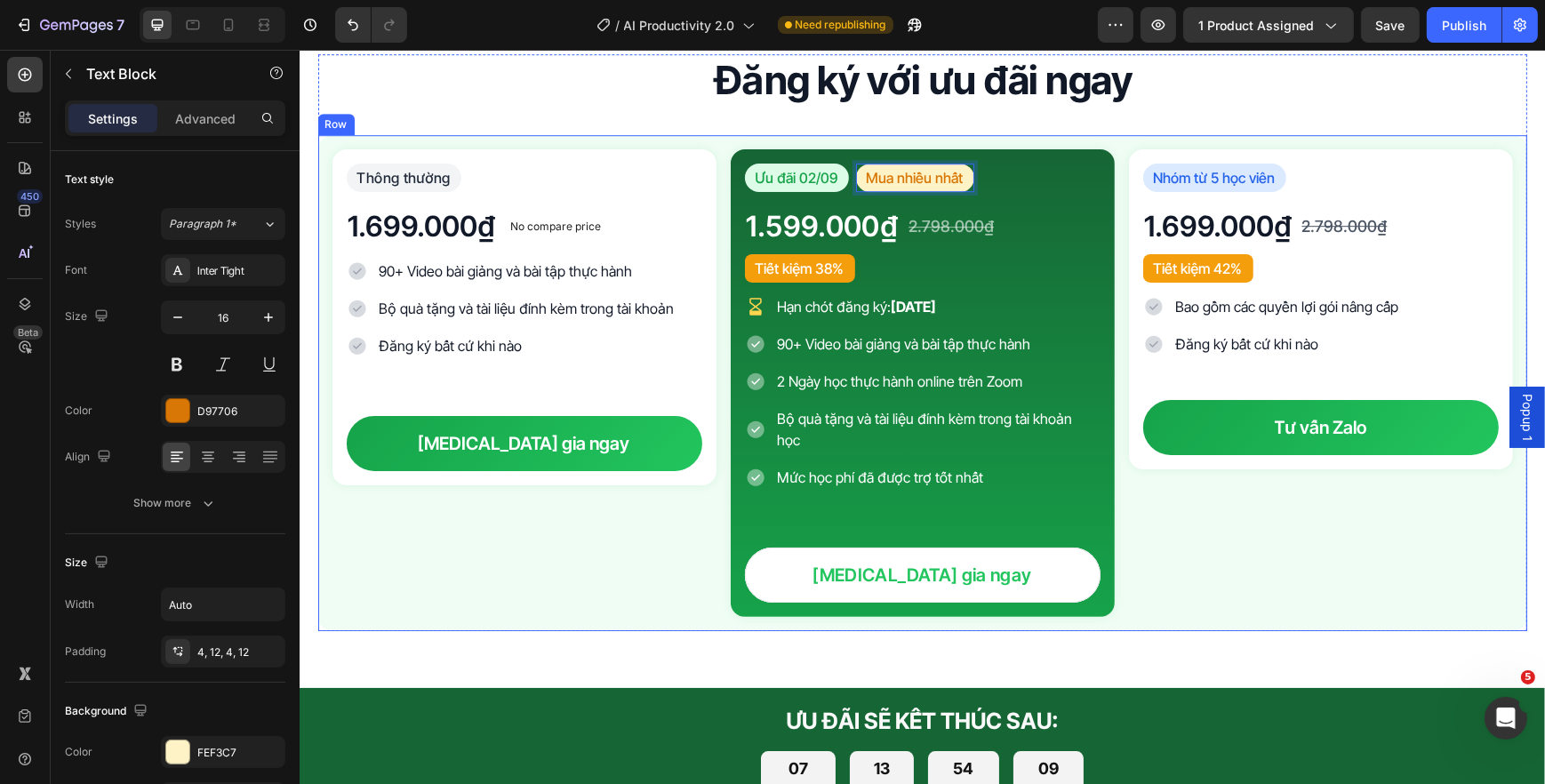
click at [674, 528] on div "Thông thường Text Block 1.699.000₫ Product Price Product Price No compare price…" at bounding box center [524, 383] width 384 height 468
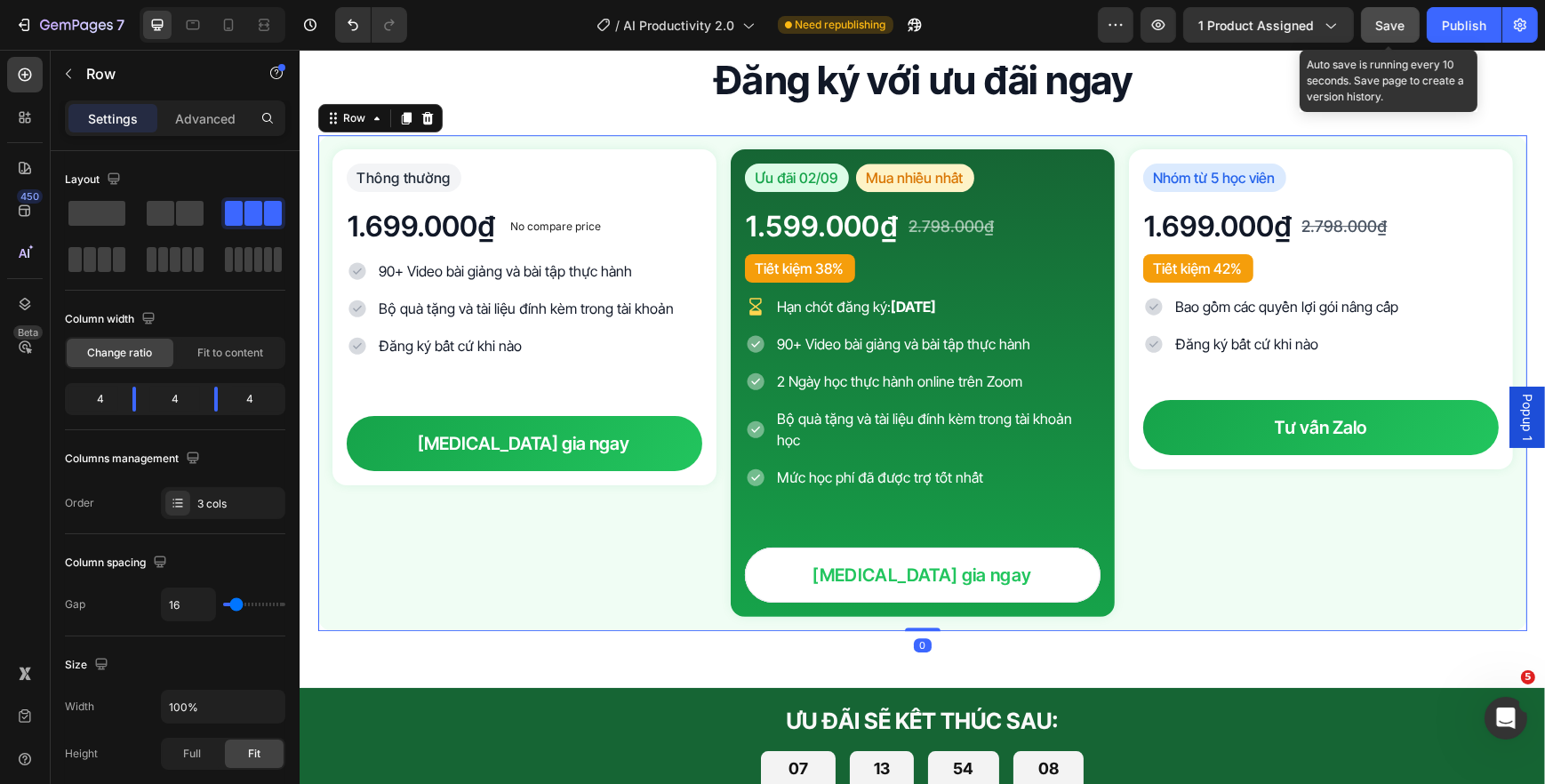
click at [1369, 19] on button "Save" at bounding box center [1390, 25] width 59 height 36
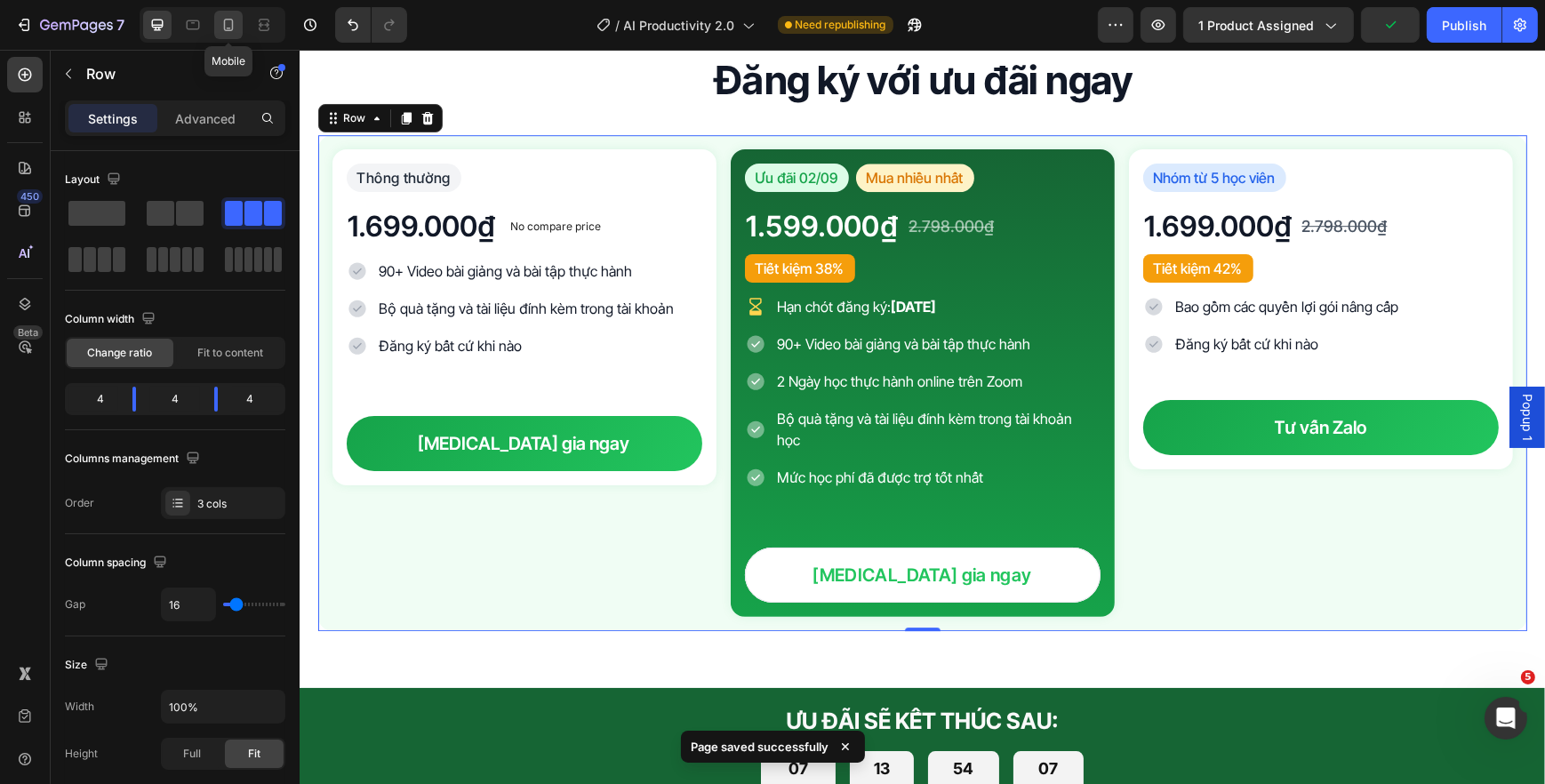
click at [228, 24] on icon at bounding box center [229, 25] width 18 height 18
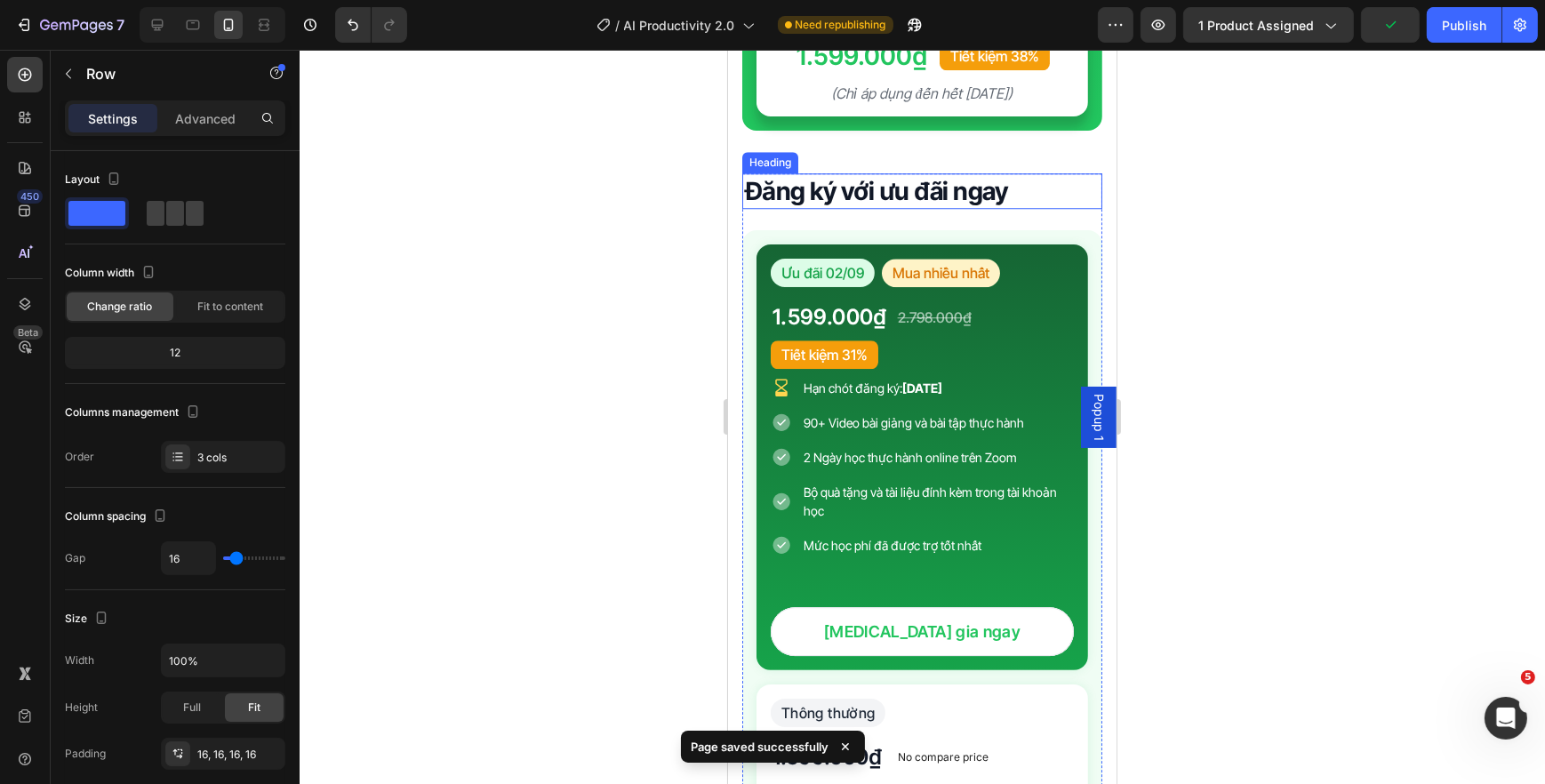
scroll to position [6218, 0]
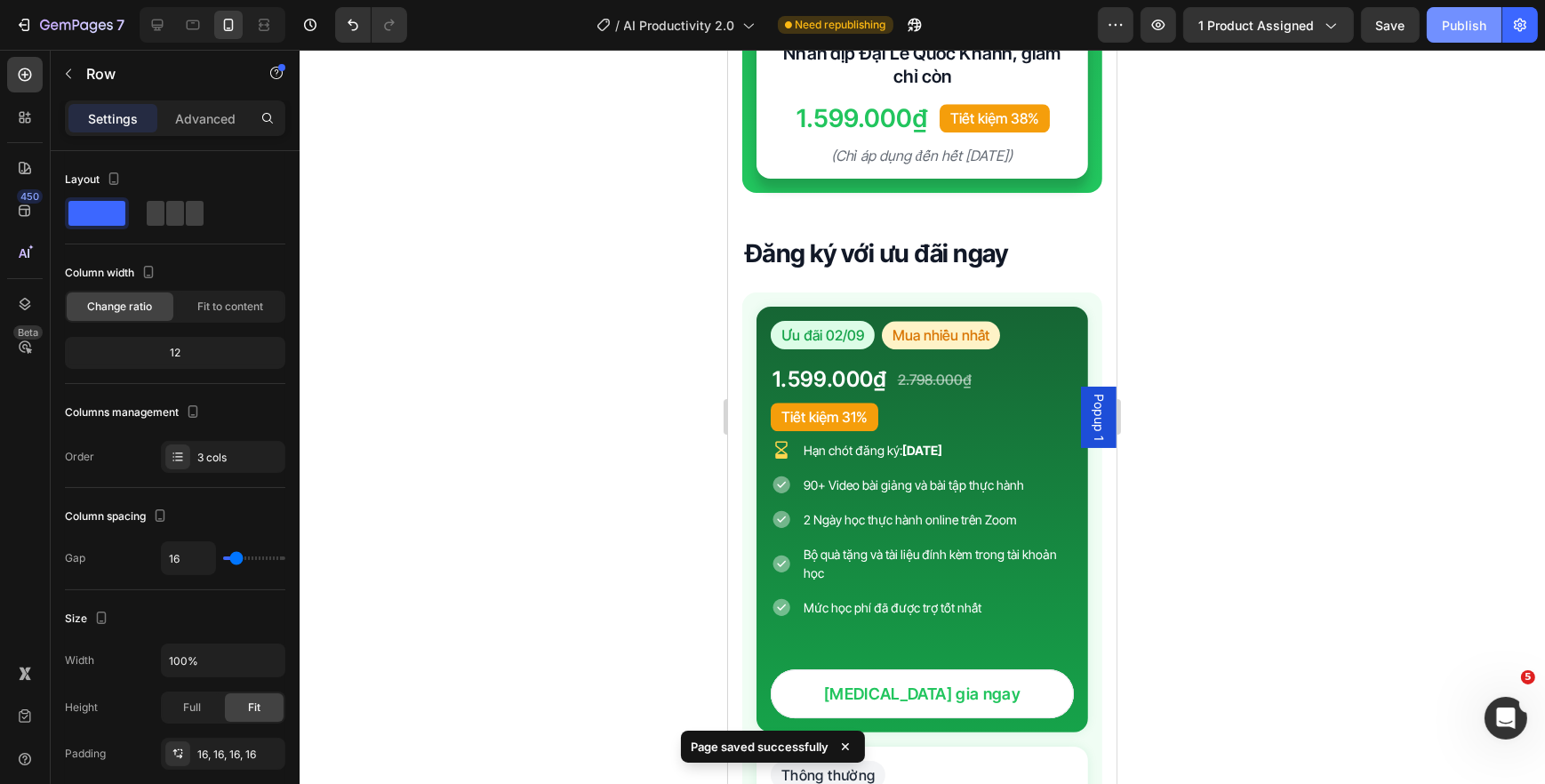
click at [1480, 31] on div "Publish" at bounding box center [1464, 25] width 44 height 19
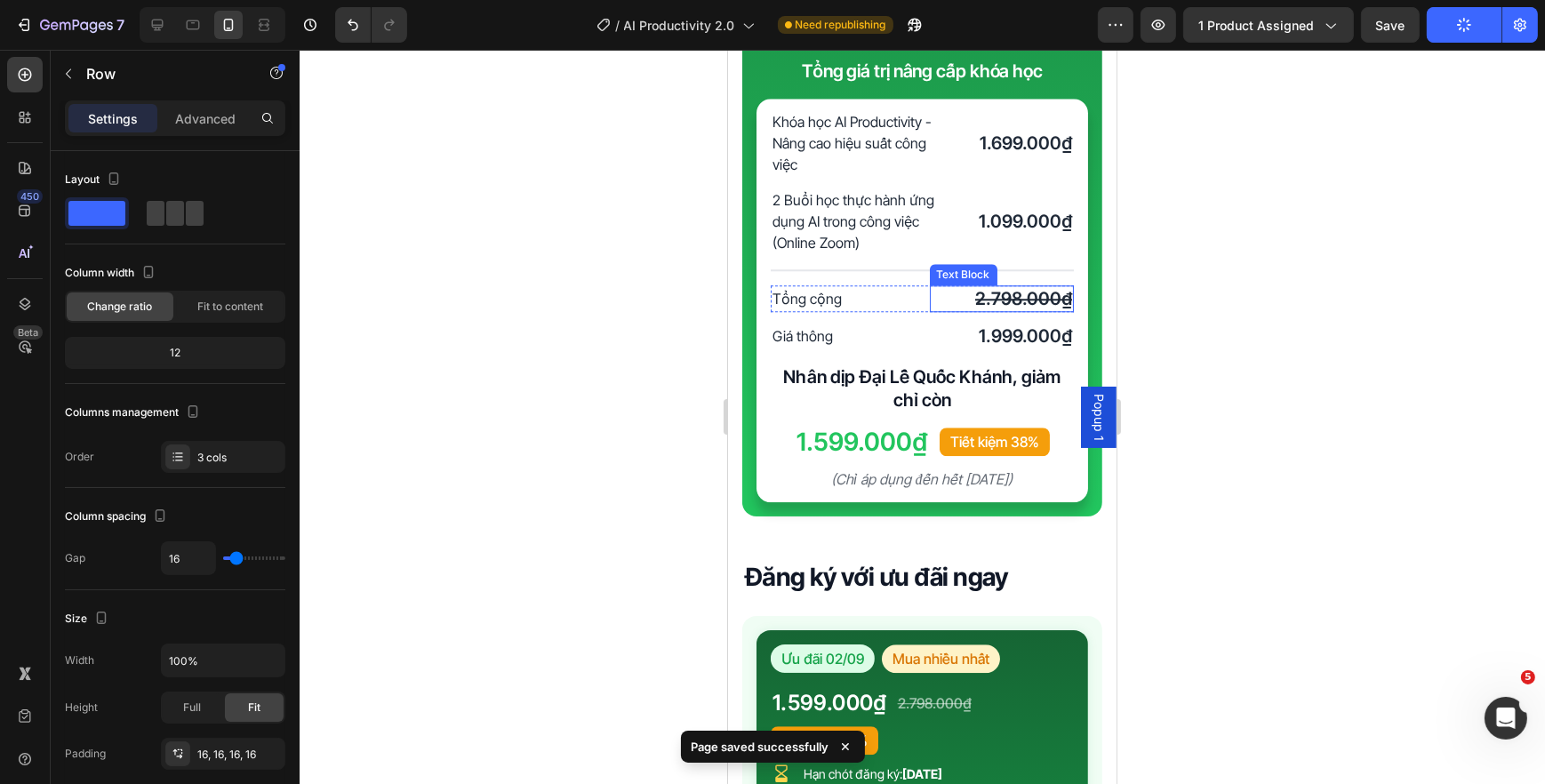
scroll to position [5813, 0]
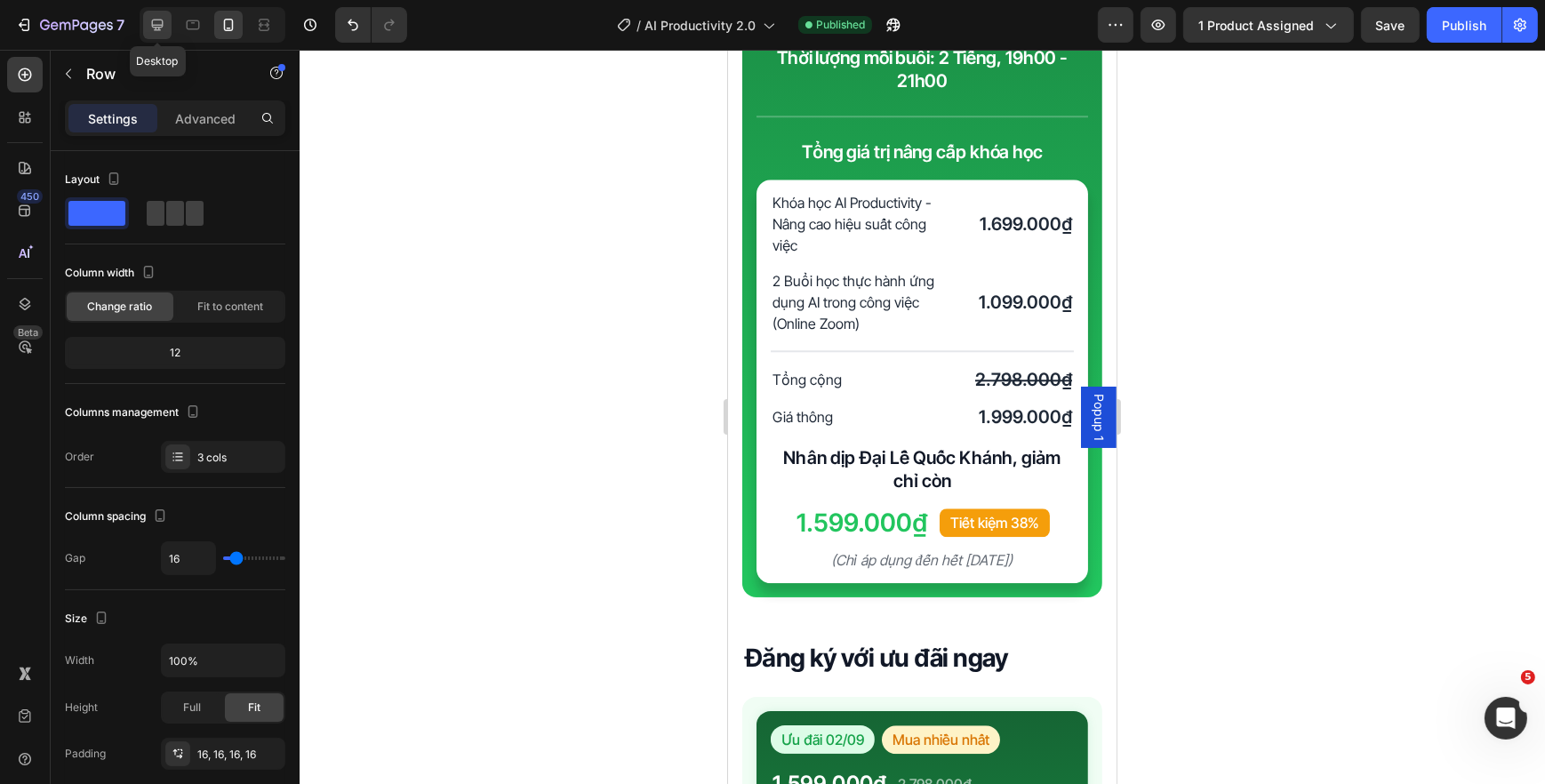
click at [163, 27] on icon at bounding box center [157, 25] width 18 height 18
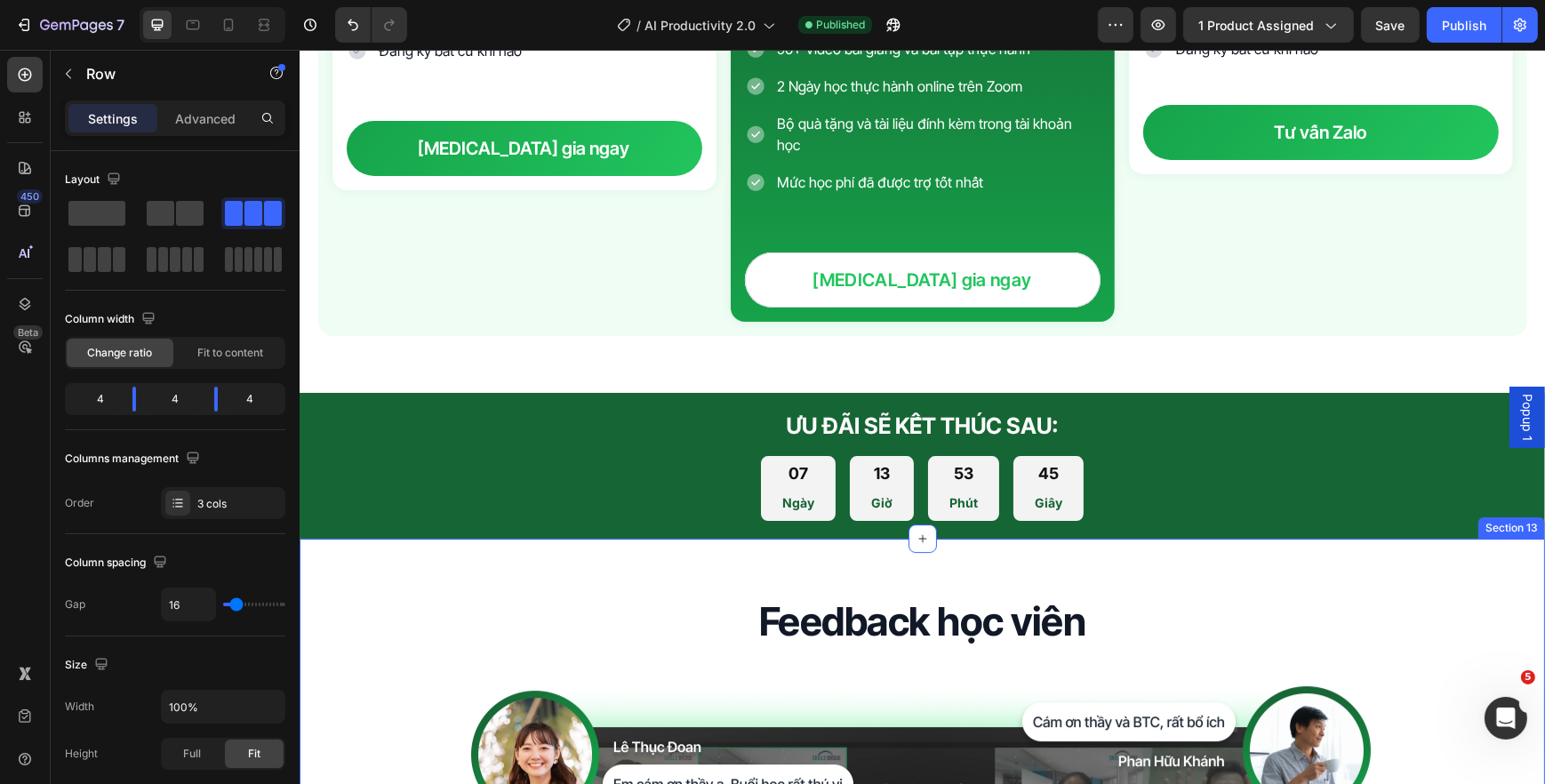
scroll to position [7041, 0]
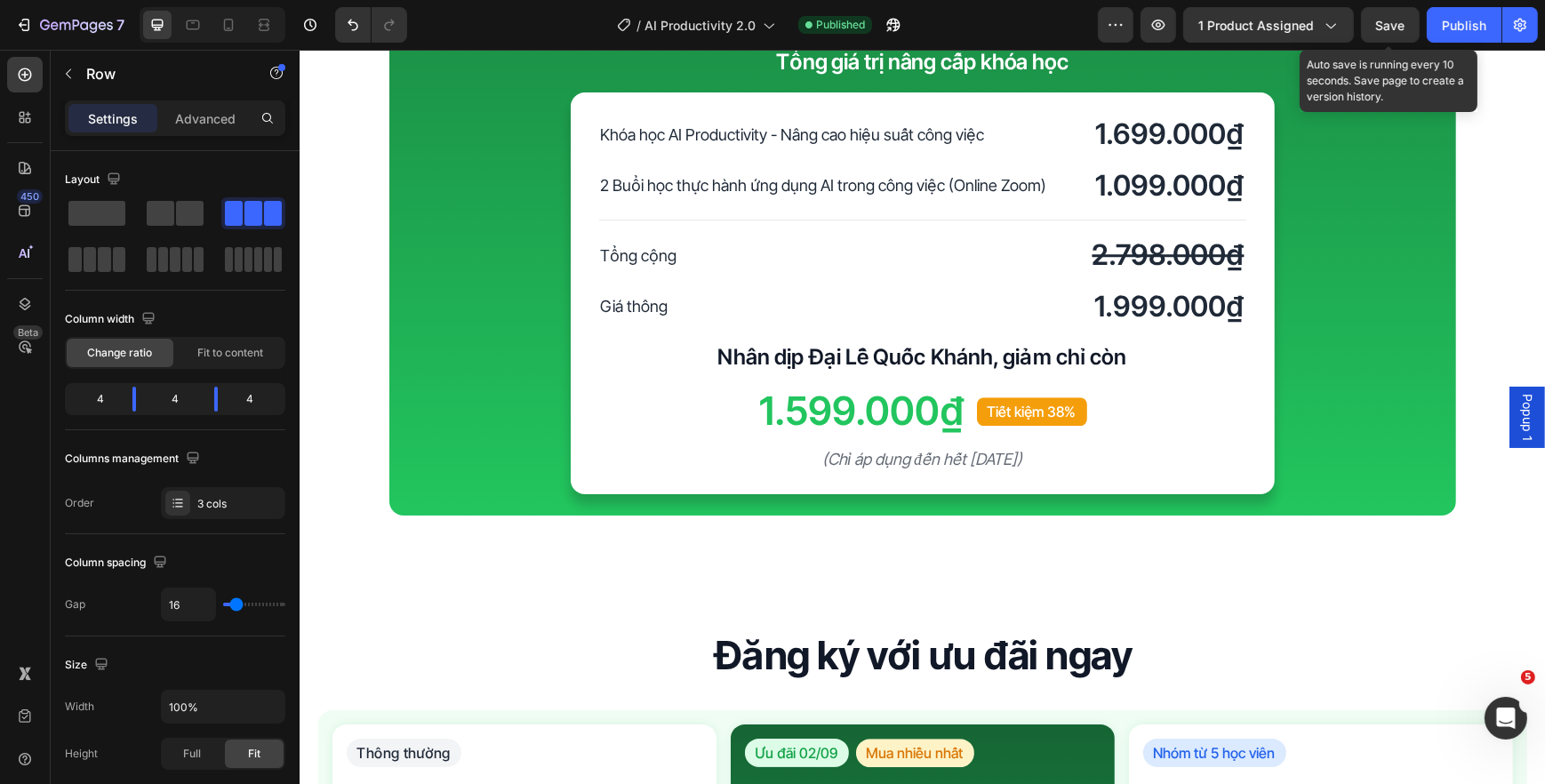
click at [1398, 18] on span "Save" at bounding box center [1390, 25] width 29 height 15
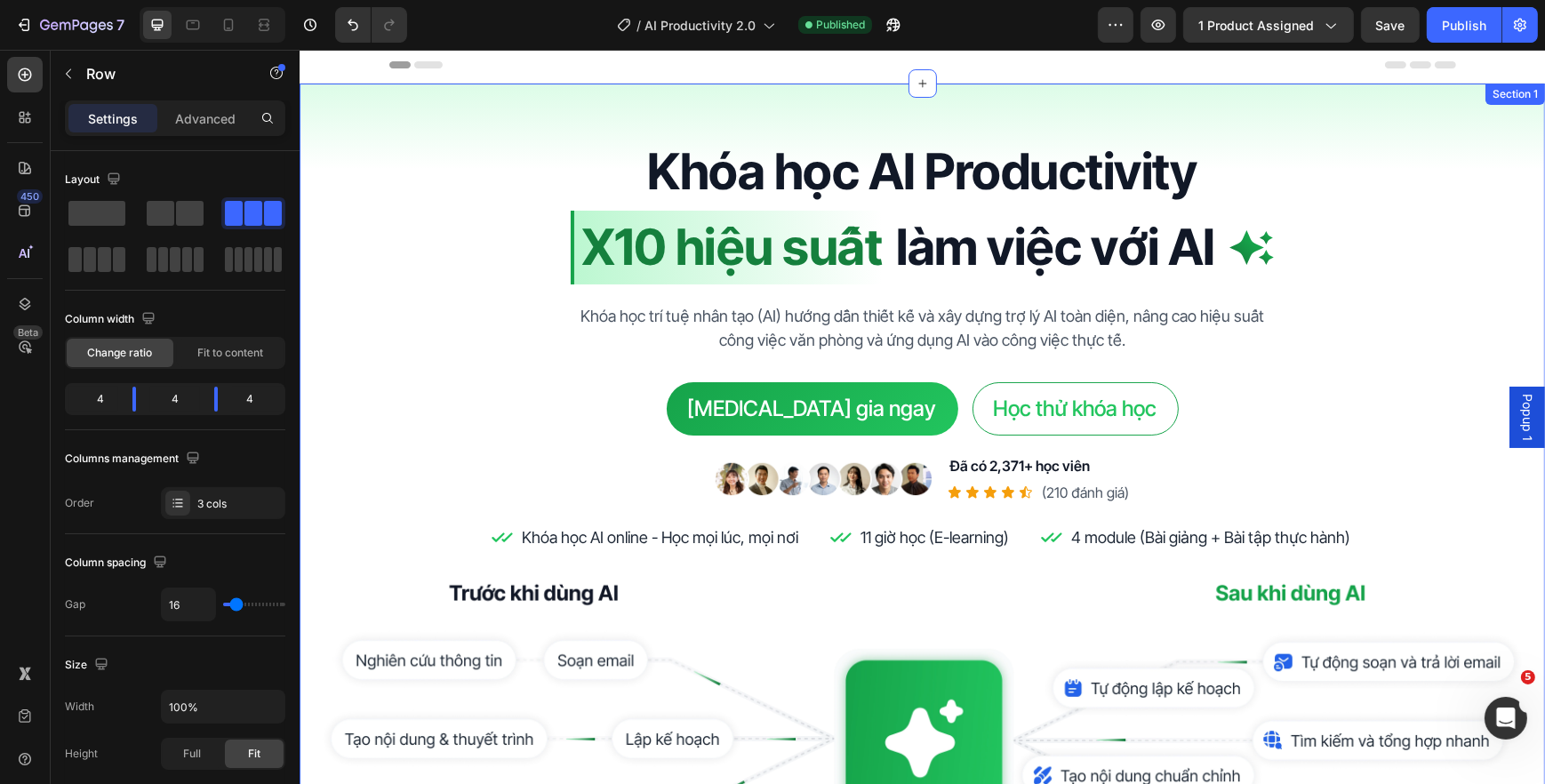
scroll to position [0, 0]
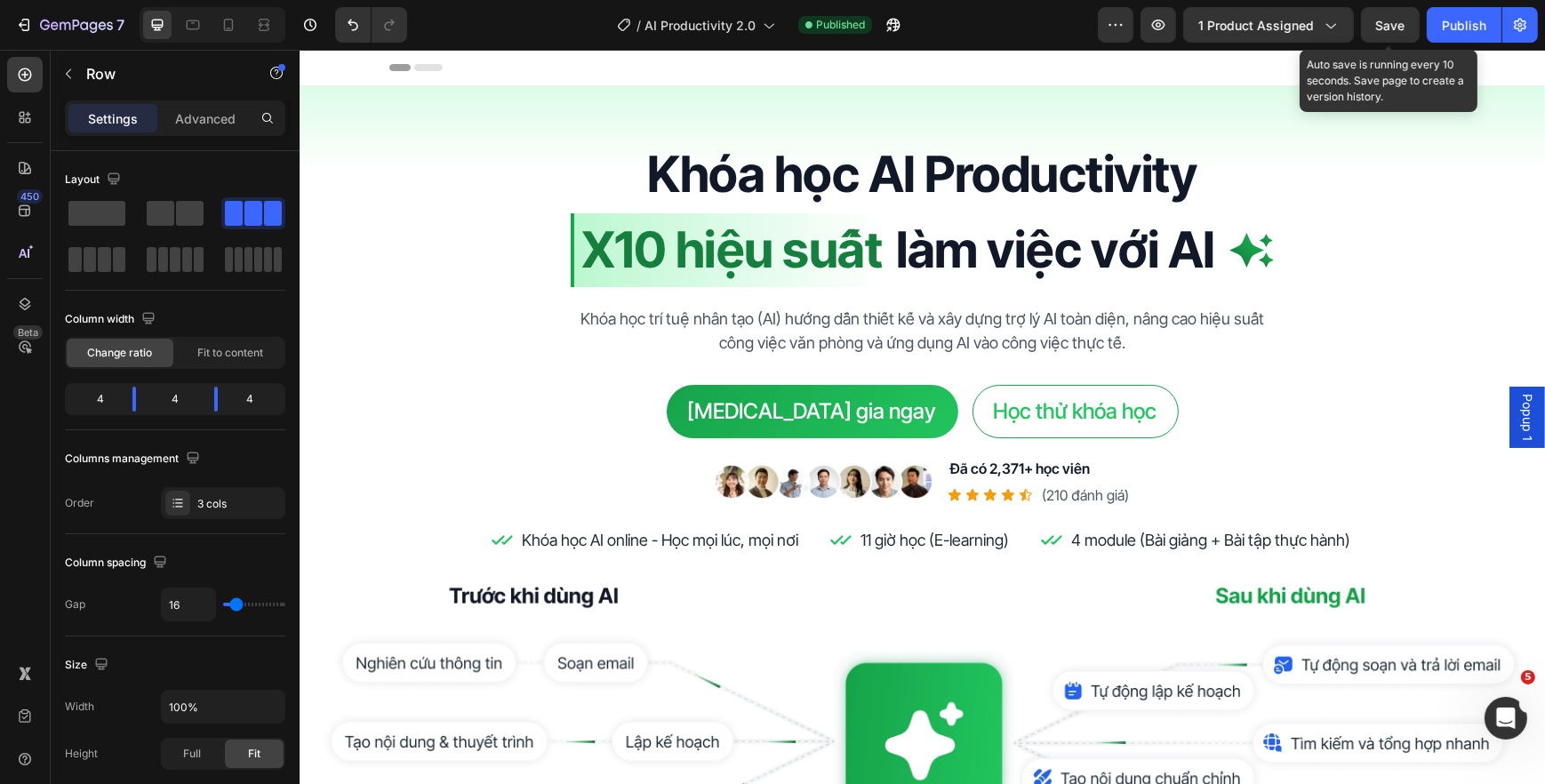
click at [1396, 20] on span "Save" at bounding box center [1390, 25] width 29 height 15
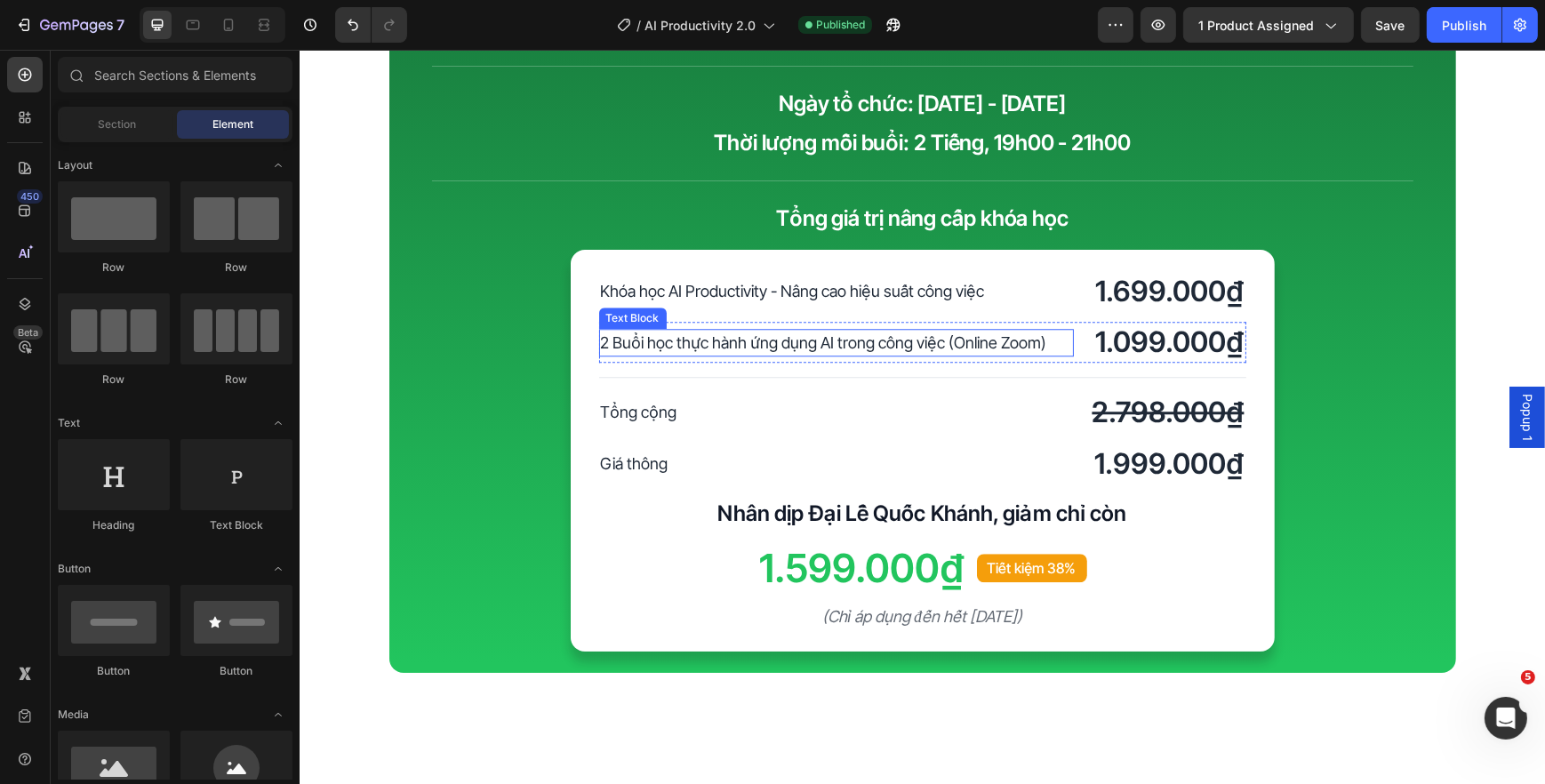
scroll to position [5937, 0]
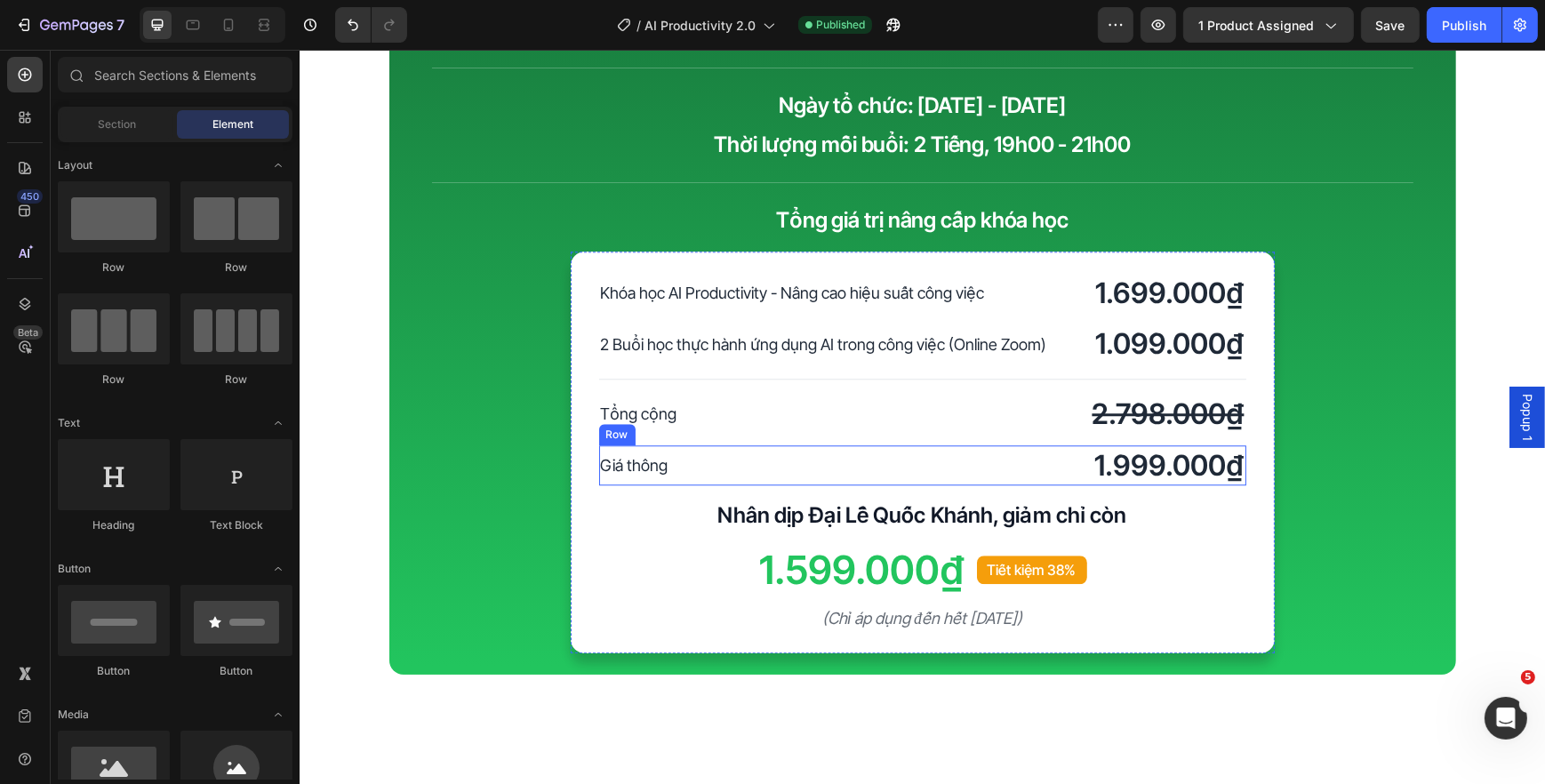
click at [642, 462] on p "Giá thông" at bounding box center [835, 465] width 471 height 24
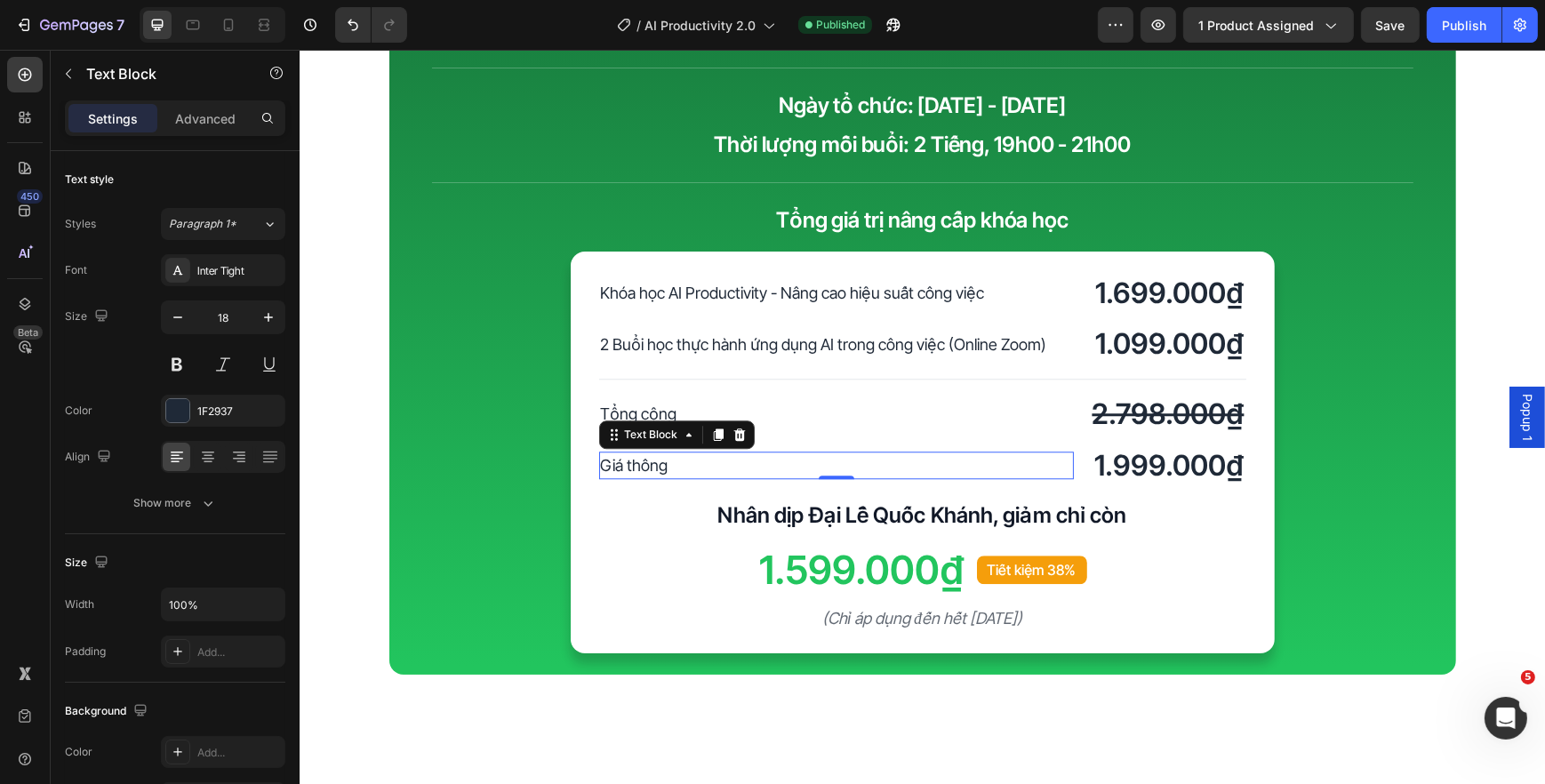
click at [642, 462] on p "Giá thông" at bounding box center [835, 465] width 471 height 24
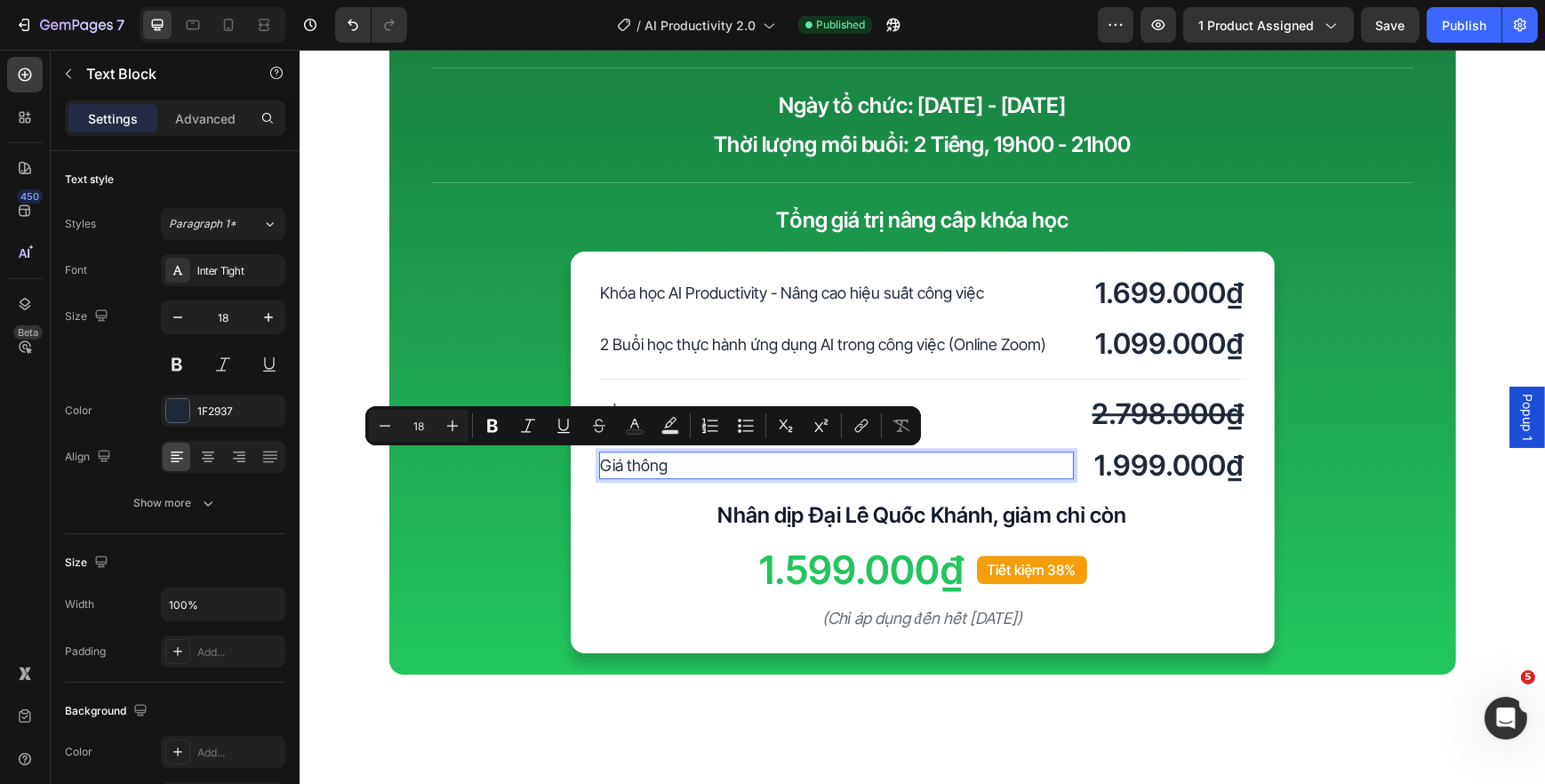
click at [681, 469] on p "Giá thông" at bounding box center [835, 465] width 471 height 24
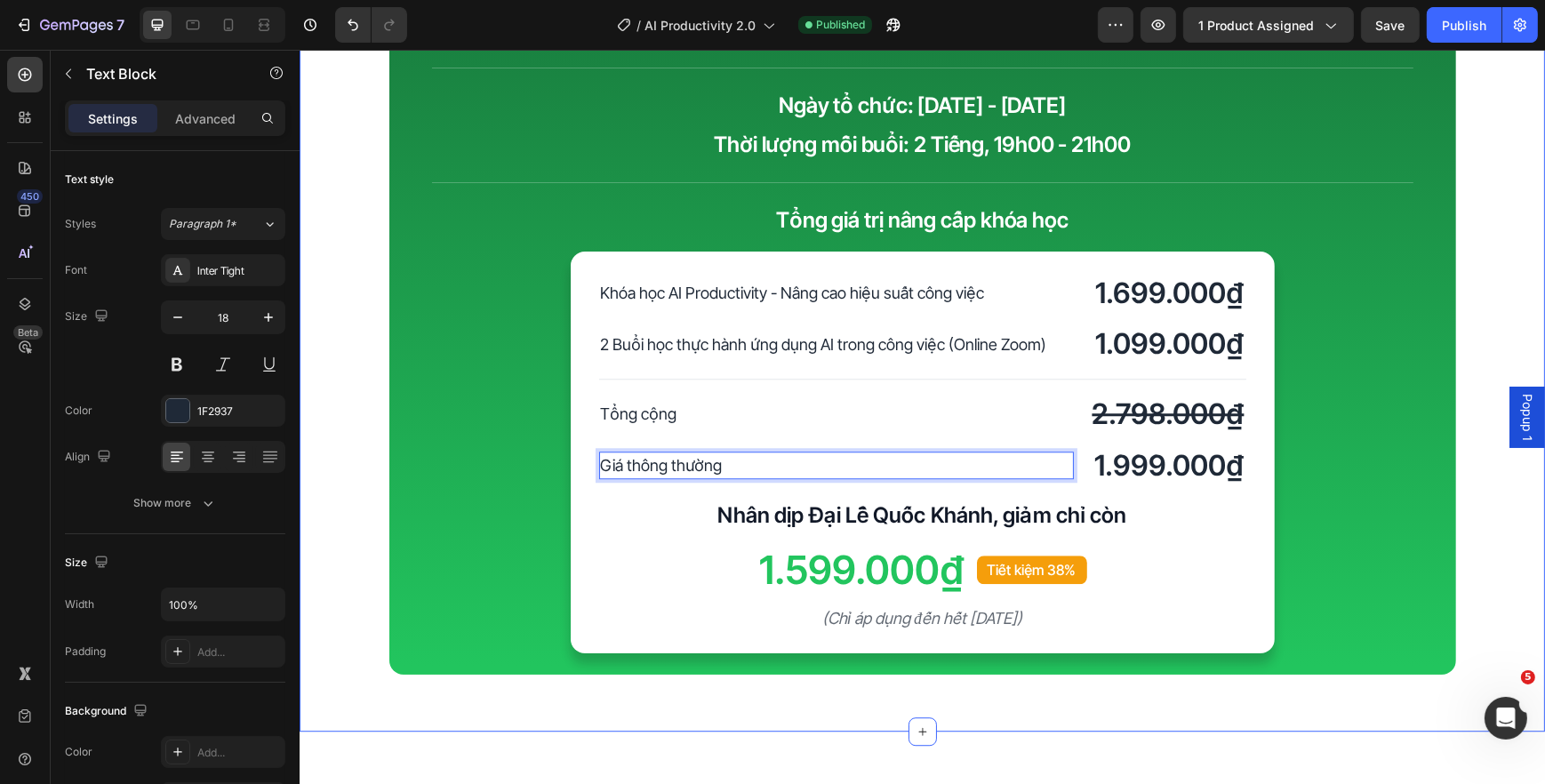
click at [375, 473] on div "Nâng cấp khóa học Heading EXTRA: Nâng cấp khóa học Text Block Khóa học thực hàn…" at bounding box center [921, 175] width 1245 height 998
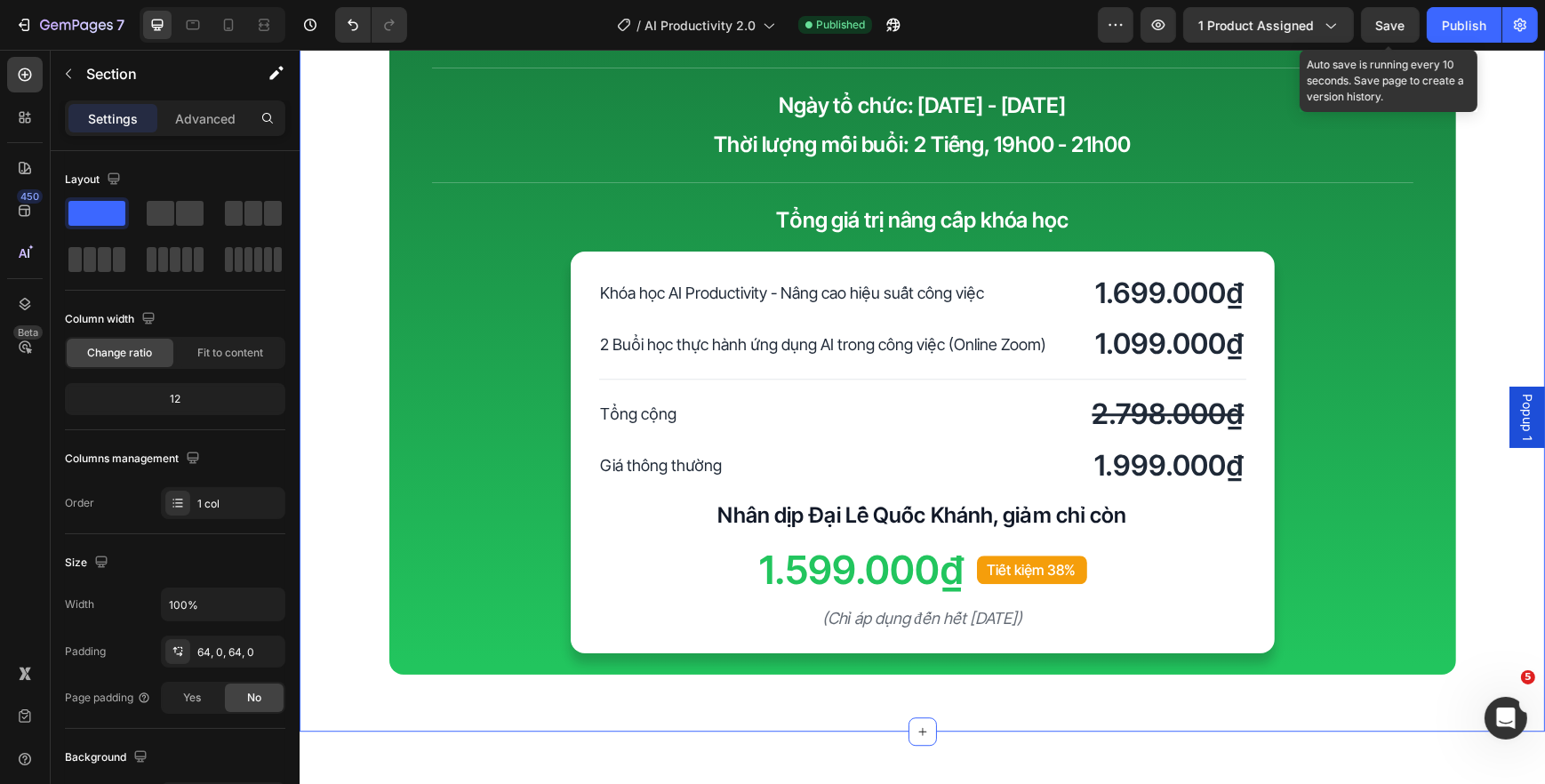
drag, startPoint x: 1392, startPoint y: 20, endPoint x: 1068, endPoint y: 4, distance: 323.9
click at [1392, 20] on span "Save" at bounding box center [1390, 25] width 29 height 15
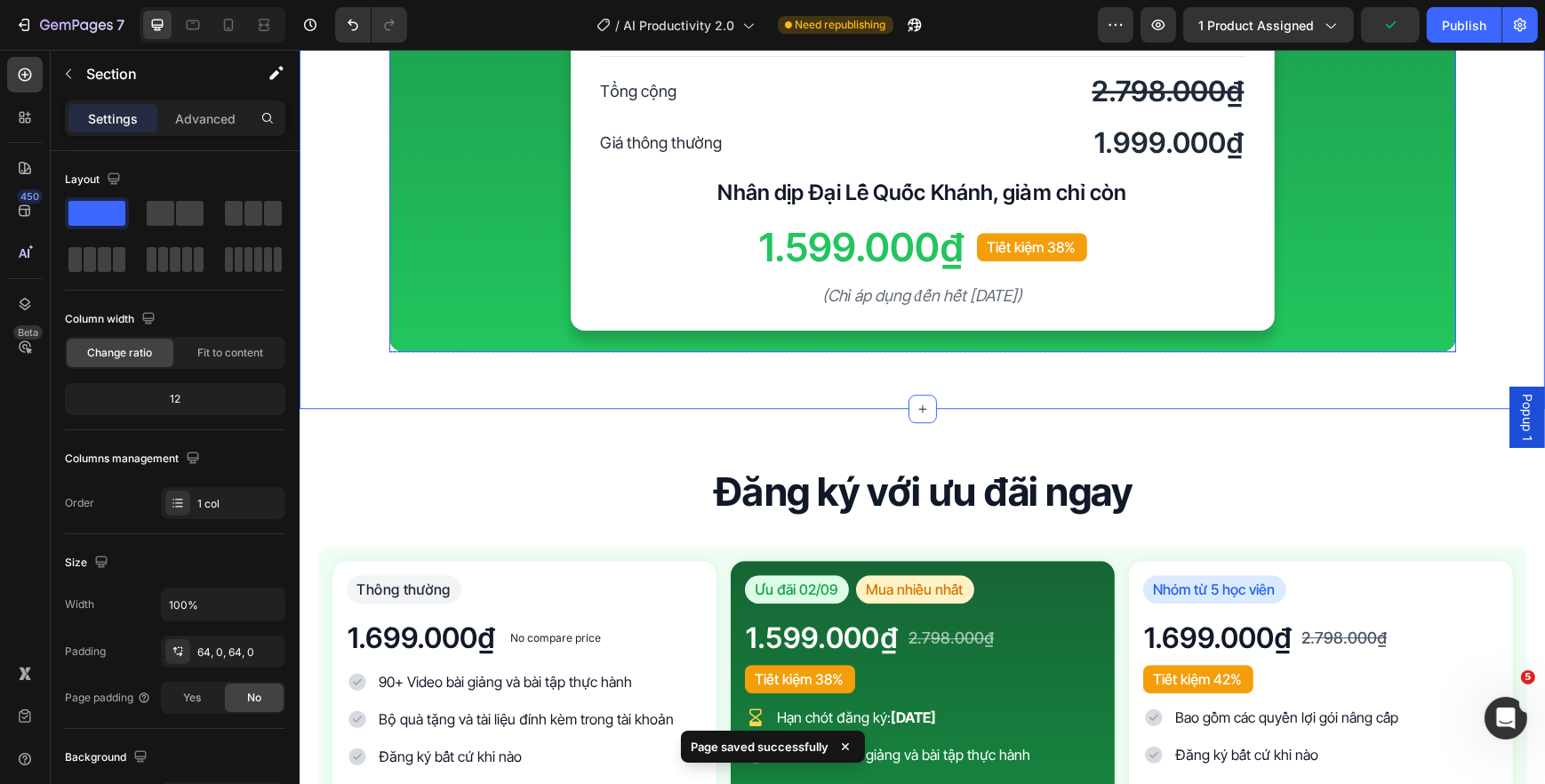
scroll to position [6664, 0]
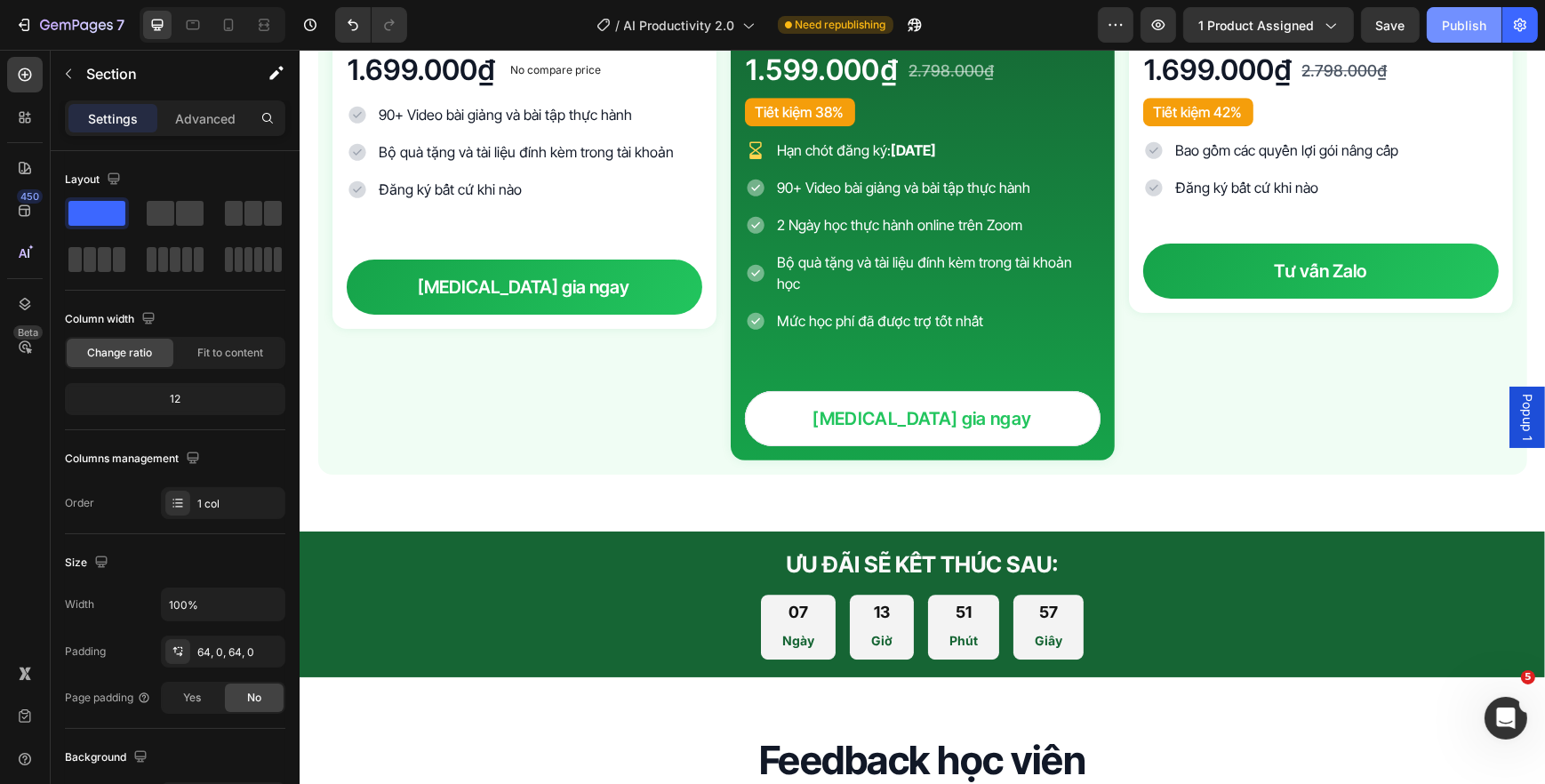
click at [1430, 32] on button "Publish" at bounding box center [1464, 25] width 75 height 36
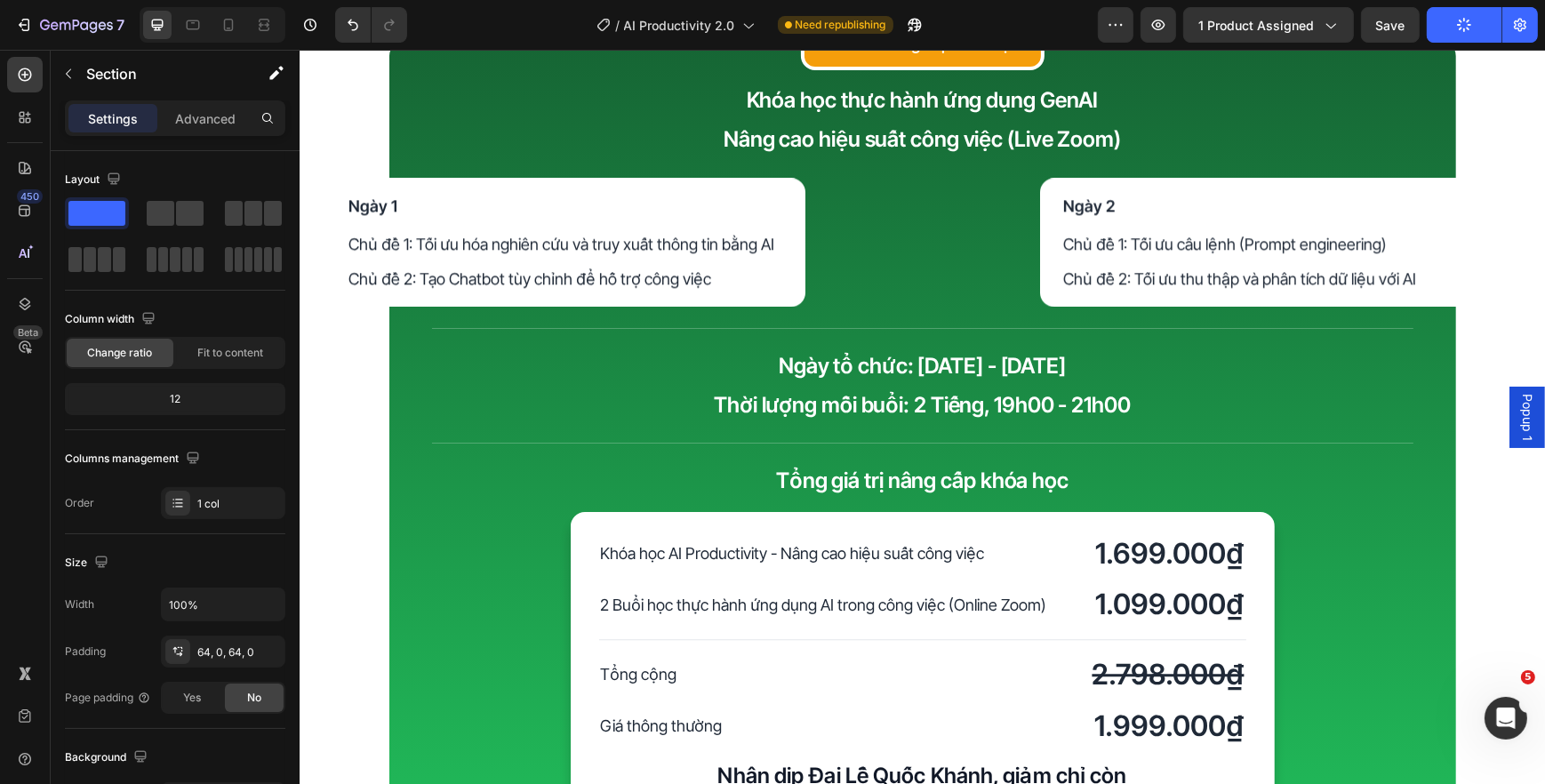
scroll to position [5613, 0]
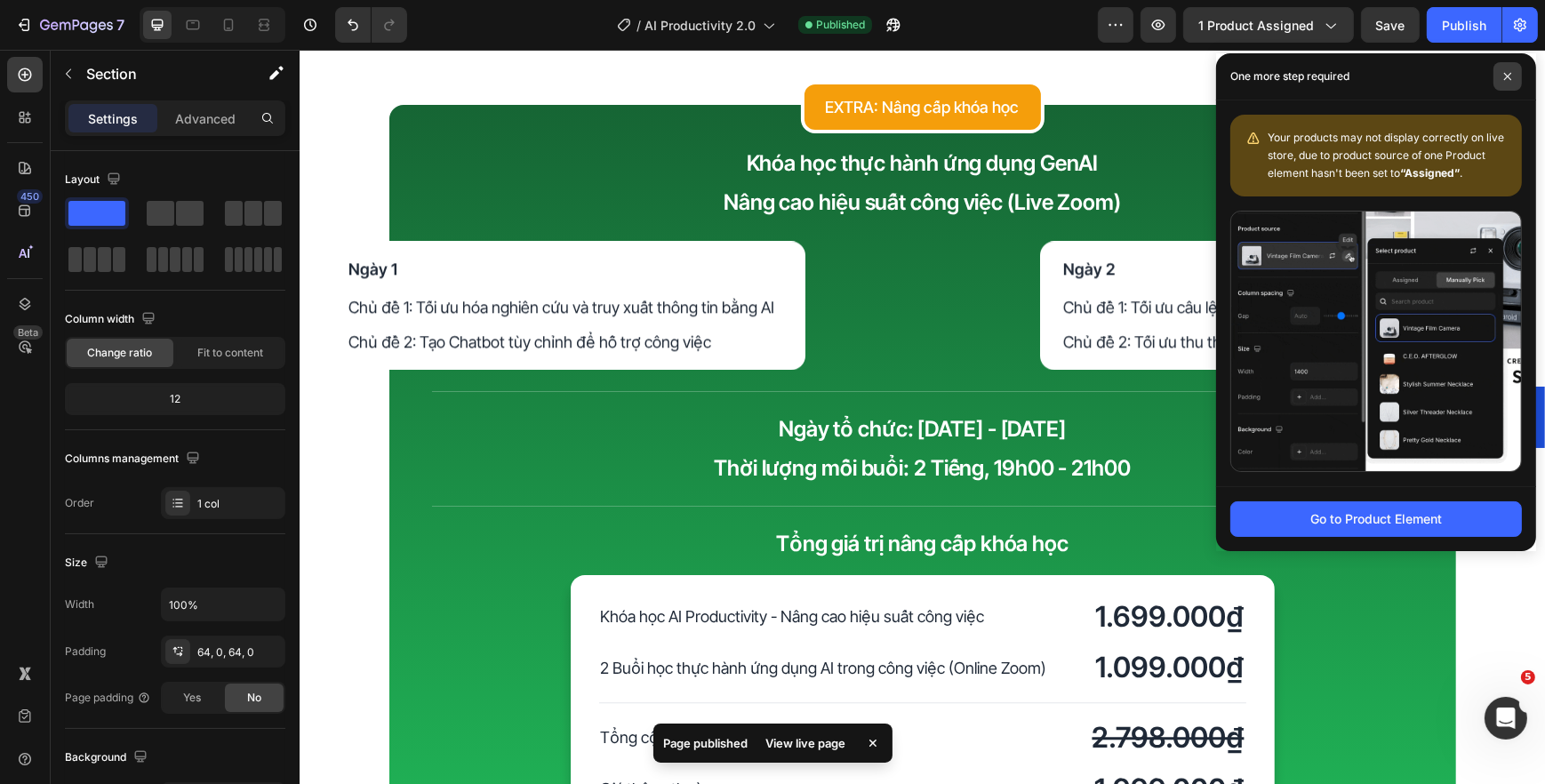
click at [1505, 72] on icon at bounding box center [1507, 76] width 9 height 9
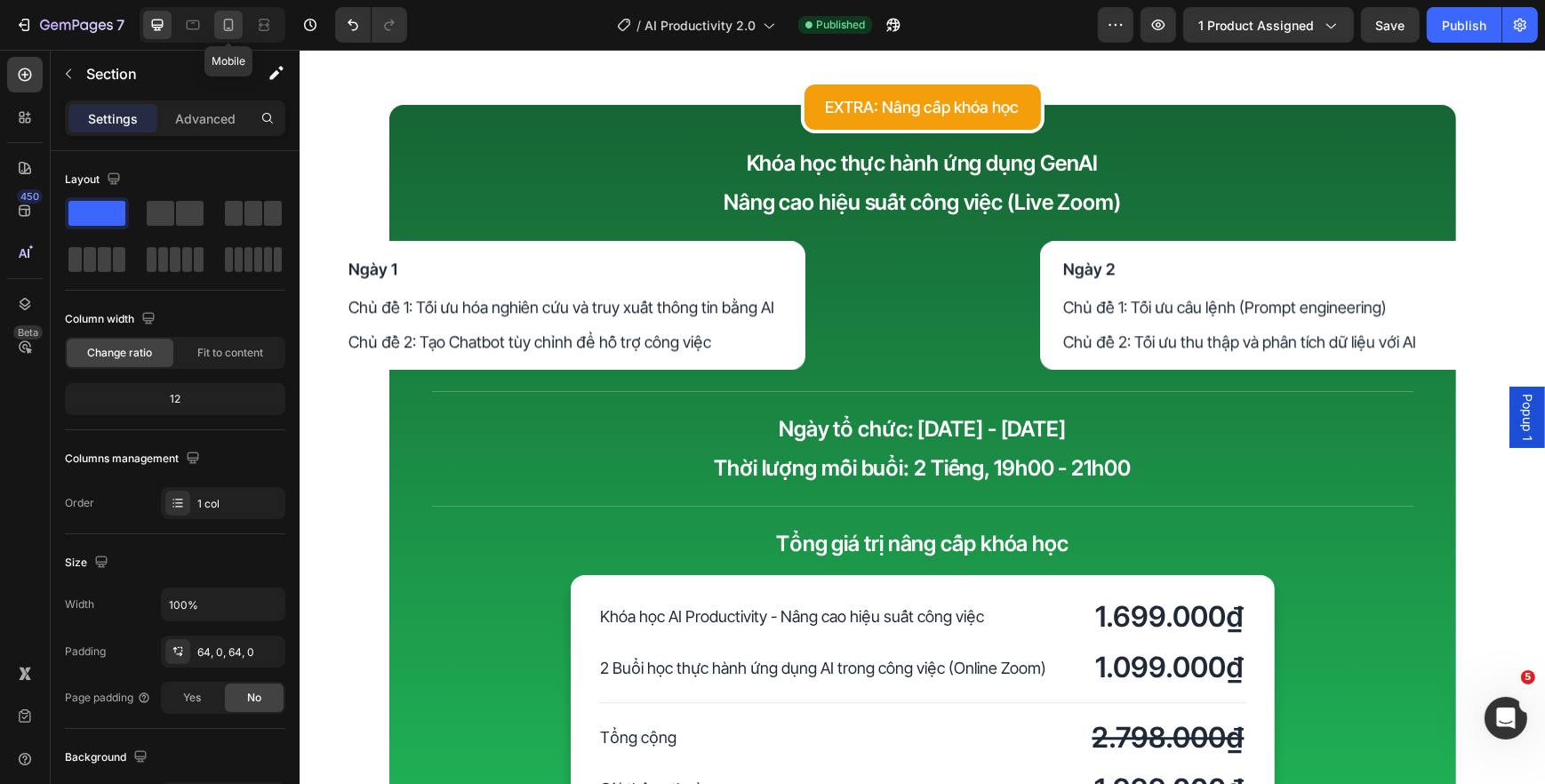
click at [233, 31] on icon at bounding box center [229, 25] width 18 height 18
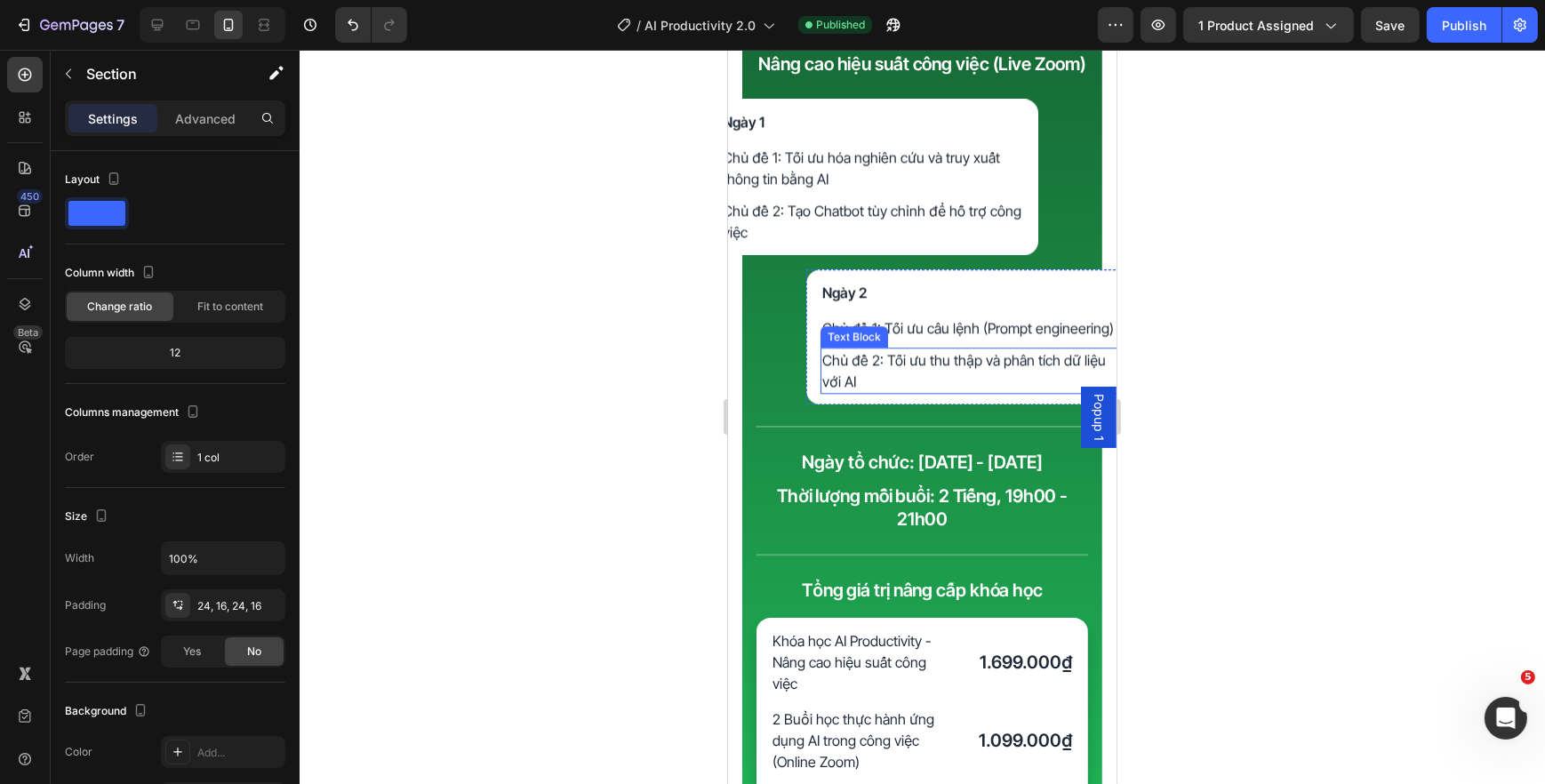
scroll to position [5981, 0]
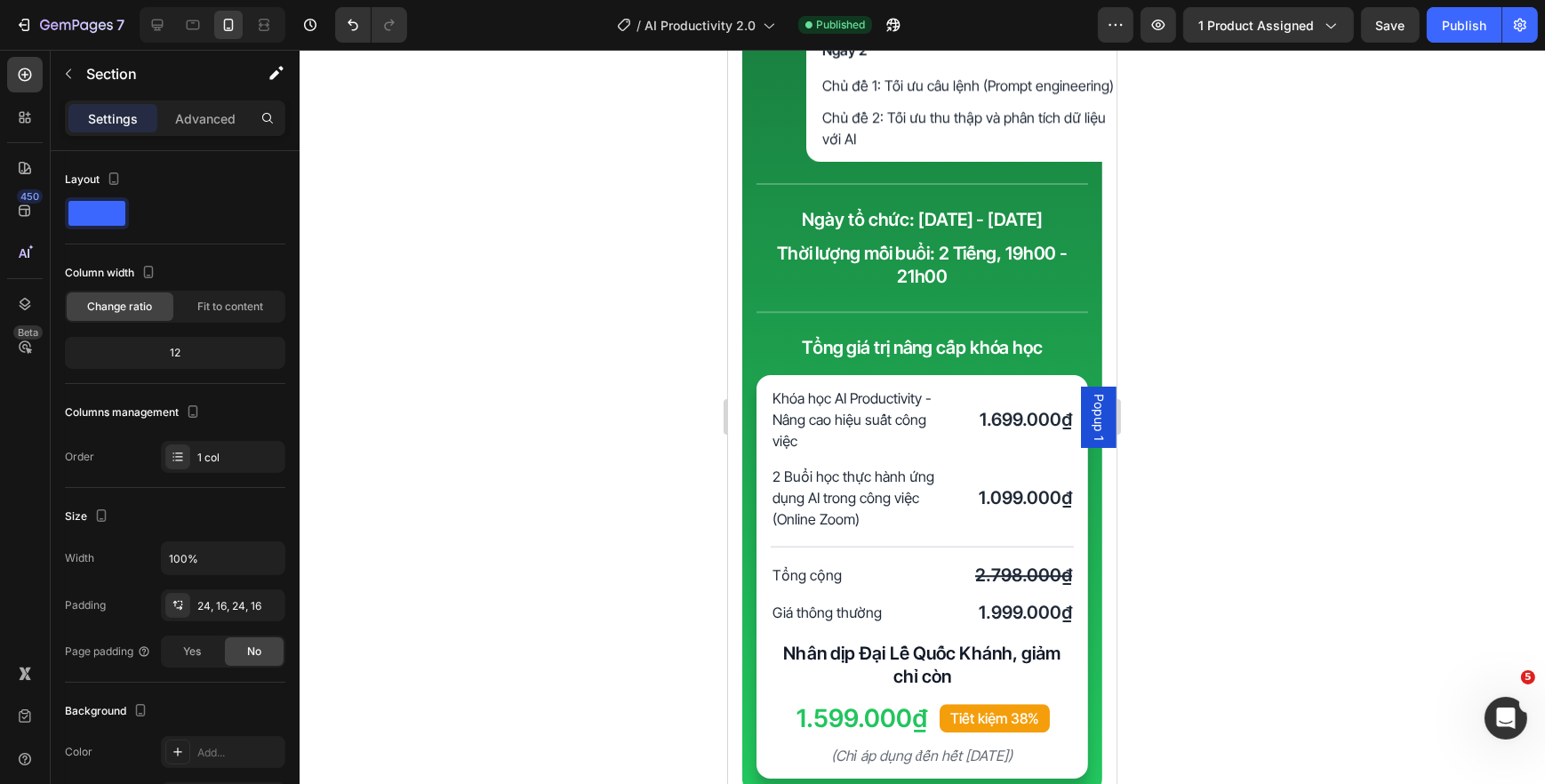
click at [172, 29] on div at bounding box center [213, 25] width 146 height 36
click at [164, 30] on icon at bounding box center [157, 25] width 18 height 18
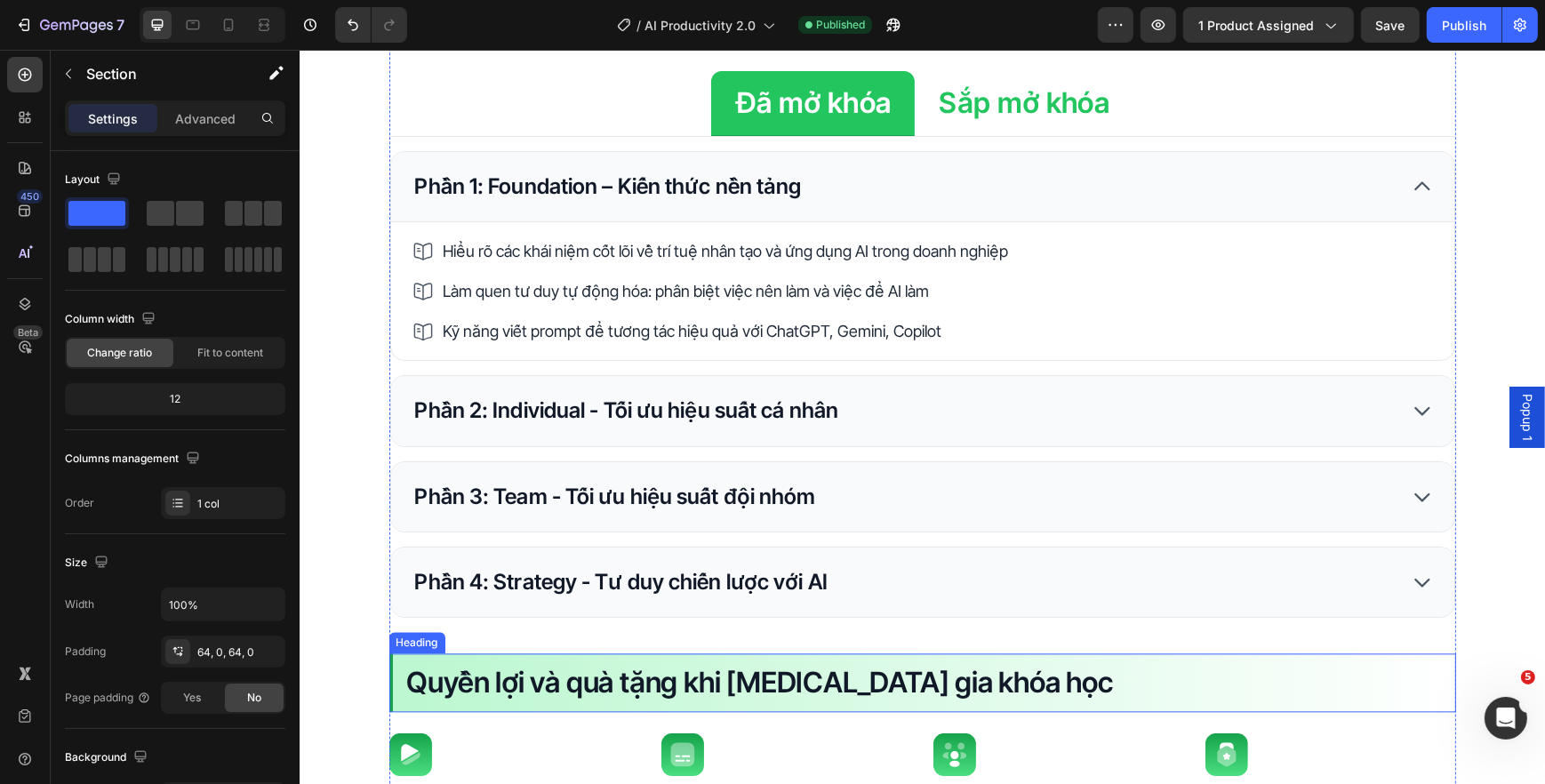
scroll to position [4619, 0]
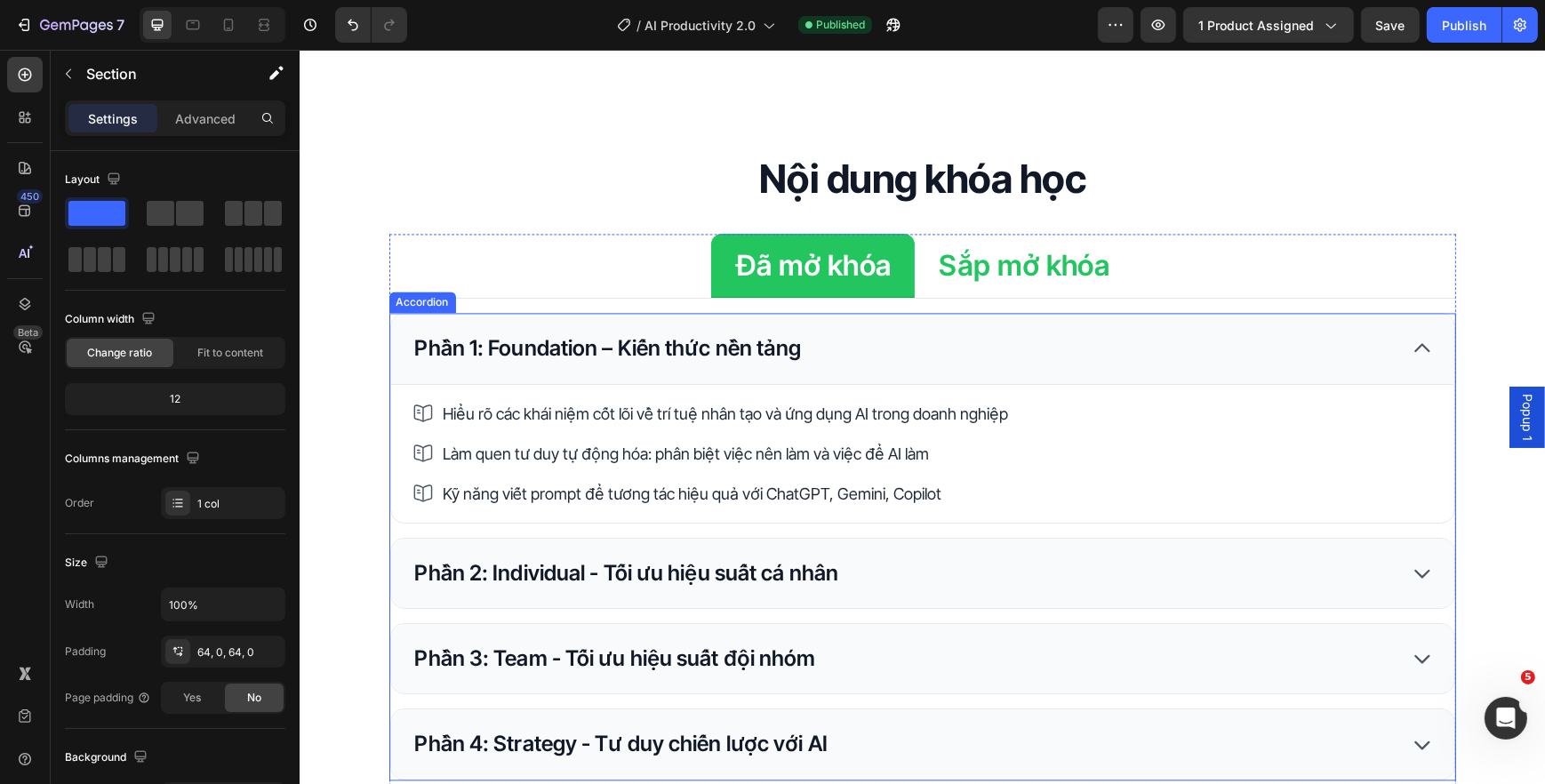
click at [941, 271] on p "Sắp mở khóa" at bounding box center [1023, 265] width 171 height 37
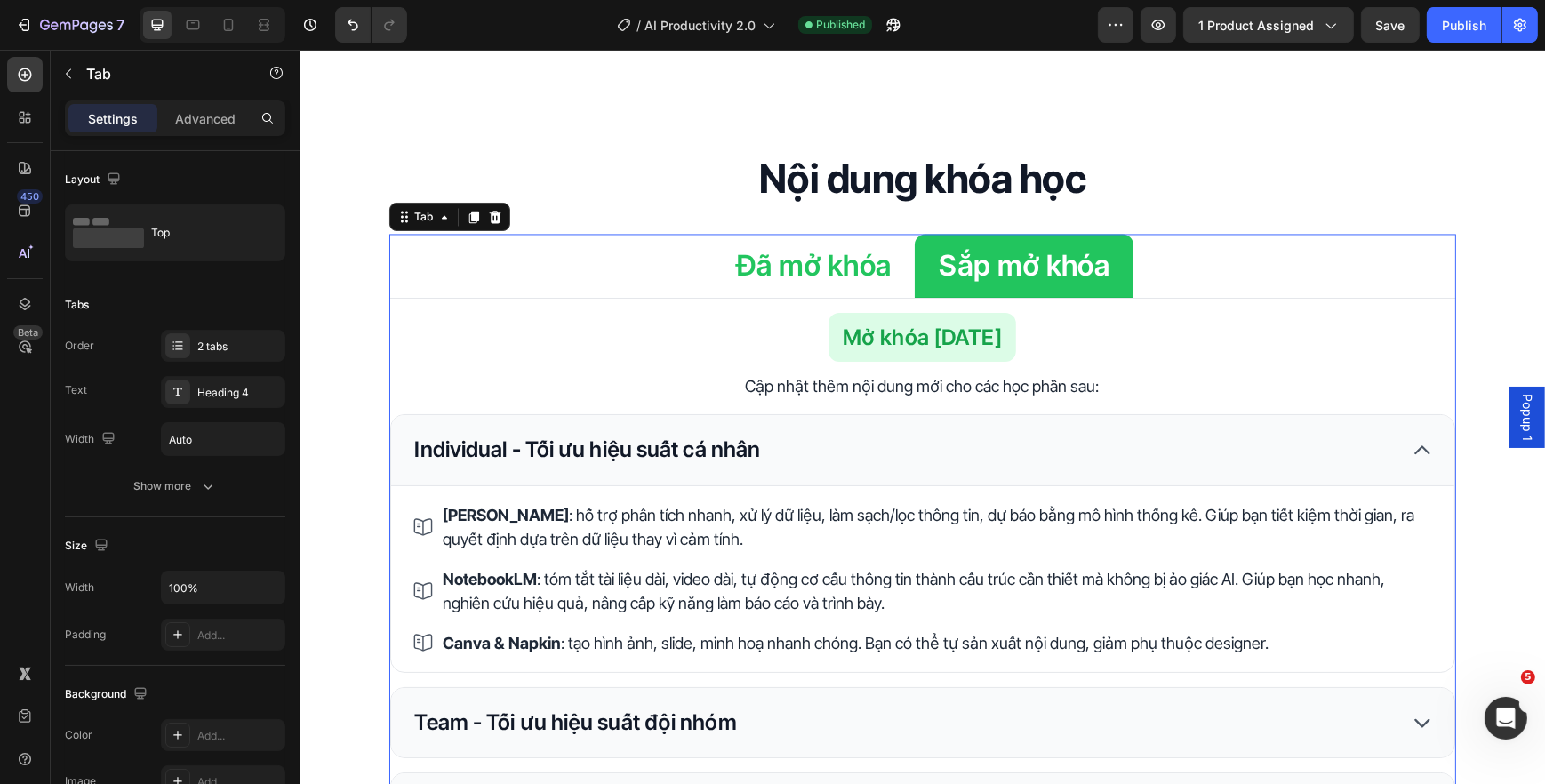
click at [842, 274] on p "Đã mở khóa" at bounding box center [812, 265] width 156 height 37
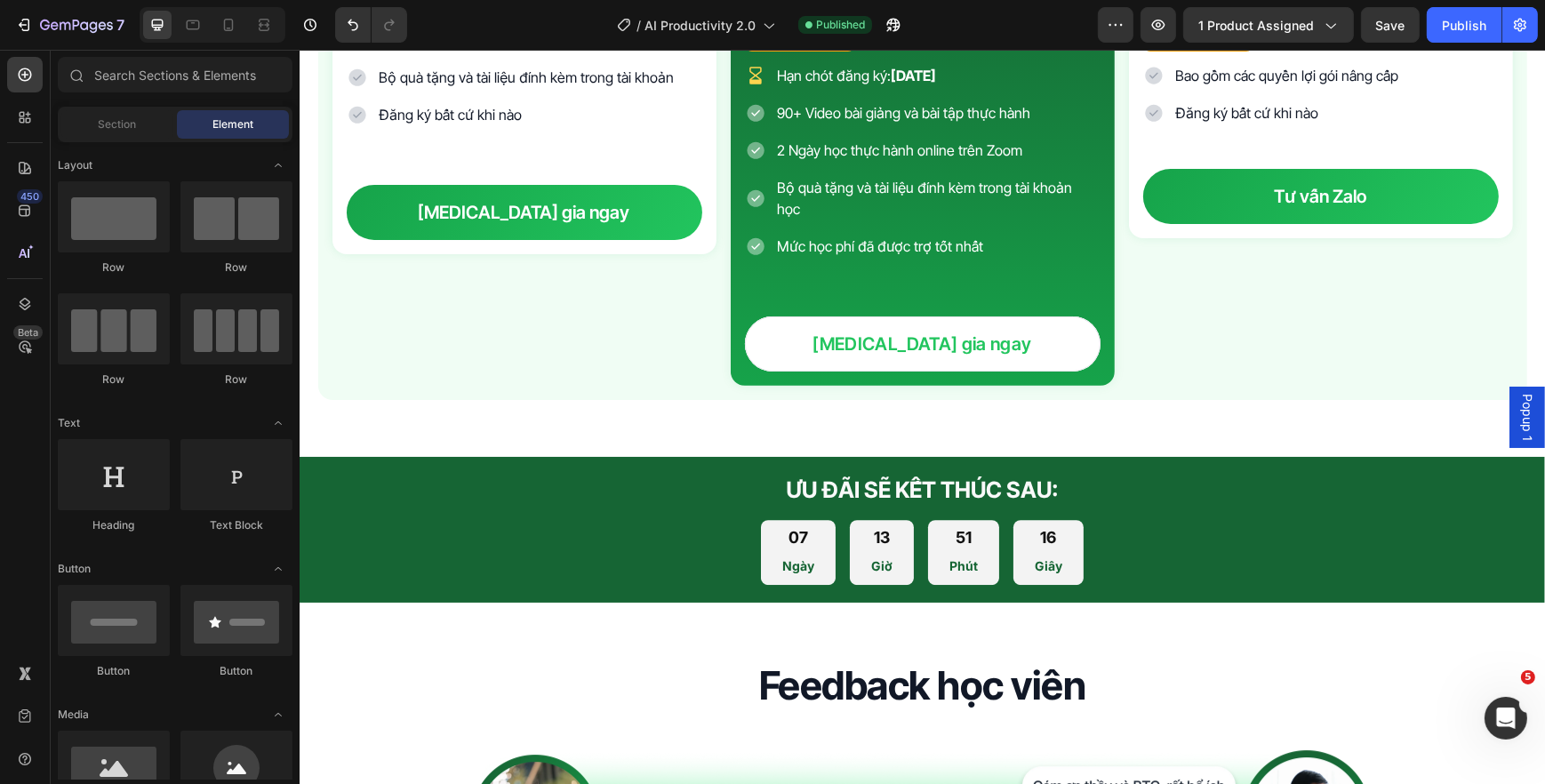
scroll to position [6889, 0]
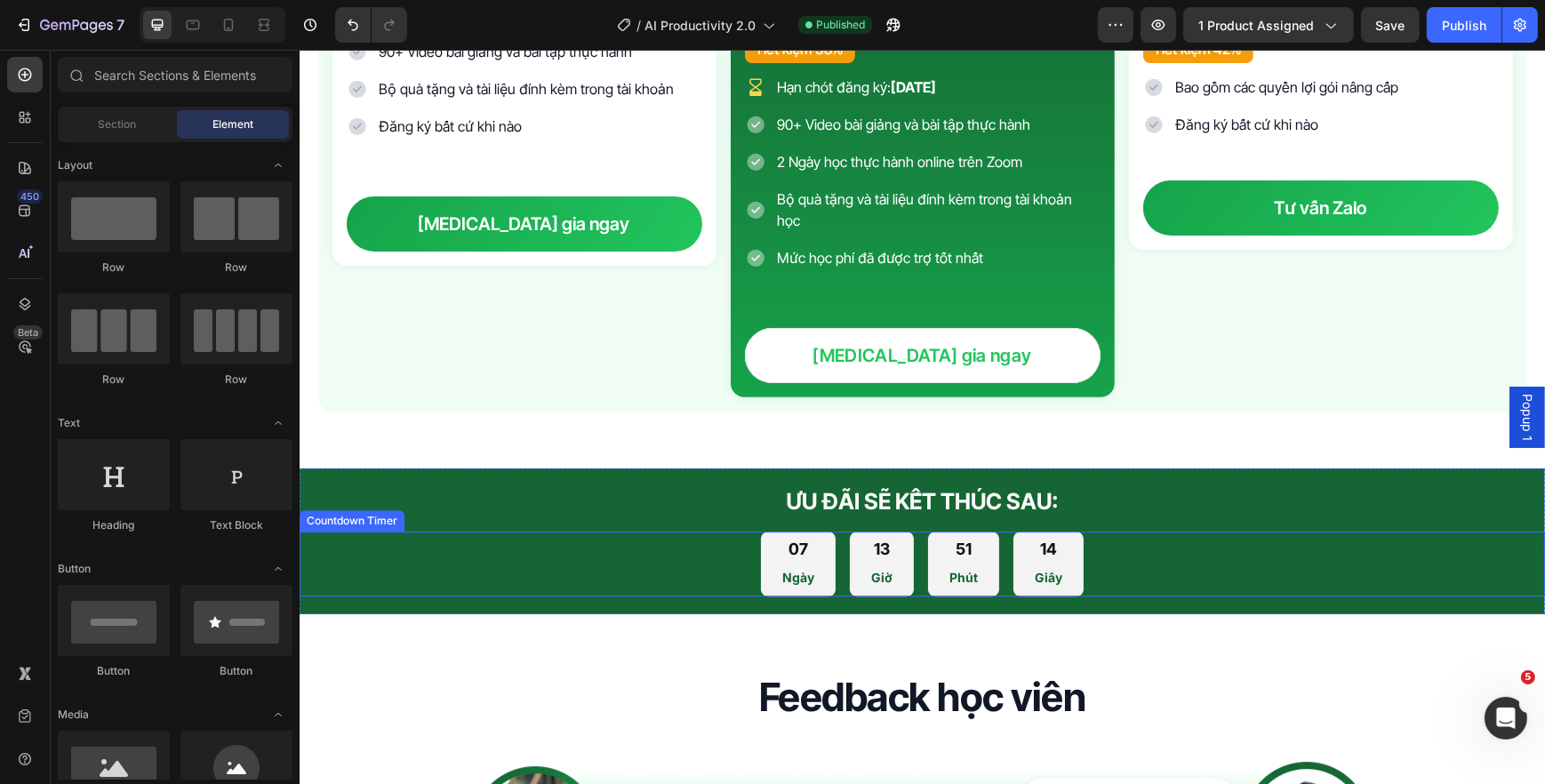
click at [1020, 533] on div "14 Giây" at bounding box center [1047, 564] width 70 height 65
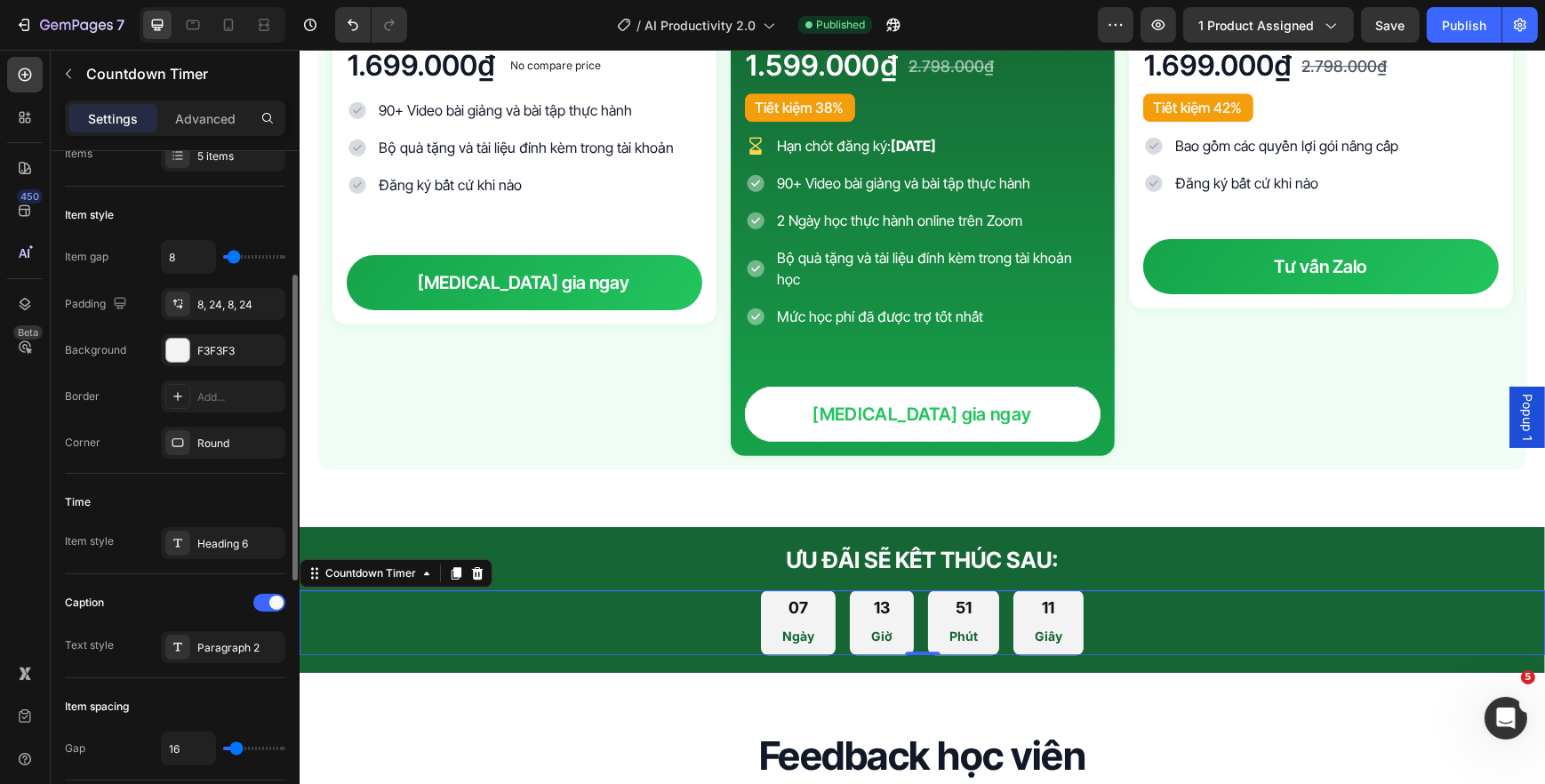
scroll to position [6808, 0]
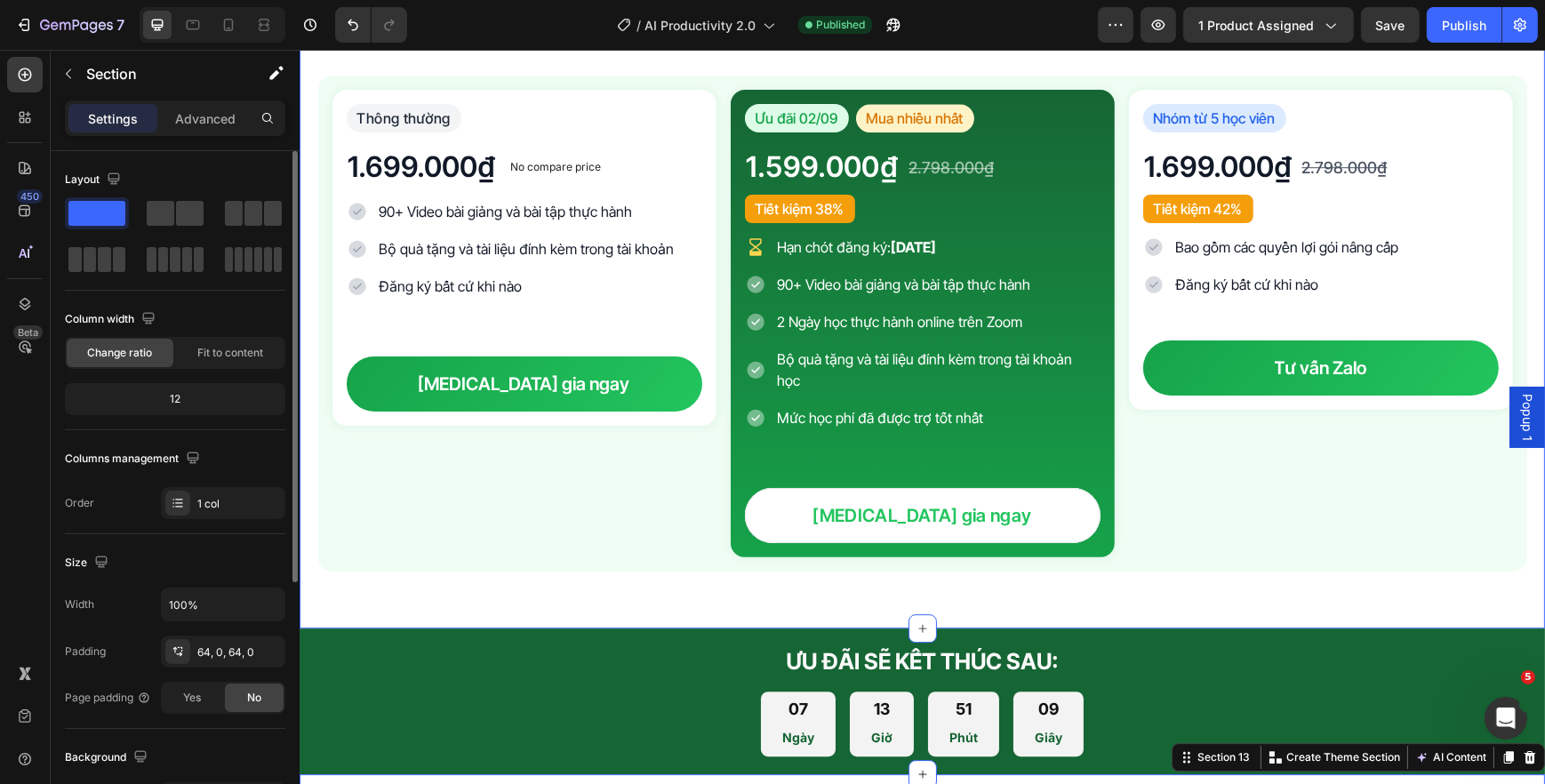
scroll to position [6727, 0]
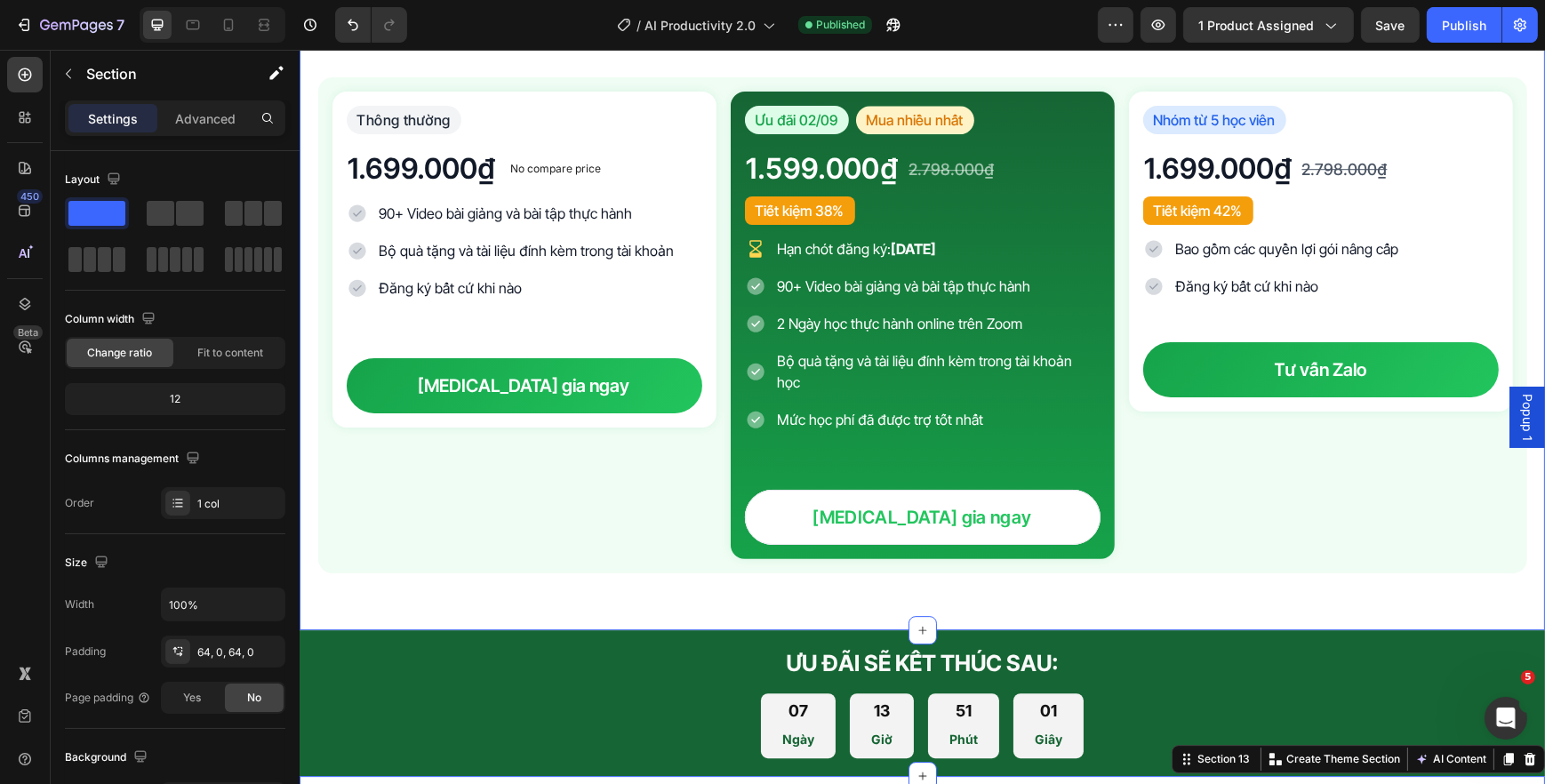
click at [609, 572] on div "Đăng ký với ưu đãi ngay Heading Thông thường Text Block 1.699.000₫ Product Pric…" at bounding box center [921, 285] width 1245 height 691
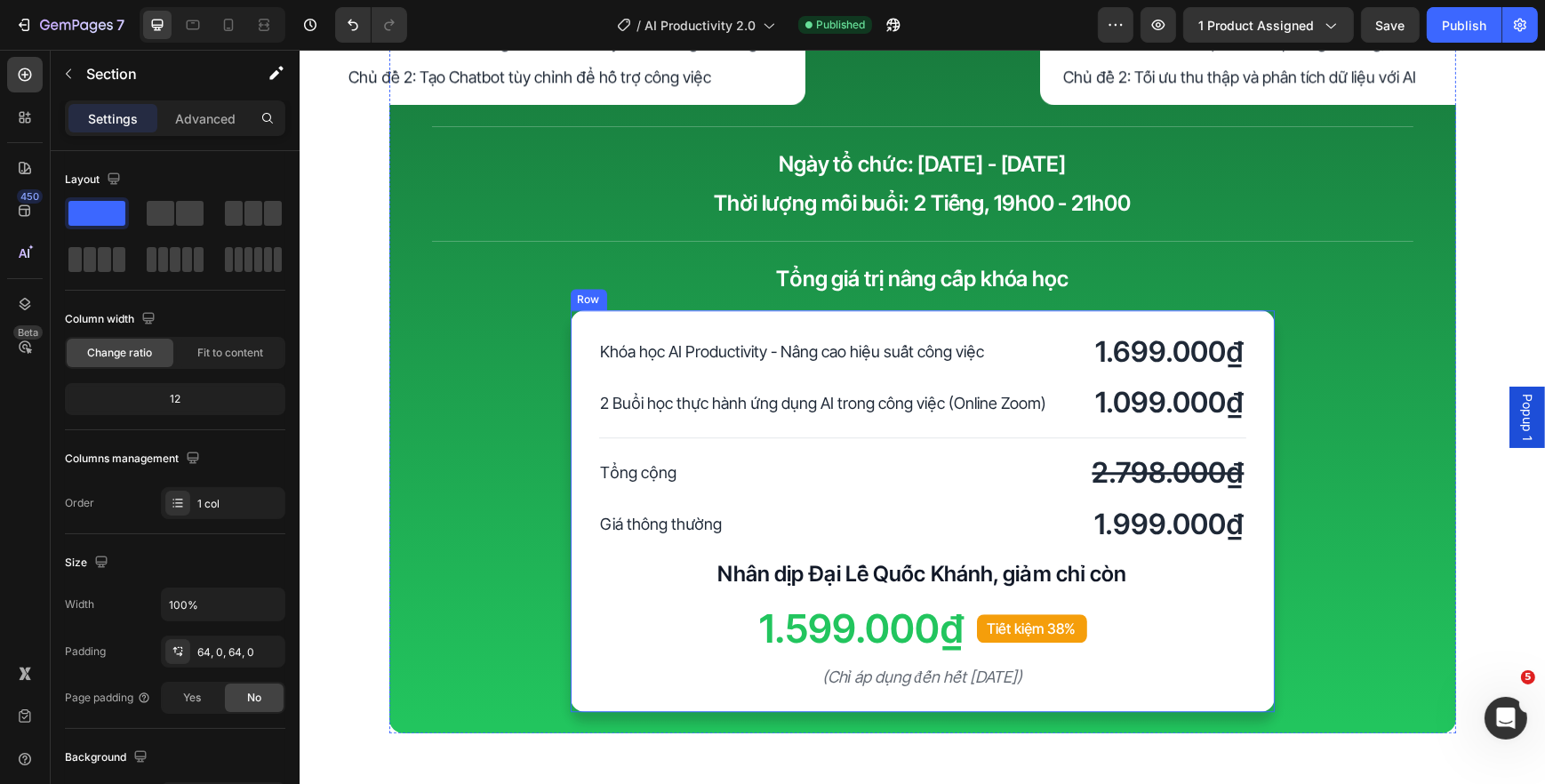
scroll to position [5838, 0]
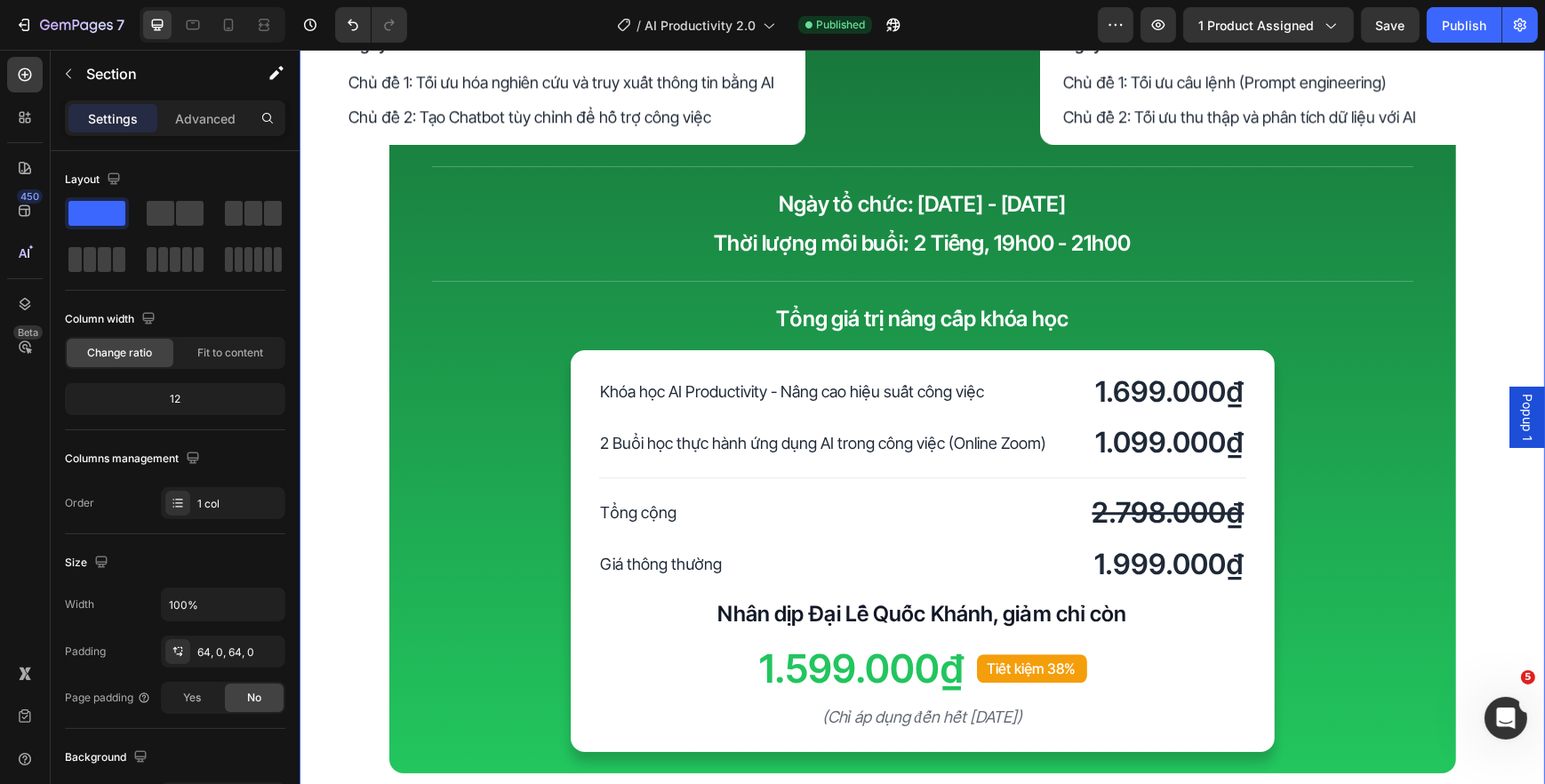
click at [1463, 462] on div "Nâng cấp khóa học Heading EXTRA: Nâng cấp khóa học Text Block Khóa học thực hàn…" at bounding box center [921, 274] width 1245 height 998
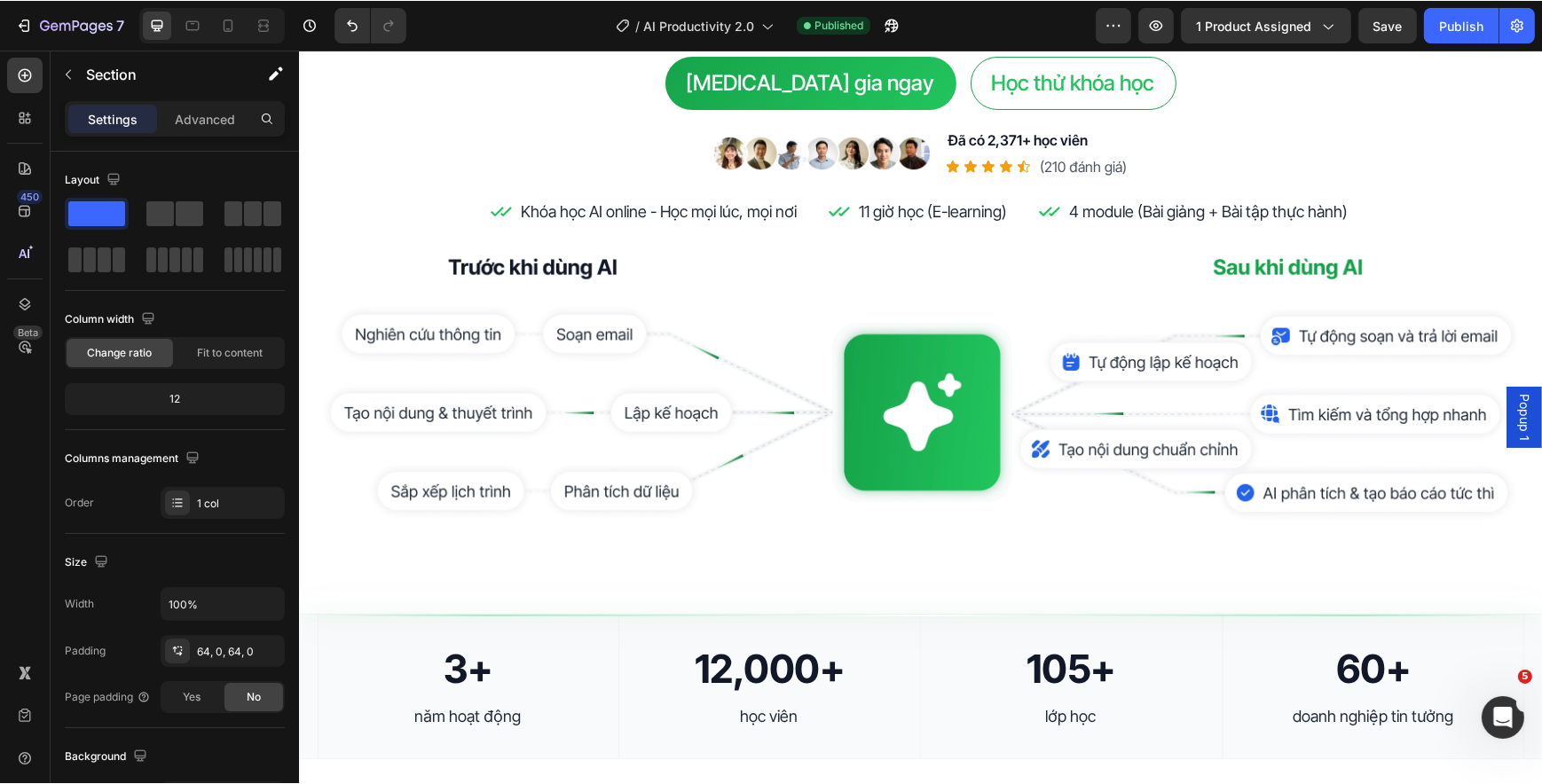
scroll to position [315, 0]
